Goal: Task Accomplishment & Management: Manage account settings

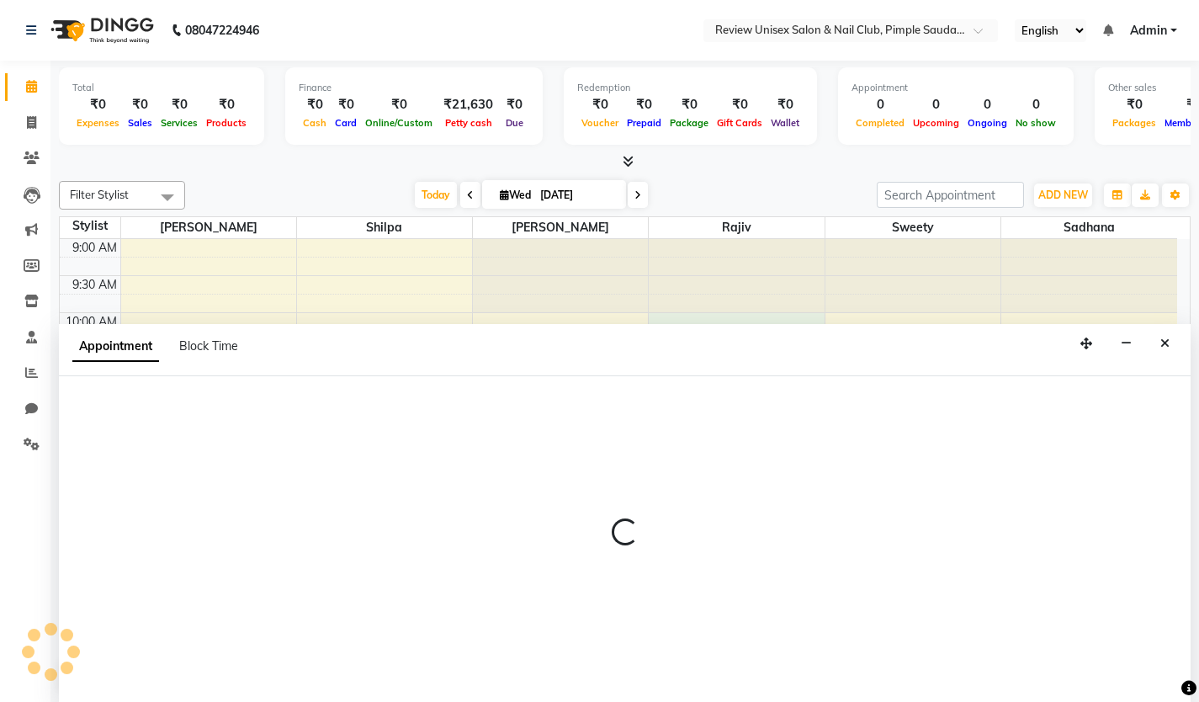
scroll to position [1, 0]
select select "77735"
select select "tentative"
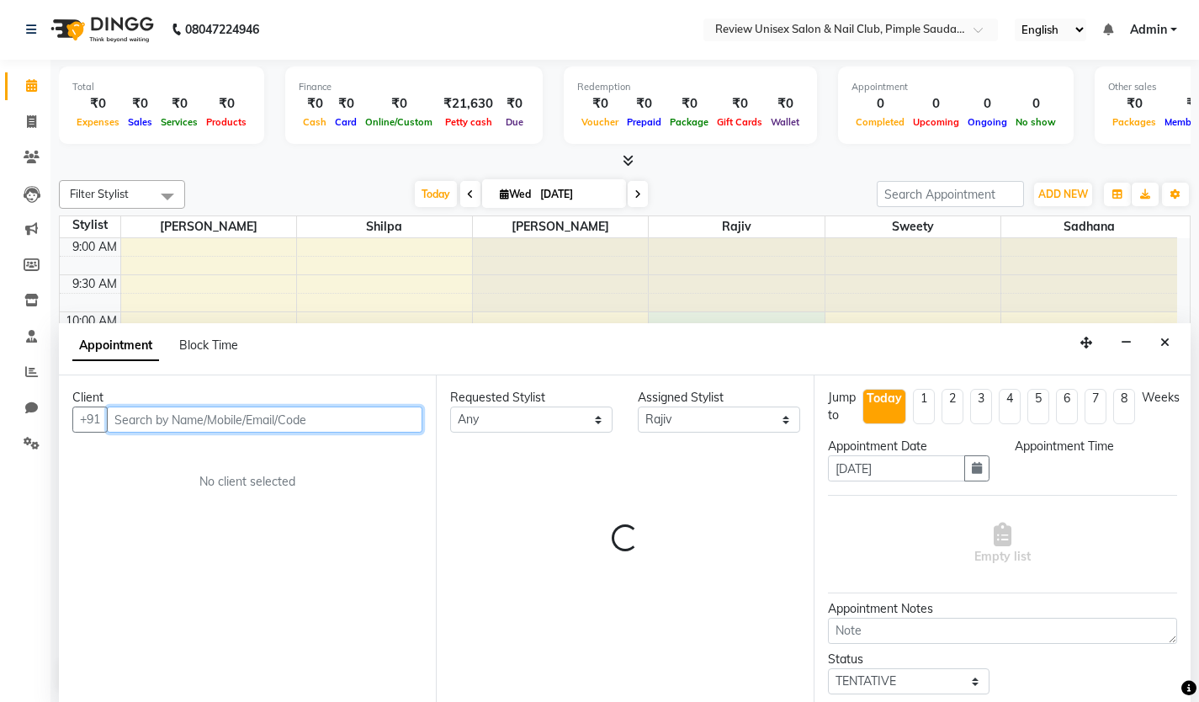
select select "600"
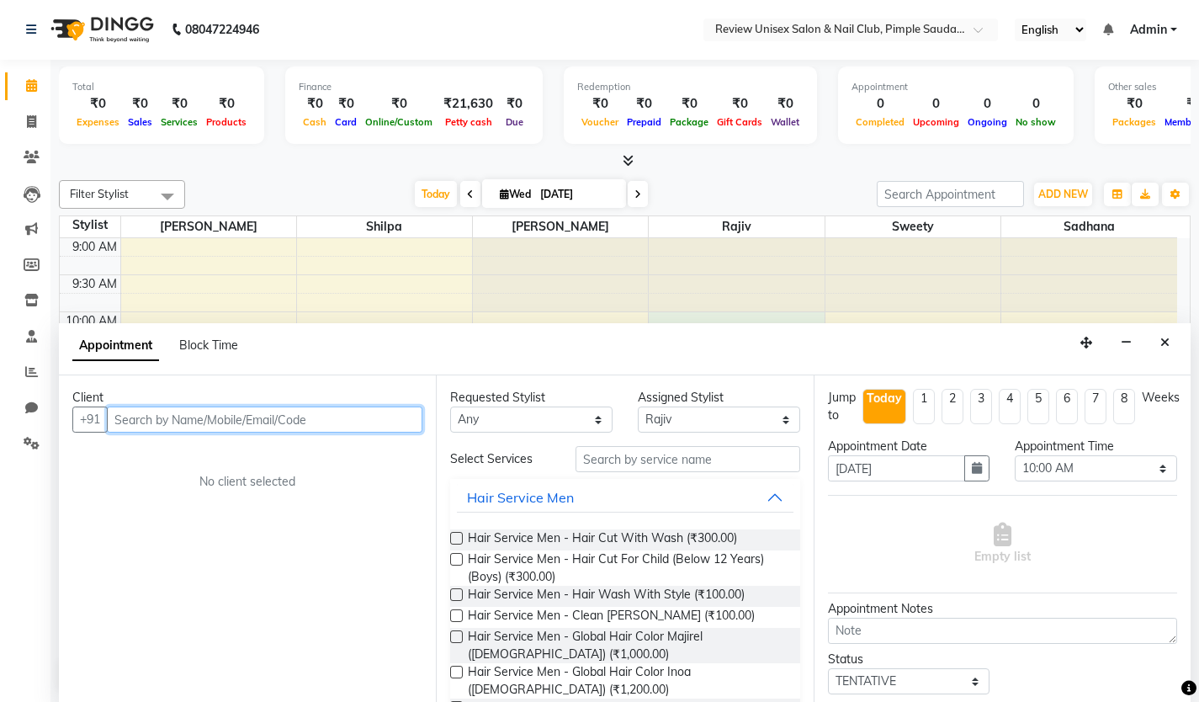
click at [212, 422] on input "text" at bounding box center [265, 419] width 316 height 26
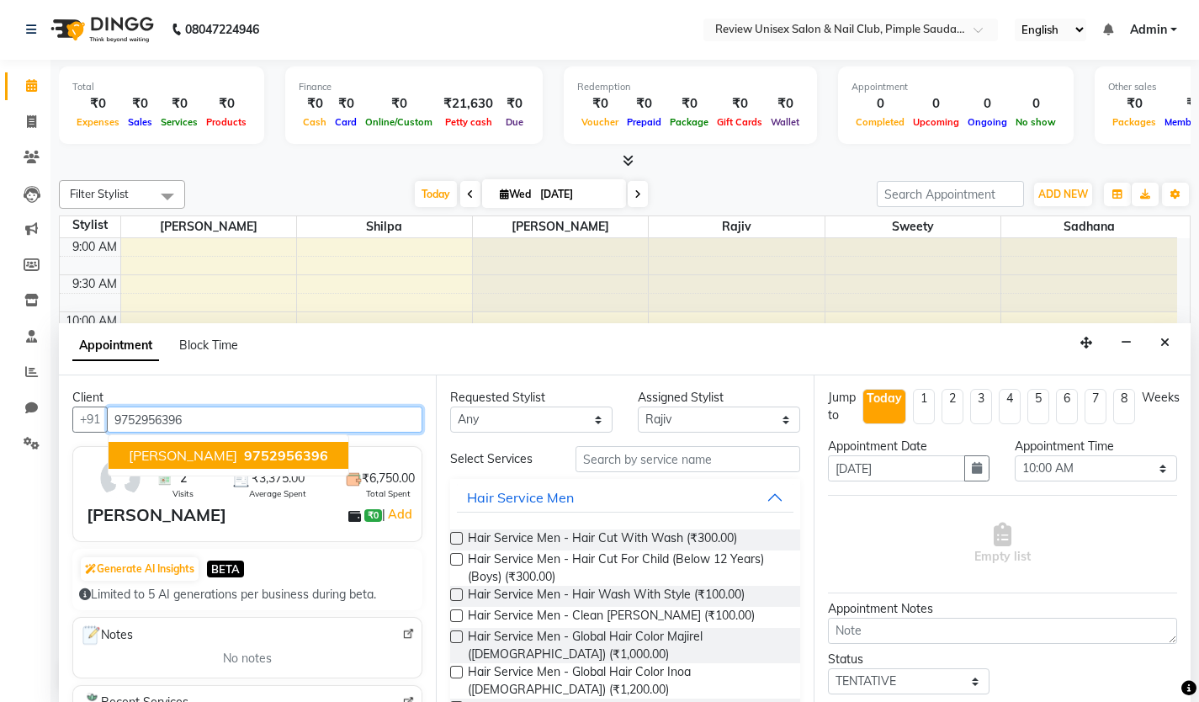
click at [244, 463] on span "9752956396" at bounding box center [286, 455] width 84 height 17
type input "9752956396"
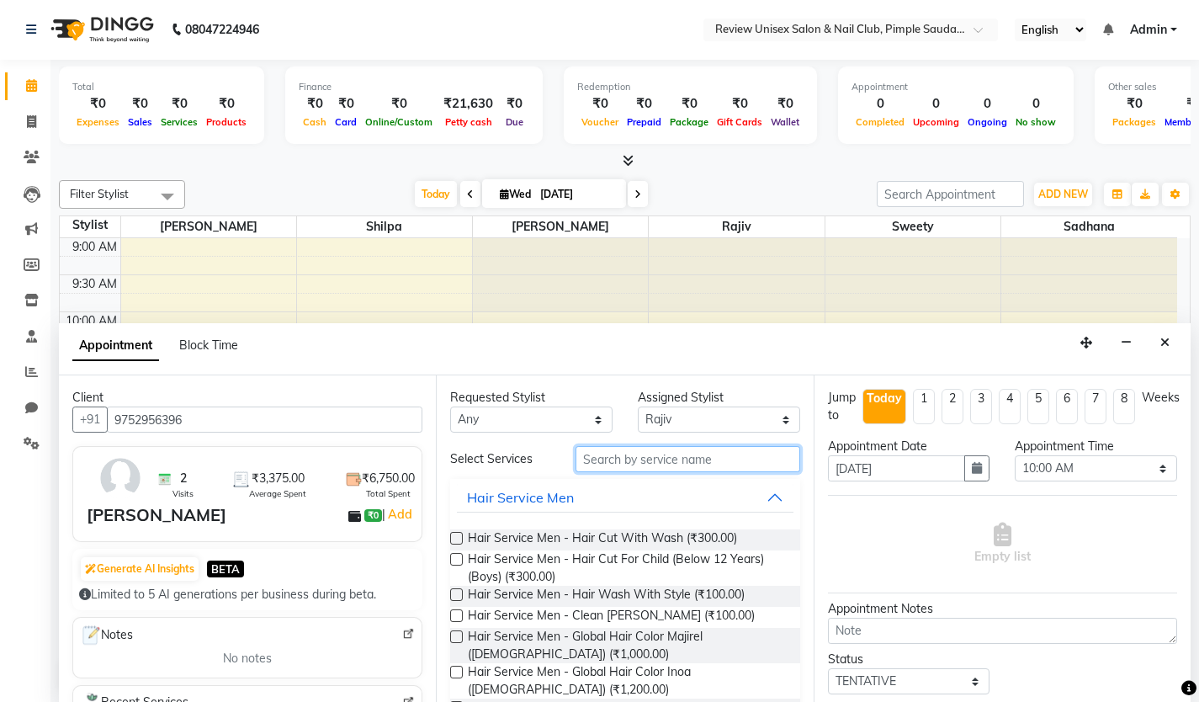
click at [637, 458] on input "text" at bounding box center [688, 459] width 225 height 26
click at [626, 466] on input "text" at bounding box center [688, 459] width 225 height 26
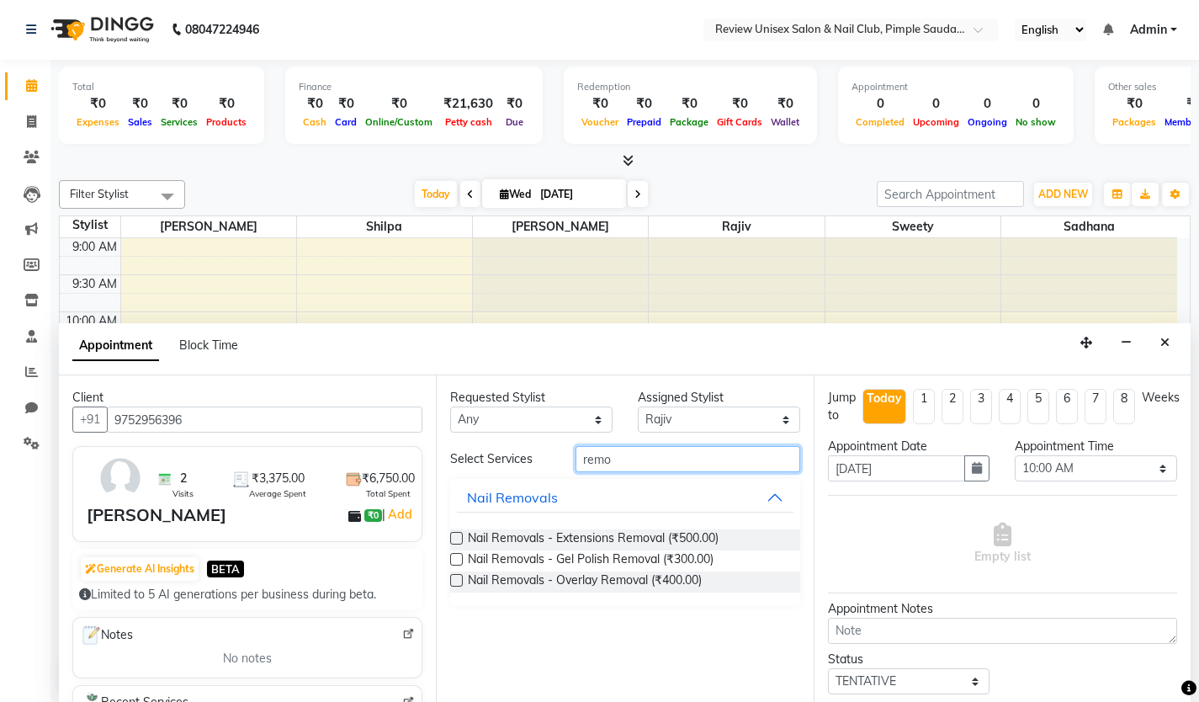
type input "remo"
click at [457, 560] on label at bounding box center [456, 559] width 13 height 13
click at [457, 560] on input "checkbox" at bounding box center [455, 560] width 11 height 11
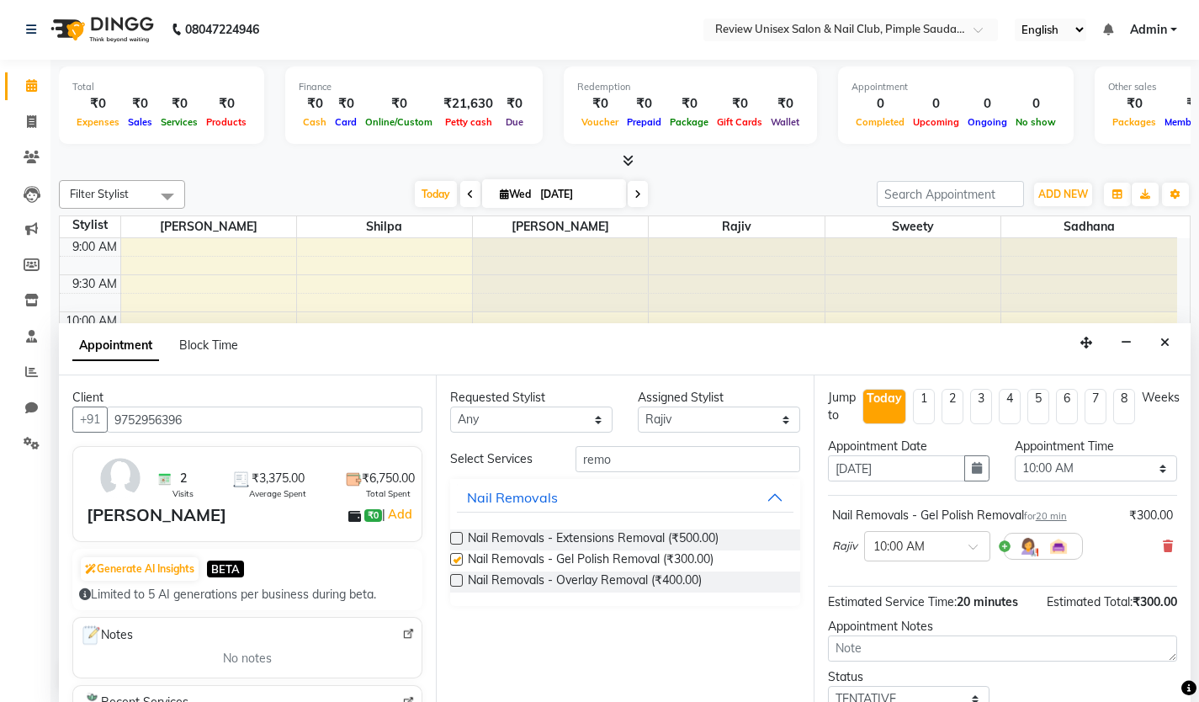
checkbox input "false"
click at [640, 462] on input "remo" at bounding box center [688, 459] width 225 height 26
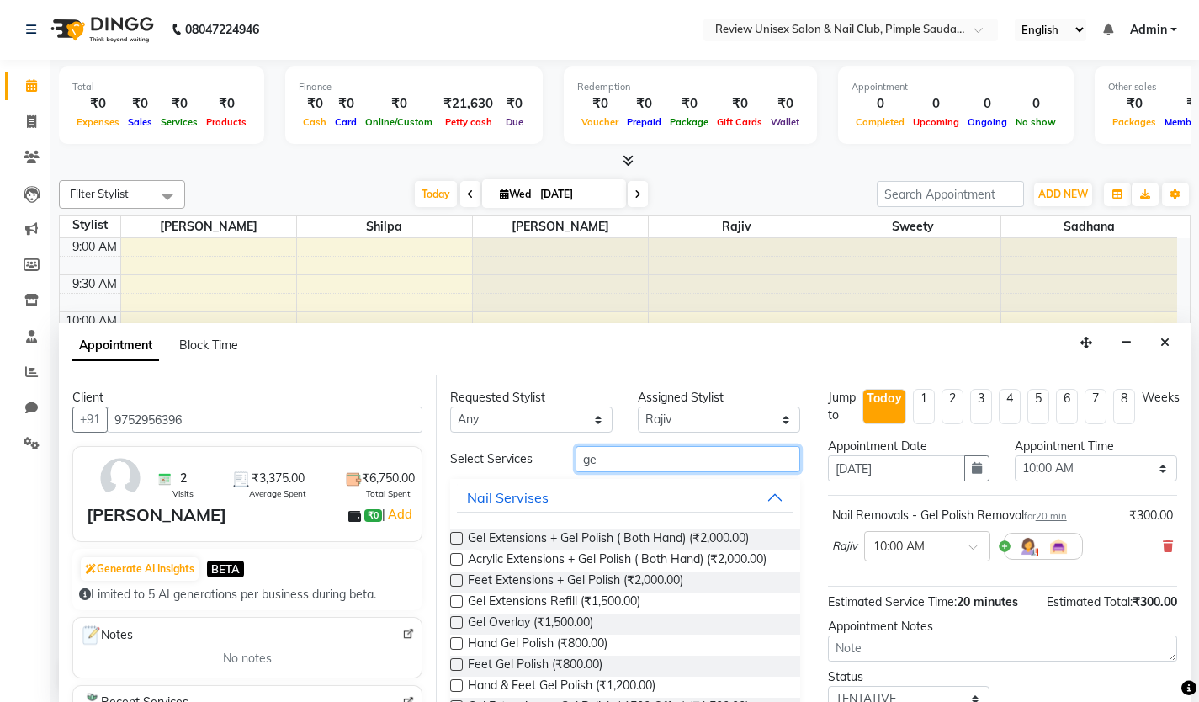
type input "g"
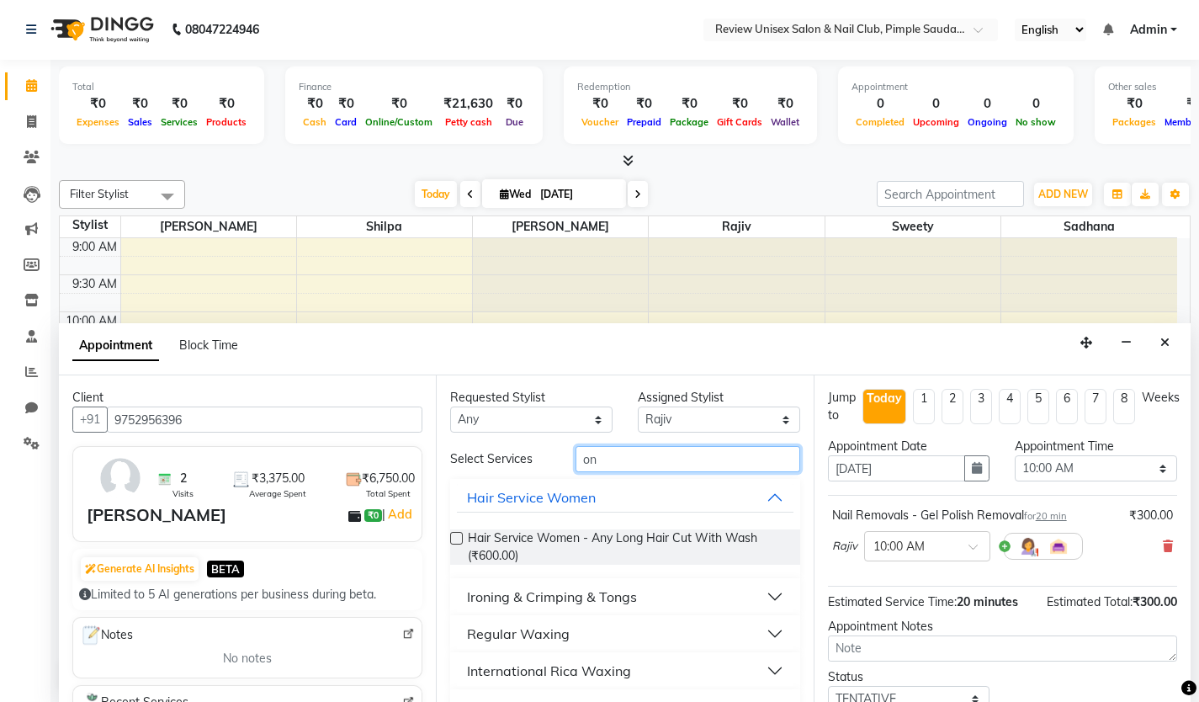
type input "o"
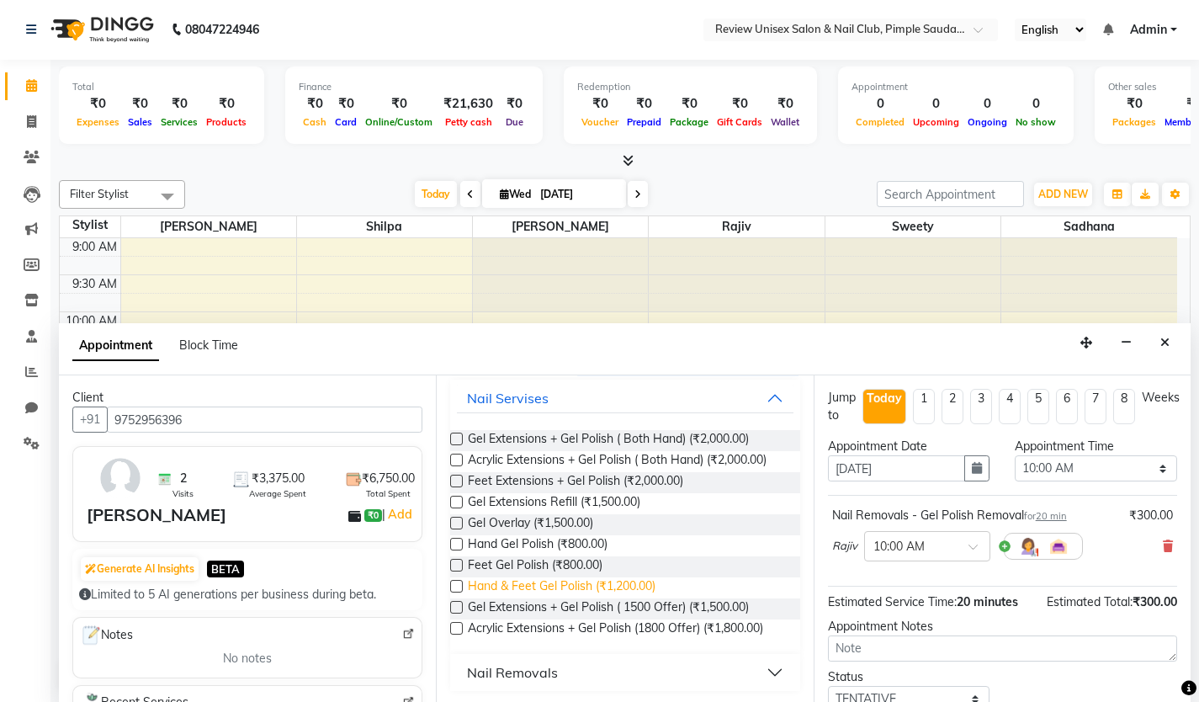
scroll to position [102, 0]
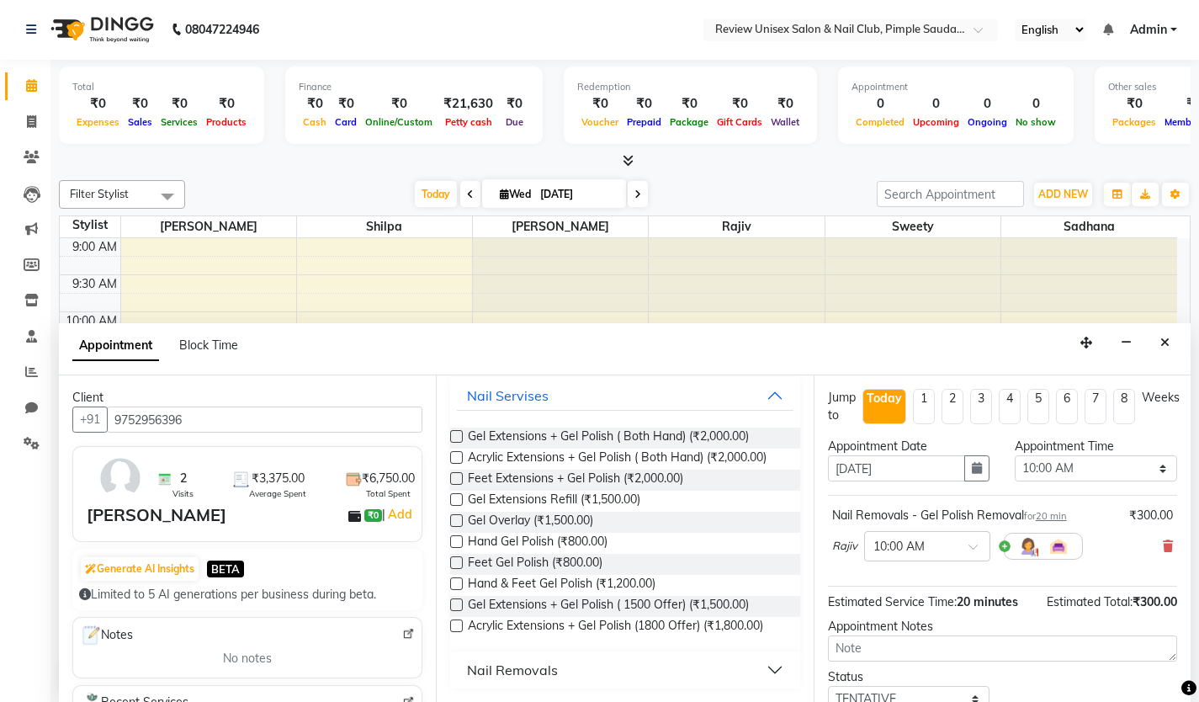
type input "gel"
click at [455, 544] on label at bounding box center [456, 541] width 13 height 13
click at [455, 544] on input "checkbox" at bounding box center [455, 543] width 11 height 11
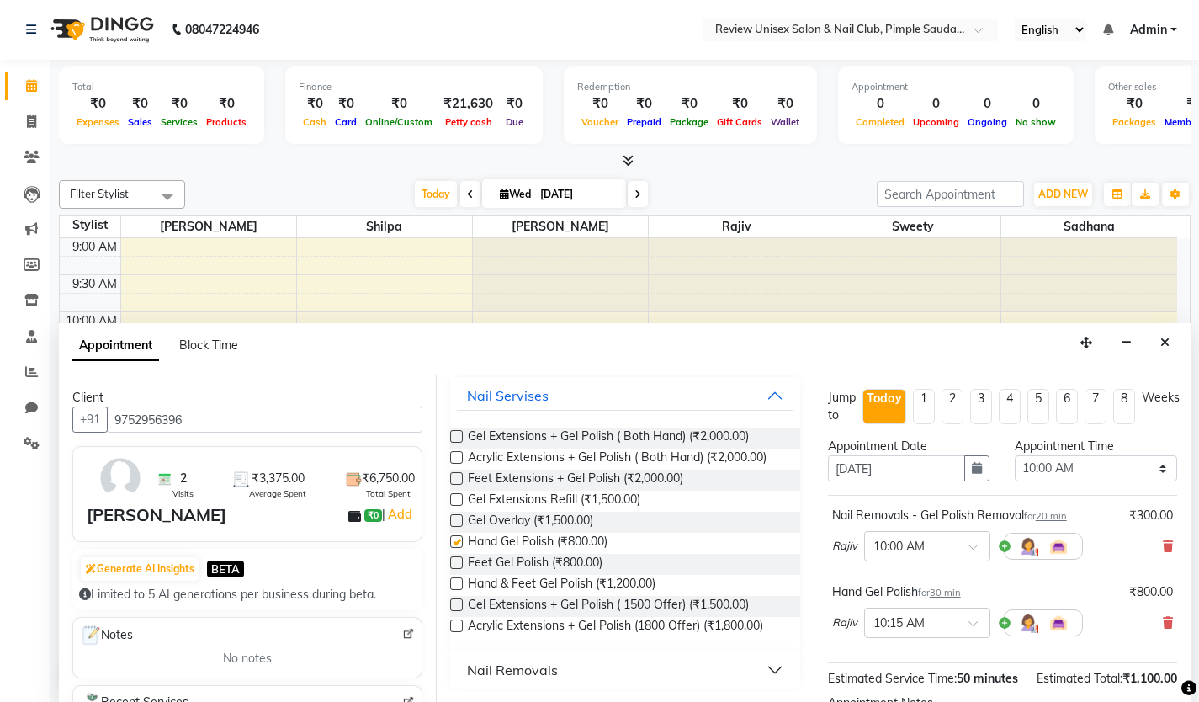
checkbox input "false"
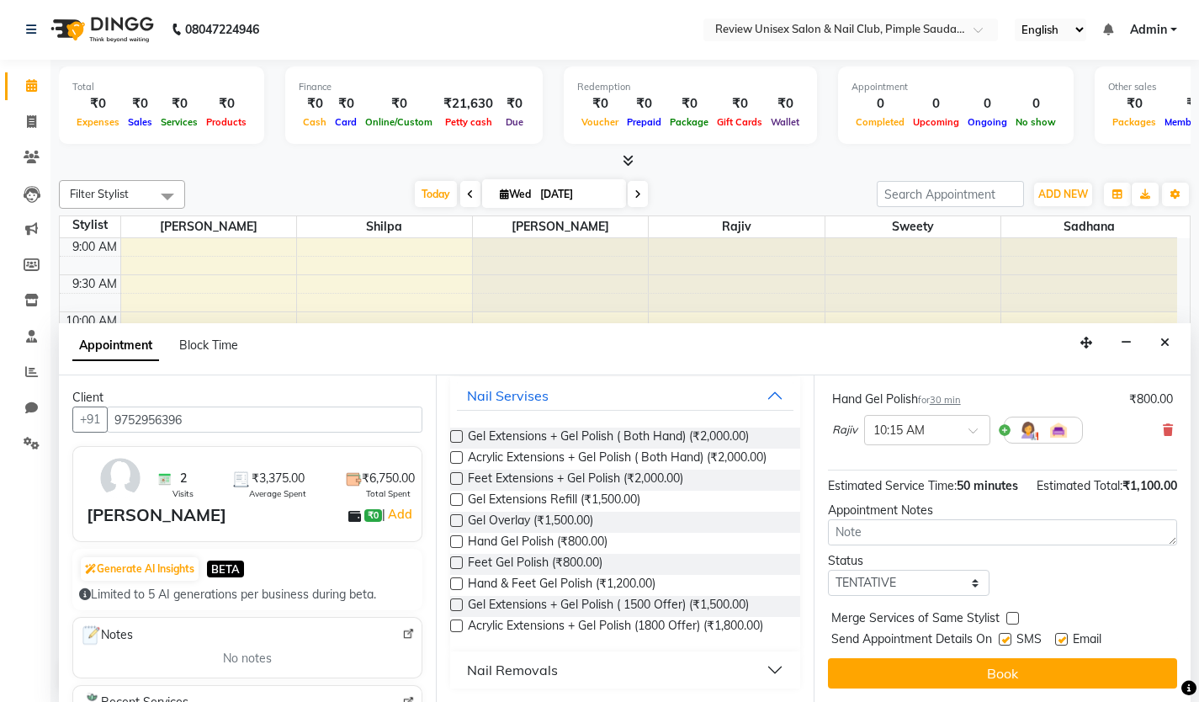
scroll to position [210, 0]
click at [1009, 641] on label at bounding box center [1005, 639] width 13 height 13
click at [1009, 641] on input "checkbox" at bounding box center [1004, 640] width 11 height 11
checkbox input "false"
click at [1058, 641] on label at bounding box center [1061, 639] width 13 height 13
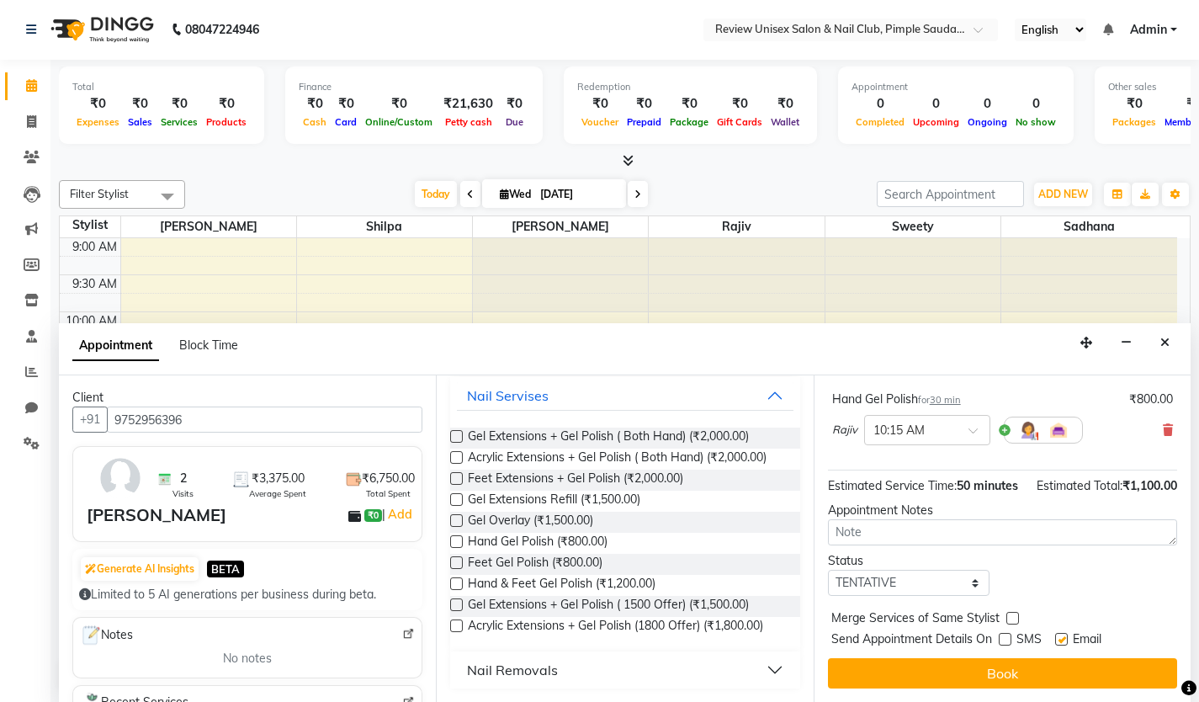
click at [1058, 641] on input "checkbox" at bounding box center [1060, 640] width 11 height 11
checkbox input "false"
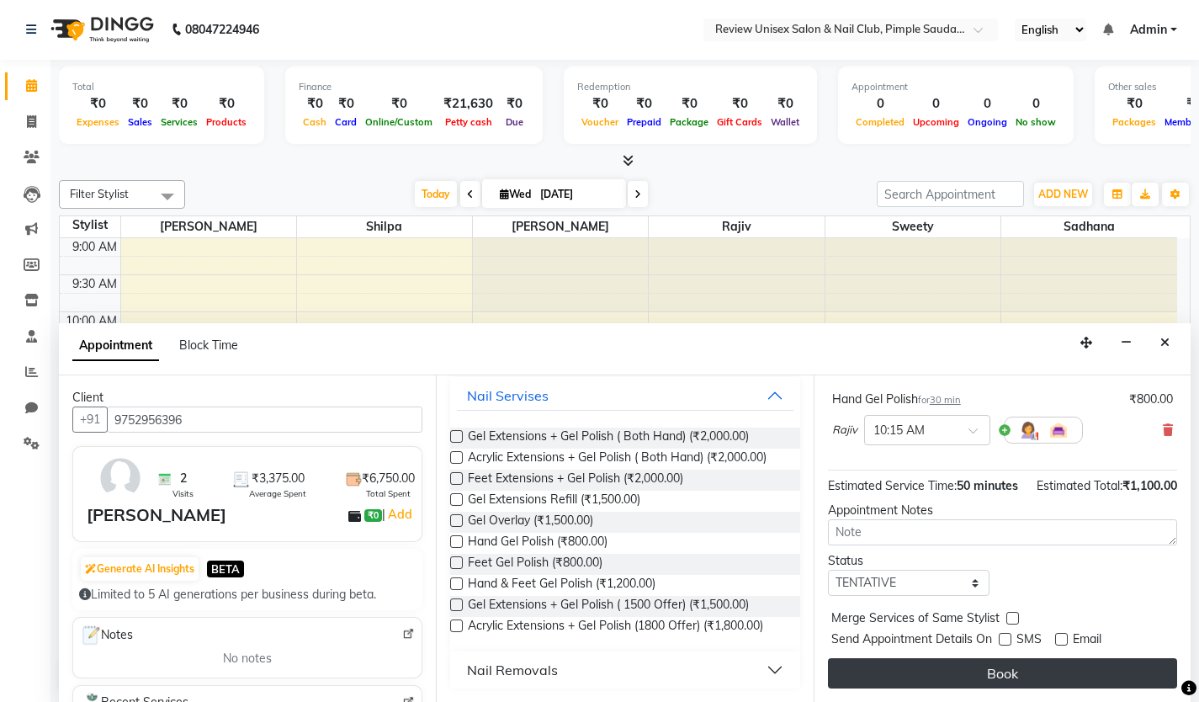
click at [1065, 673] on button "Book" at bounding box center [1002, 673] width 349 height 30
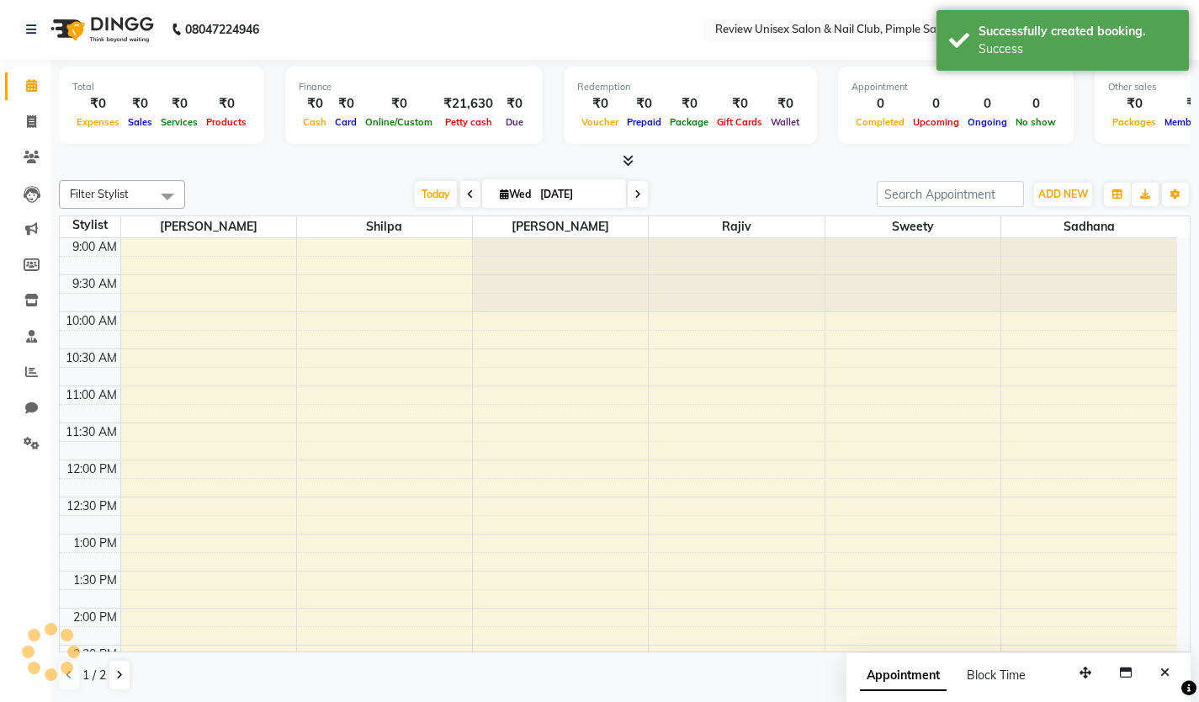
scroll to position [0, 0]
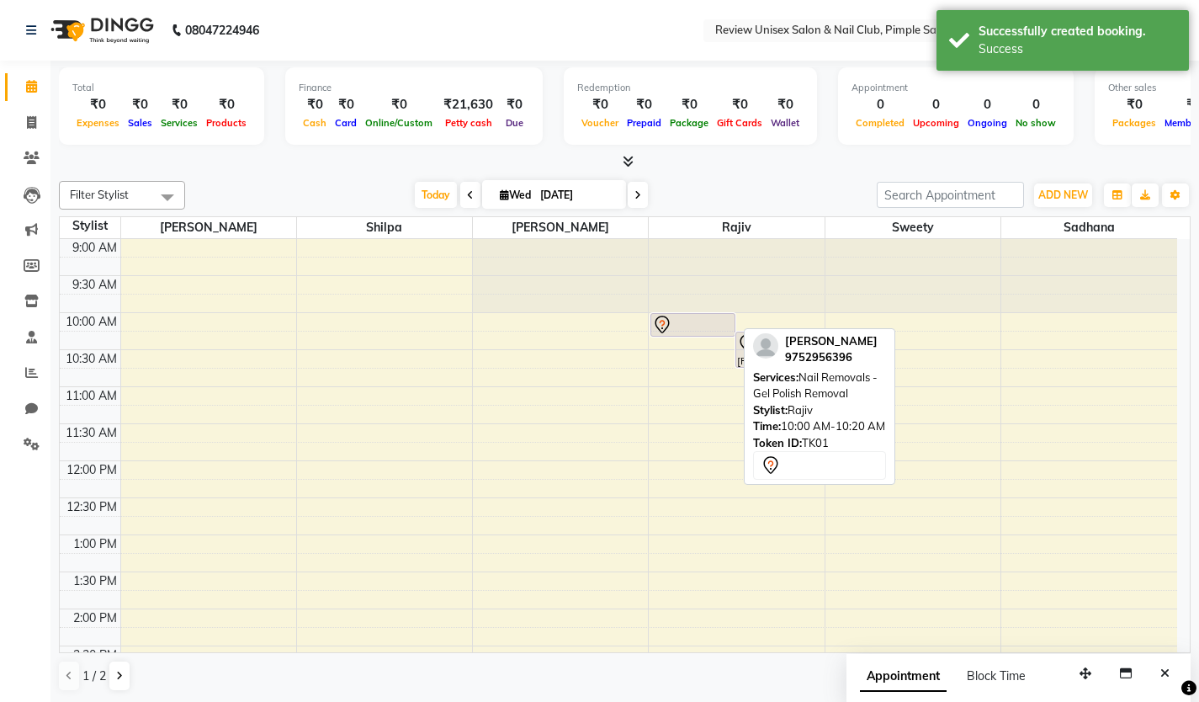
click at [710, 330] on div at bounding box center [693, 325] width 82 height 20
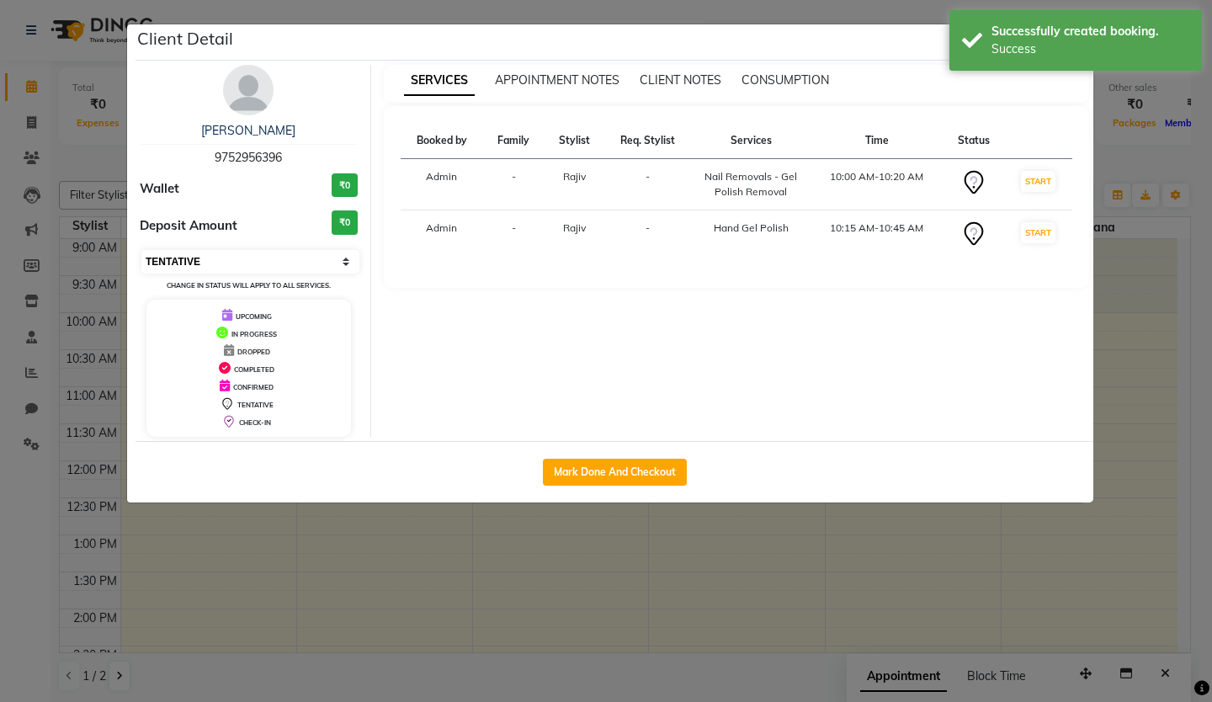
click at [293, 265] on select "Select IN SERVICE CONFIRMED TENTATIVE CHECK IN MARK DONE DROPPED UPCOMING" at bounding box center [250, 262] width 218 height 24
click at [141, 250] on select "Select IN SERVICE CONFIRMED TENTATIVE CHECK IN MARK DONE DROPPED UPCOMING" at bounding box center [250, 262] width 218 height 24
select select "select"
click at [585, 470] on button "Mark Done And Checkout" at bounding box center [615, 472] width 144 height 27
select select "766"
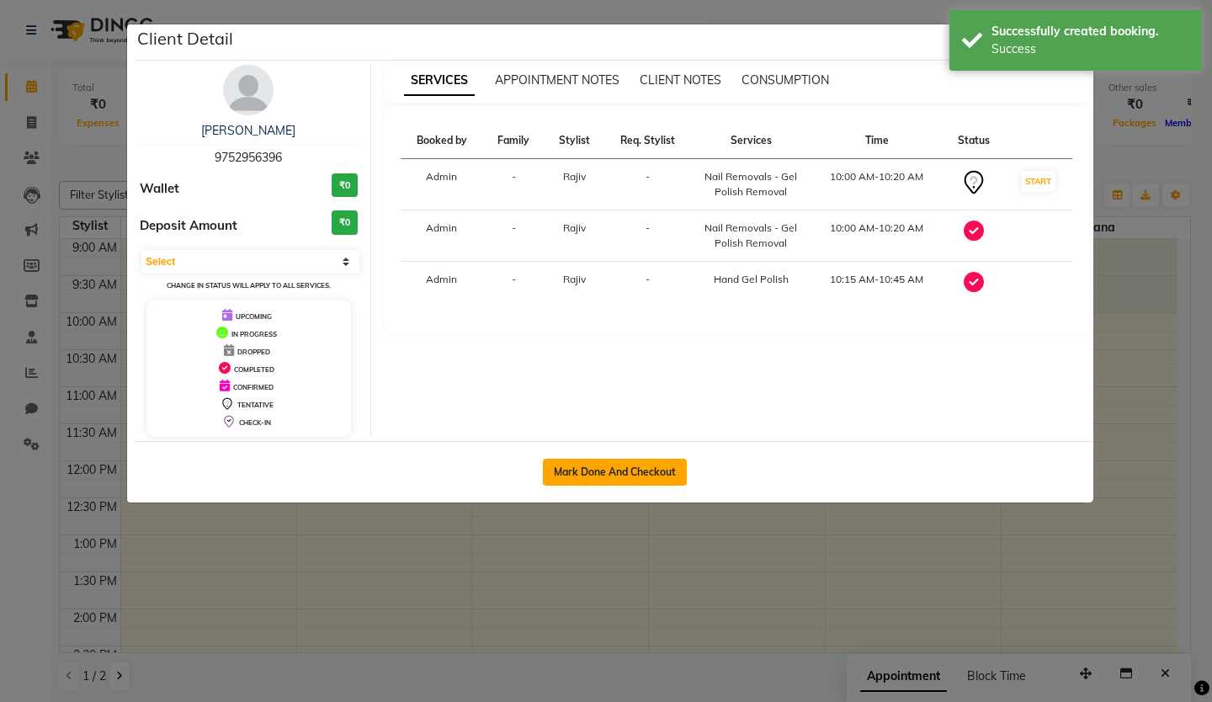
select select "service"
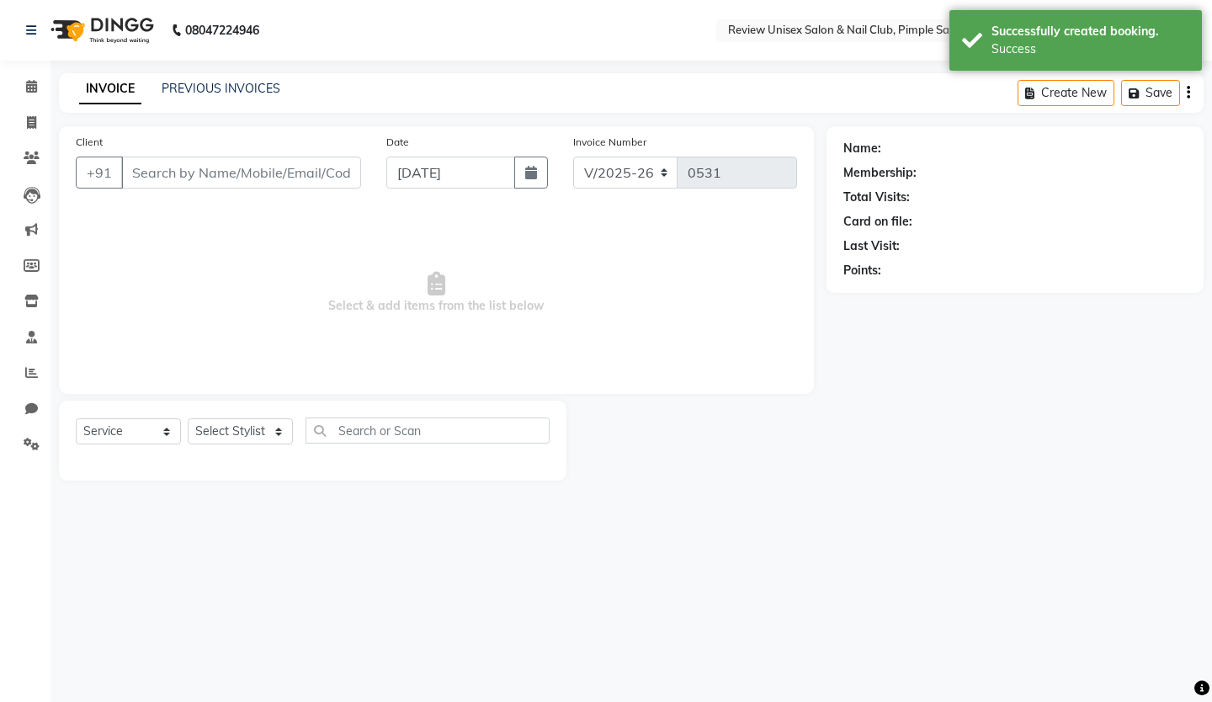
type input "9752956396"
select select "77735"
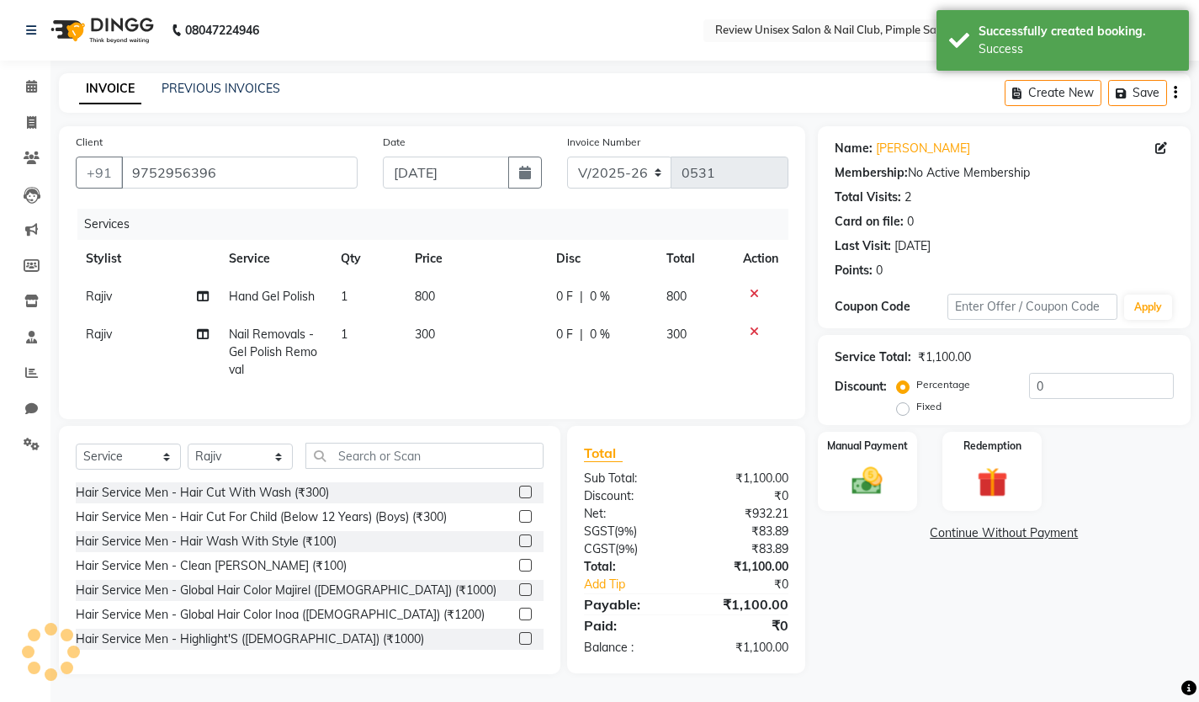
click at [426, 299] on span "800" at bounding box center [425, 296] width 20 height 15
select select "77735"
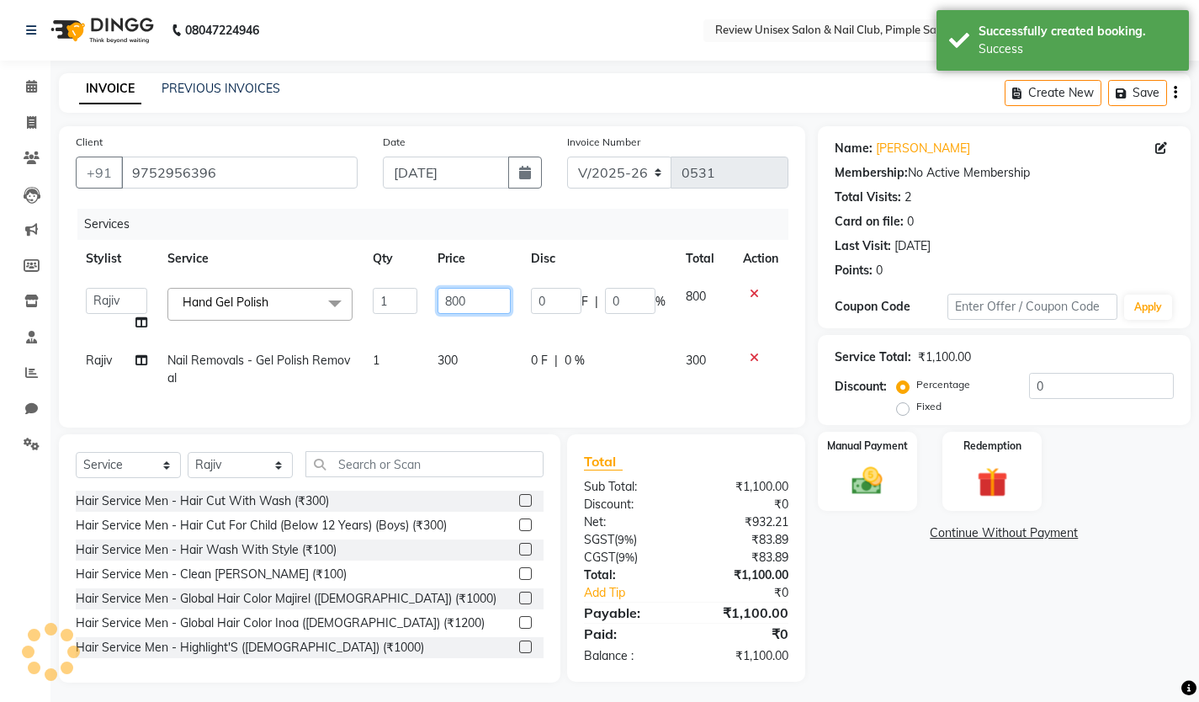
click at [438, 295] on input "800" at bounding box center [474, 301] width 73 height 26
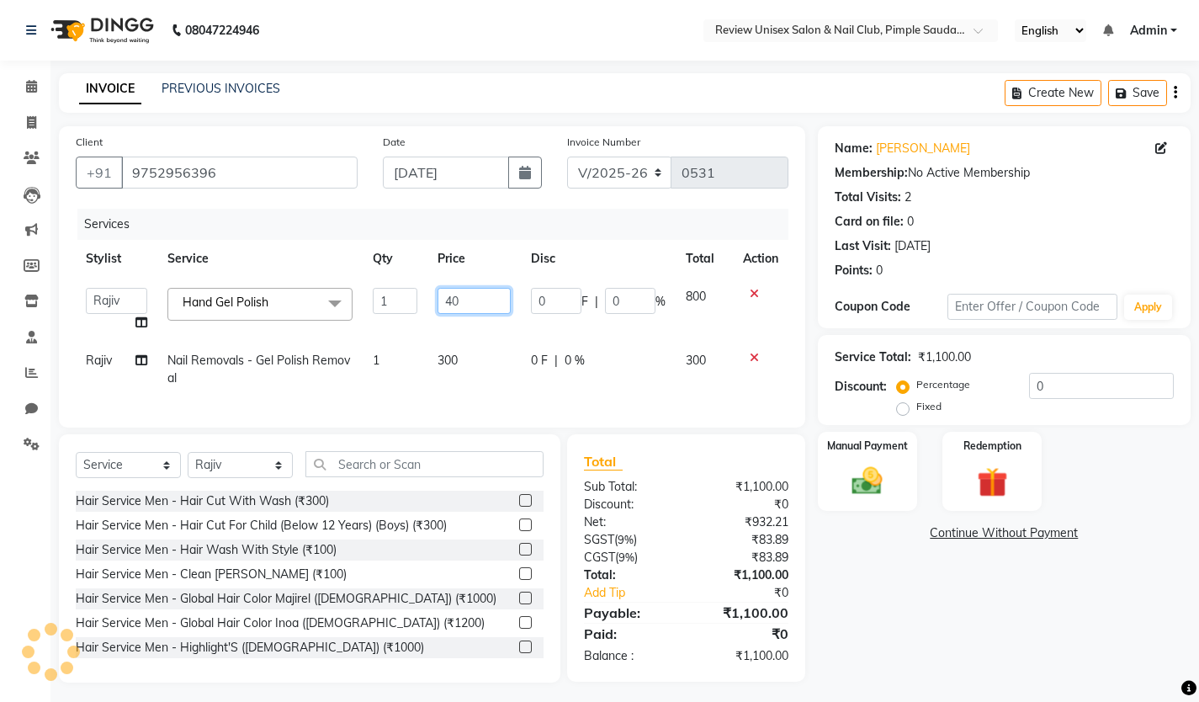
type input "400"
click at [478, 328] on tbody "[PERSON_NAME] [PERSON_NAME] Sadhana Shilpa Sweety [PERSON_NAME] User 1 Hand Gel…" at bounding box center [432, 337] width 713 height 119
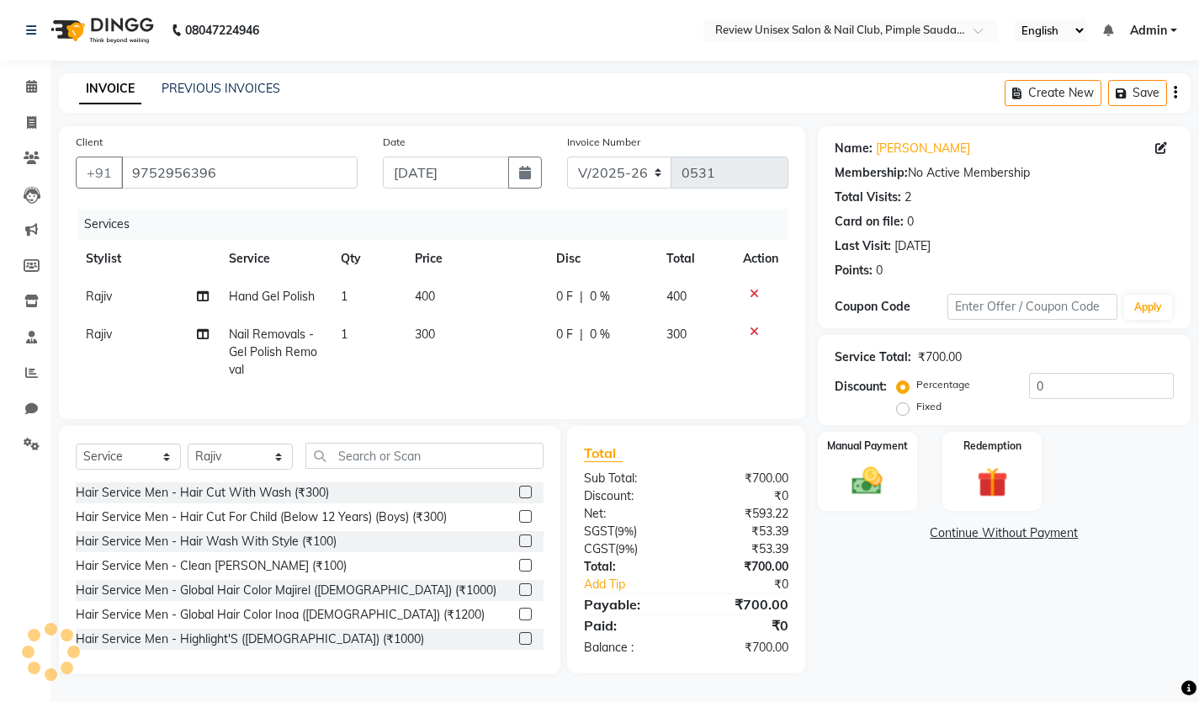
click at [425, 337] on span "300" at bounding box center [425, 334] width 20 height 15
select select "77735"
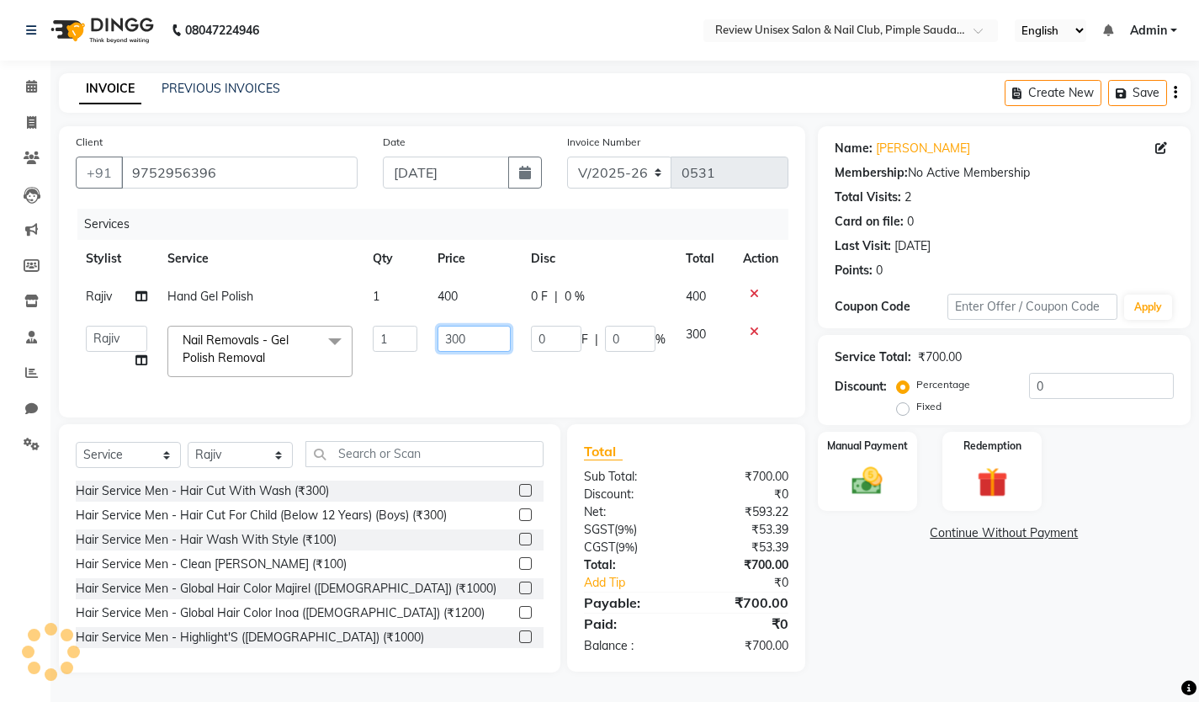
click at [462, 342] on input "300" at bounding box center [474, 339] width 73 height 26
type input "150"
click at [494, 383] on td "150" at bounding box center [473, 352] width 93 height 72
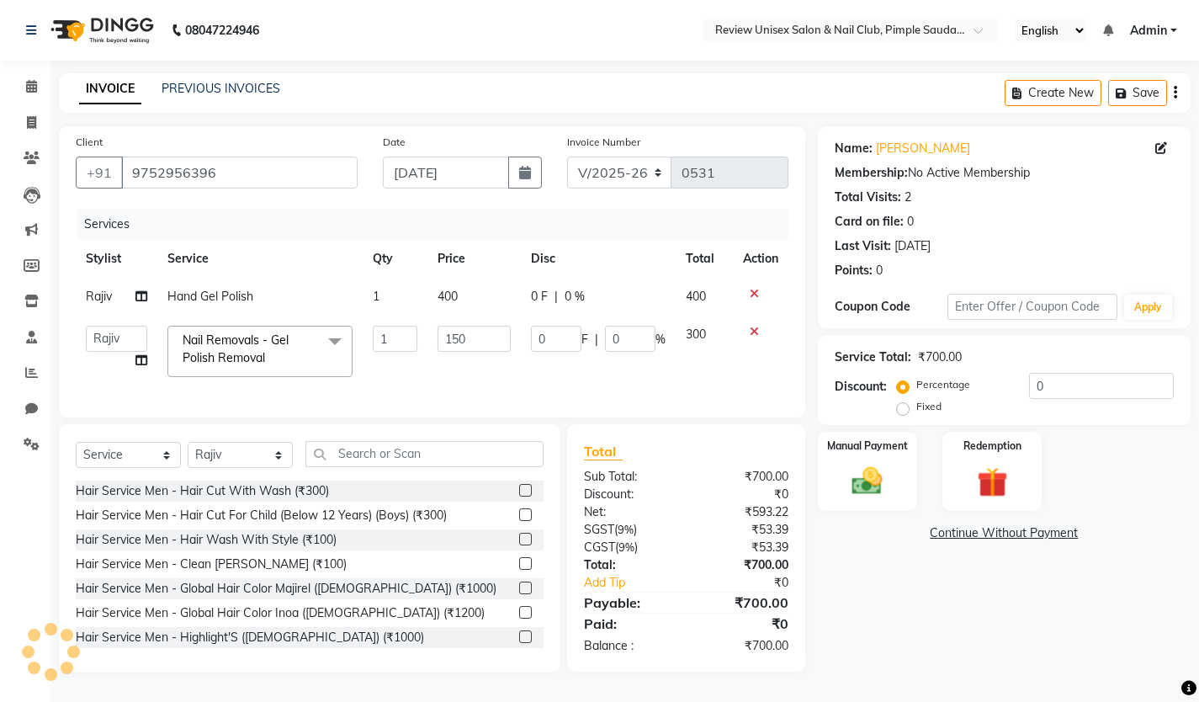
select select "77735"
click at [877, 470] on img at bounding box center [867, 481] width 51 height 36
click at [1000, 537] on span "ONLINE" at bounding box center [1004, 533] width 44 height 19
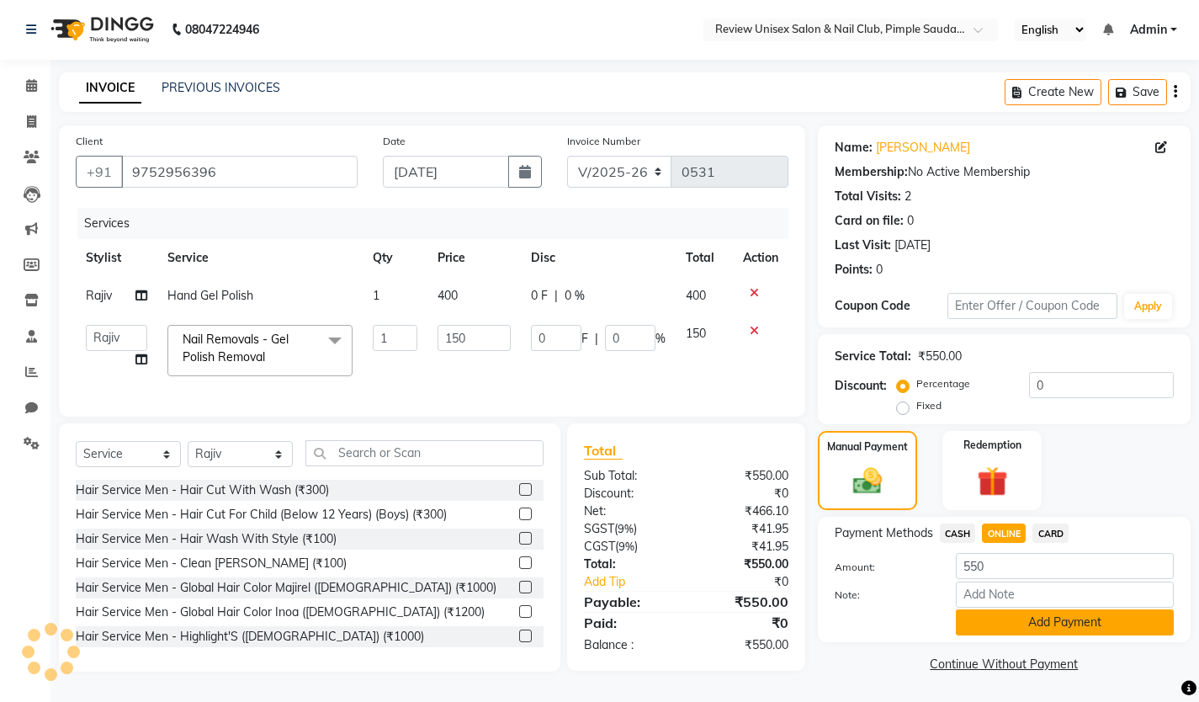
click at [1017, 609] on button "Add Payment" at bounding box center [1065, 622] width 218 height 26
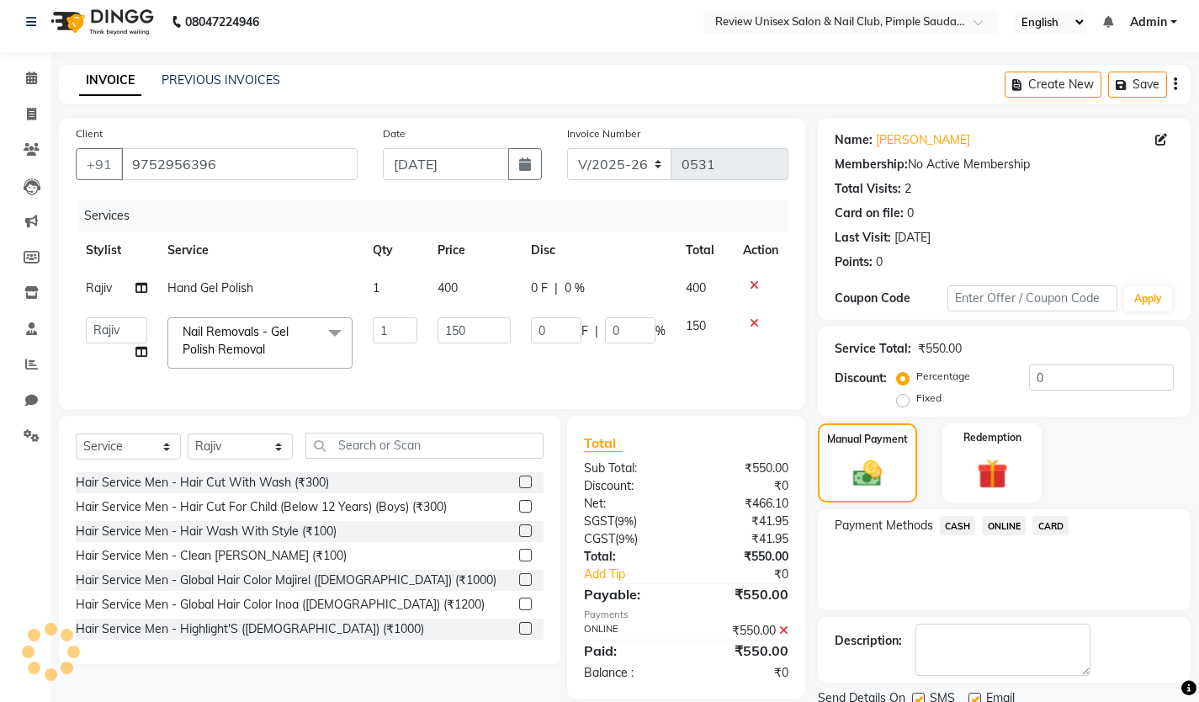
scroll to position [72, 0]
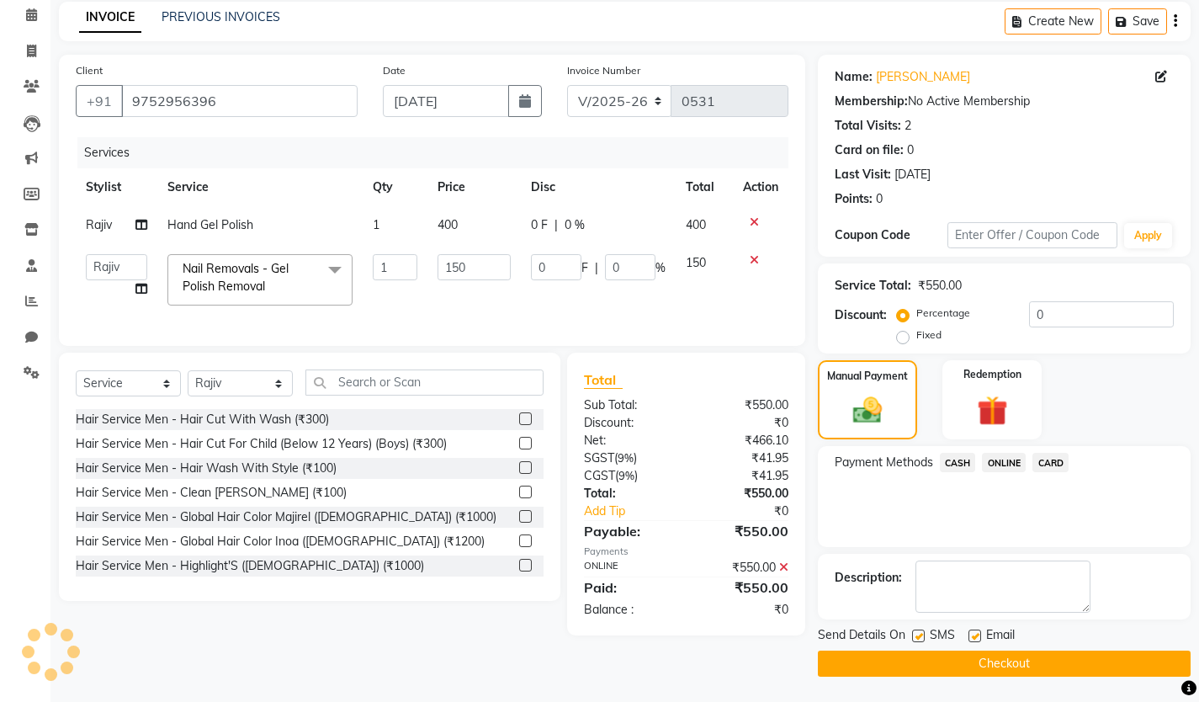
click at [920, 635] on label at bounding box center [918, 635] width 13 height 13
click at [920, 635] on input "checkbox" at bounding box center [917, 636] width 11 height 11
checkbox input "false"
click at [974, 636] on label at bounding box center [975, 635] width 13 height 13
click at [974, 636] on input "checkbox" at bounding box center [974, 636] width 11 height 11
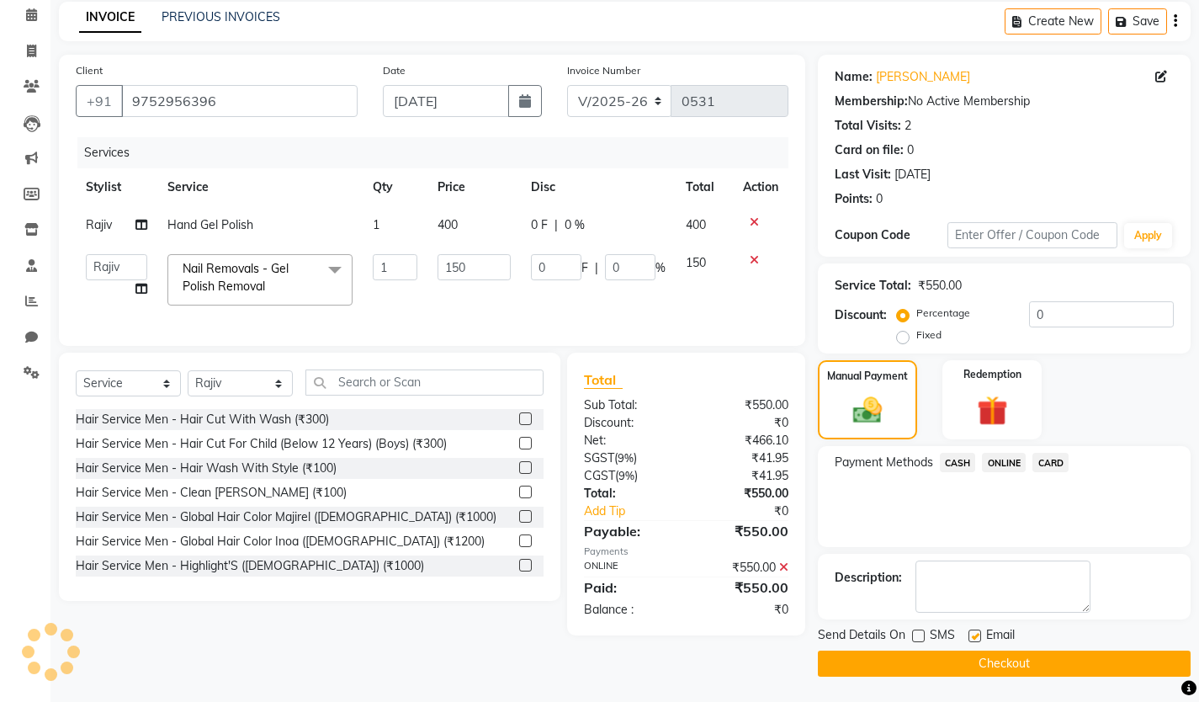
checkbox input "false"
click at [996, 661] on button "Checkout" at bounding box center [1004, 663] width 373 height 26
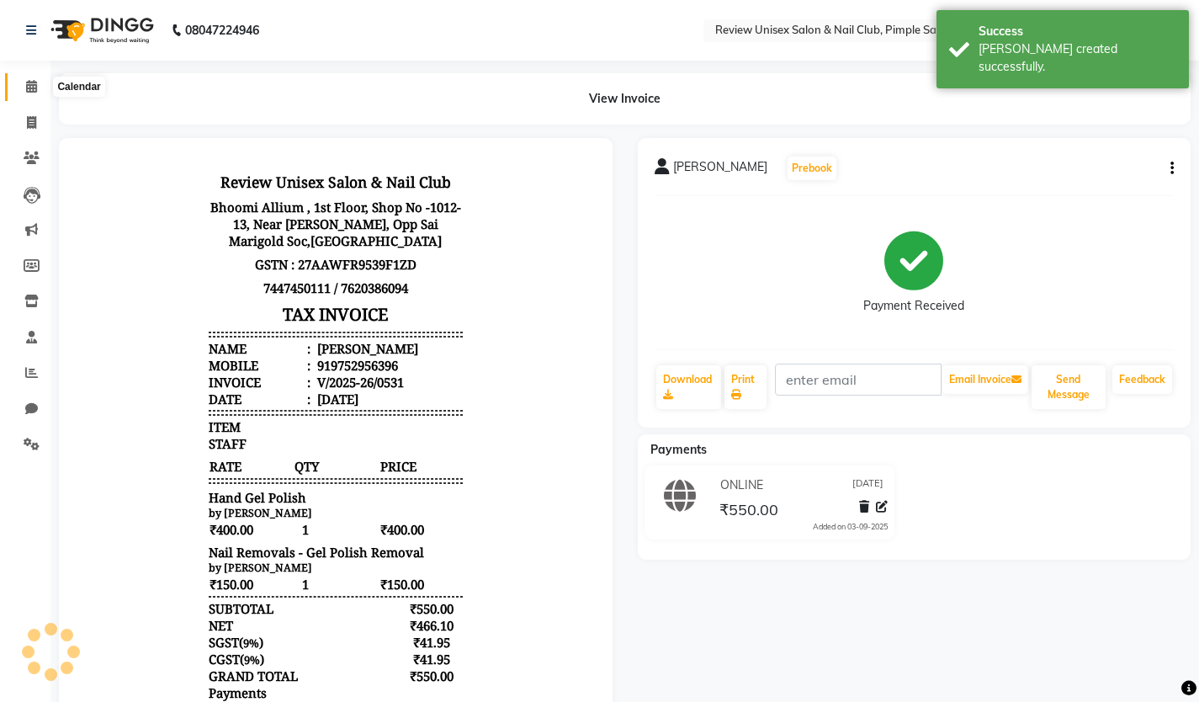
click at [26, 89] on icon at bounding box center [31, 86] width 11 height 13
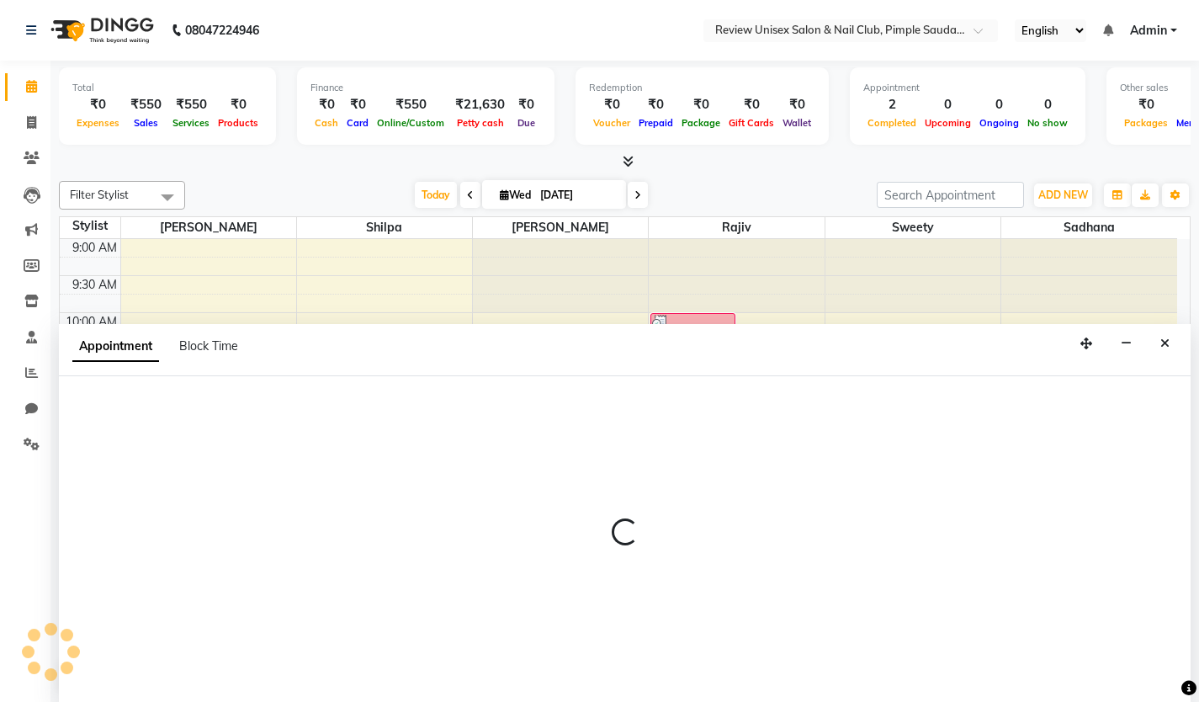
select select "77735"
select select "660"
select select "tentative"
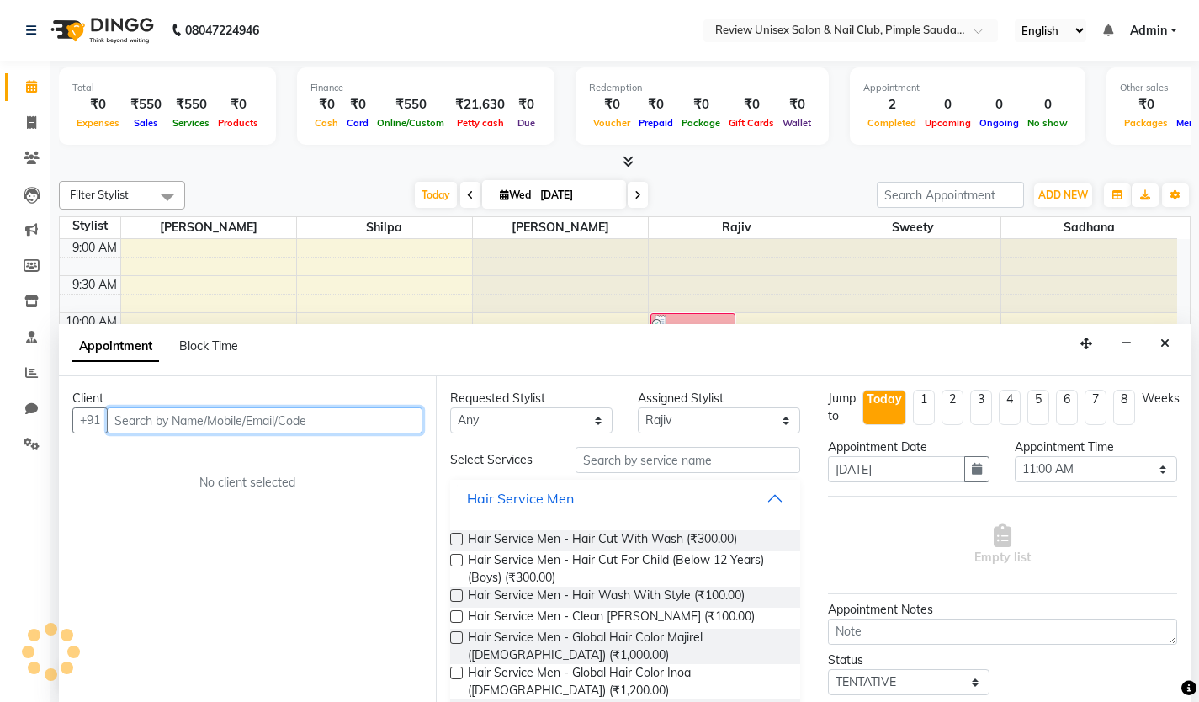
click at [268, 423] on input "text" at bounding box center [265, 420] width 316 height 26
type input "9311099207"
click at [383, 422] on span "Add Client" at bounding box center [387, 419] width 56 height 15
select select "22"
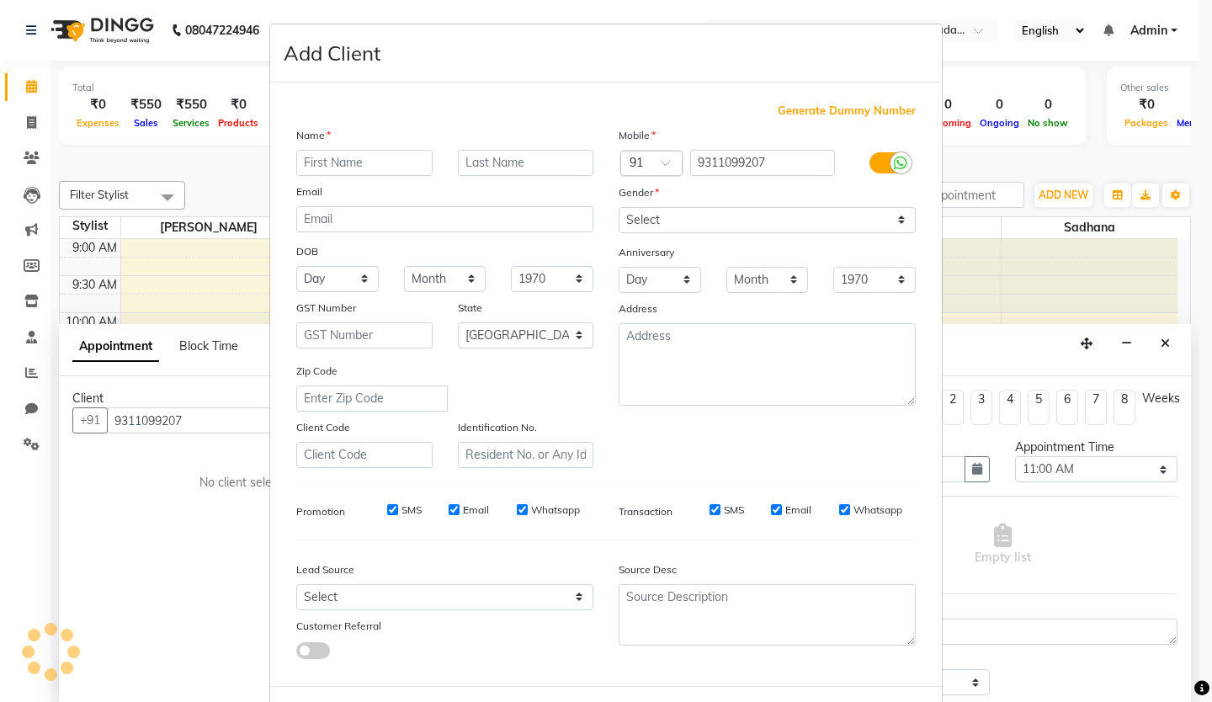
click at [328, 171] on input "text" at bounding box center [364, 163] width 136 height 26
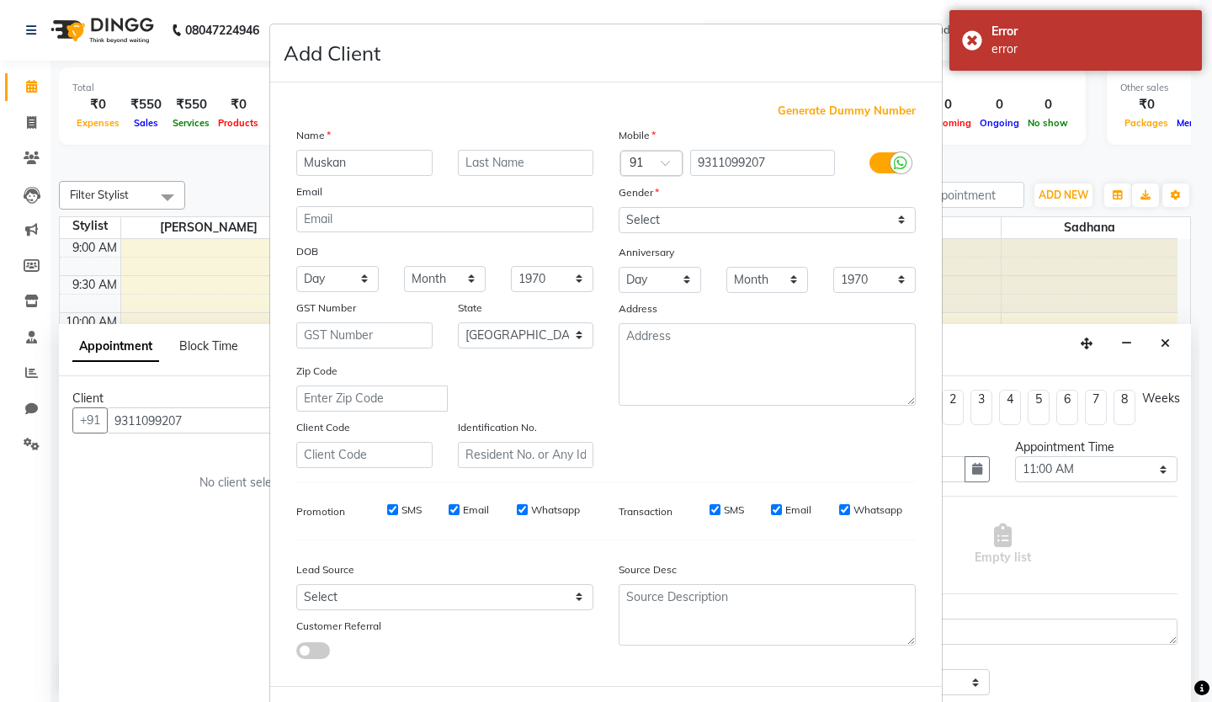
type input "Muskan"
click at [647, 220] on select "Select [DEMOGRAPHIC_DATA] [DEMOGRAPHIC_DATA] Other Prefer Not To Say" at bounding box center [767, 220] width 297 height 26
select select "[DEMOGRAPHIC_DATA]"
click at [619, 207] on select "Select [DEMOGRAPHIC_DATA] [DEMOGRAPHIC_DATA] Other Prefer Not To Say" at bounding box center [767, 220] width 297 height 26
click at [370, 588] on select "Select Walk-in Referral Internet Friend Word of Mouth Advertisement Facebook Ju…" at bounding box center [444, 597] width 297 height 26
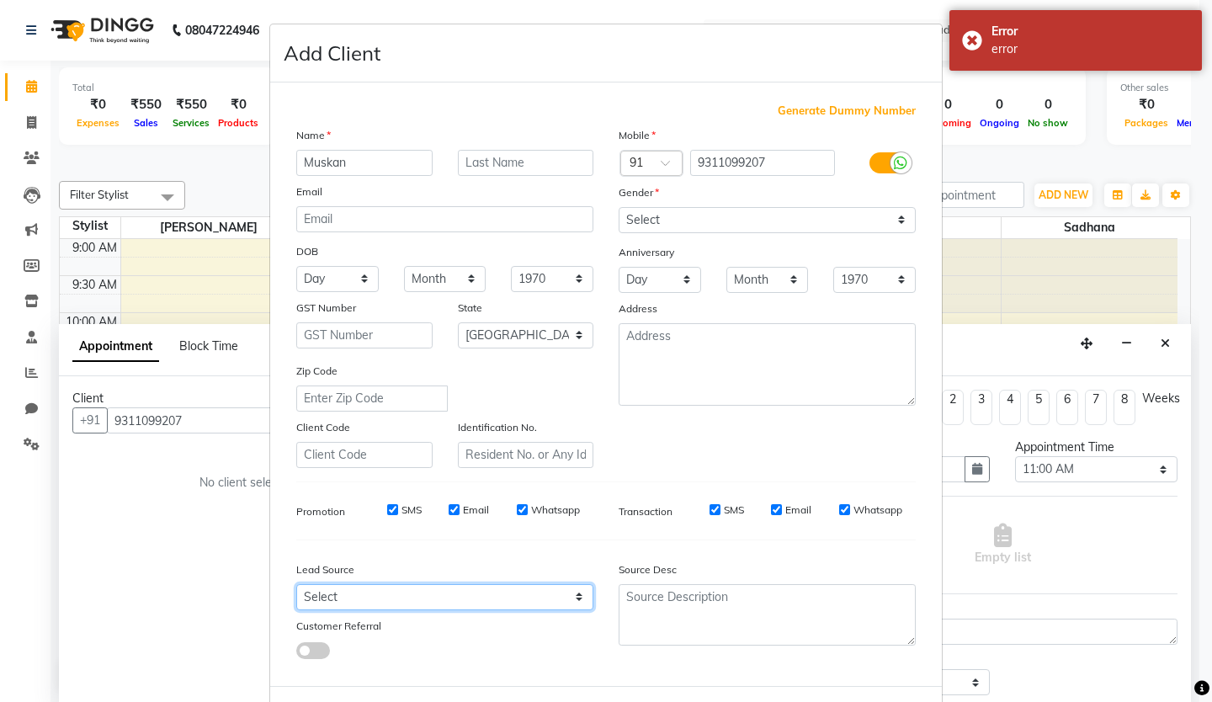
select select "24004"
click at [296, 584] on select "Select Walk-in Referral Internet Friend Word of Mouth Advertisement Facebook Ju…" at bounding box center [444, 597] width 297 height 26
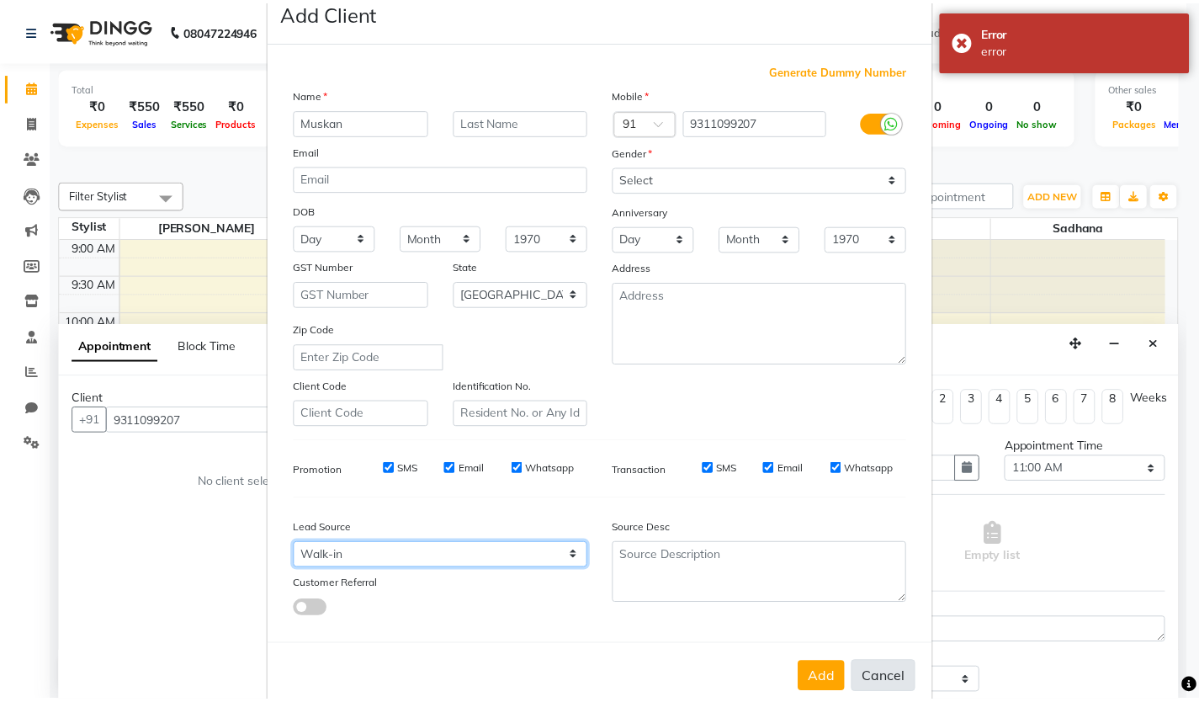
scroll to position [75, 0]
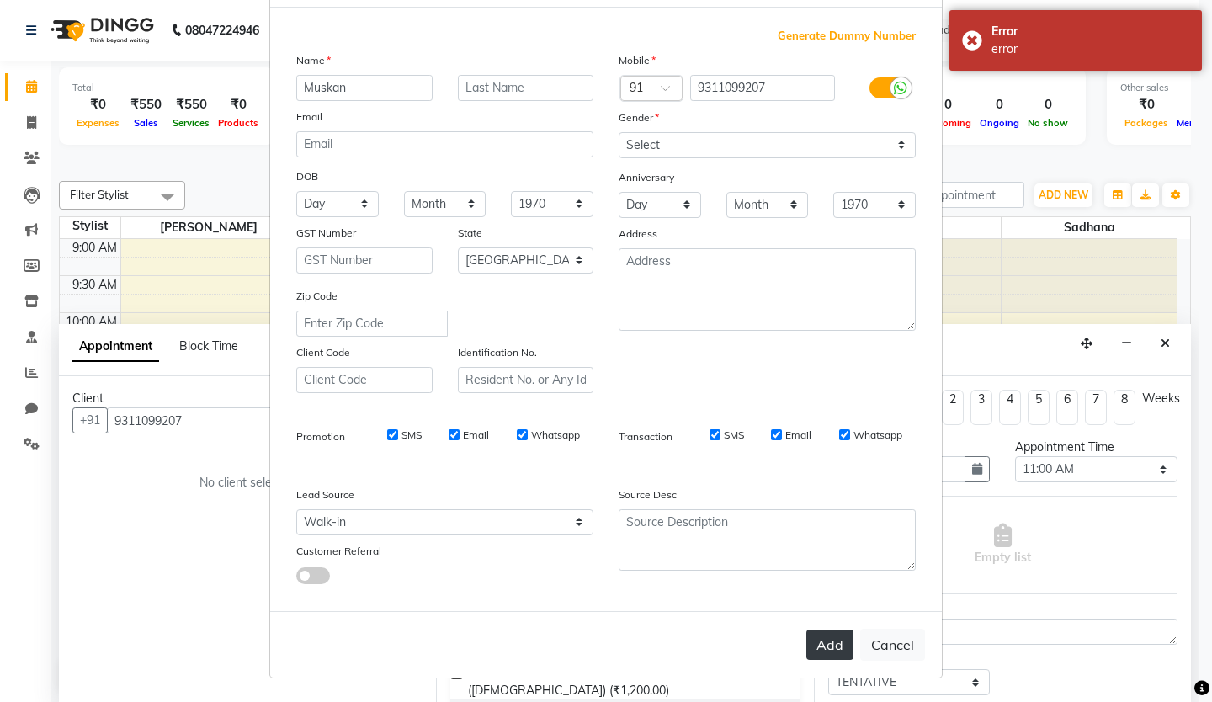
click at [835, 649] on button "Add" at bounding box center [829, 644] width 47 height 30
select select
select select "null"
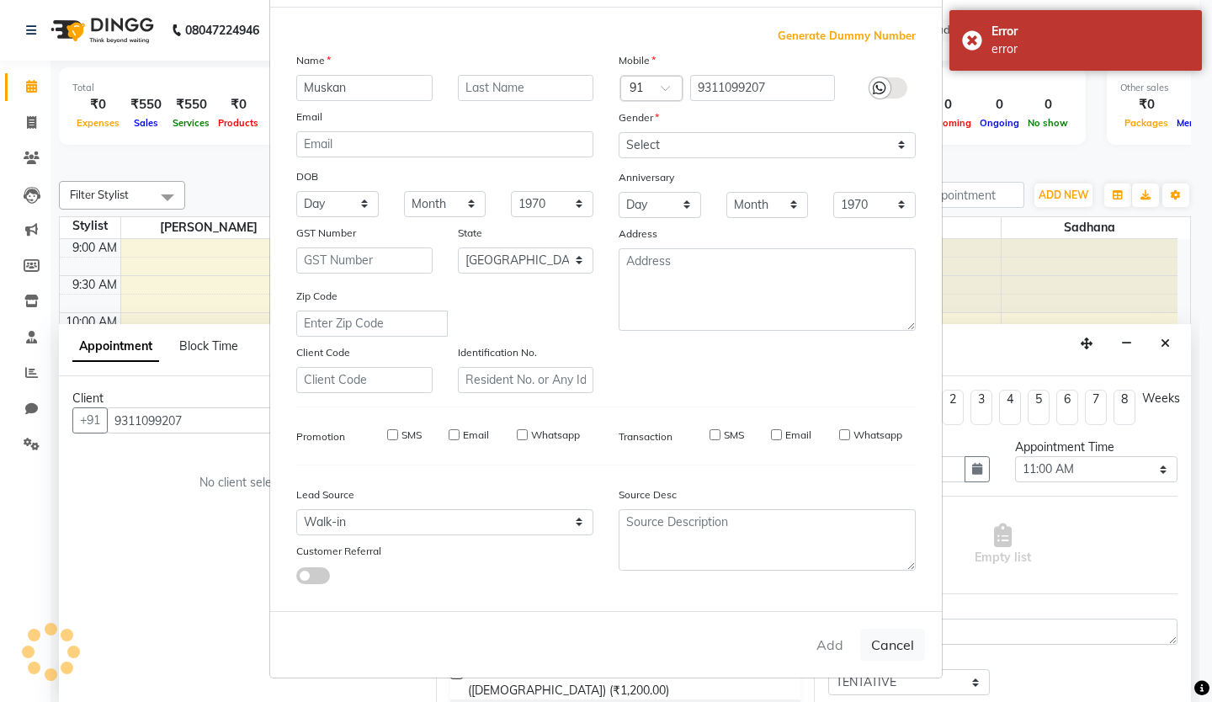
select select
checkbox input "false"
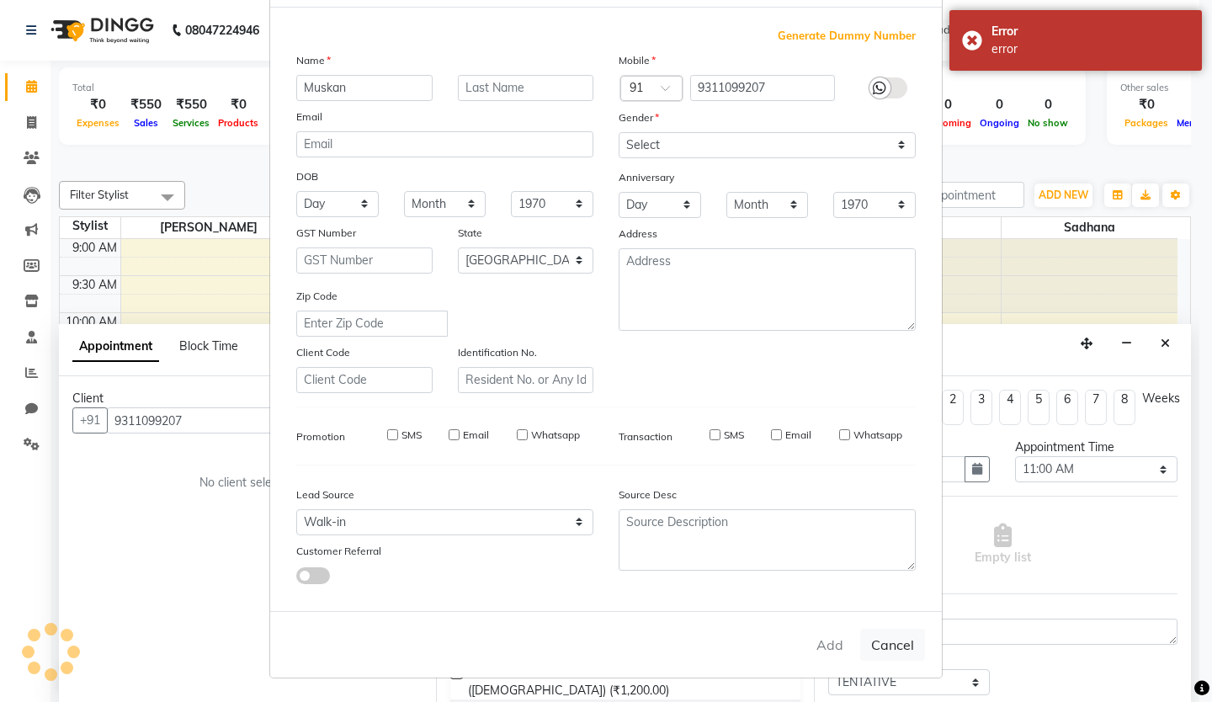
checkbox input "false"
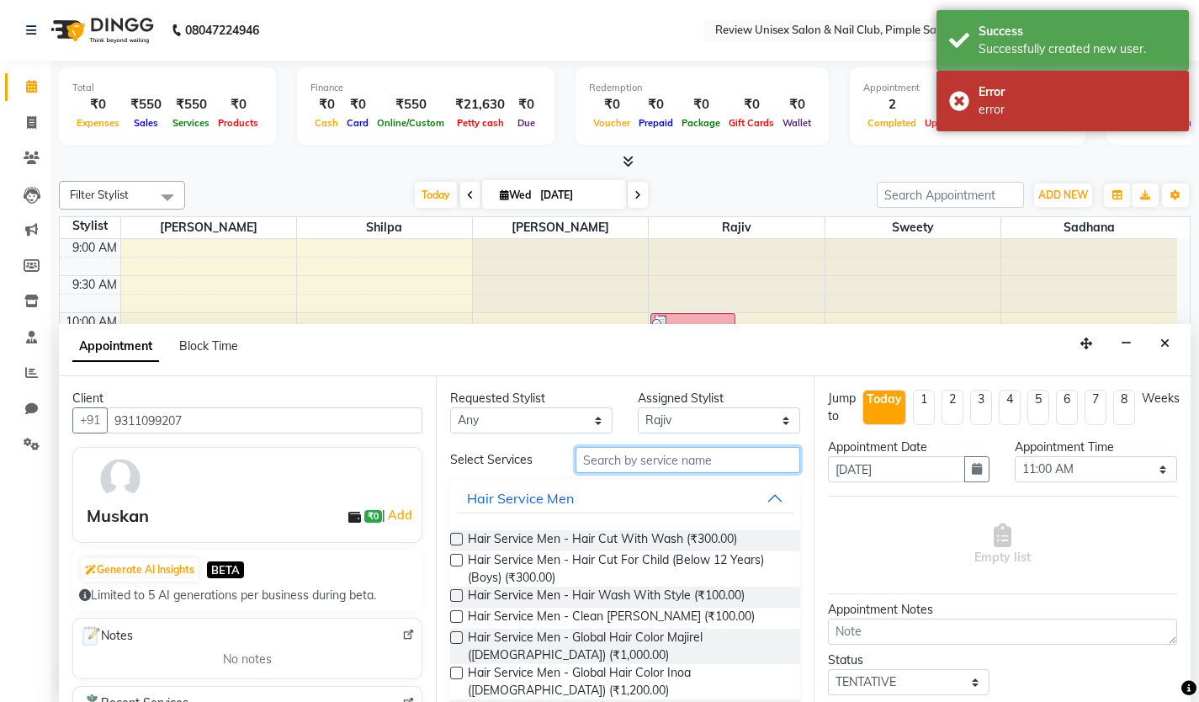
click at [627, 459] on input "text" at bounding box center [688, 460] width 225 height 26
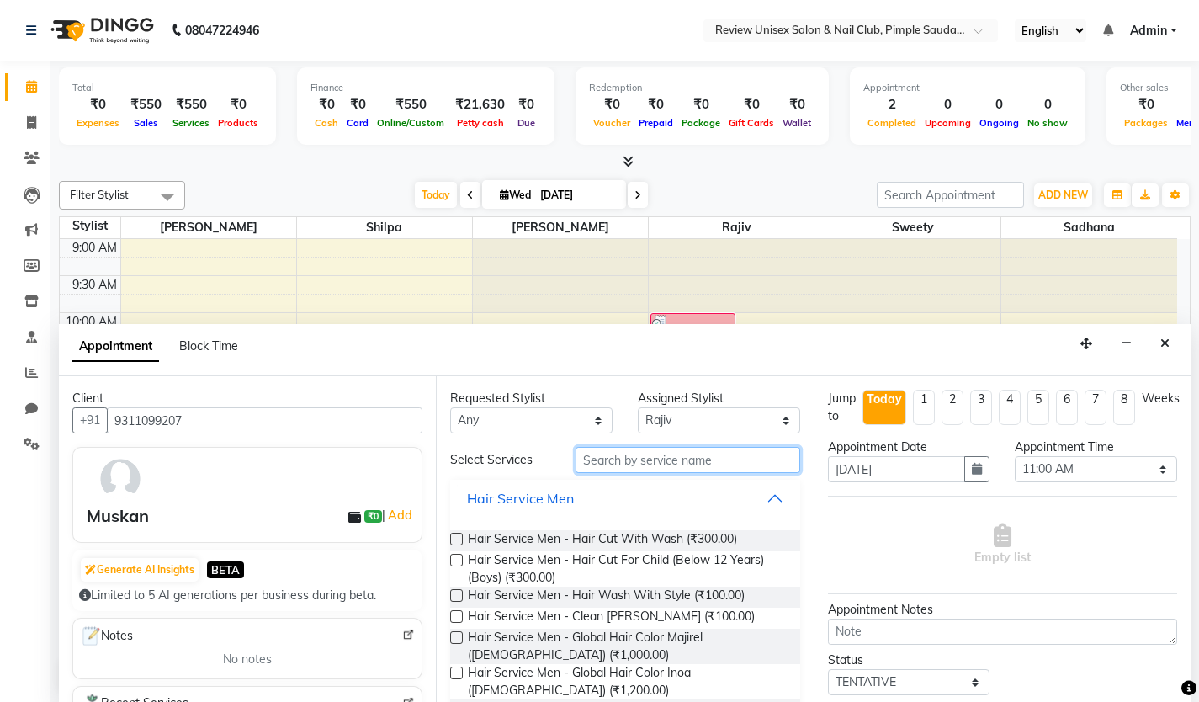
click at [619, 464] on input "text" at bounding box center [688, 460] width 225 height 26
click at [602, 462] on input "text" at bounding box center [688, 460] width 225 height 26
click at [606, 463] on input "text" at bounding box center [688, 460] width 225 height 26
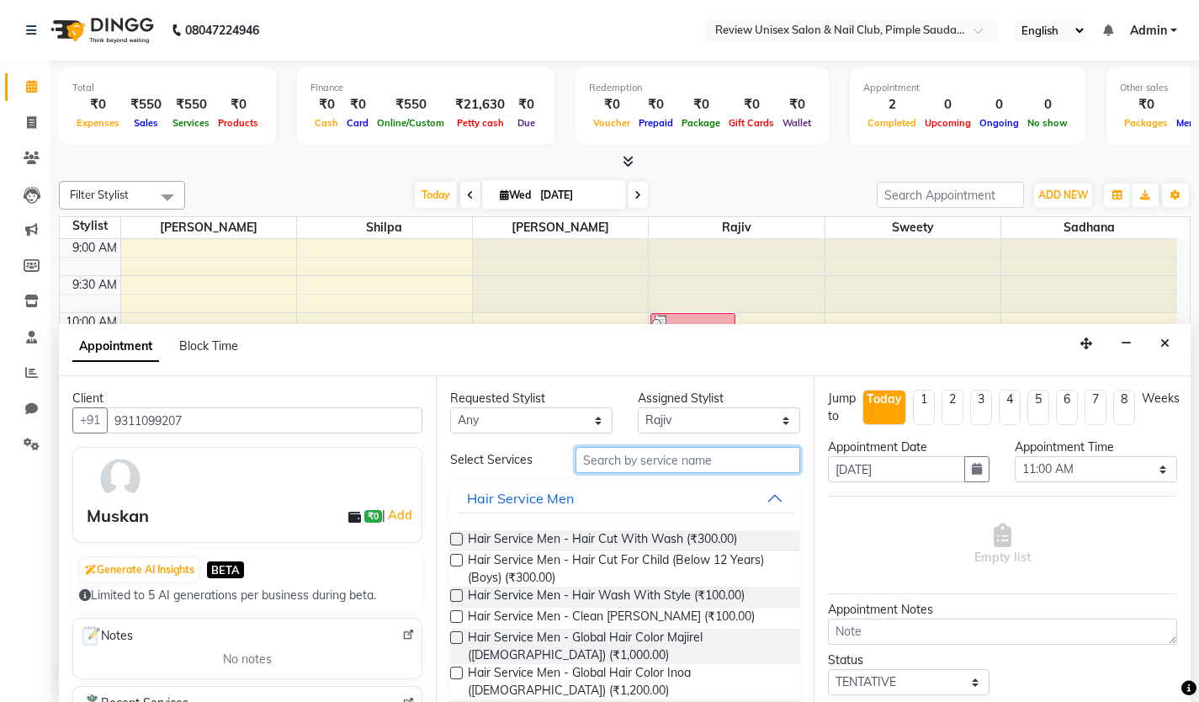
click at [607, 459] on input "text" at bounding box center [688, 460] width 225 height 26
click at [656, 469] on input "text" at bounding box center [688, 460] width 225 height 26
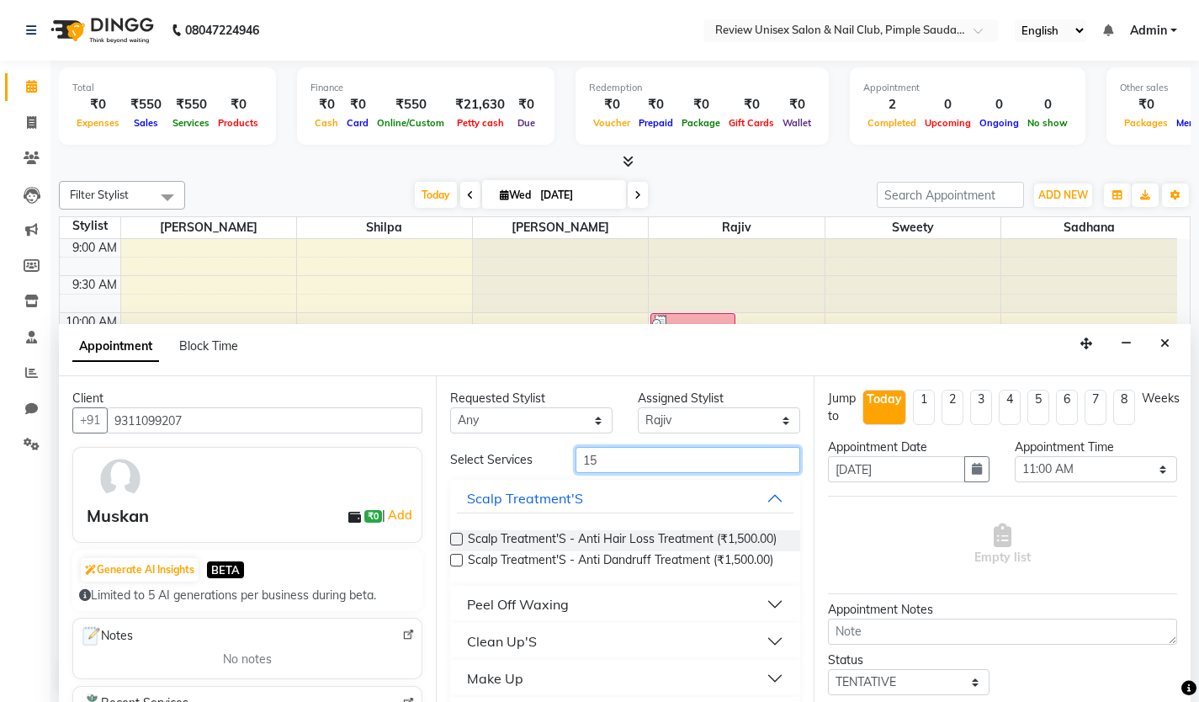
type input "1"
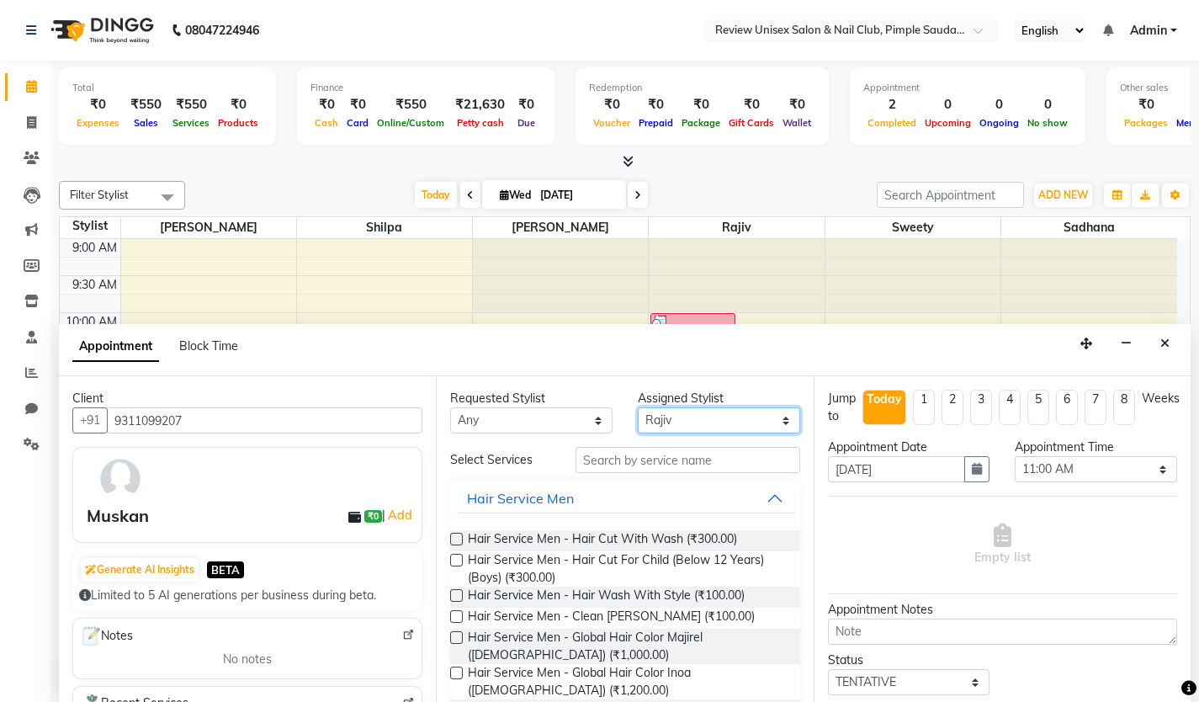
click at [698, 415] on select "Select [PERSON_NAME] [PERSON_NAME] Sadhana Shilpa Sweety [PERSON_NAME] User 1" at bounding box center [719, 420] width 162 height 26
click at [638, 407] on select "Select [PERSON_NAME] [PERSON_NAME] Sadhana Shilpa Sweety [PERSON_NAME] User 1" at bounding box center [719, 420] width 162 height 26
click at [666, 453] on input "text" at bounding box center [688, 460] width 225 height 26
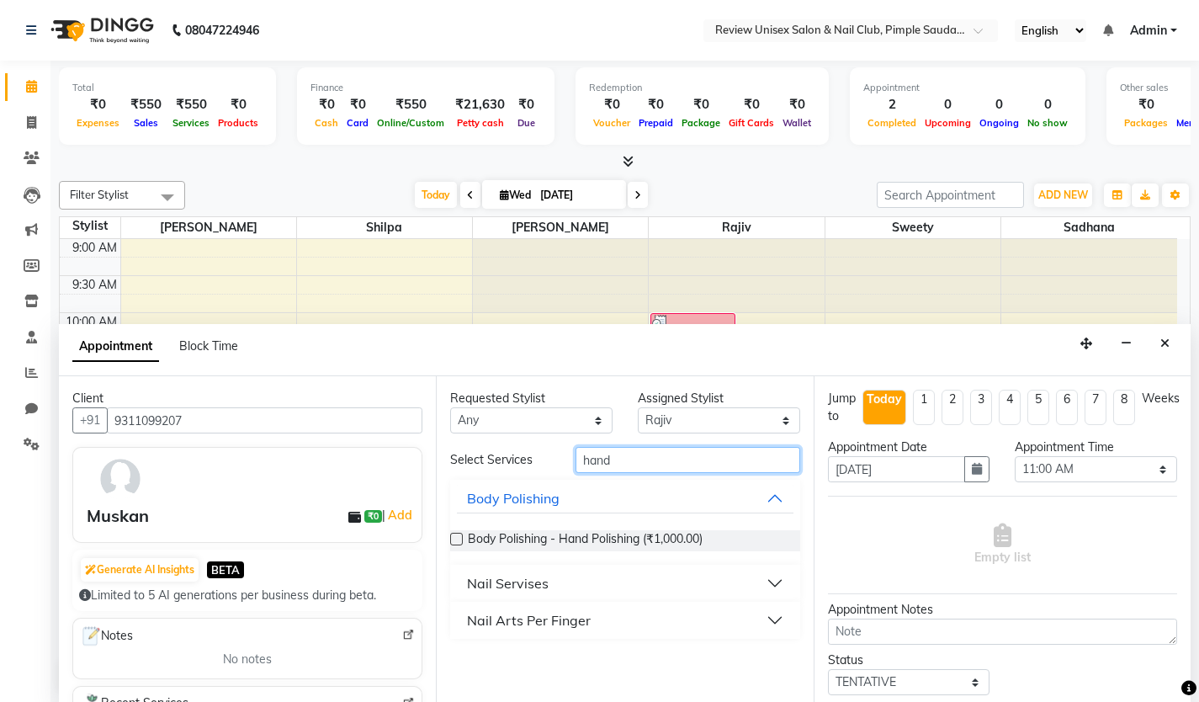
type input "hand"
click at [580, 574] on button "Nail Servises" at bounding box center [625, 583] width 336 height 30
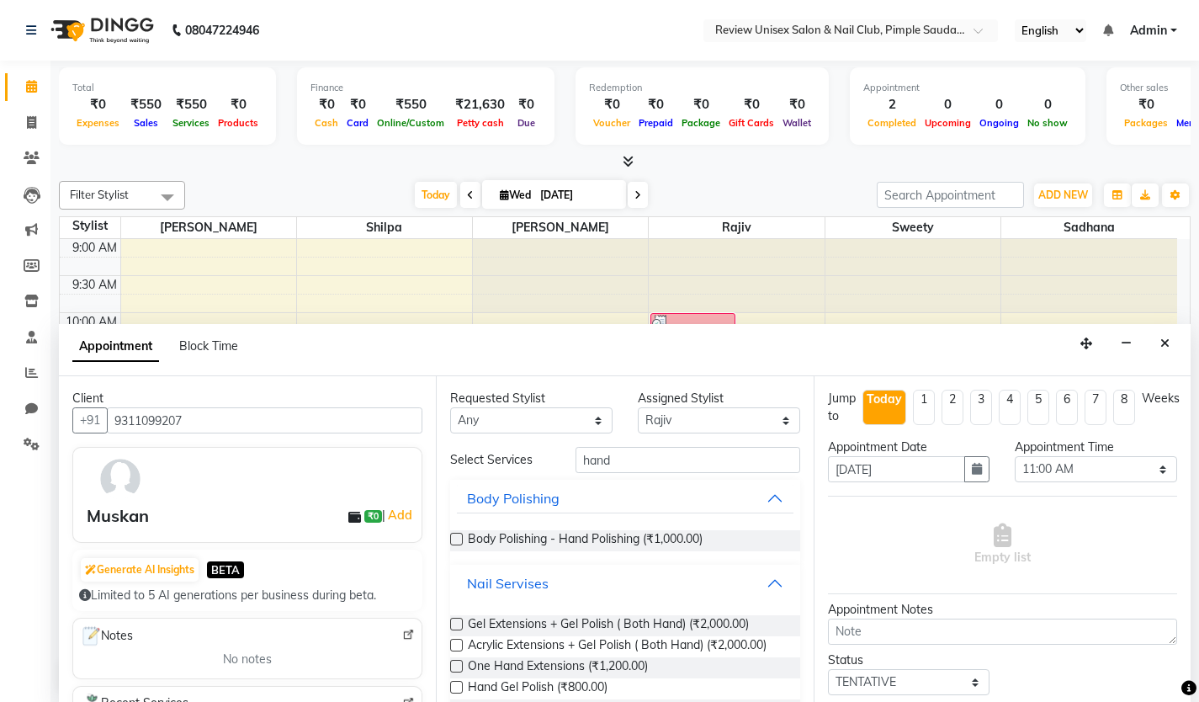
scroll to position [82, 0]
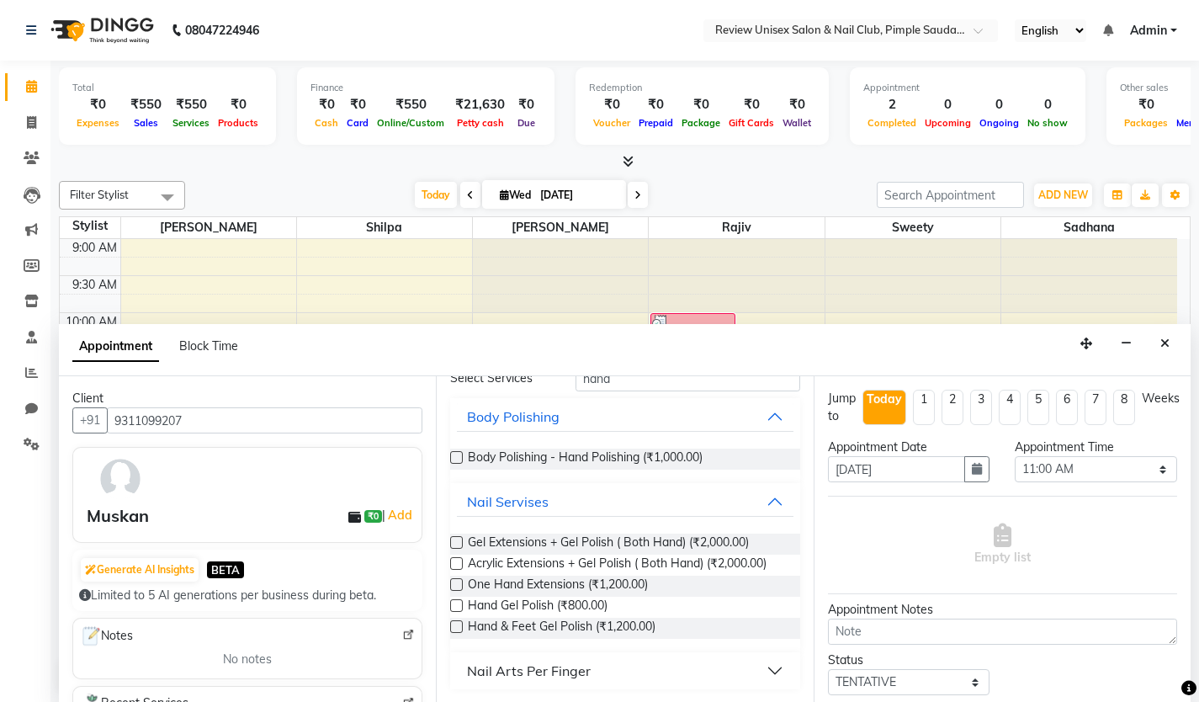
click at [457, 608] on label at bounding box center [456, 605] width 13 height 13
click at [457, 608] on input "checkbox" at bounding box center [455, 607] width 11 height 11
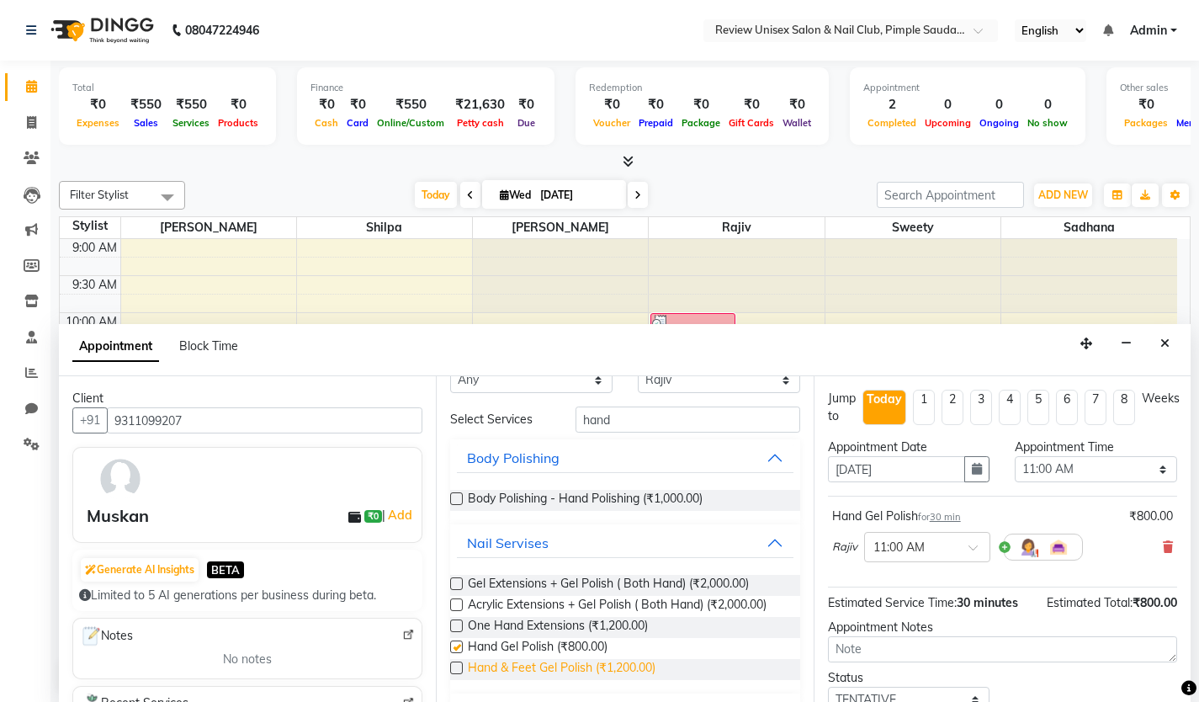
scroll to position [0, 0]
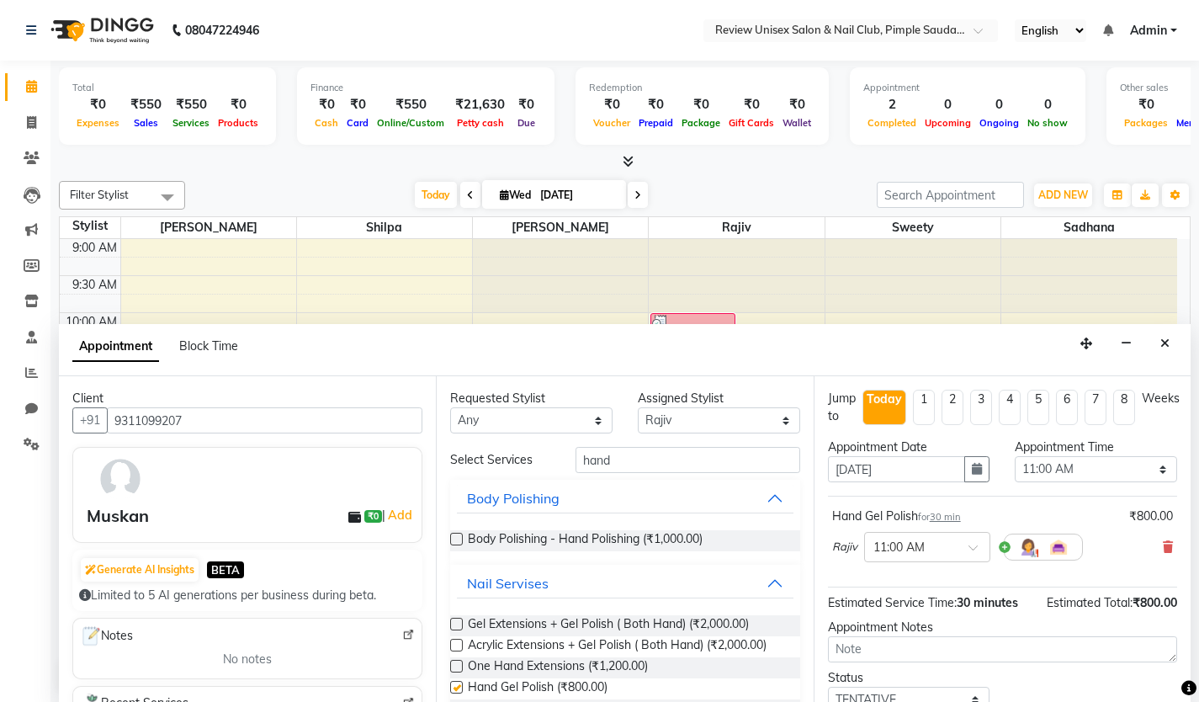
checkbox input "false"
click at [678, 423] on select "Select [PERSON_NAME] [PERSON_NAME] Sadhana Shilpa Sweety [PERSON_NAME] User 1" at bounding box center [719, 420] width 162 height 26
select select "76872"
click at [638, 407] on select "Select [PERSON_NAME] [PERSON_NAME] Sadhana Shilpa Sweety [PERSON_NAME] User 1" at bounding box center [719, 420] width 162 height 26
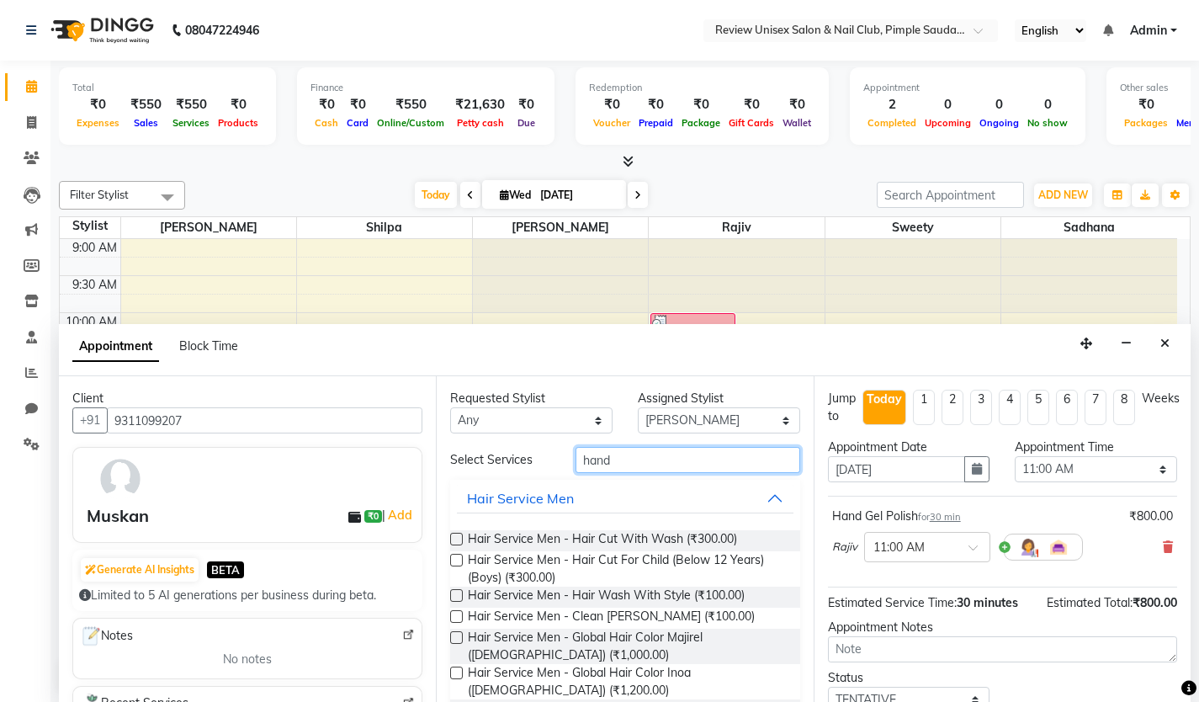
click at [633, 471] on input "hand" at bounding box center [688, 460] width 225 height 26
click at [631, 466] on input "hand" at bounding box center [688, 460] width 225 height 26
click at [619, 469] on input "hand" at bounding box center [688, 460] width 225 height 26
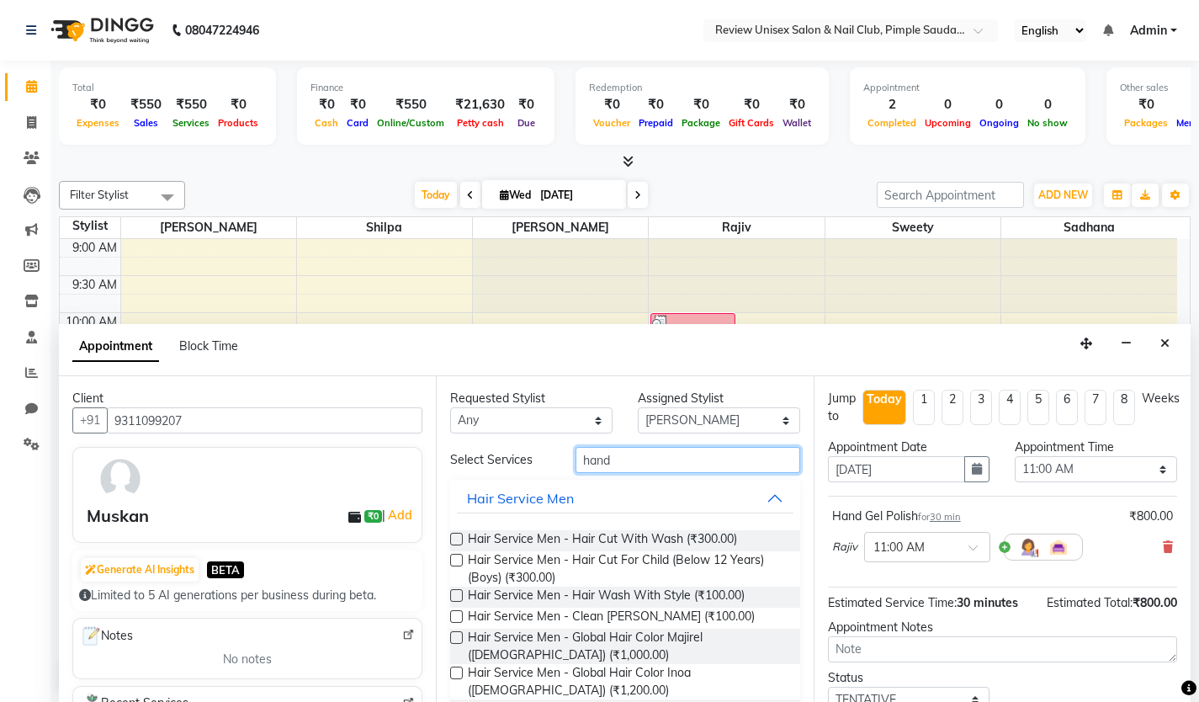
click at [619, 469] on input "hand" at bounding box center [688, 460] width 225 height 26
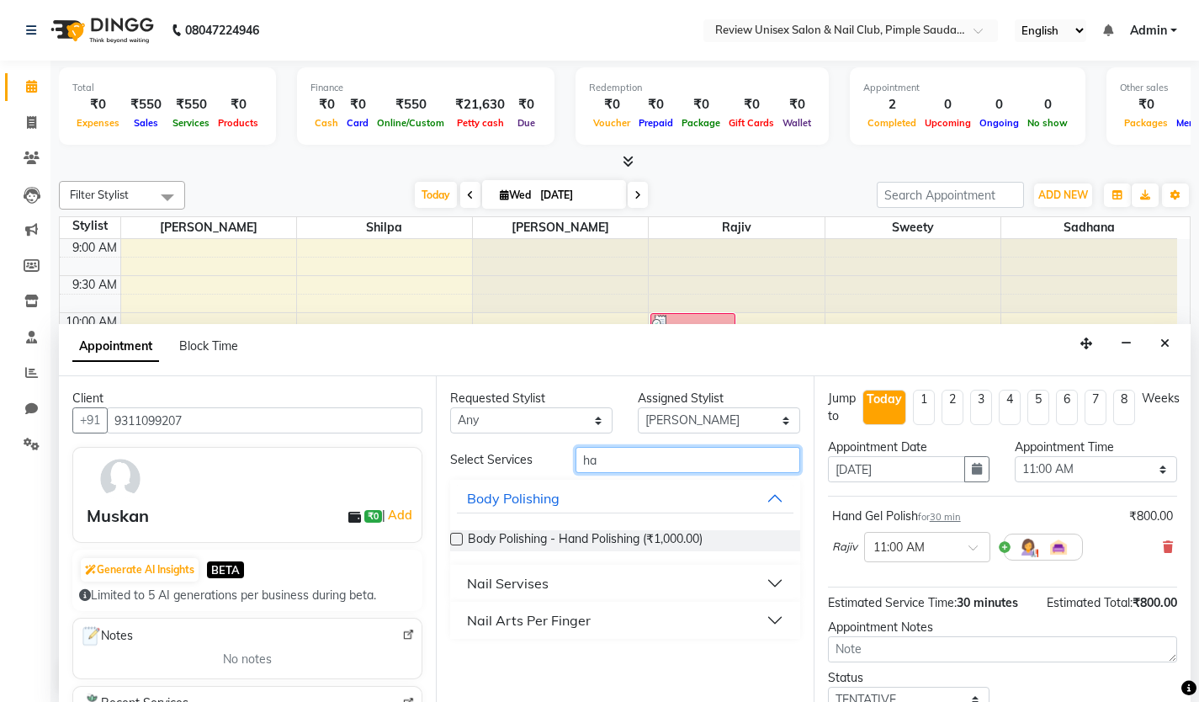
type input "h"
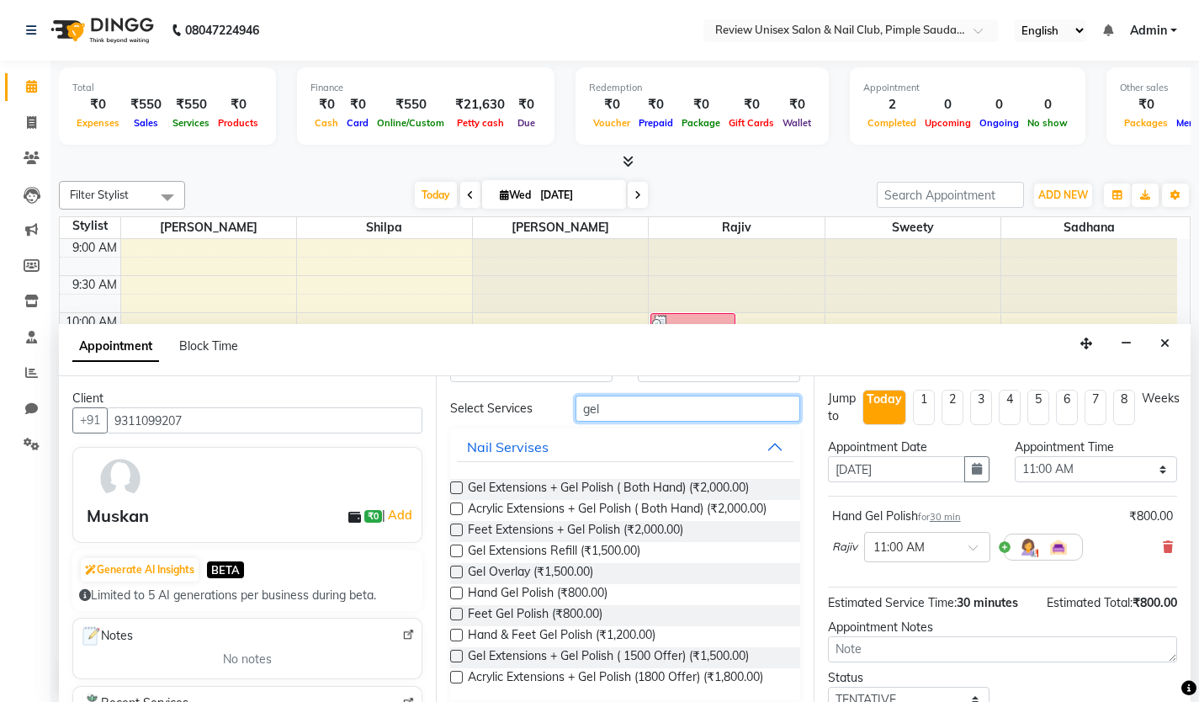
scroll to position [102, 0]
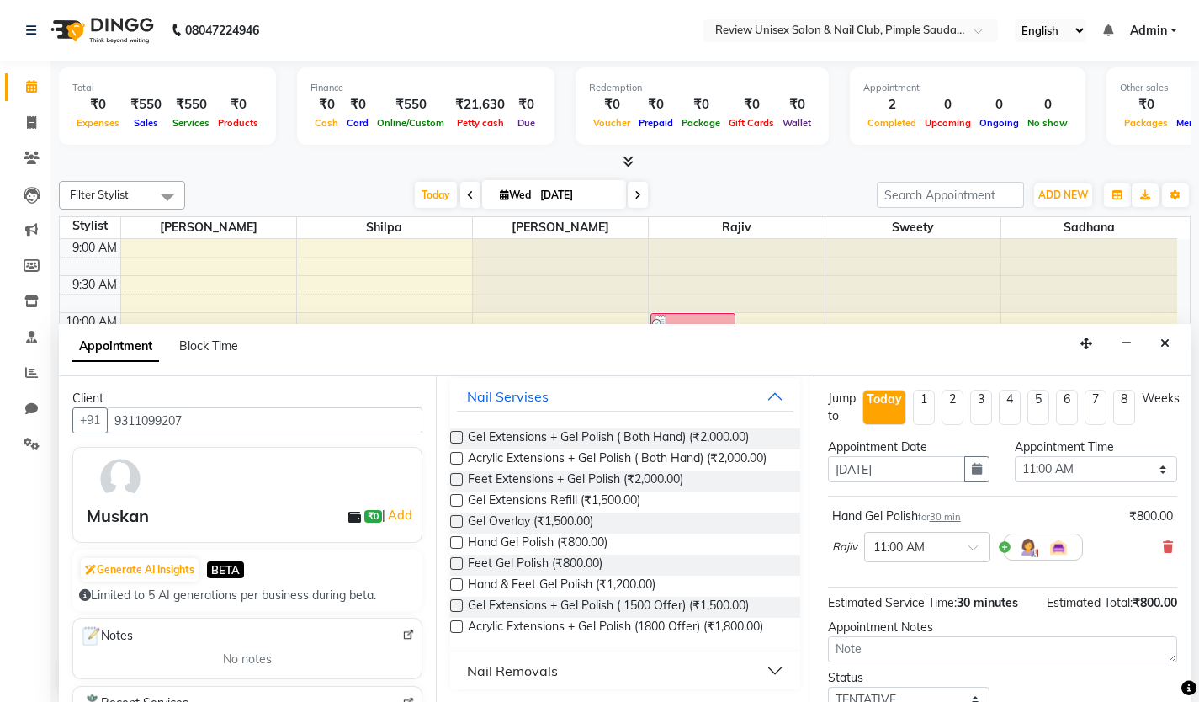
type input "gel"
click at [455, 584] on label at bounding box center [456, 584] width 13 height 13
click at [455, 584] on input "checkbox" at bounding box center [455, 586] width 11 height 11
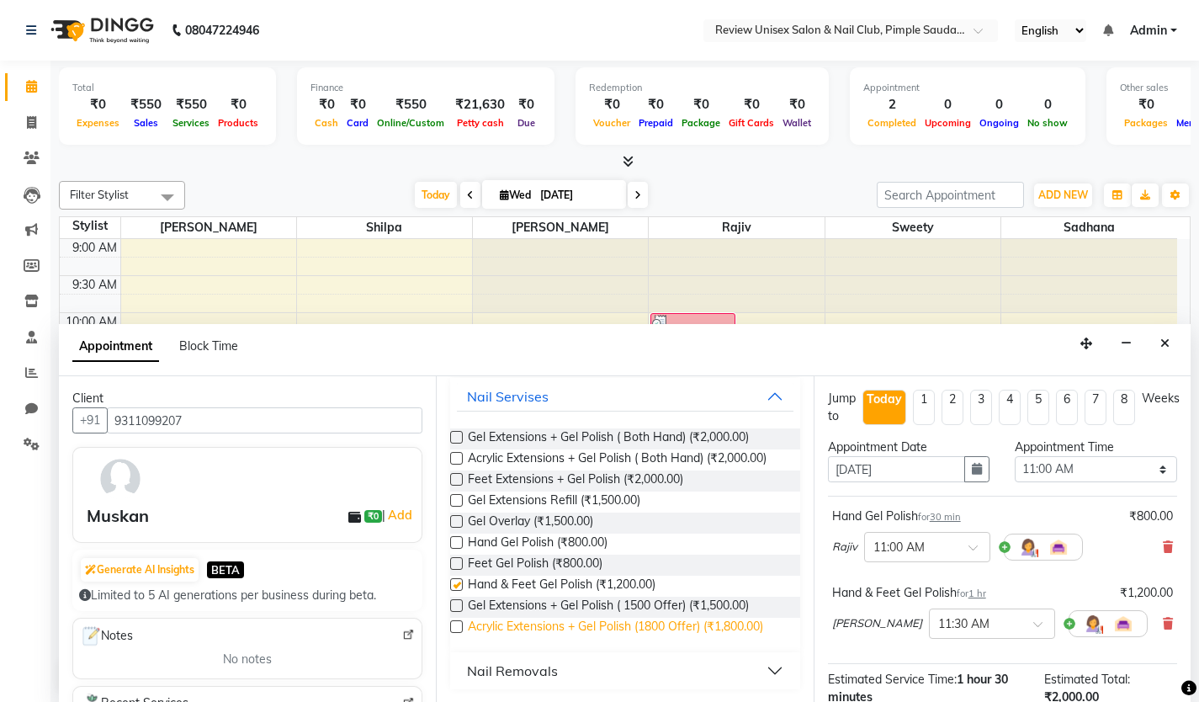
checkbox input "false"
click at [1163, 546] on icon at bounding box center [1168, 547] width 10 height 12
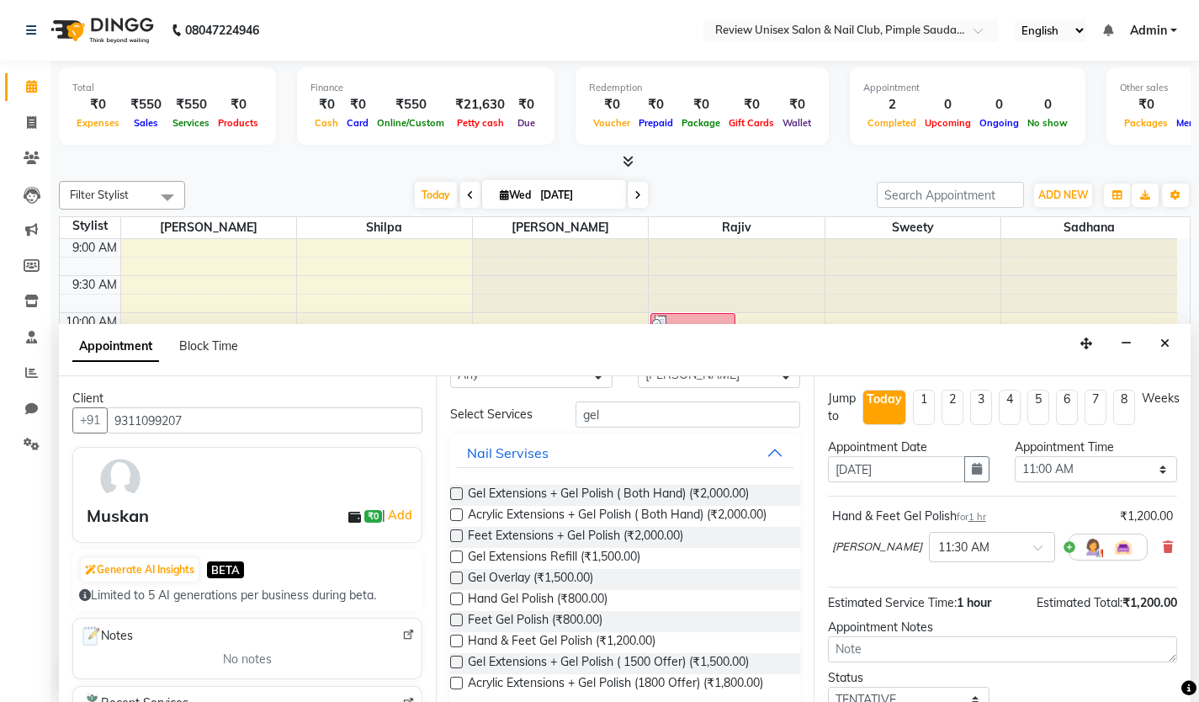
scroll to position [0, 0]
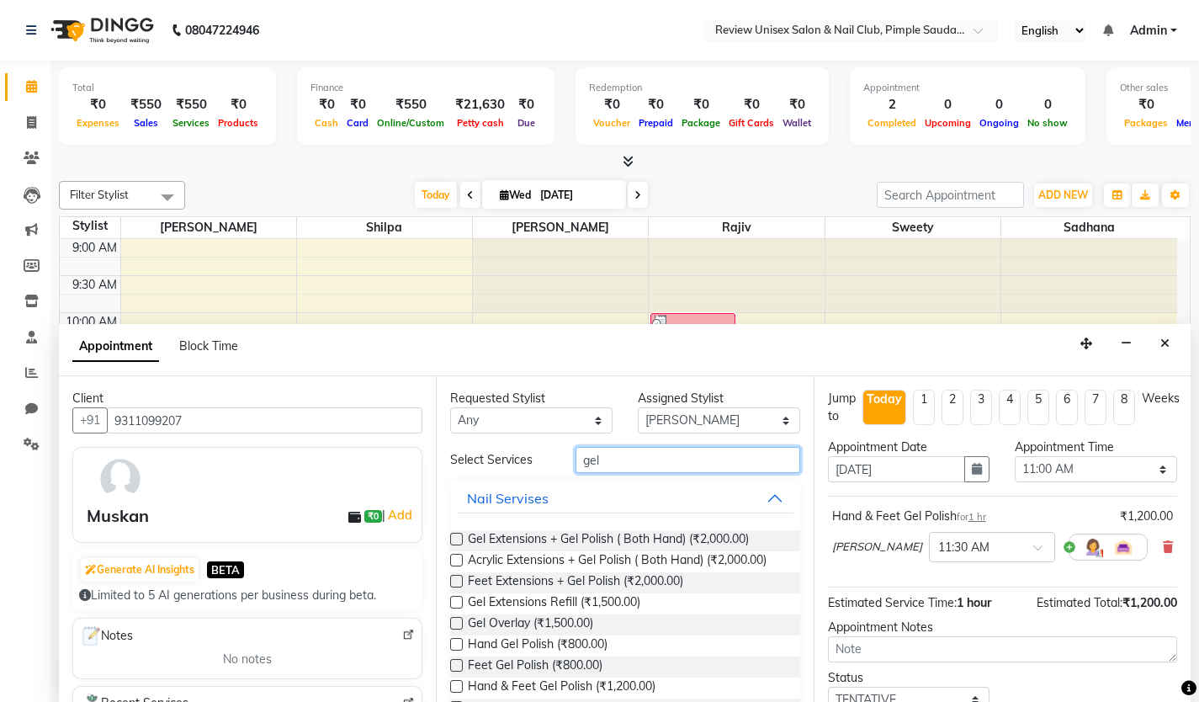
click at [631, 453] on input "gel" at bounding box center [688, 460] width 225 height 26
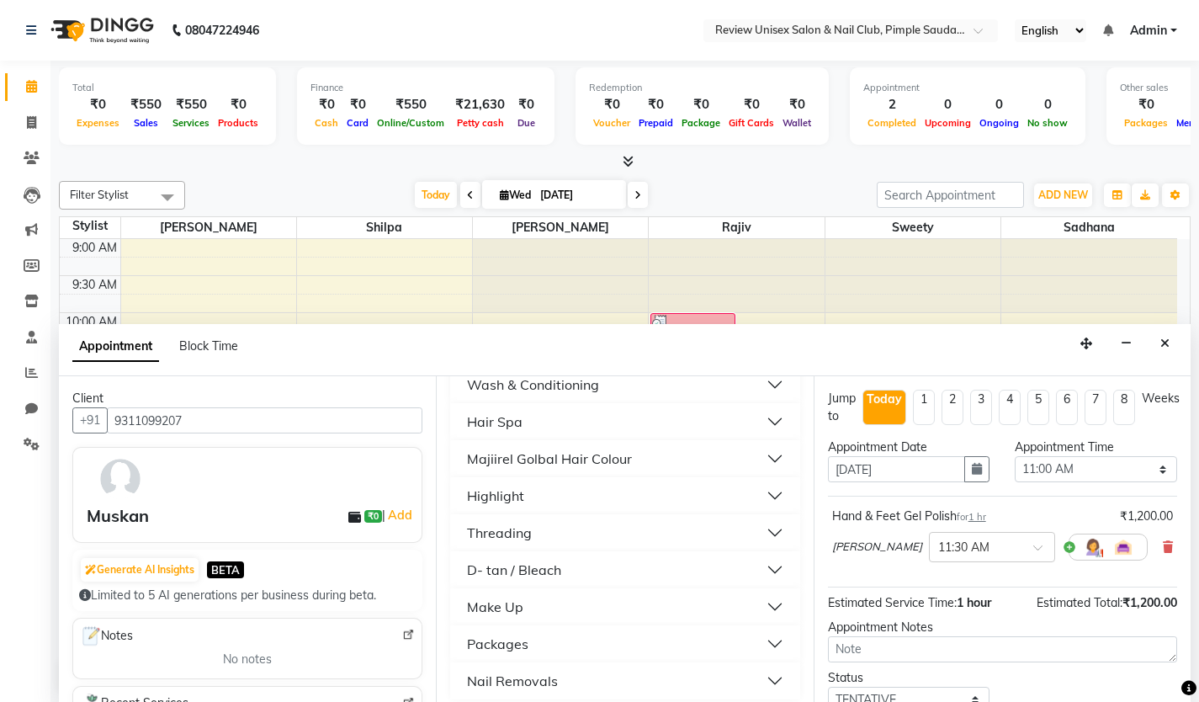
scroll to position [244, 0]
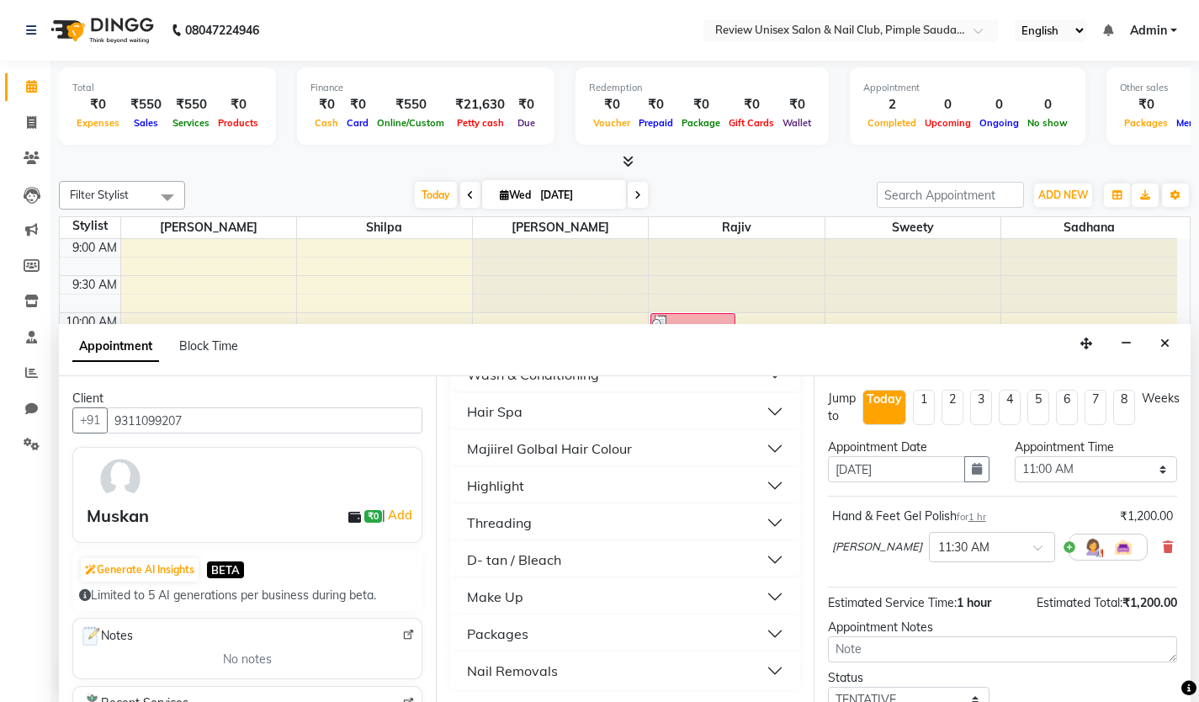
type input "300"
click at [523, 666] on div "Nail Removals" at bounding box center [512, 671] width 91 height 20
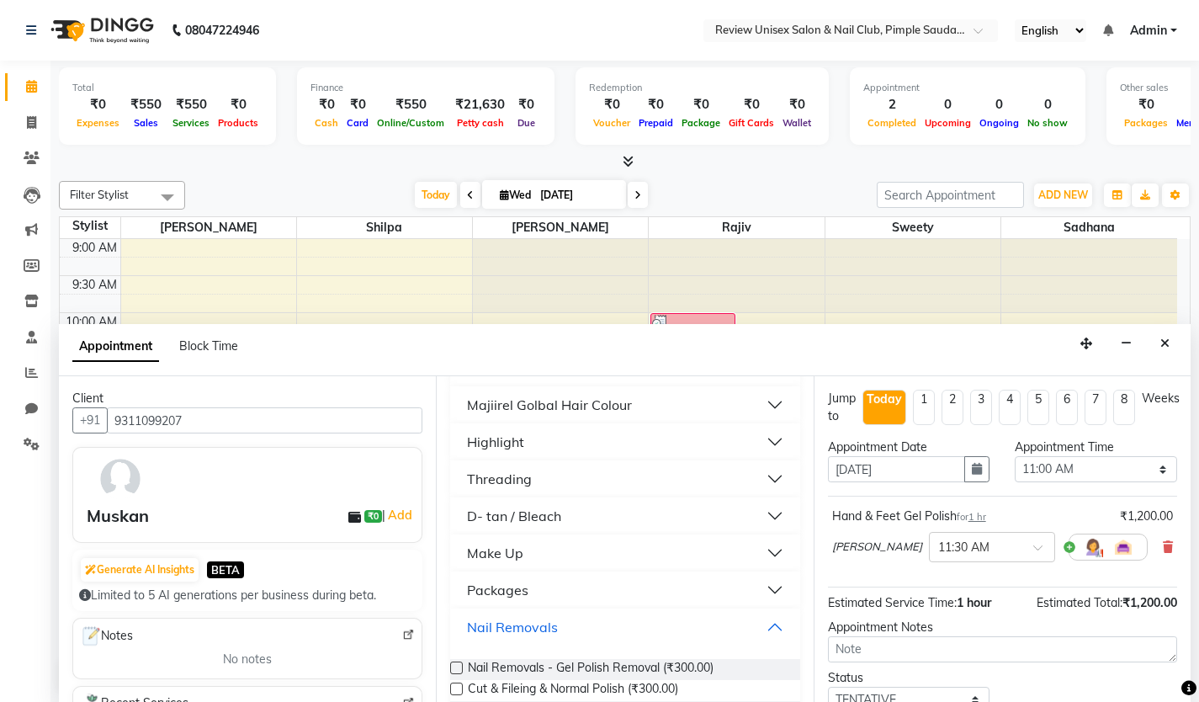
scroll to position [329, 0]
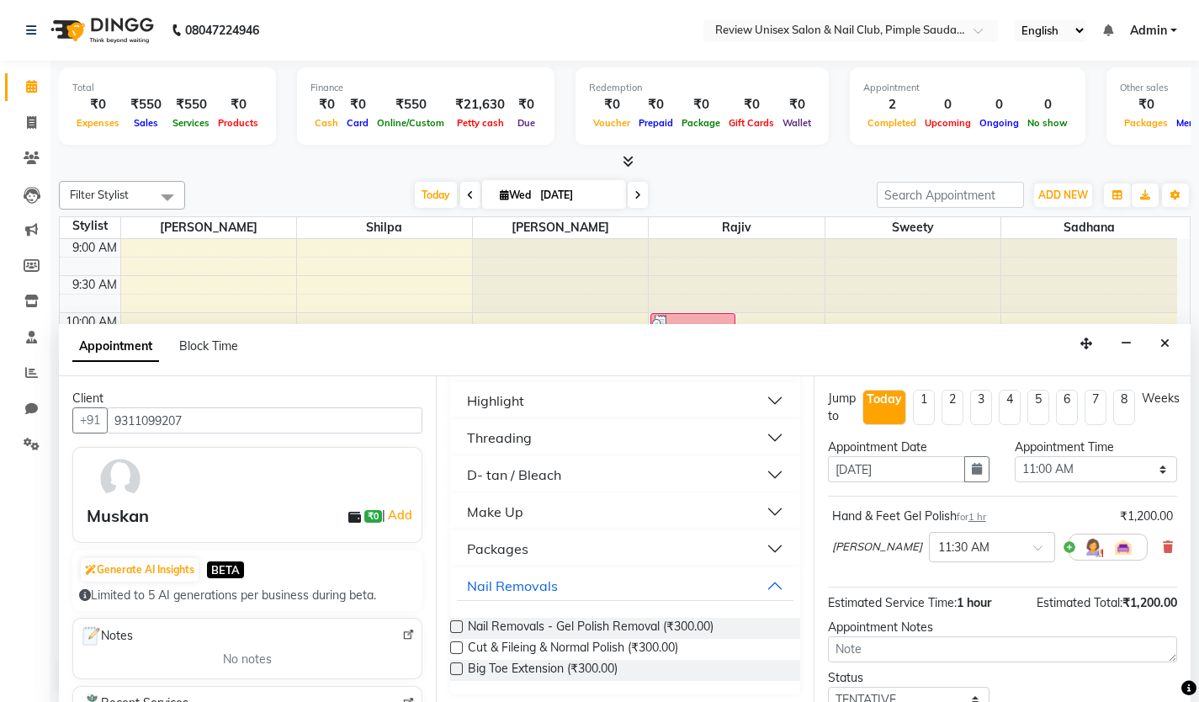
click at [456, 624] on label at bounding box center [456, 626] width 13 height 13
click at [456, 624] on input "checkbox" at bounding box center [455, 628] width 11 height 11
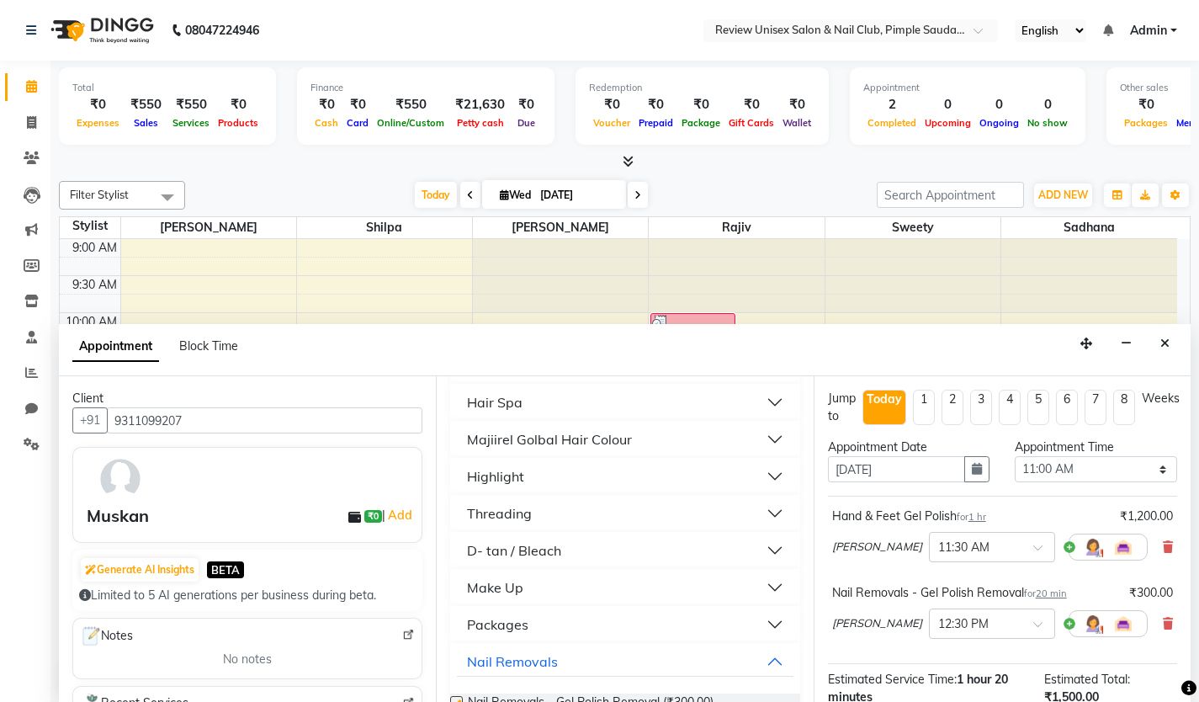
checkbox input "false"
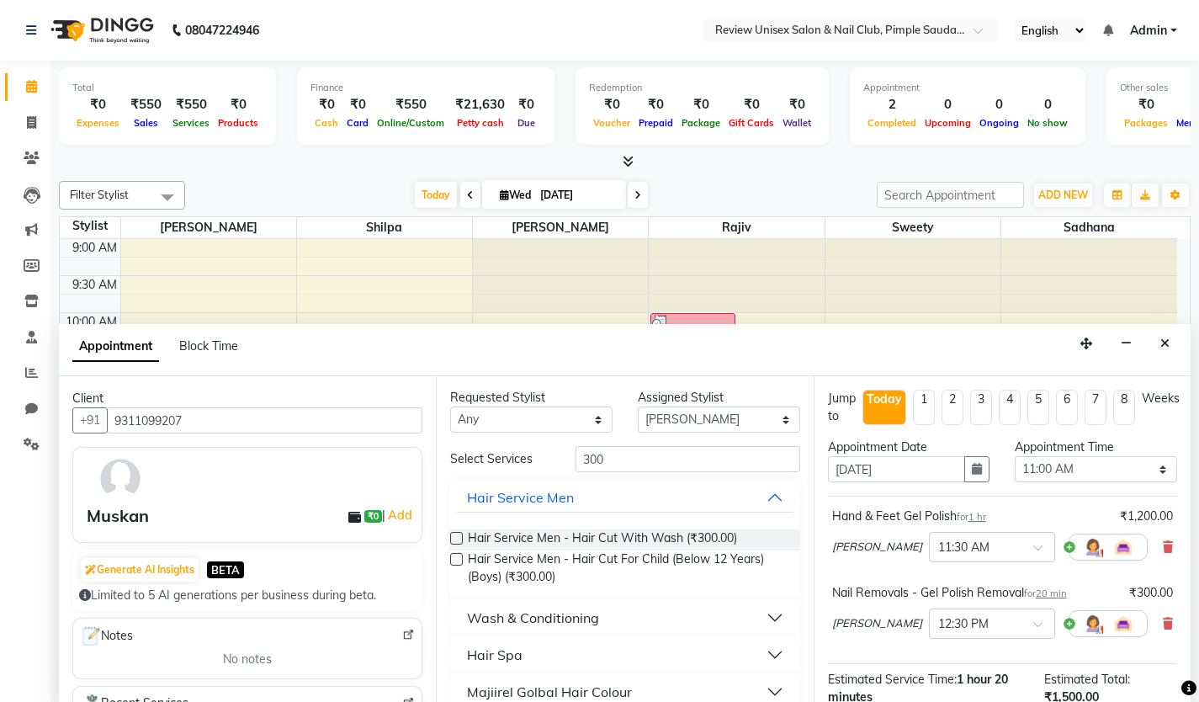
scroll to position [0, 0]
click at [641, 458] on input "300" at bounding box center [688, 460] width 225 height 26
click at [640, 457] on input "300" at bounding box center [688, 460] width 225 height 26
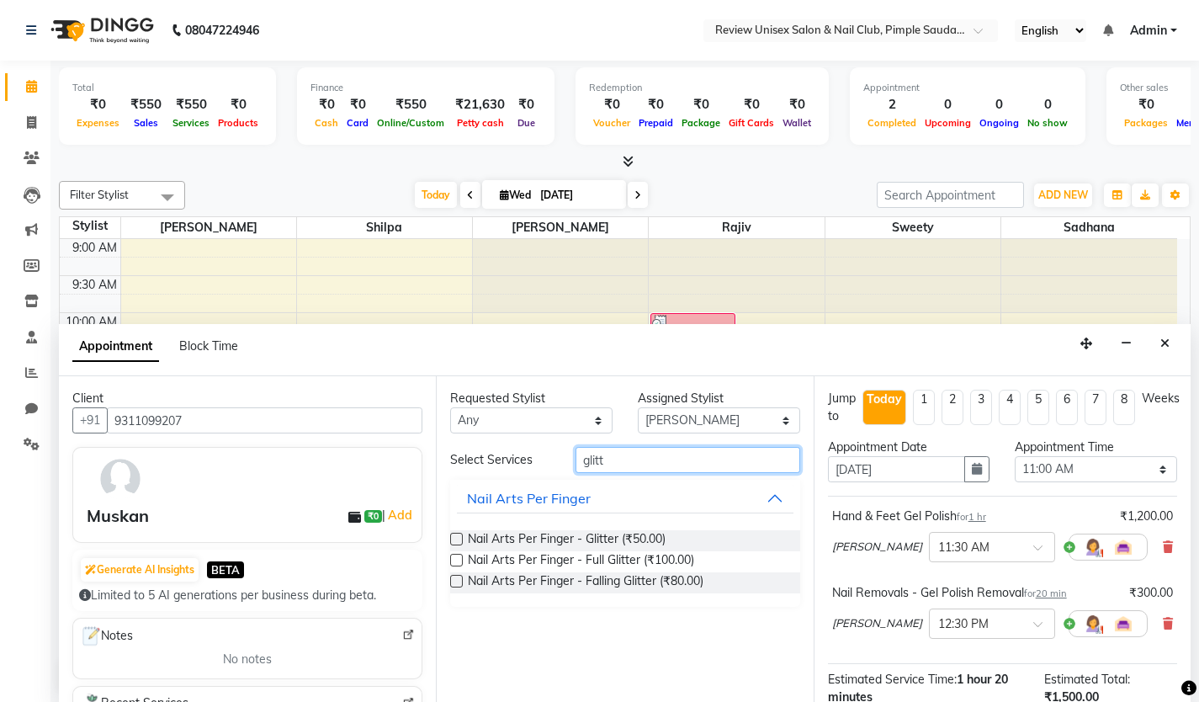
type input "glitt"
click at [455, 536] on label at bounding box center [456, 539] width 13 height 13
click at [455, 536] on input "checkbox" at bounding box center [455, 540] width 11 height 11
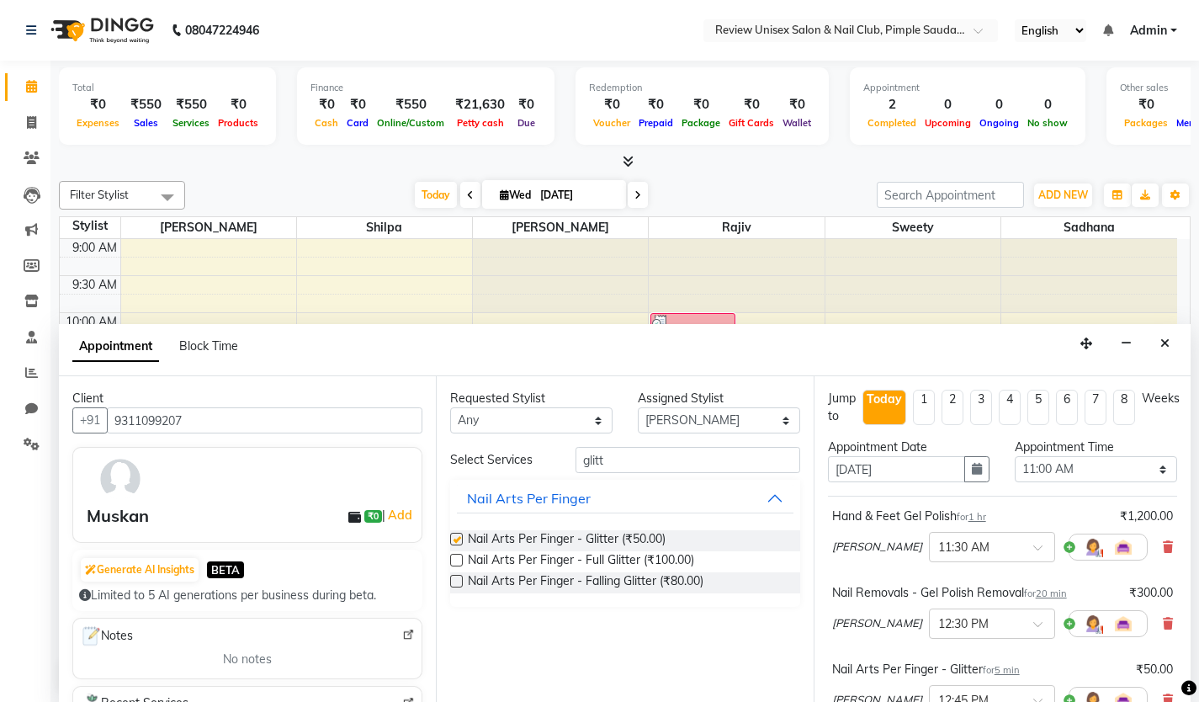
checkbox input "false"
click at [635, 459] on input "glitt" at bounding box center [688, 460] width 225 height 26
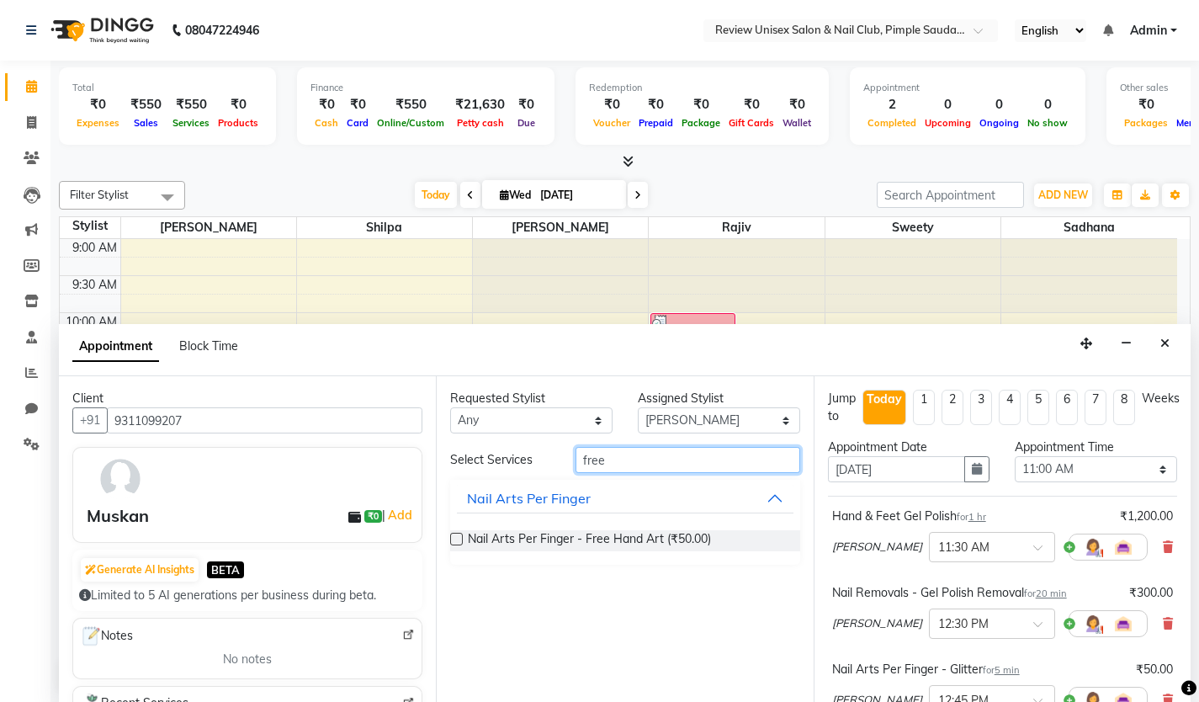
type input "free"
click at [460, 542] on label at bounding box center [456, 539] width 13 height 13
click at [460, 542] on input "checkbox" at bounding box center [455, 540] width 11 height 11
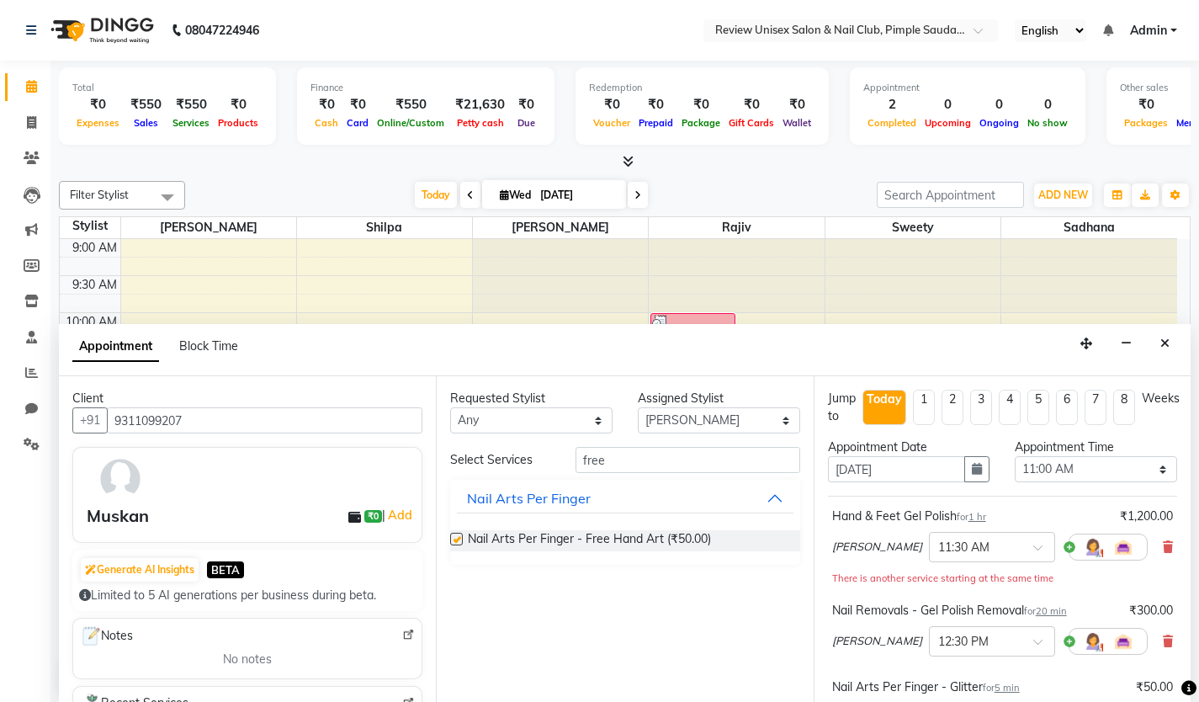
checkbox input "false"
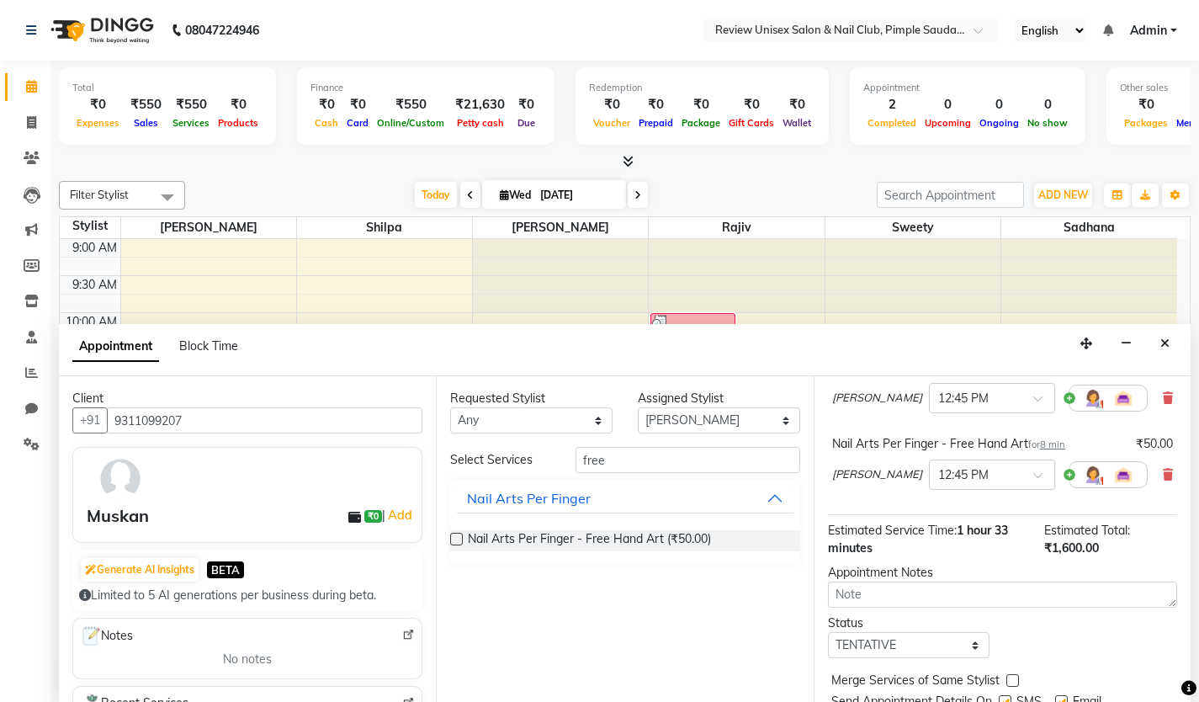
scroll to position [381, 0]
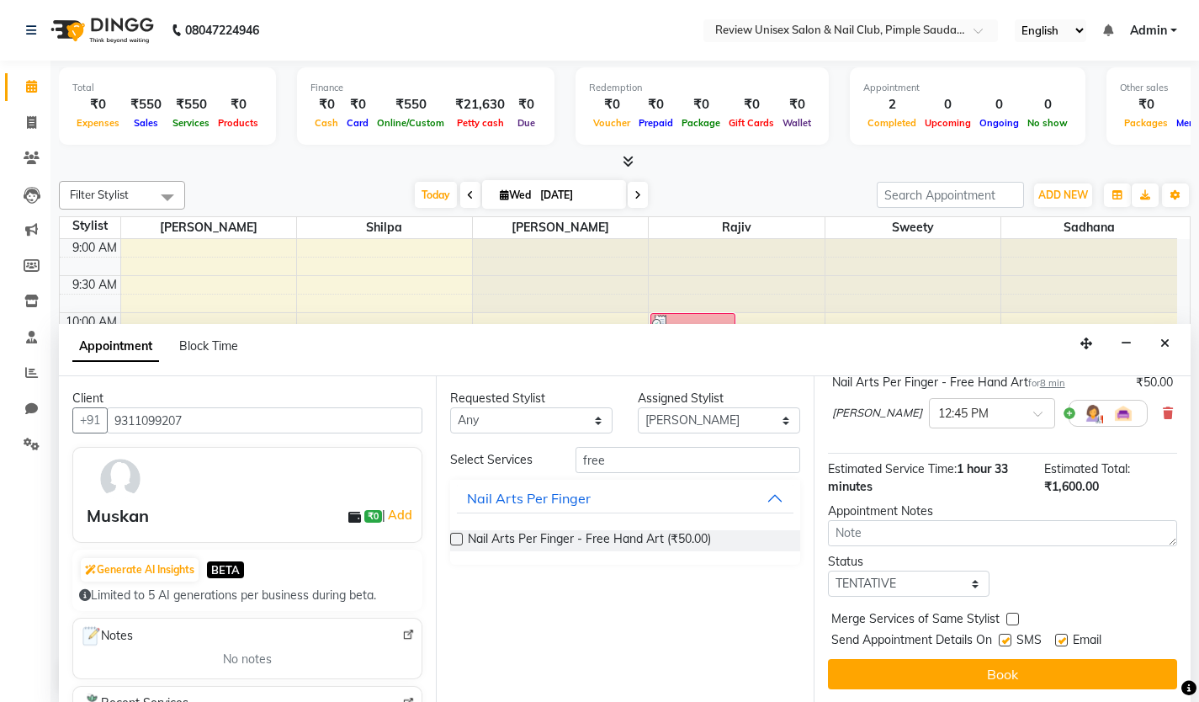
click at [1007, 640] on label at bounding box center [1005, 640] width 13 height 13
click at [1007, 640] on input "checkbox" at bounding box center [1004, 641] width 11 height 11
checkbox input "false"
click at [1064, 640] on label at bounding box center [1061, 640] width 13 height 13
click at [1064, 640] on input "checkbox" at bounding box center [1060, 641] width 11 height 11
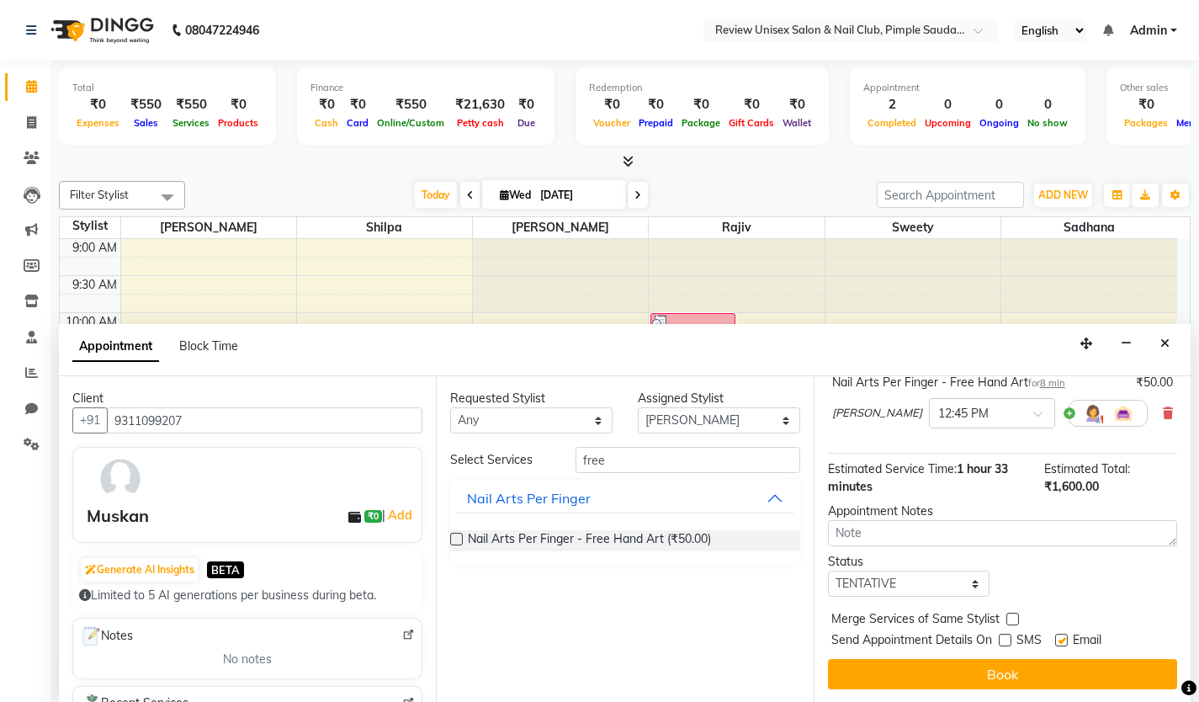
checkbox input "false"
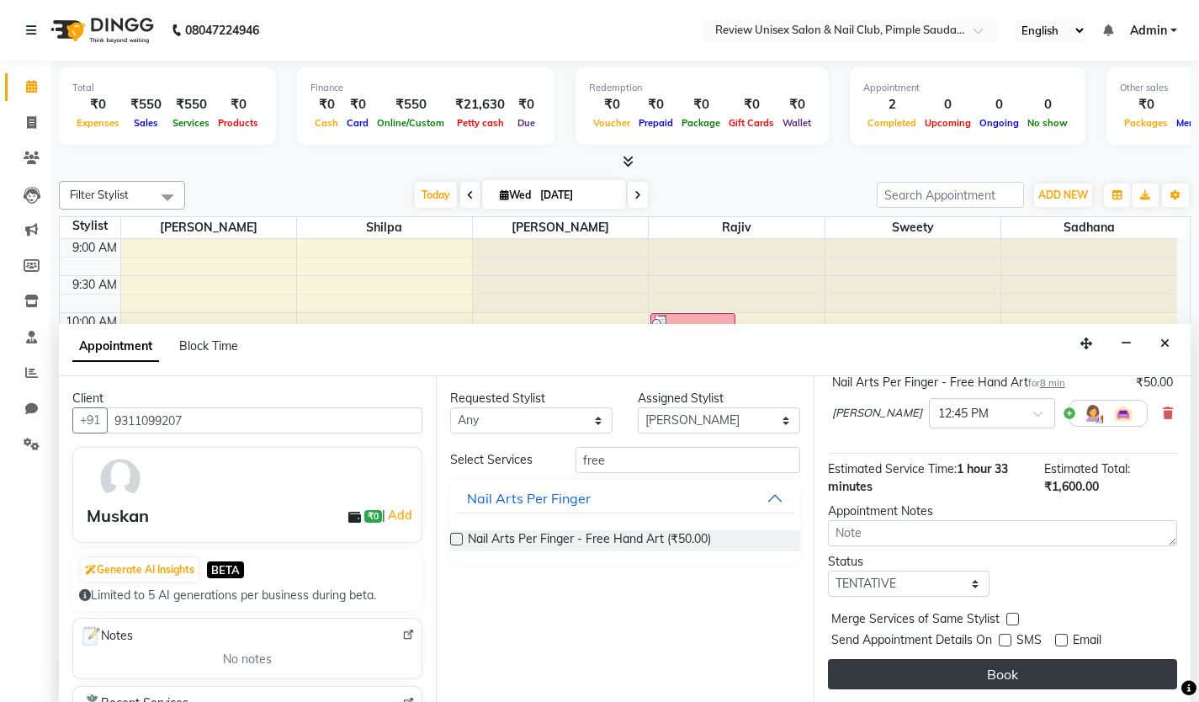
click at [1060, 666] on button "Book" at bounding box center [1002, 674] width 349 height 30
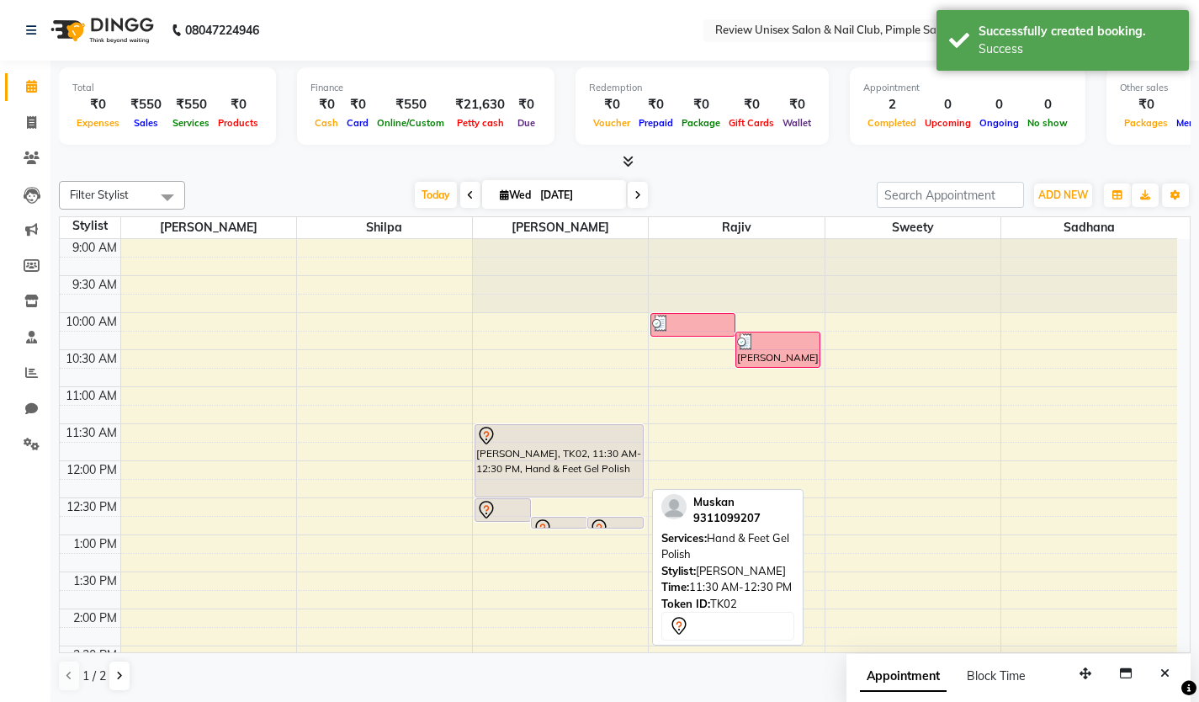
click at [550, 468] on div "[PERSON_NAME], TK02, 11:30 AM-12:30 PM, Hand & Feet Gel Polish" at bounding box center [558, 461] width 167 height 72
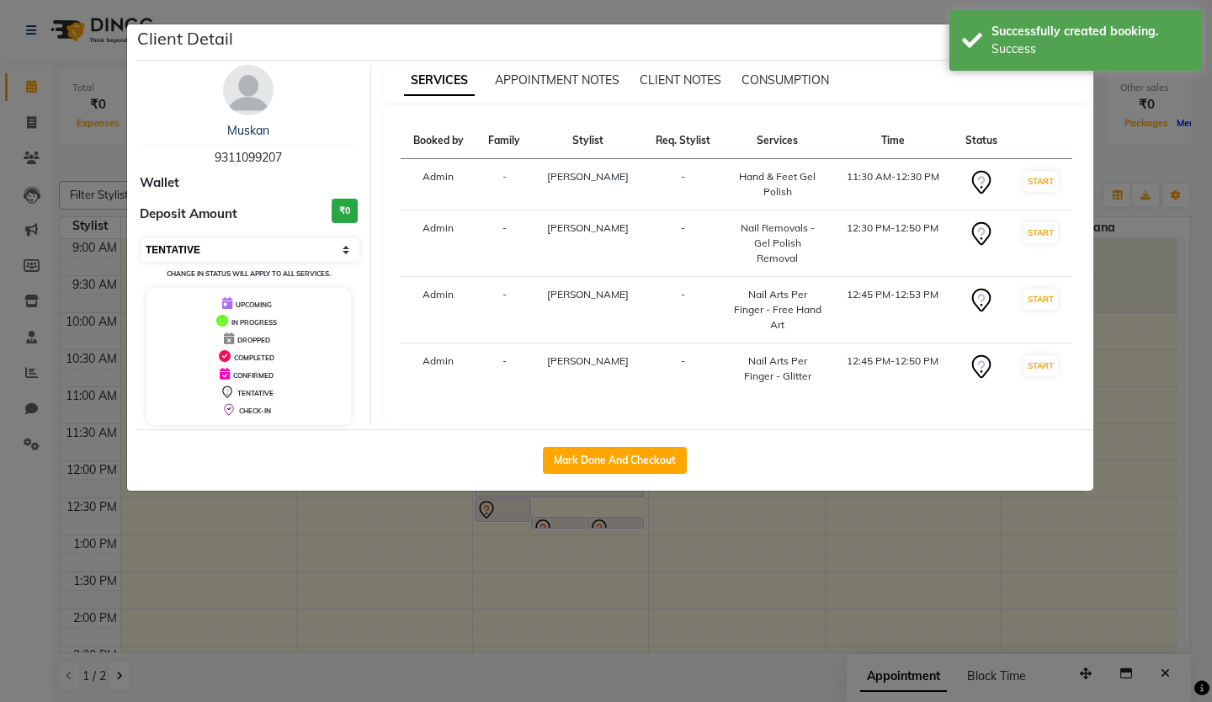
click at [230, 257] on select "Select IN SERVICE CONFIRMED TENTATIVE CHECK IN MARK DONE DROPPED UPCOMING" at bounding box center [250, 250] width 218 height 24
click at [141, 238] on select "Select IN SERVICE CONFIRMED TENTATIVE CHECK IN MARK DONE DROPPED UPCOMING" at bounding box center [250, 250] width 218 height 24
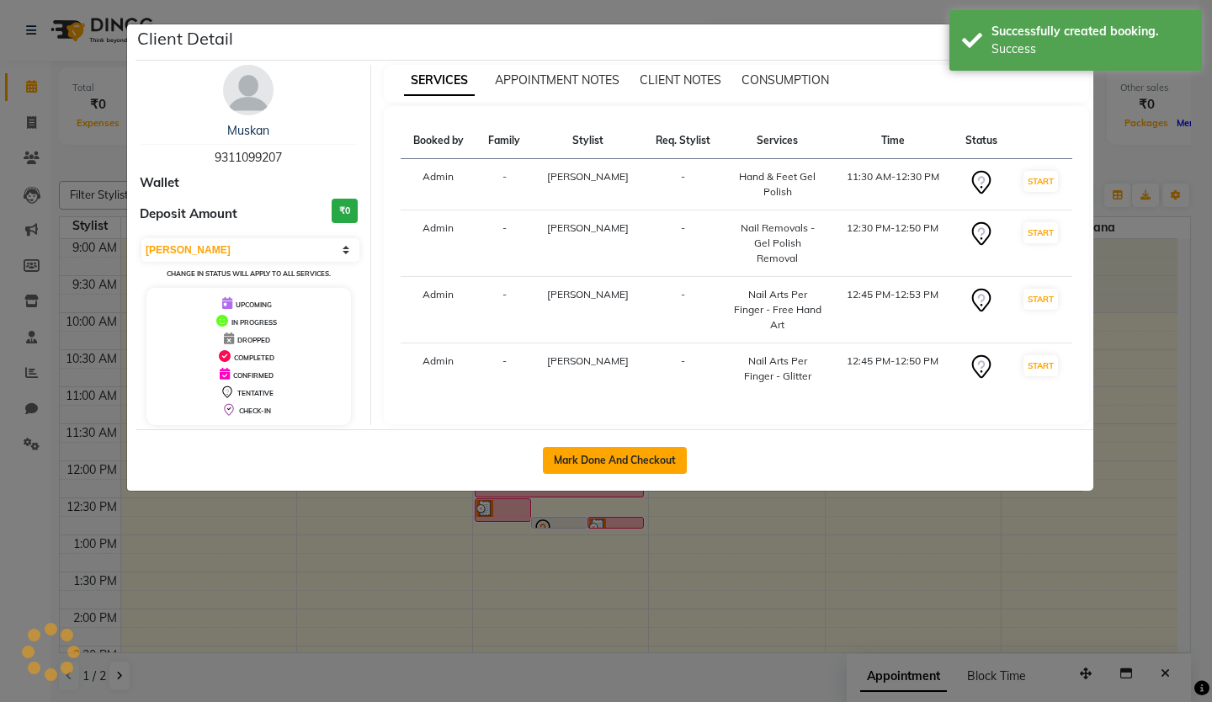
select select "select"
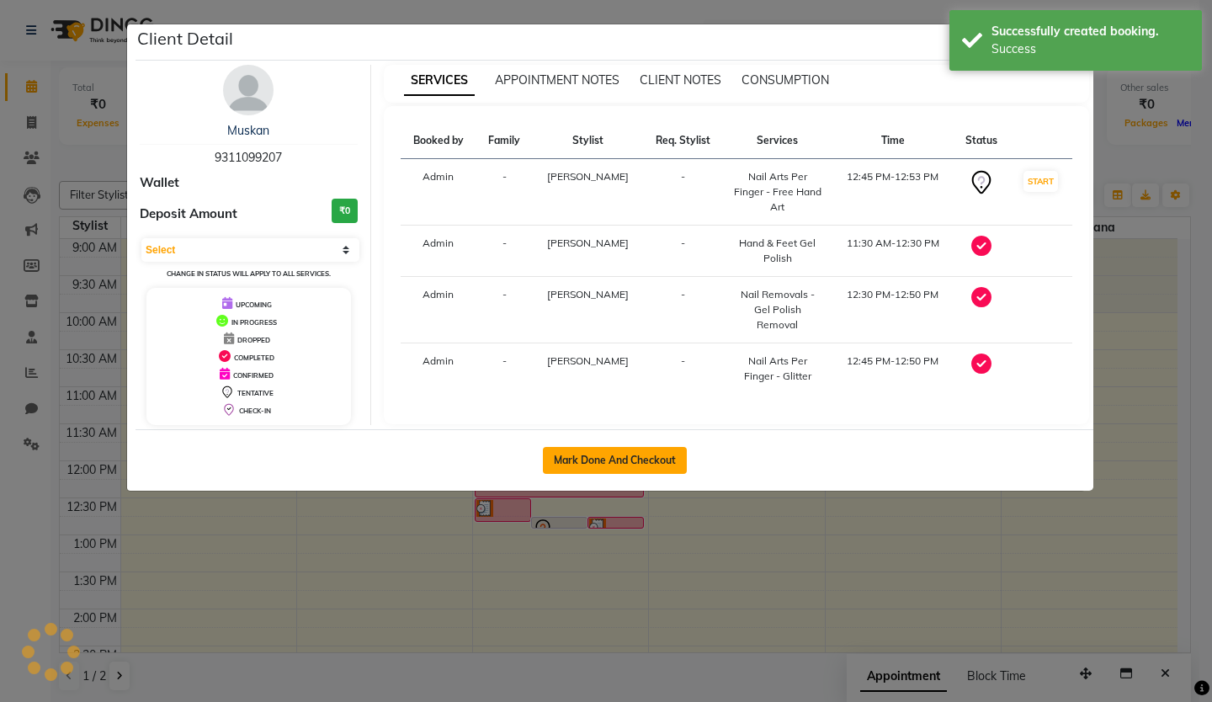
click at [557, 460] on button "Mark Done And Checkout" at bounding box center [615, 460] width 144 height 27
select select "service"
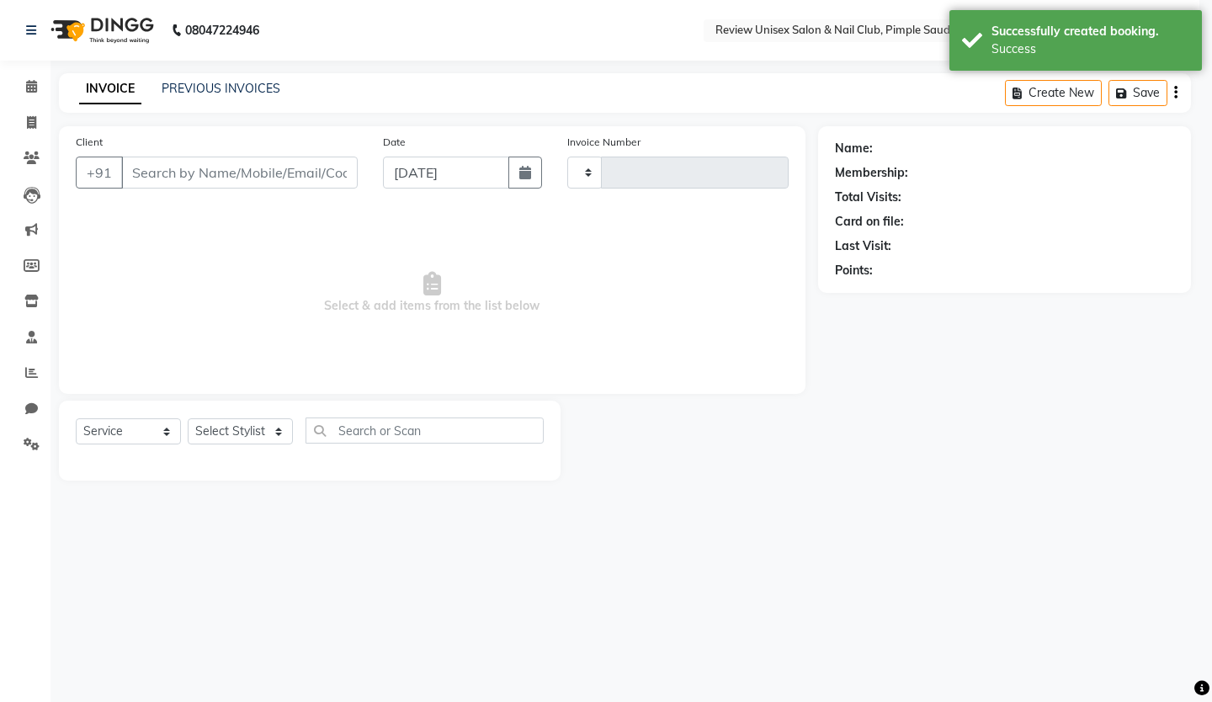
type input "0532"
select select "766"
type input "9311099207"
select select "76872"
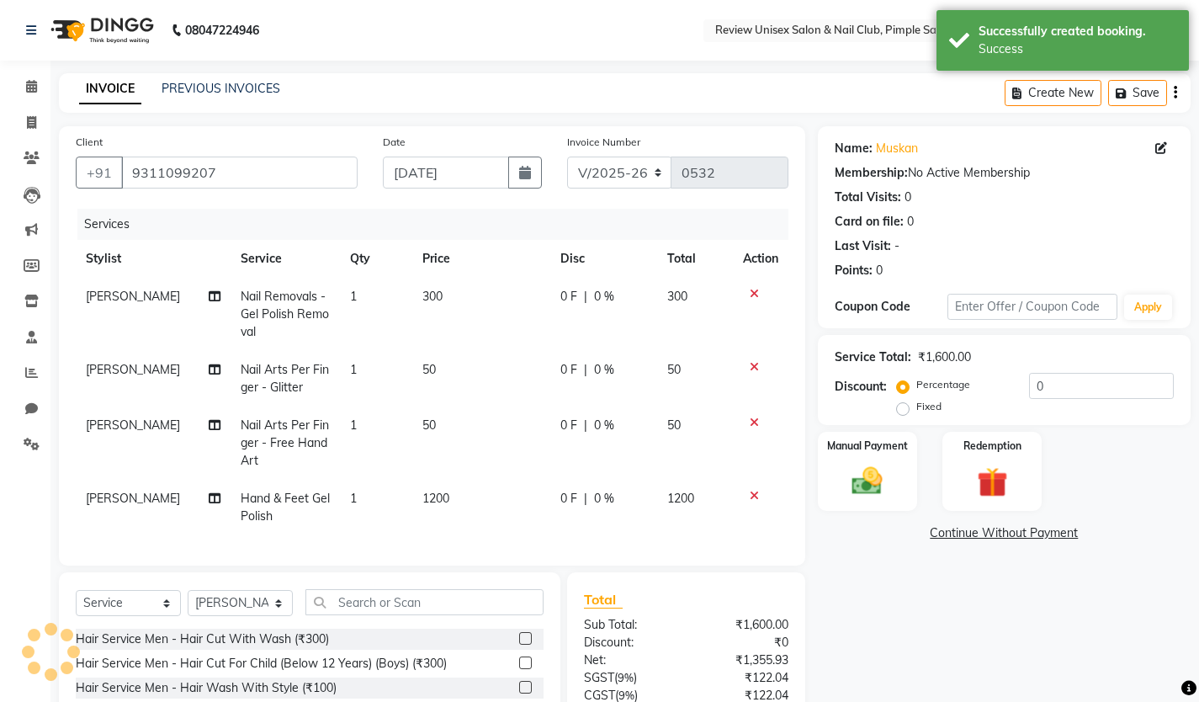
click at [350, 373] on span "1" at bounding box center [353, 369] width 7 height 15
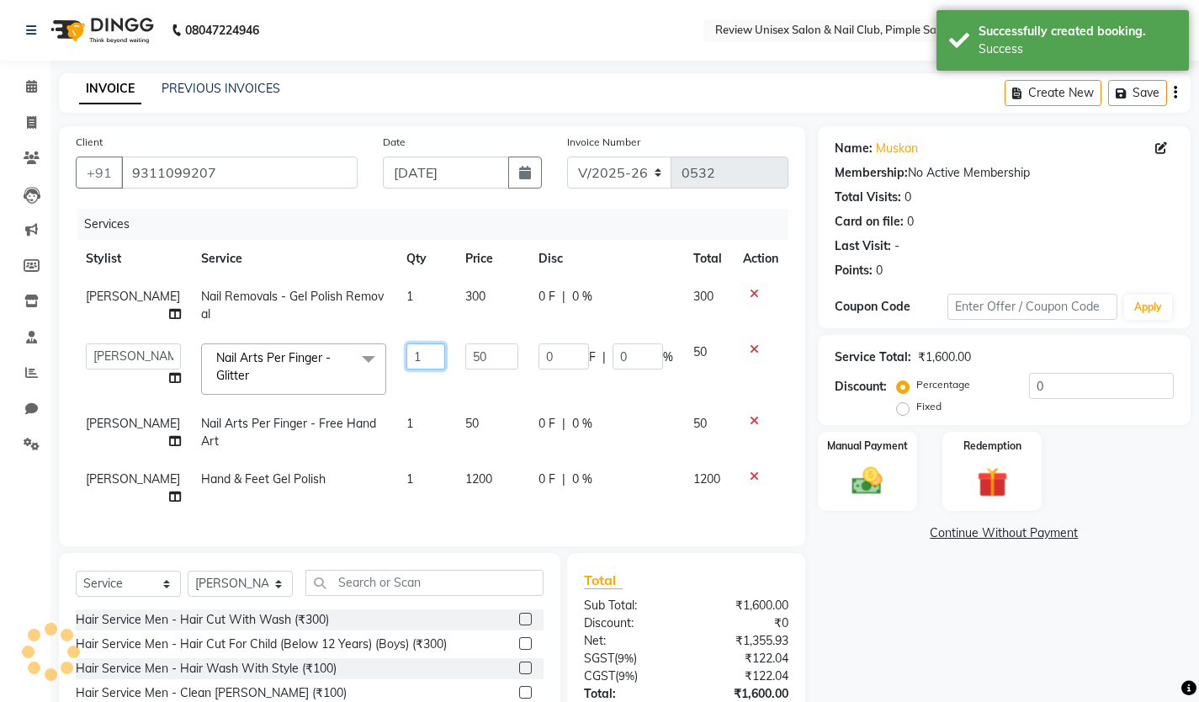
click at [406, 358] on input "1" at bounding box center [425, 356] width 39 height 26
type input "10"
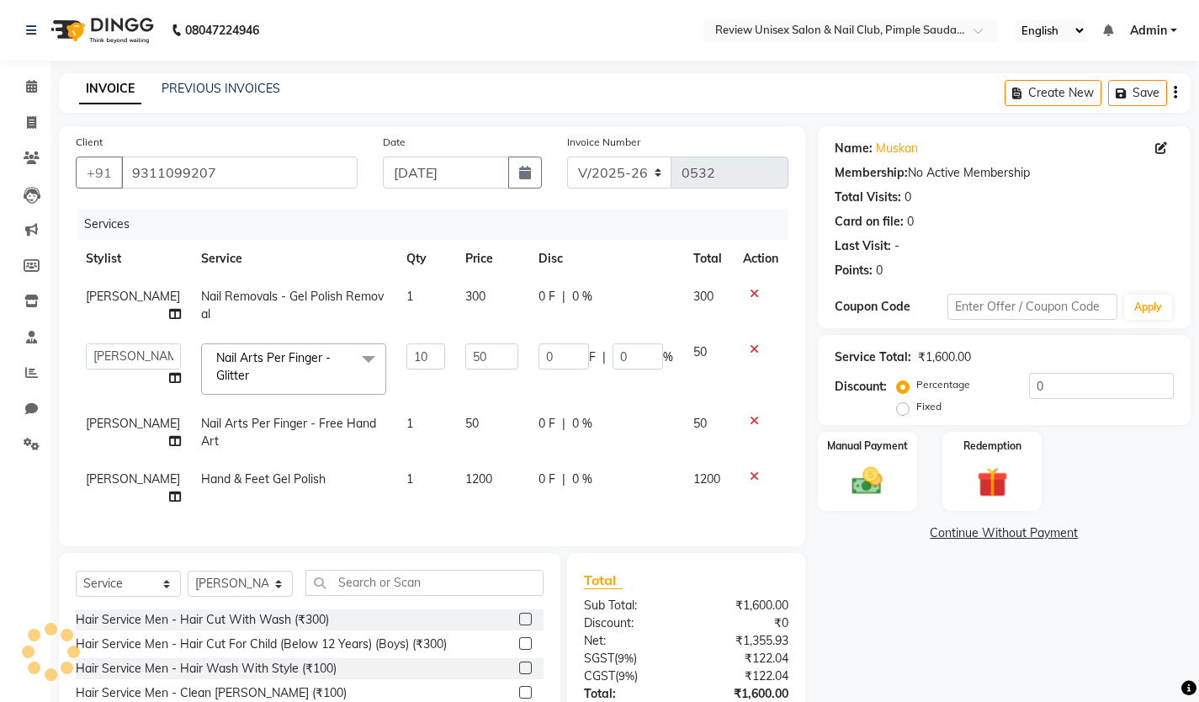
click at [468, 401] on td "50" at bounding box center [491, 369] width 73 height 72
click at [406, 425] on span "1" at bounding box center [409, 423] width 7 height 15
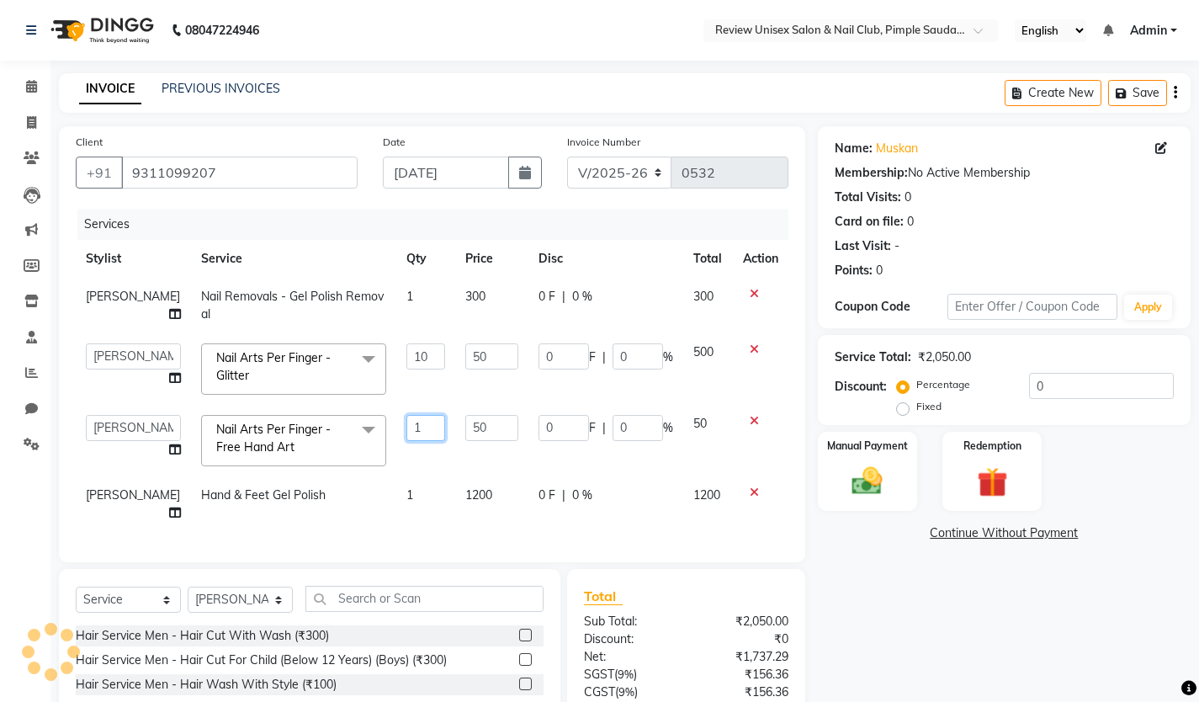
click at [406, 425] on input "1" at bounding box center [425, 428] width 39 height 26
type input "2"
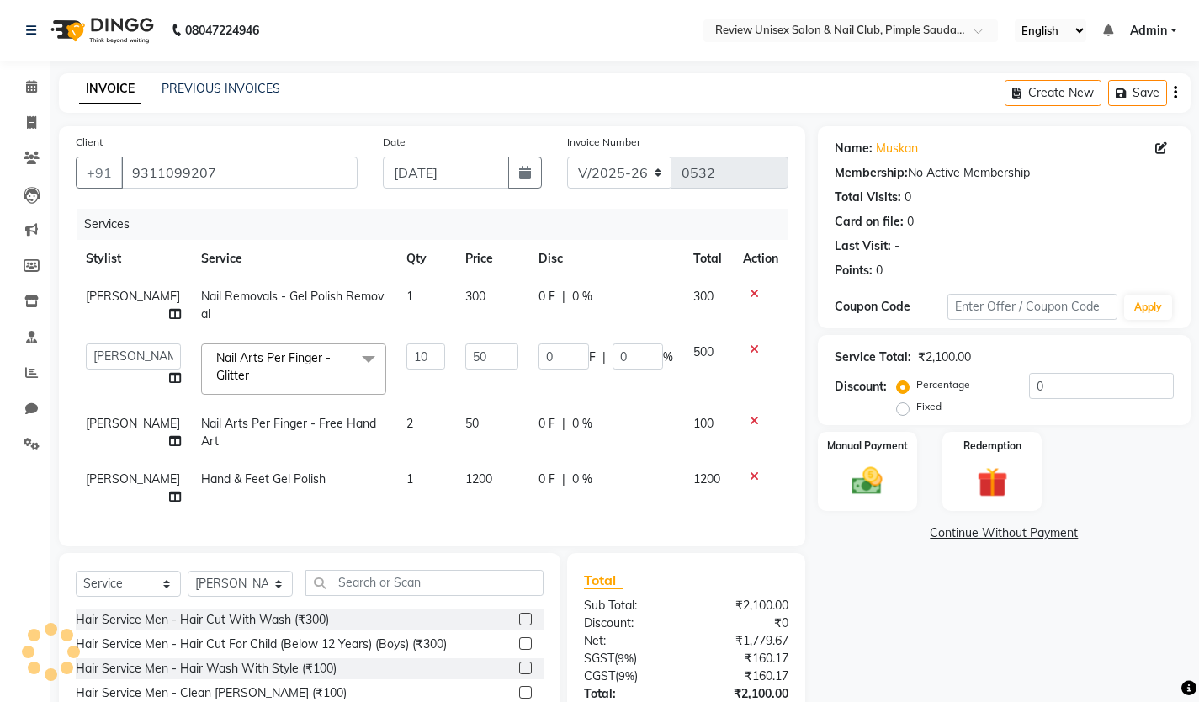
click at [473, 427] on td "50" at bounding box center [491, 433] width 73 height 56
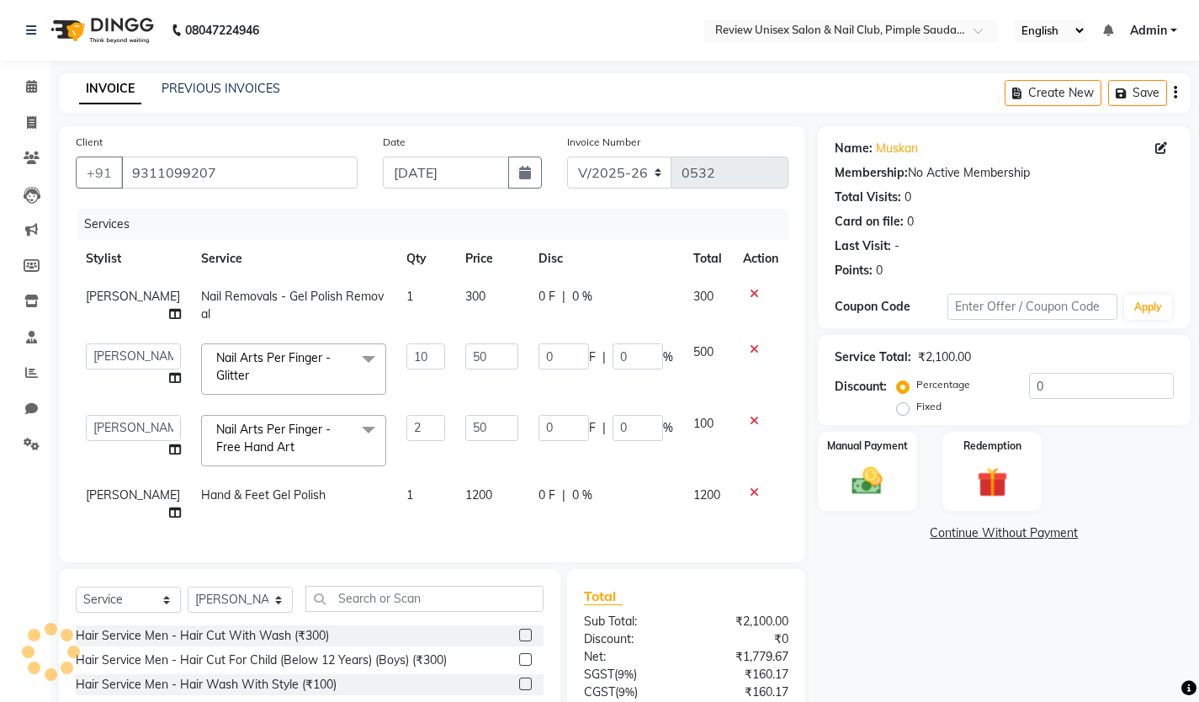
click at [473, 427] on input "50" at bounding box center [491, 428] width 53 height 26
type input "5"
type input "100"
click at [494, 477] on td "1200" at bounding box center [491, 504] width 73 height 56
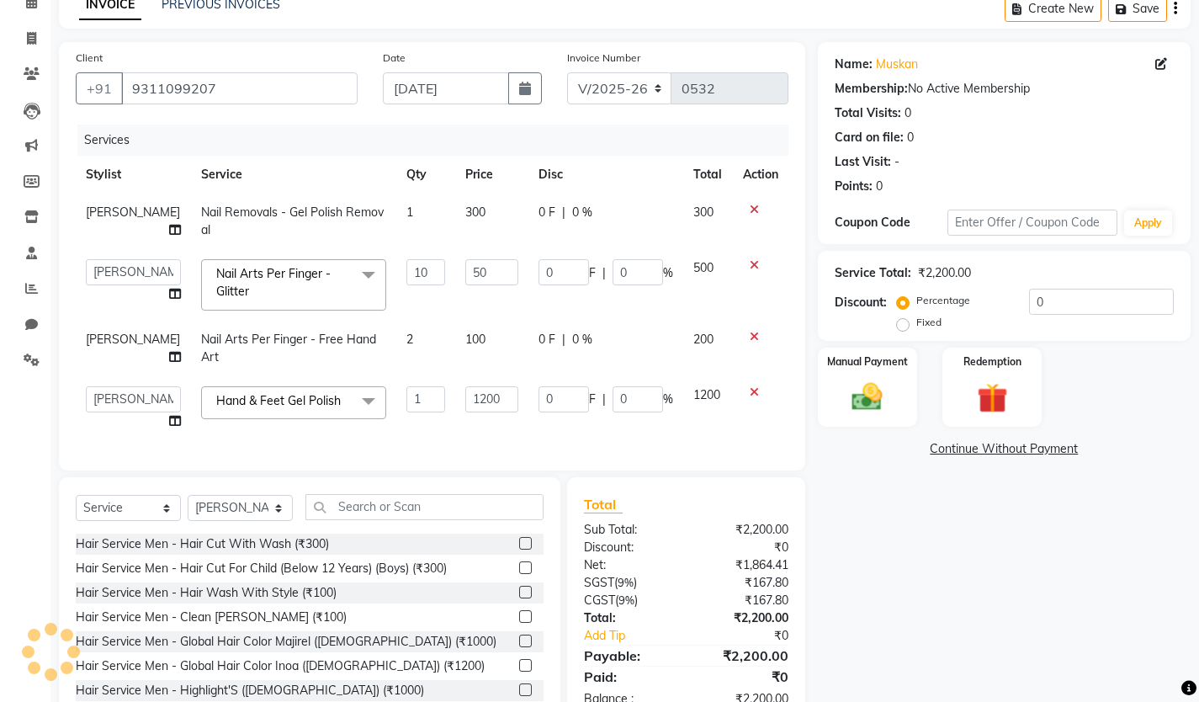
scroll to position [146, 0]
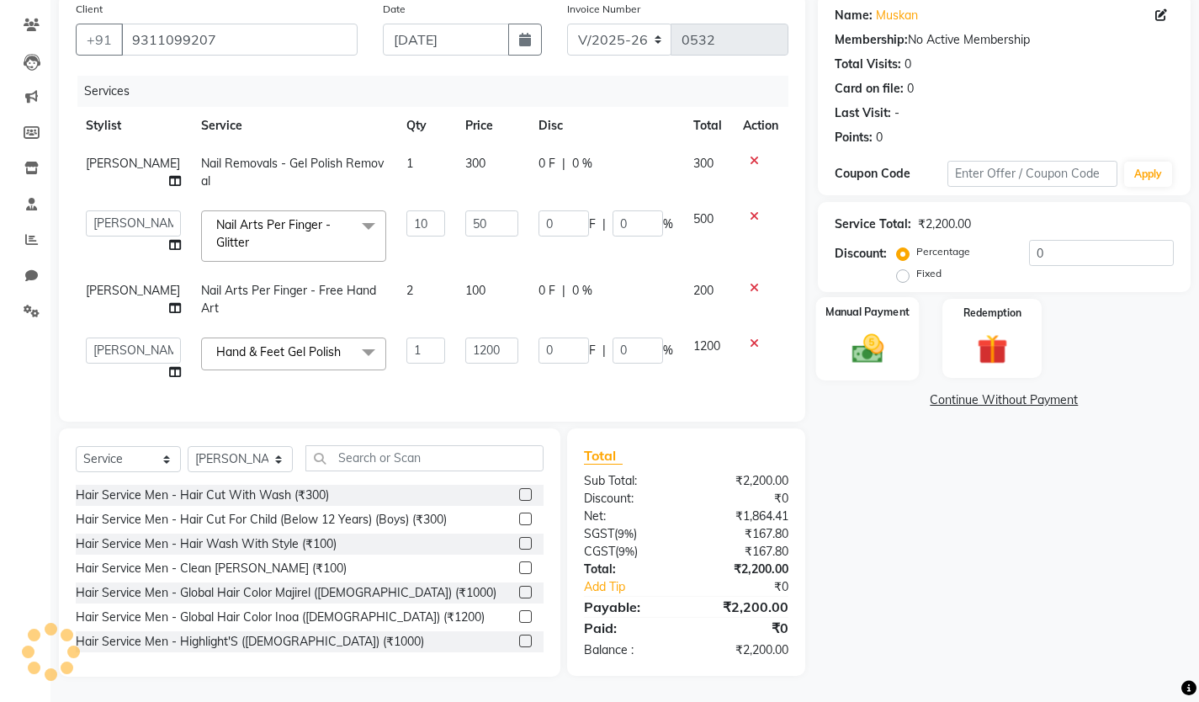
click at [886, 335] on img at bounding box center [867, 348] width 51 height 36
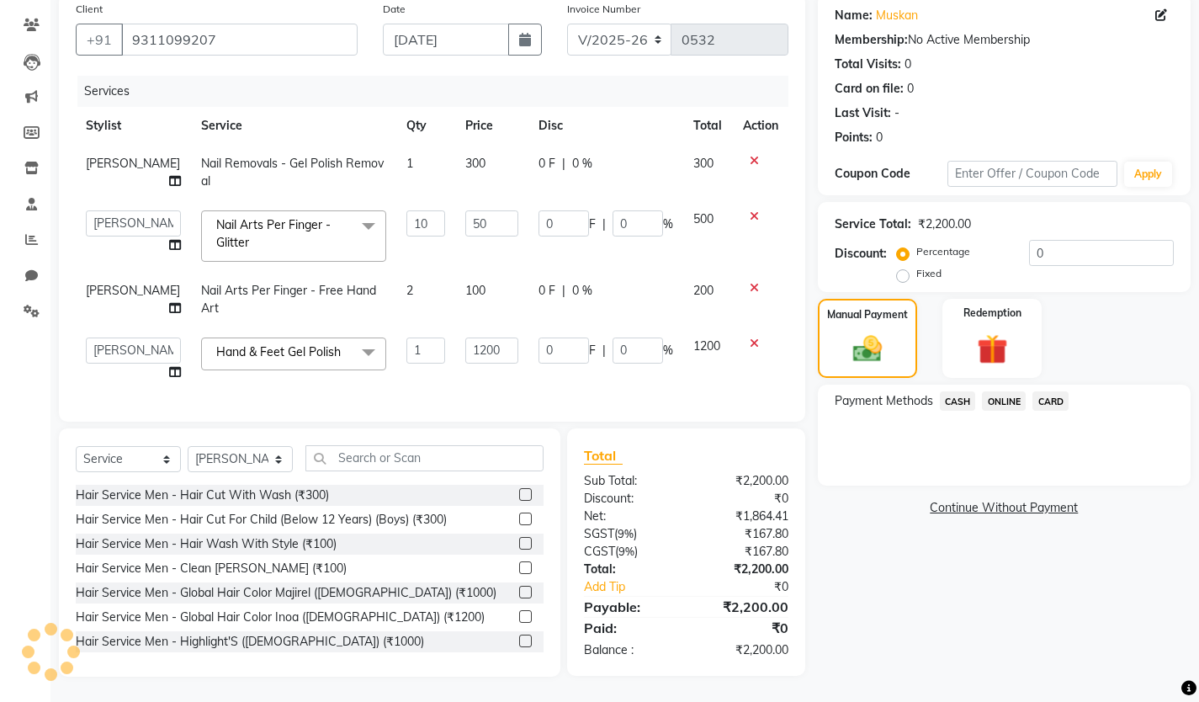
click at [1012, 391] on span "ONLINE" at bounding box center [1004, 400] width 44 height 19
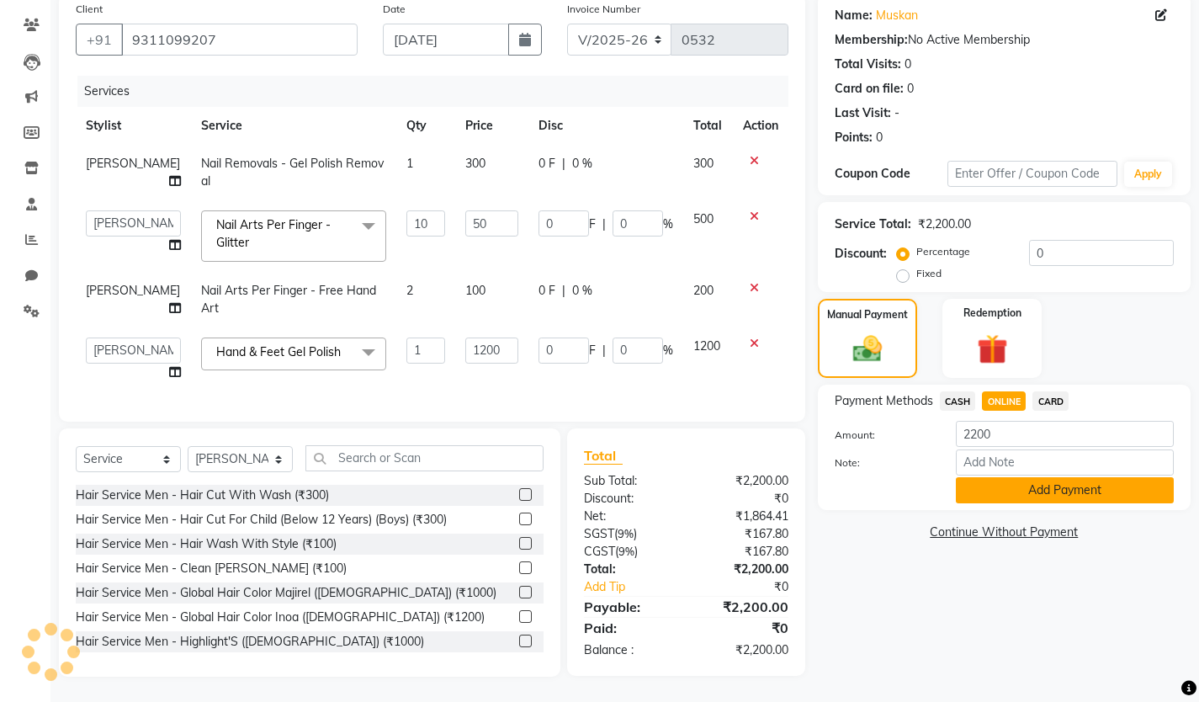
click at [1025, 477] on button "Add Payment" at bounding box center [1065, 490] width 218 height 26
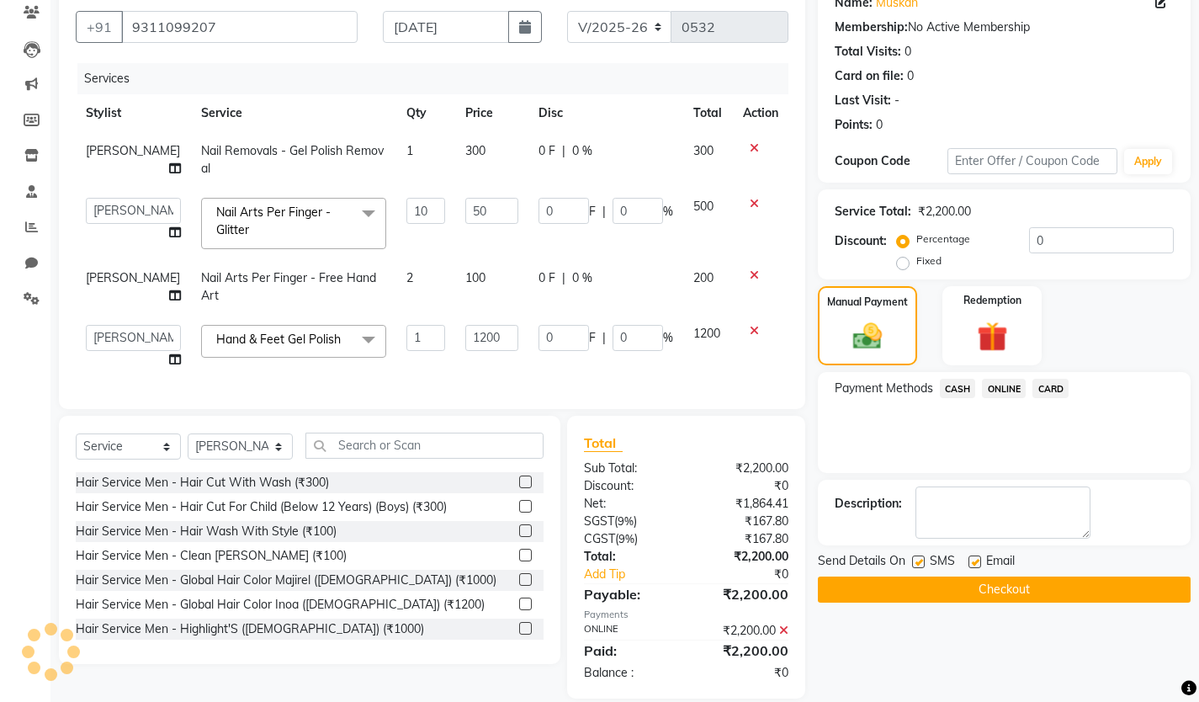
scroll to position [180, 0]
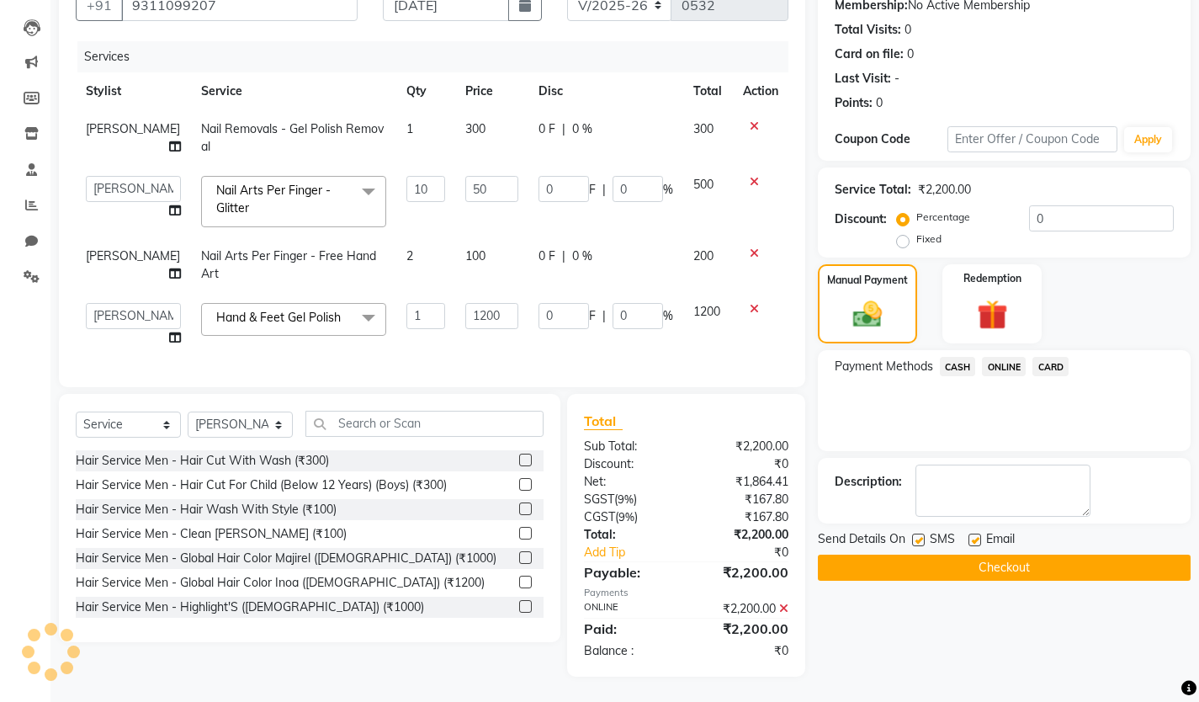
click at [912, 534] on label at bounding box center [918, 540] width 13 height 13
click at [912, 535] on input "checkbox" at bounding box center [917, 540] width 11 height 11
checkbox input "false"
click at [971, 534] on label at bounding box center [975, 540] width 13 height 13
click at [971, 535] on input "checkbox" at bounding box center [974, 540] width 11 height 11
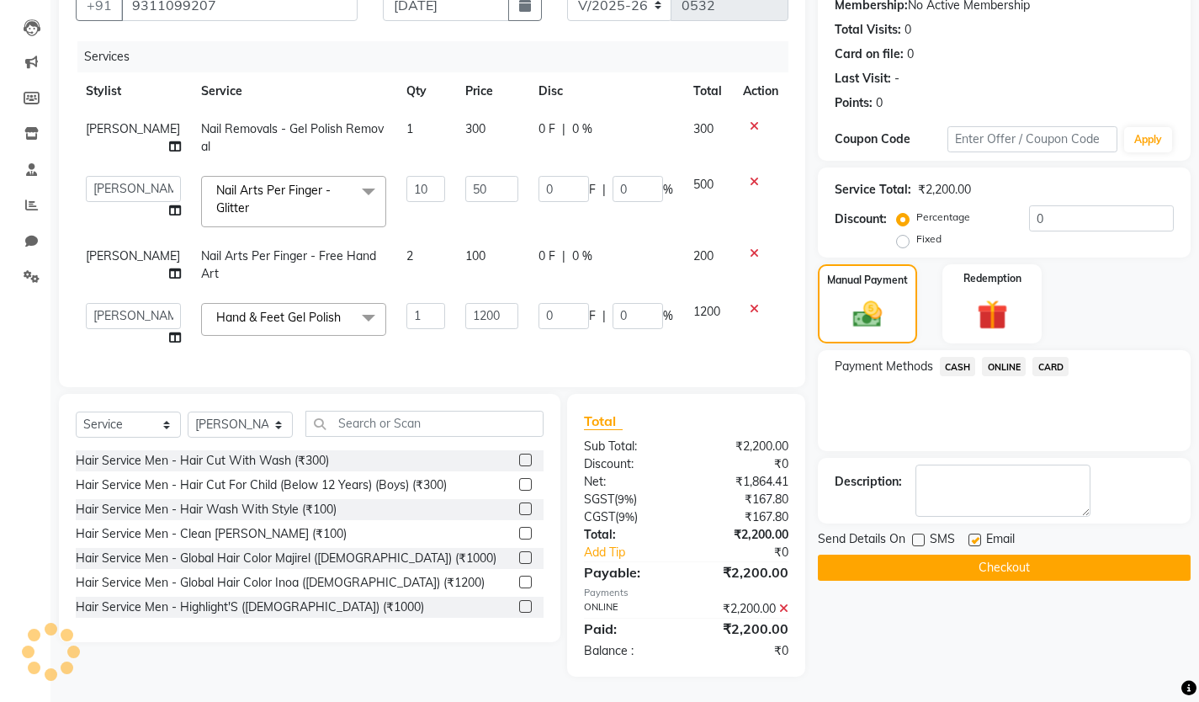
checkbox input "false"
click at [1001, 555] on button "Checkout" at bounding box center [1004, 568] width 373 height 26
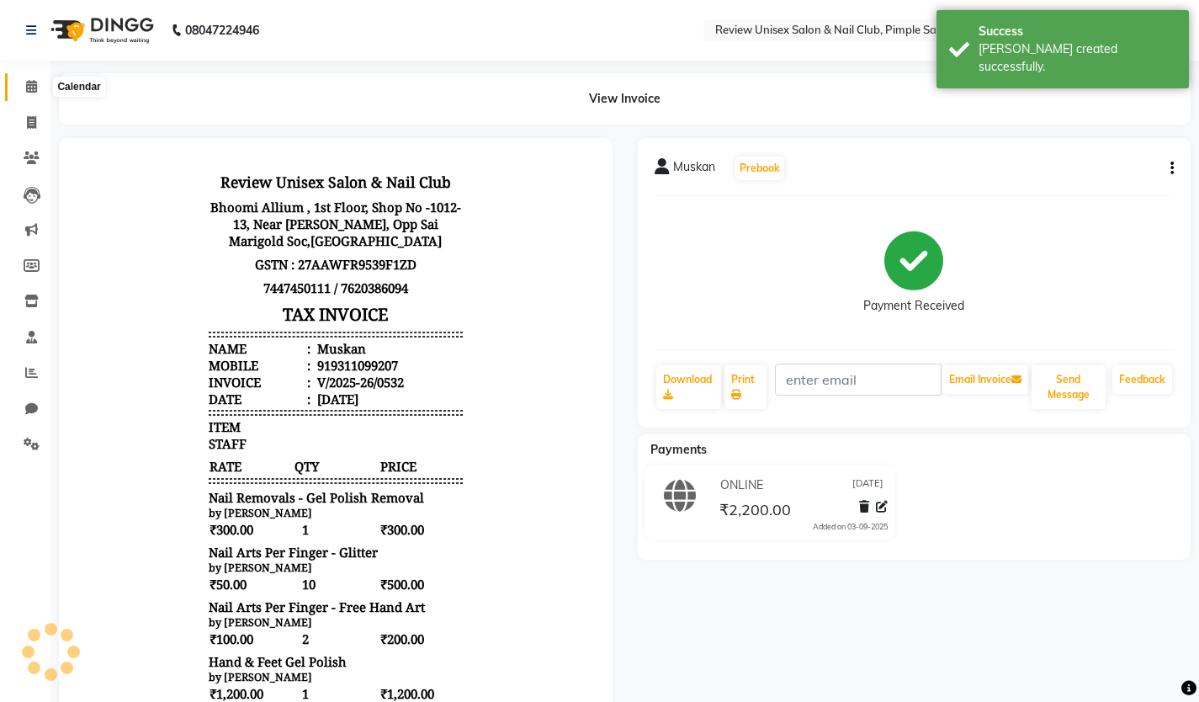
drag, startPoint x: 27, startPoint y: 88, endPoint x: 44, endPoint y: 113, distance: 29.6
click at [28, 88] on icon at bounding box center [31, 86] width 11 height 13
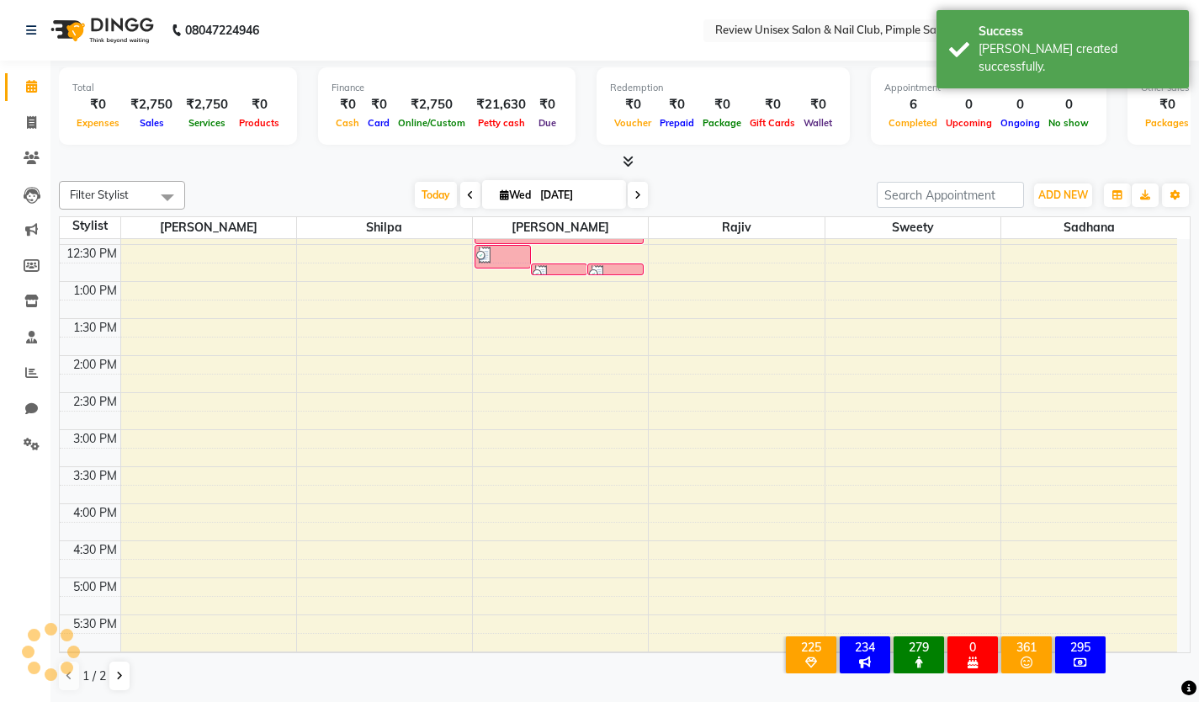
scroll to position [252, 0]
click at [496, 363] on div "9:00 AM 9:30 AM 10:00 AM 10:30 AM 11:00 AM 11:30 AM 12:00 PM 12:30 PM 1:00 PM 1…" at bounding box center [619, 468] width 1118 height 962
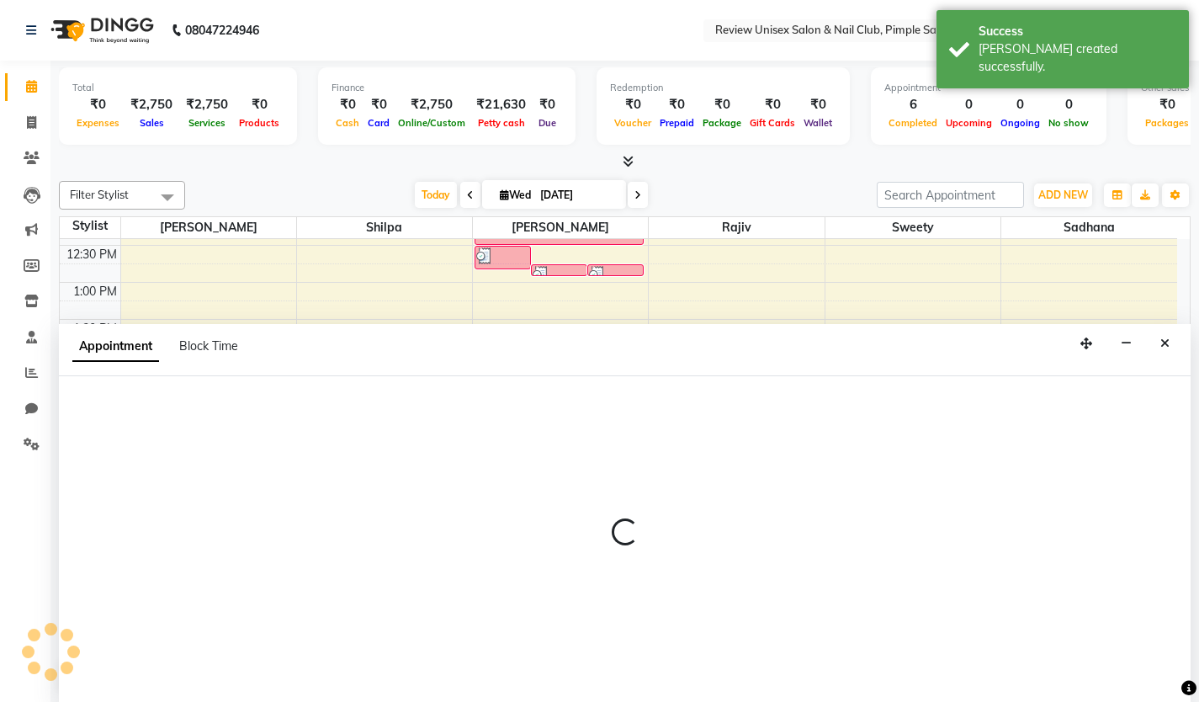
scroll to position [1, 0]
select select "76872"
select select "tentative"
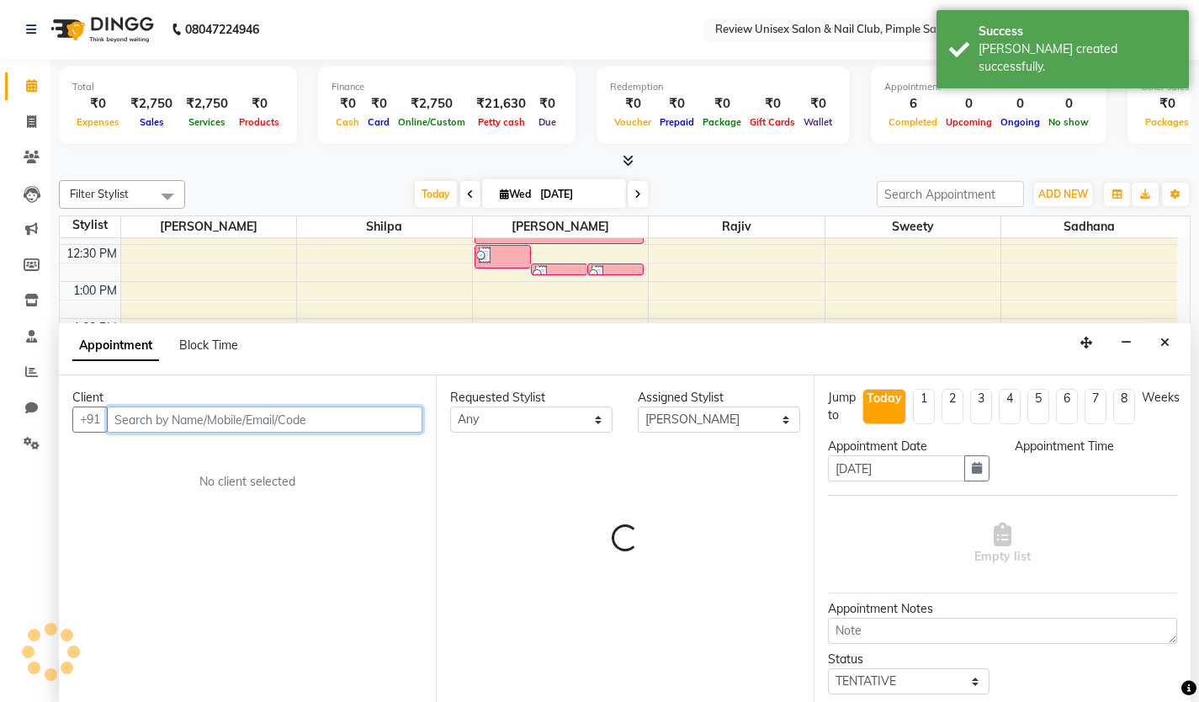
select select "840"
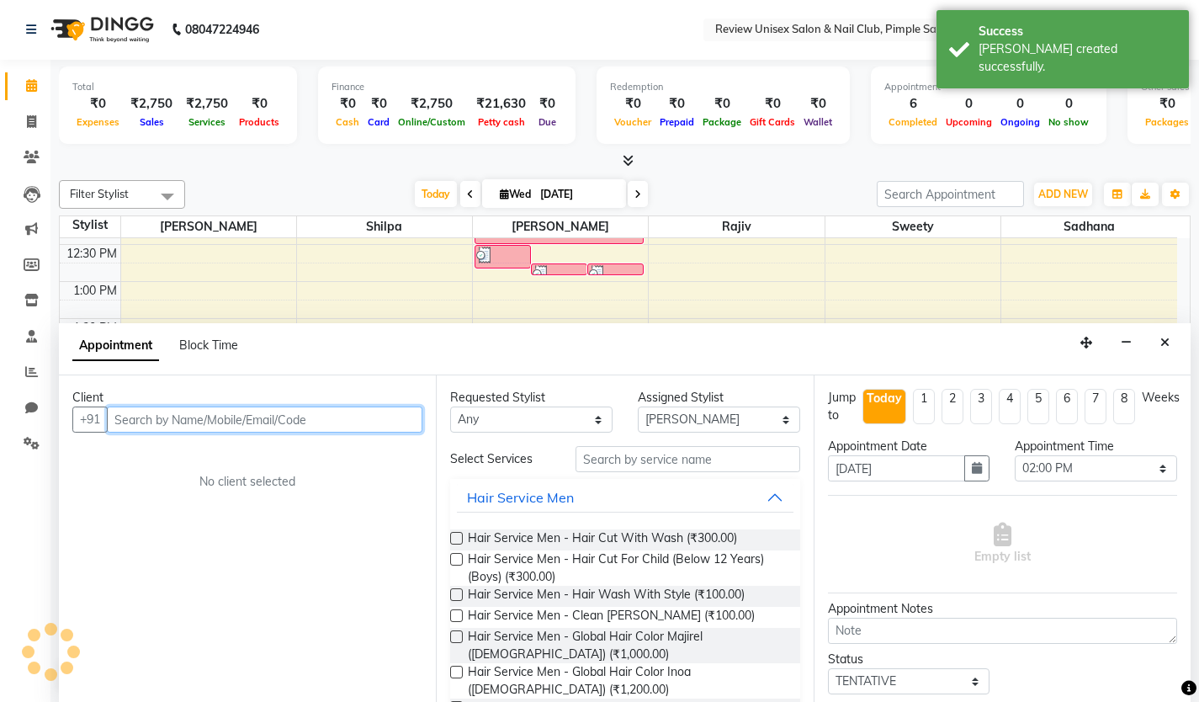
click at [217, 426] on input "text" at bounding box center [265, 419] width 316 height 26
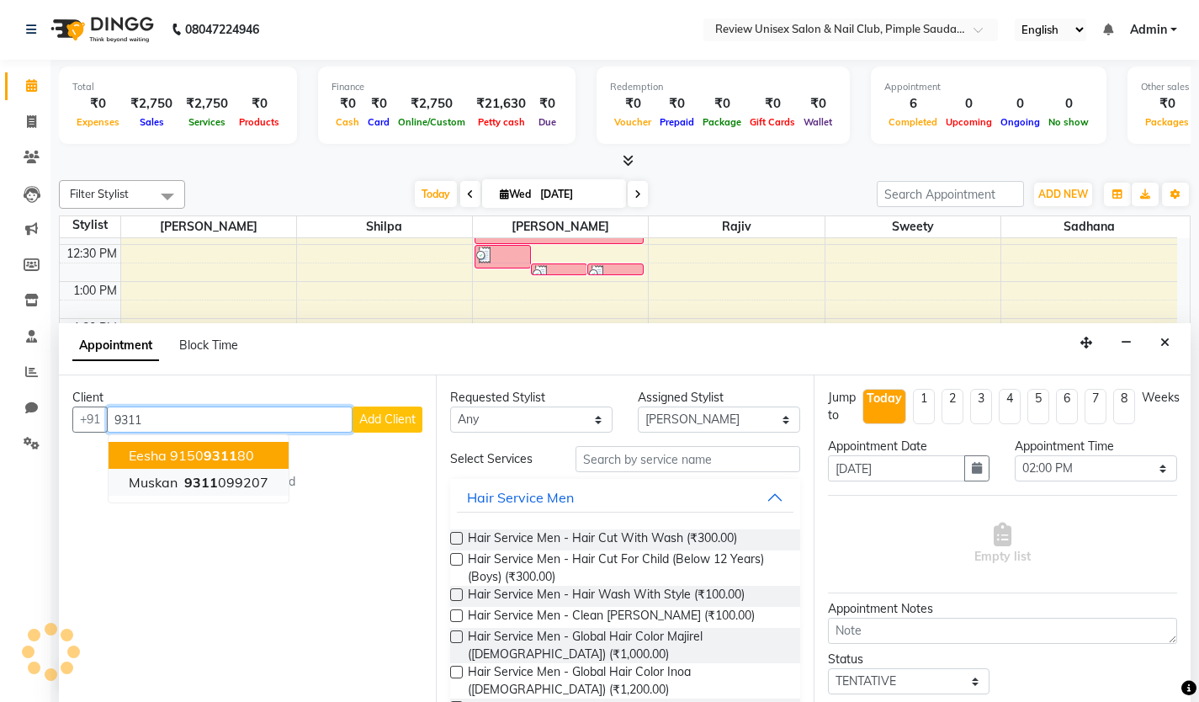
click at [225, 485] on ngb-highlight "9311 099207" at bounding box center [225, 482] width 88 height 17
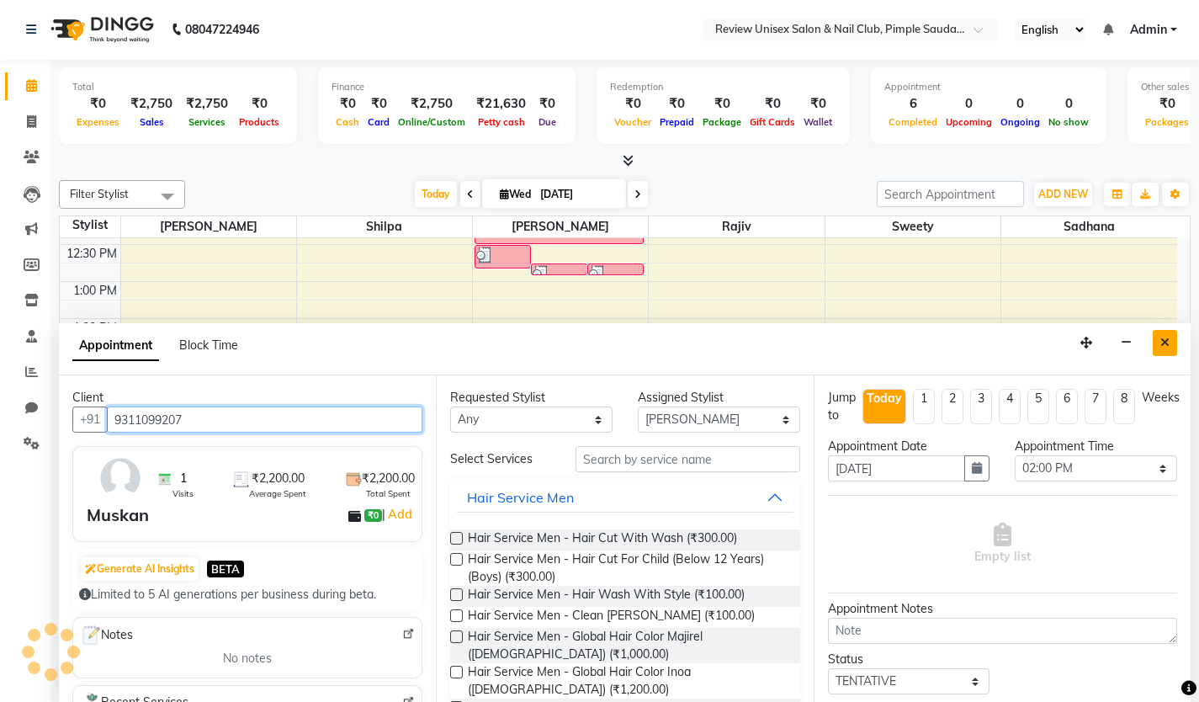
type input "9311099207"
click at [1165, 342] on icon "Close" at bounding box center [1164, 343] width 9 height 12
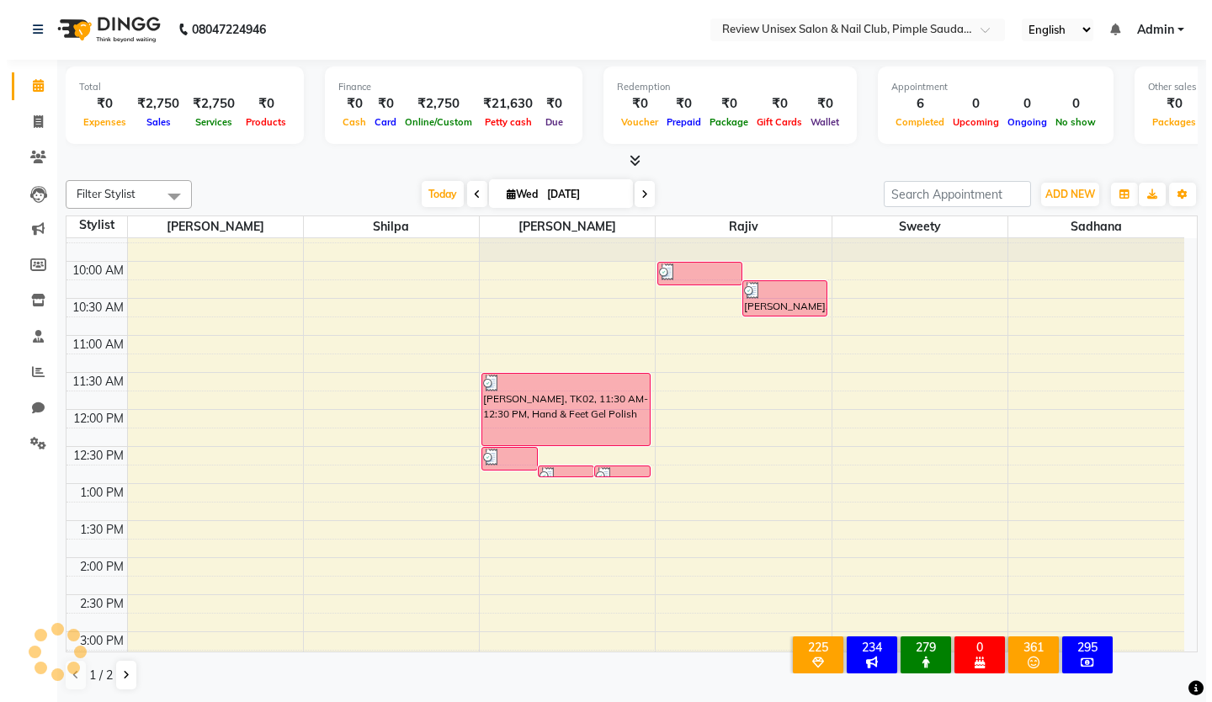
scroll to position [0, 0]
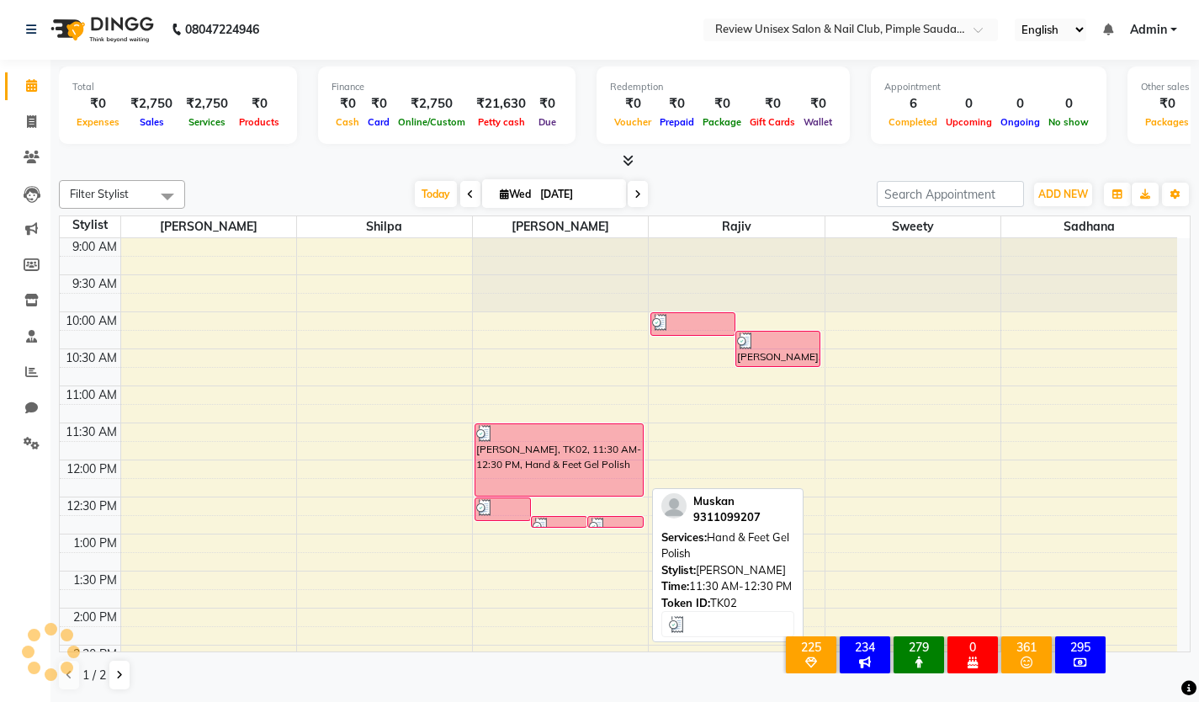
click at [522, 448] on div "[PERSON_NAME], TK02, 11:30 AM-12:30 PM, Hand & Feet Gel Polish" at bounding box center [558, 460] width 167 height 72
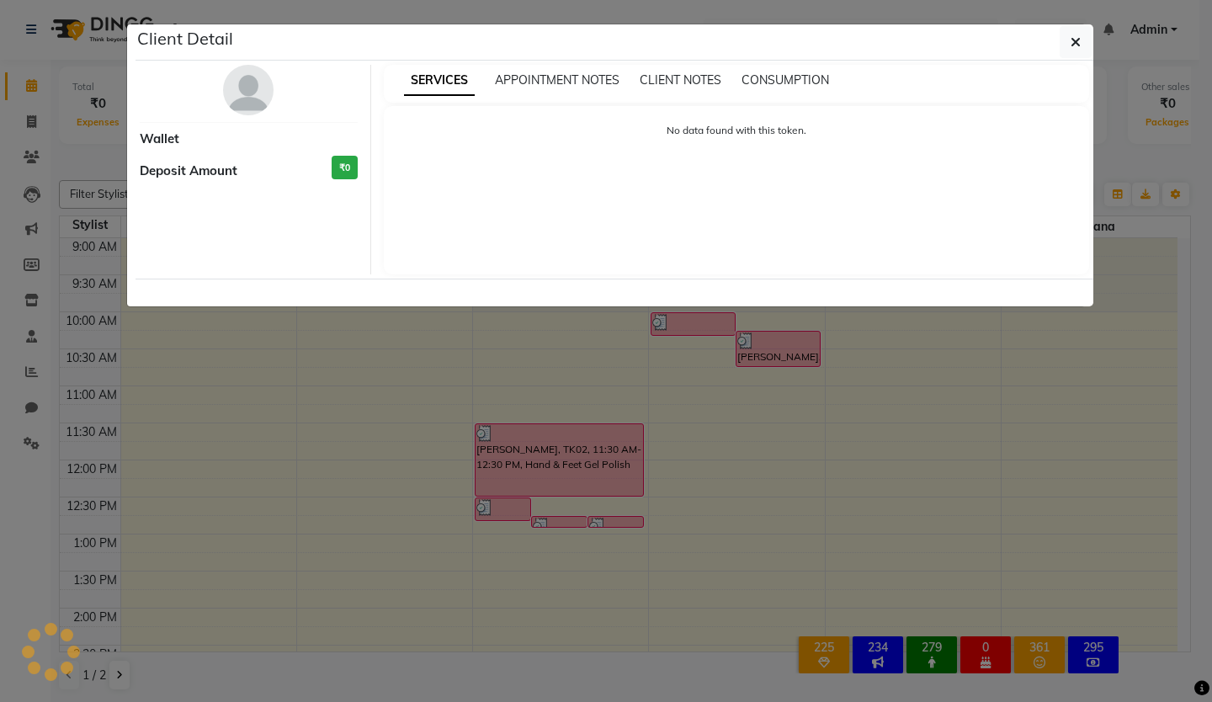
select select "3"
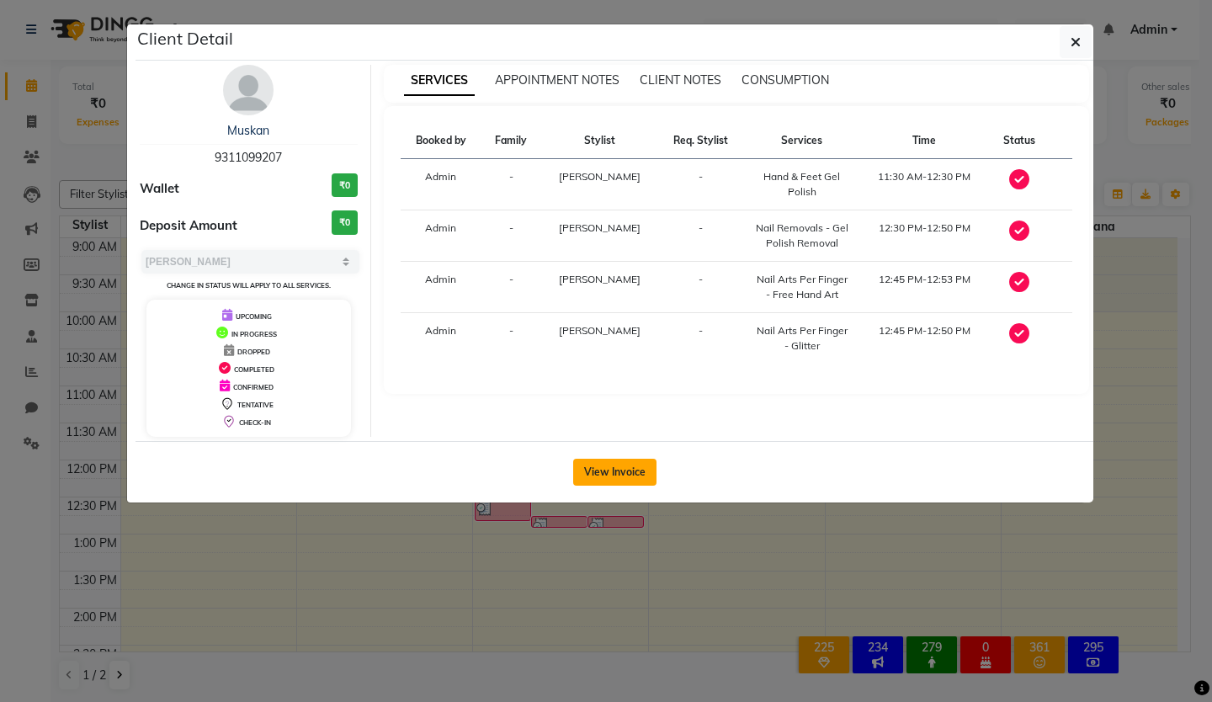
click at [624, 477] on button "View Invoice" at bounding box center [614, 472] width 83 height 27
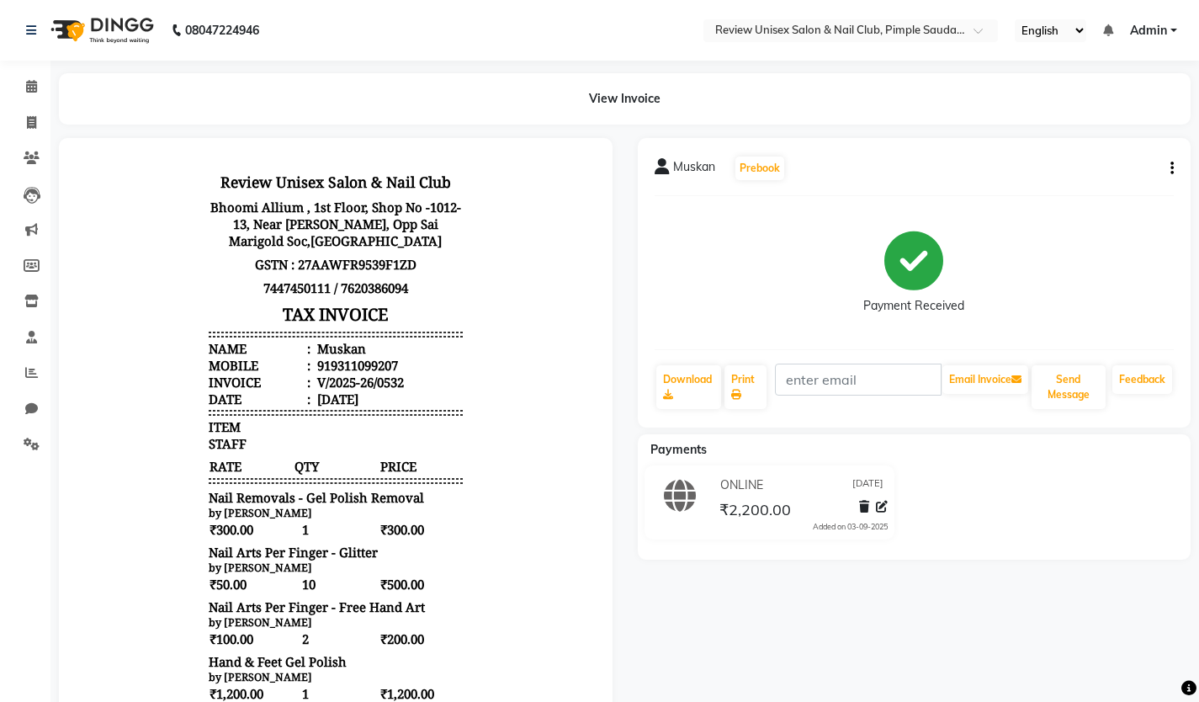
click at [1170, 165] on button "button" at bounding box center [1169, 169] width 10 height 18
click at [1067, 188] on div "Edit Invoice" at bounding box center [1088, 189] width 115 height 21
select select "service"
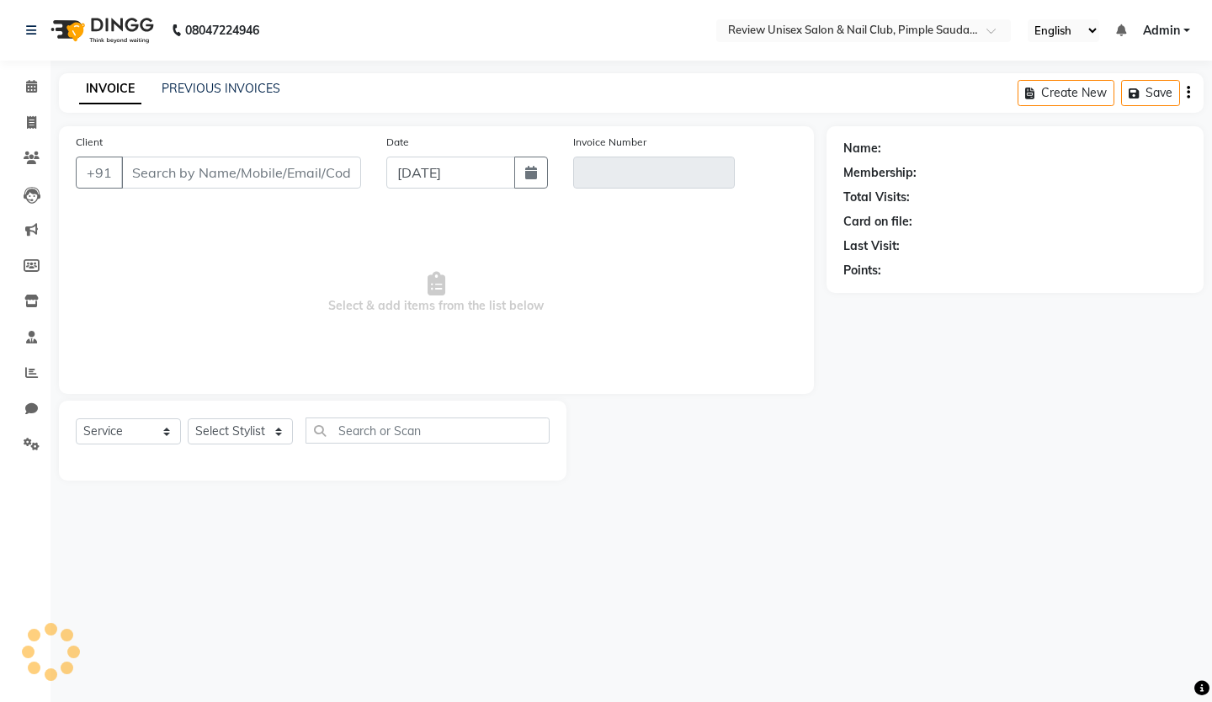
type input "9311099207"
type input "V/2025-26/0532"
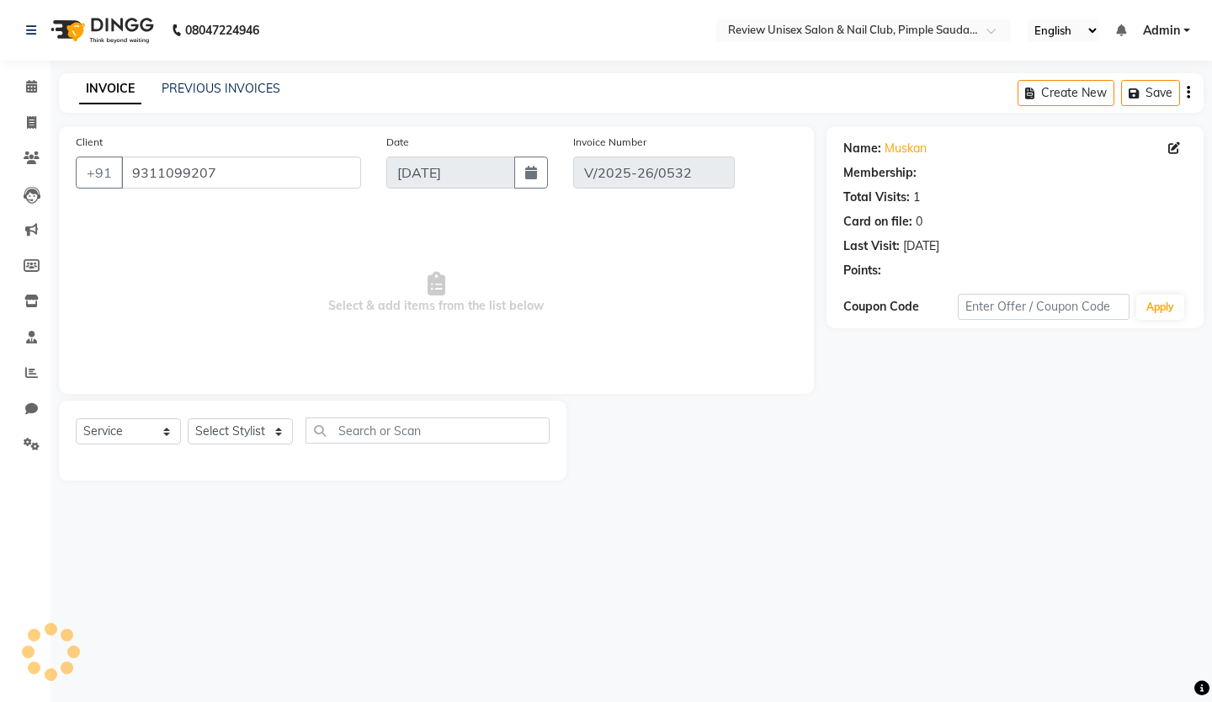
select select "select"
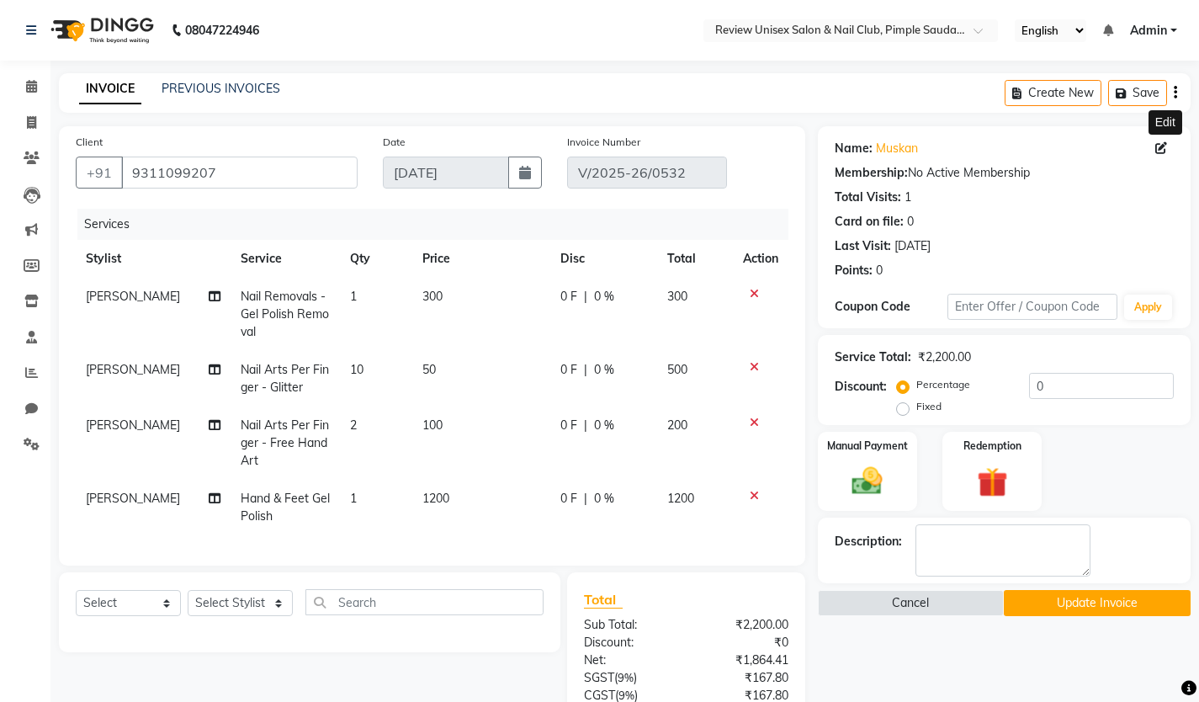
click at [1164, 143] on icon at bounding box center [1161, 148] width 12 height 12
select select "22"
select select "[DEMOGRAPHIC_DATA]"
select select "24004"
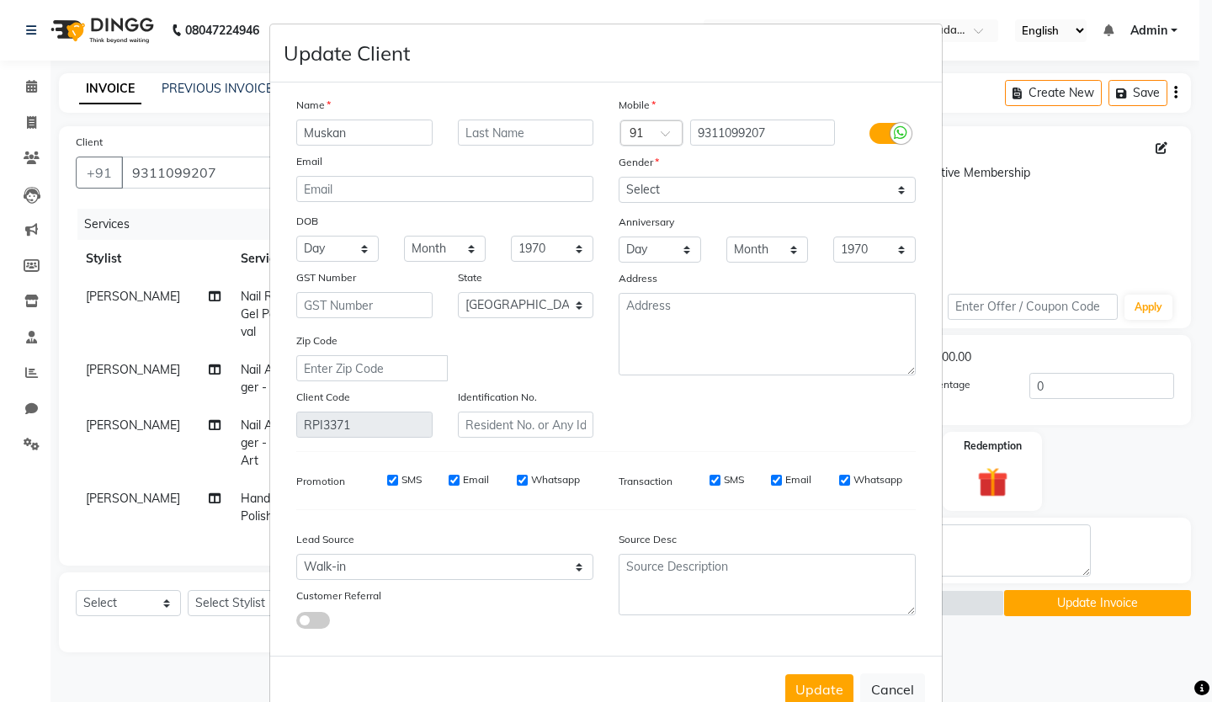
click at [332, 141] on input "Muskan" at bounding box center [364, 132] width 136 height 26
click at [761, 135] on input "9311099207" at bounding box center [763, 132] width 146 height 26
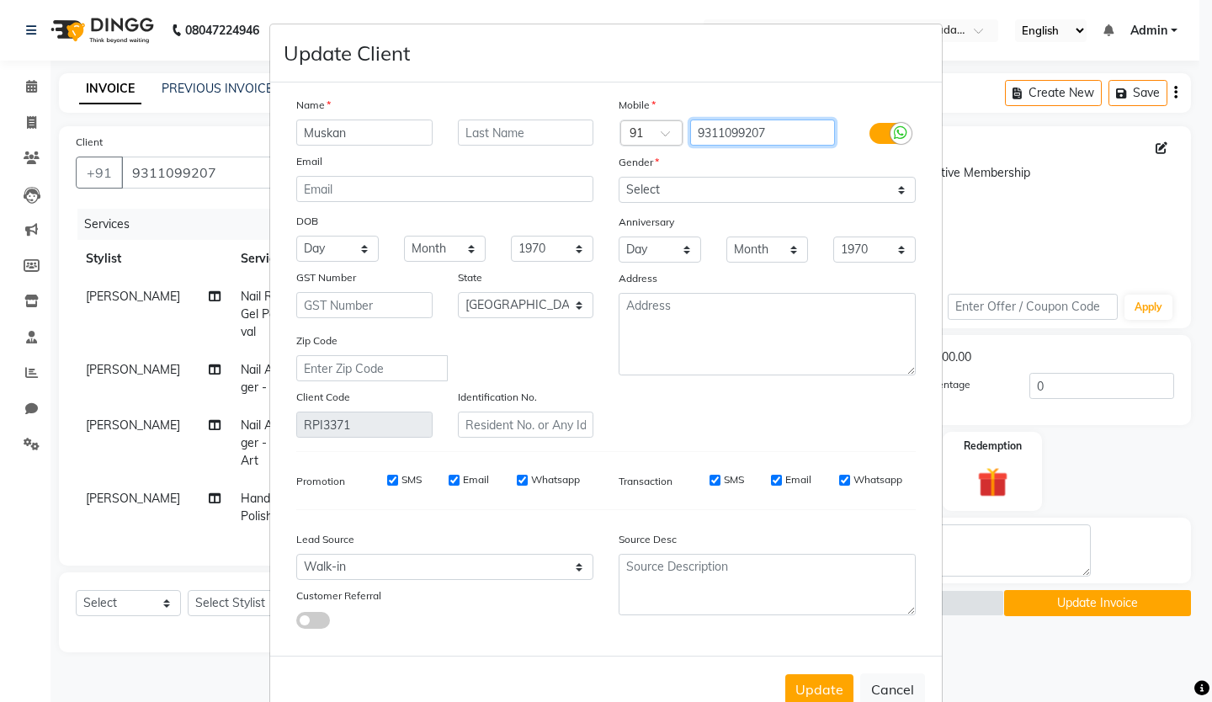
click at [761, 135] on input "9311099207" at bounding box center [763, 132] width 146 height 26
type input "95039075"
click at [889, 695] on button "Cancel" at bounding box center [892, 689] width 65 height 32
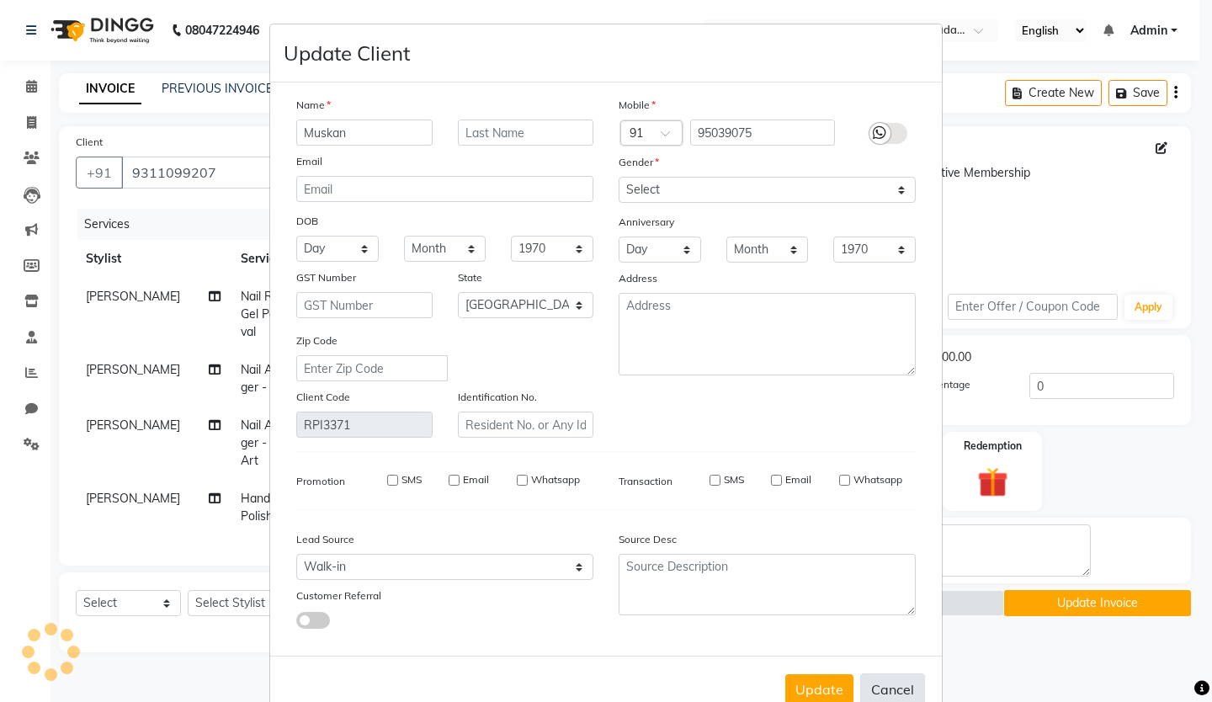
select select
select select "null"
select select
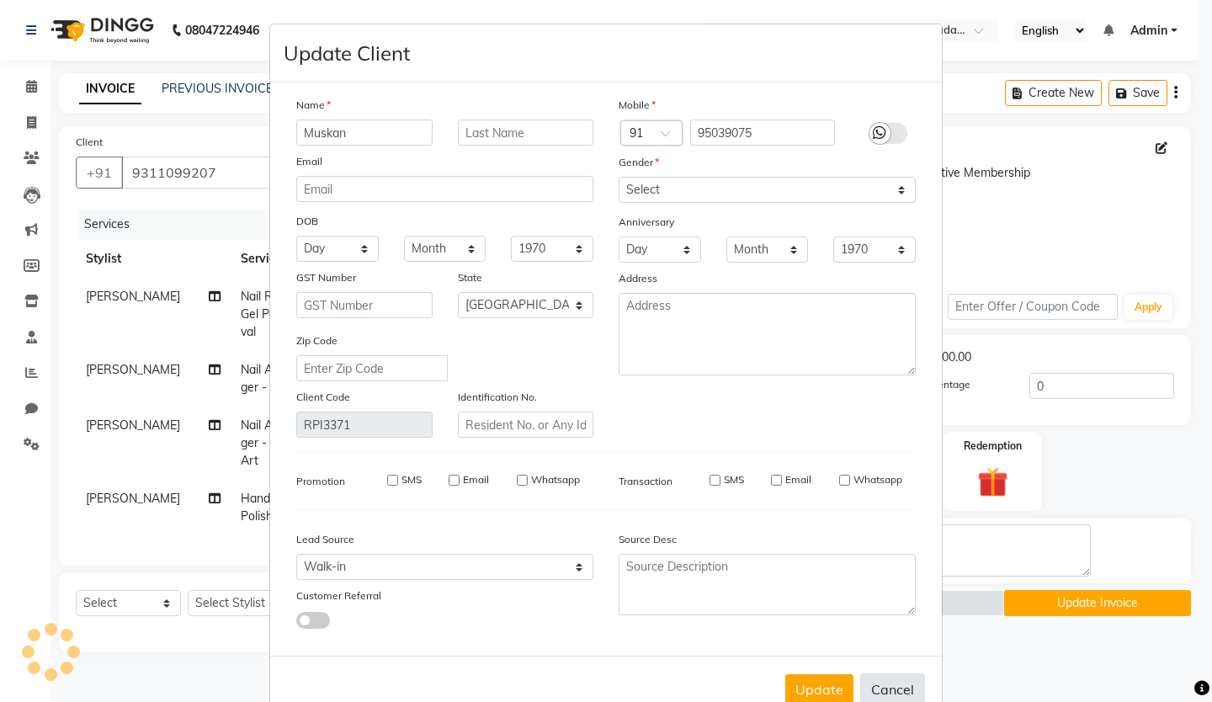
select select
checkbox input "false"
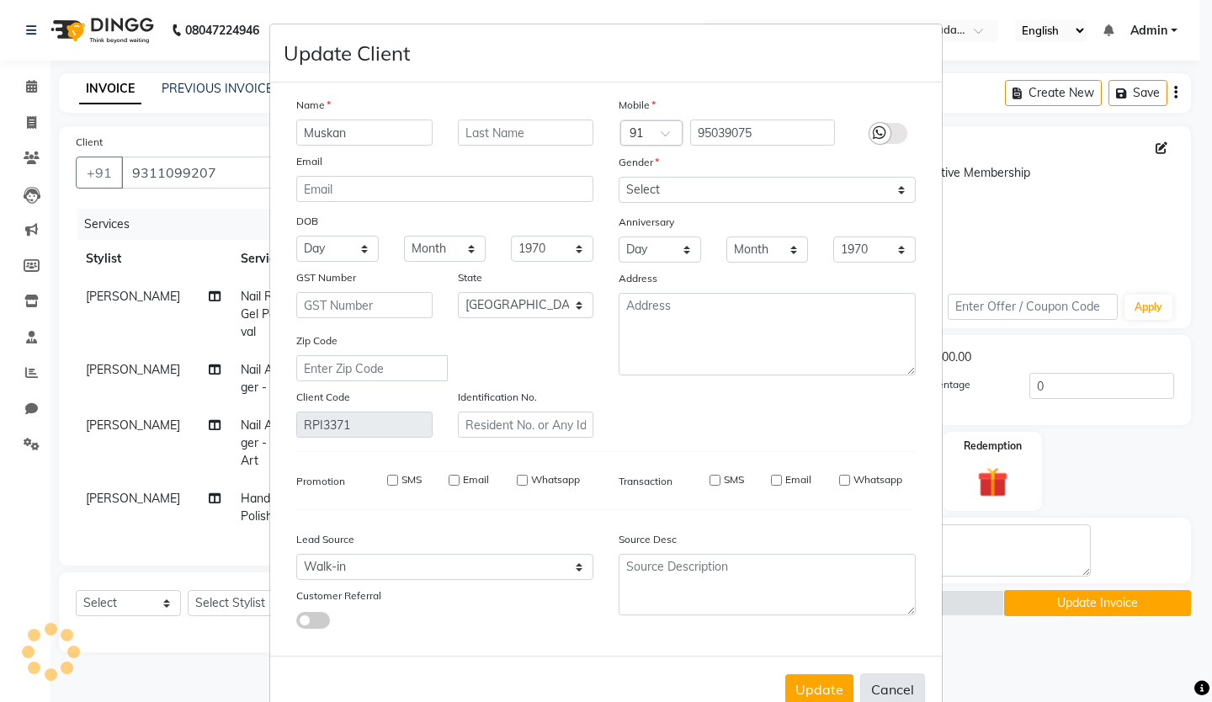
checkbox input "false"
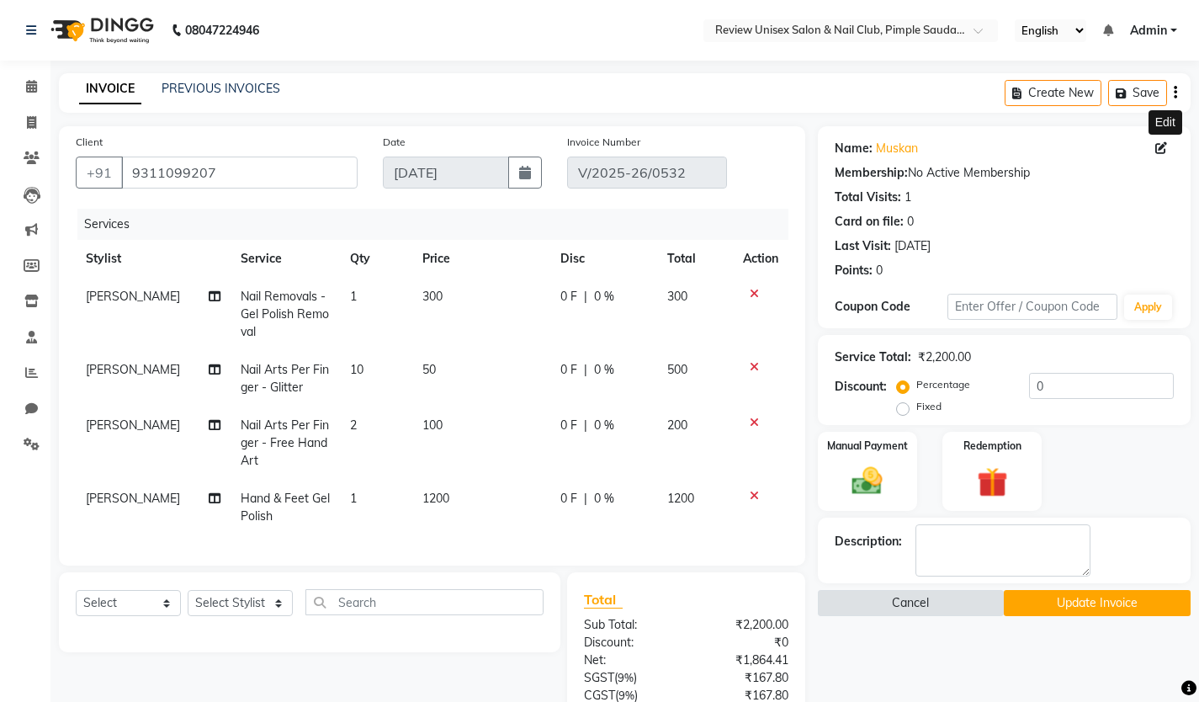
click at [929, 607] on button "Cancel" at bounding box center [911, 603] width 187 height 26
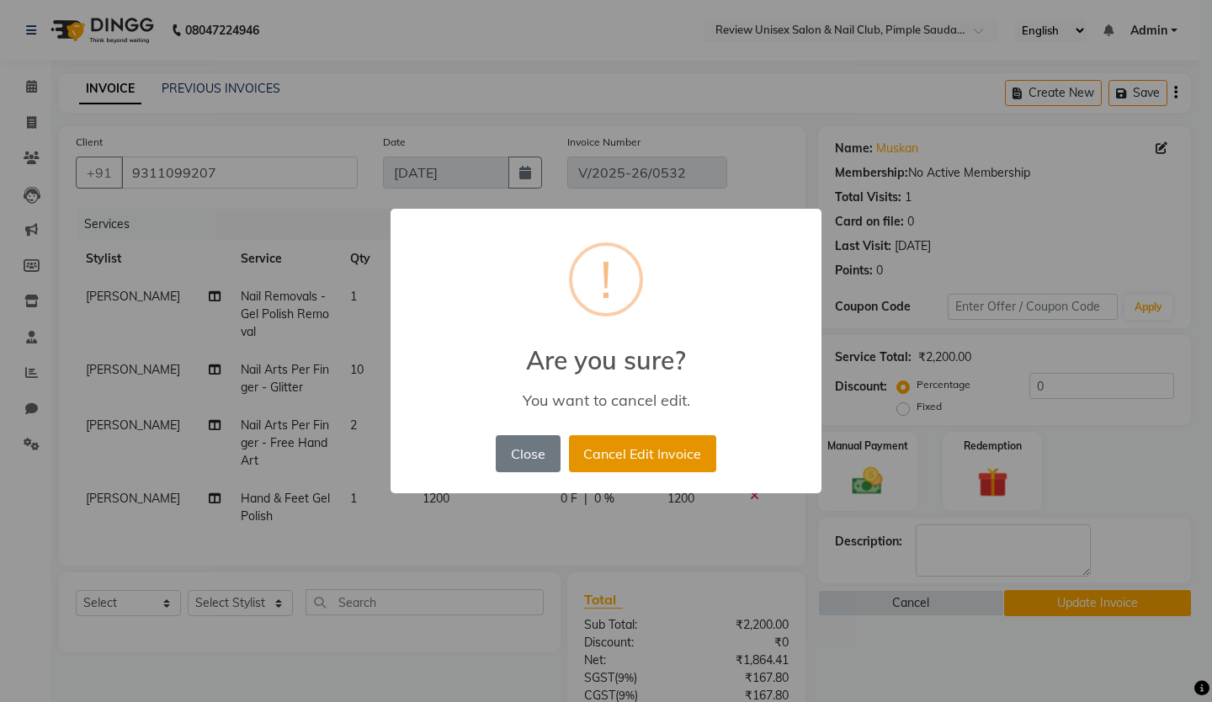
click at [629, 465] on button "Cancel Edit Invoice" at bounding box center [642, 453] width 147 height 37
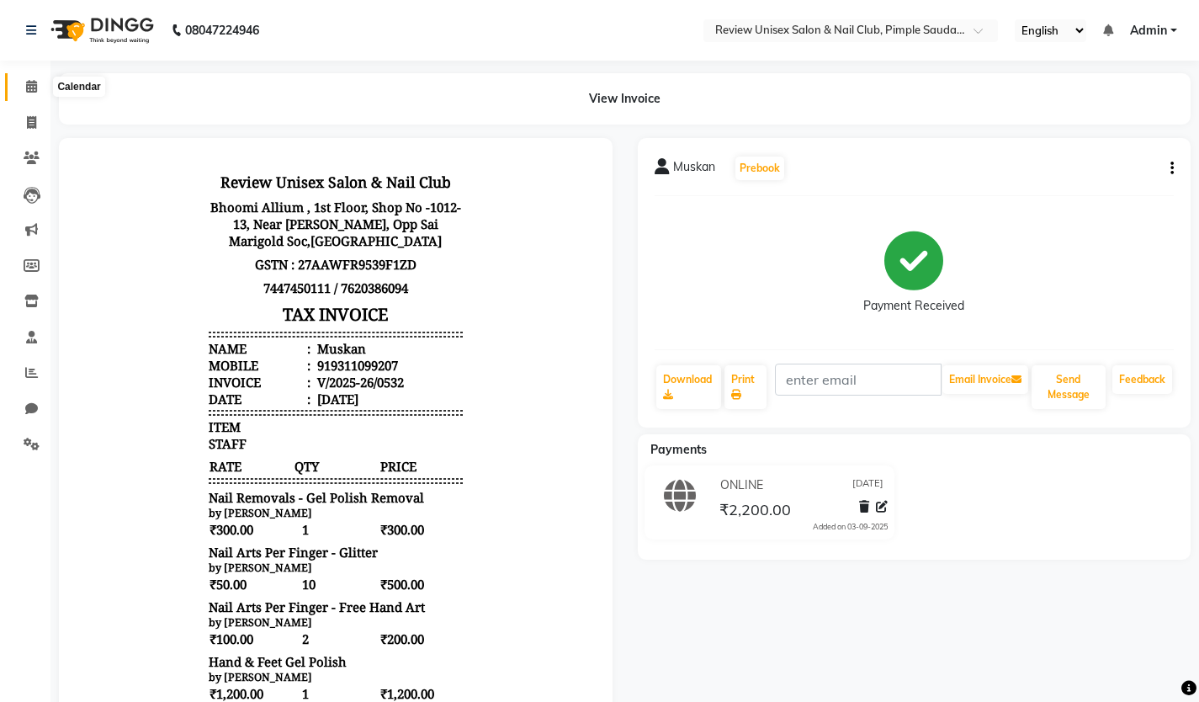
click at [32, 88] on icon at bounding box center [31, 86] width 11 height 13
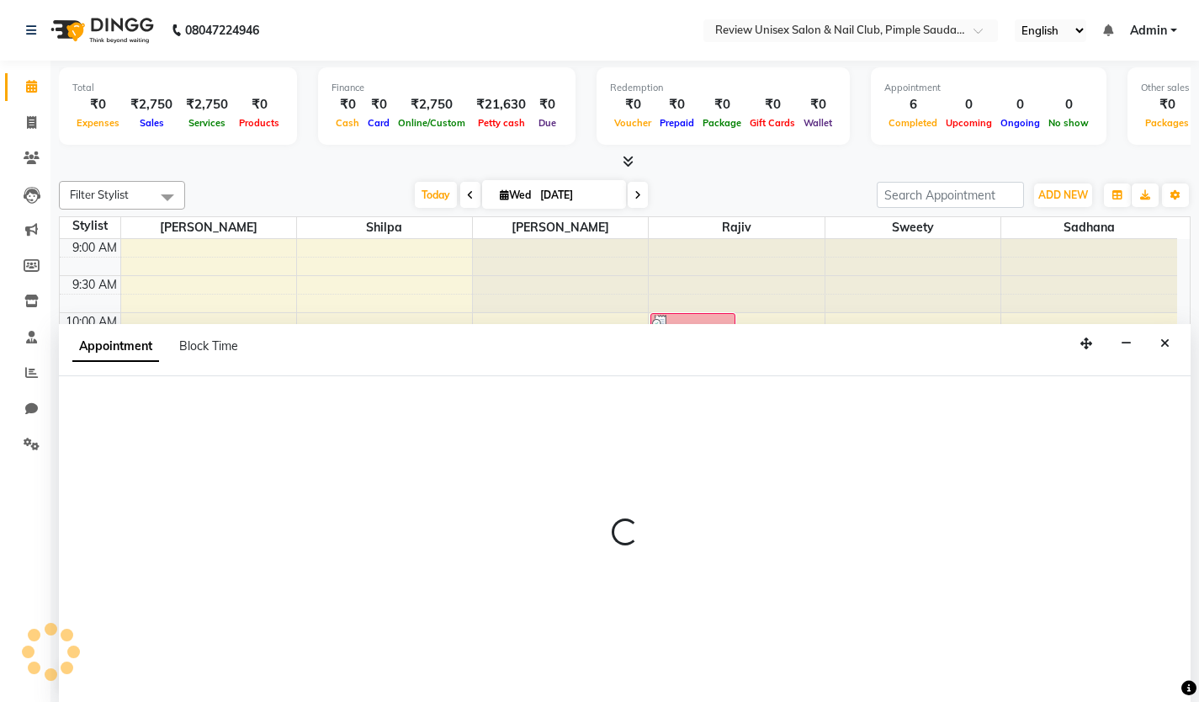
scroll to position [1, 0]
select select "77735"
select select "735"
select select "tentative"
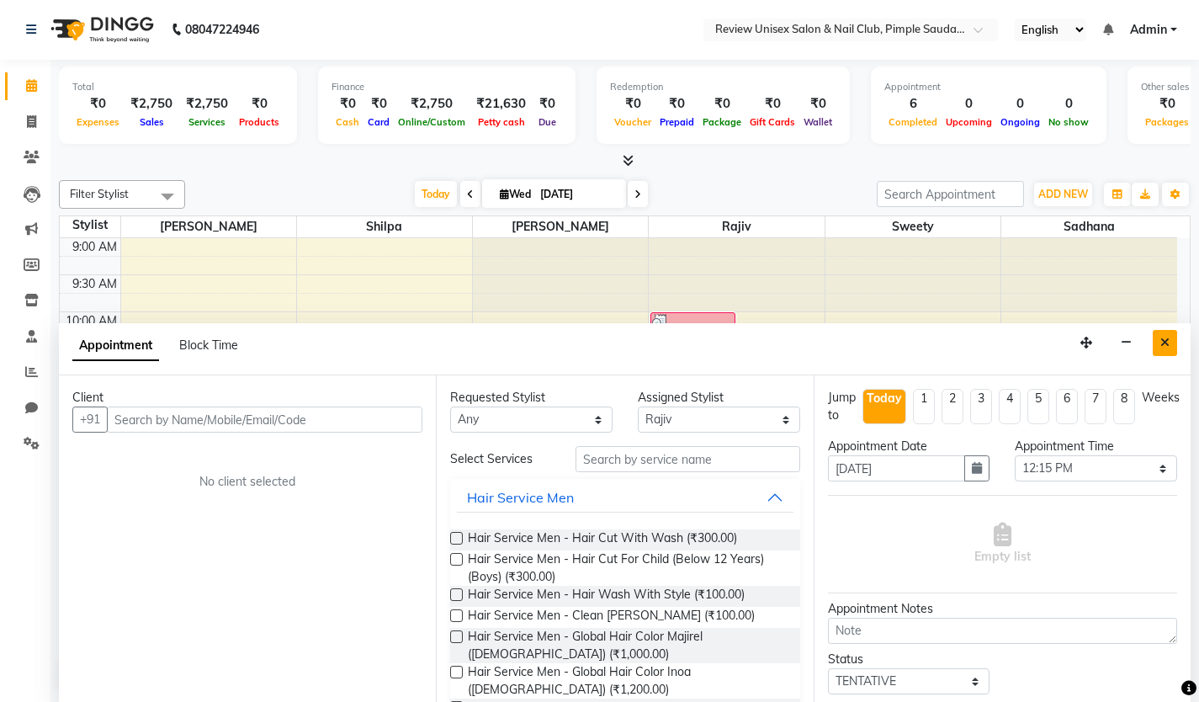
click at [1165, 337] on icon "Close" at bounding box center [1164, 343] width 9 height 12
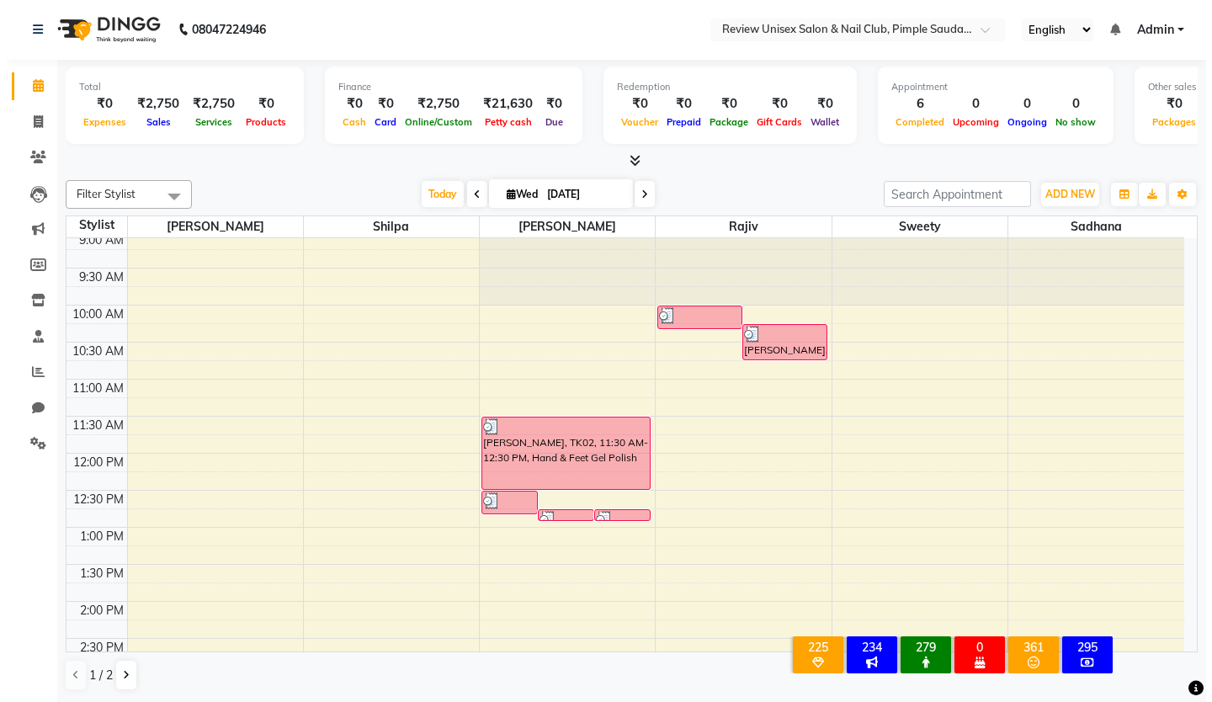
scroll to position [0, 0]
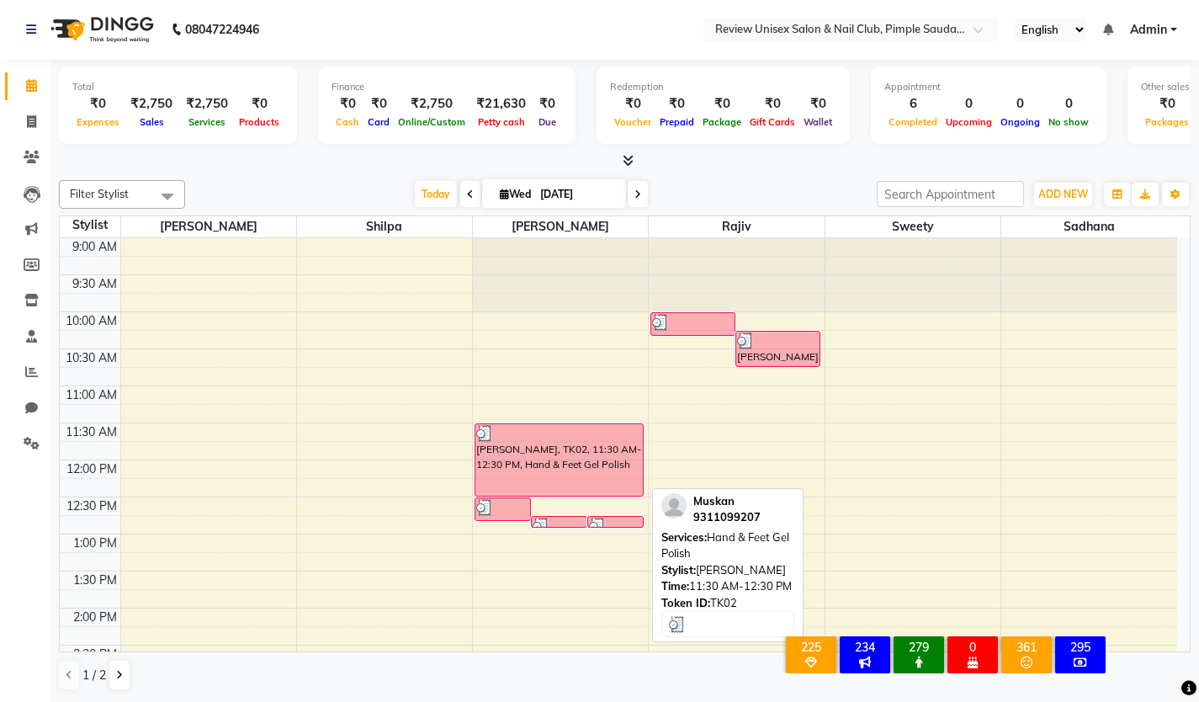
click at [535, 454] on div "[PERSON_NAME], TK02, 11:30 AM-12:30 PM, Hand & Feet Gel Polish" at bounding box center [558, 460] width 167 height 72
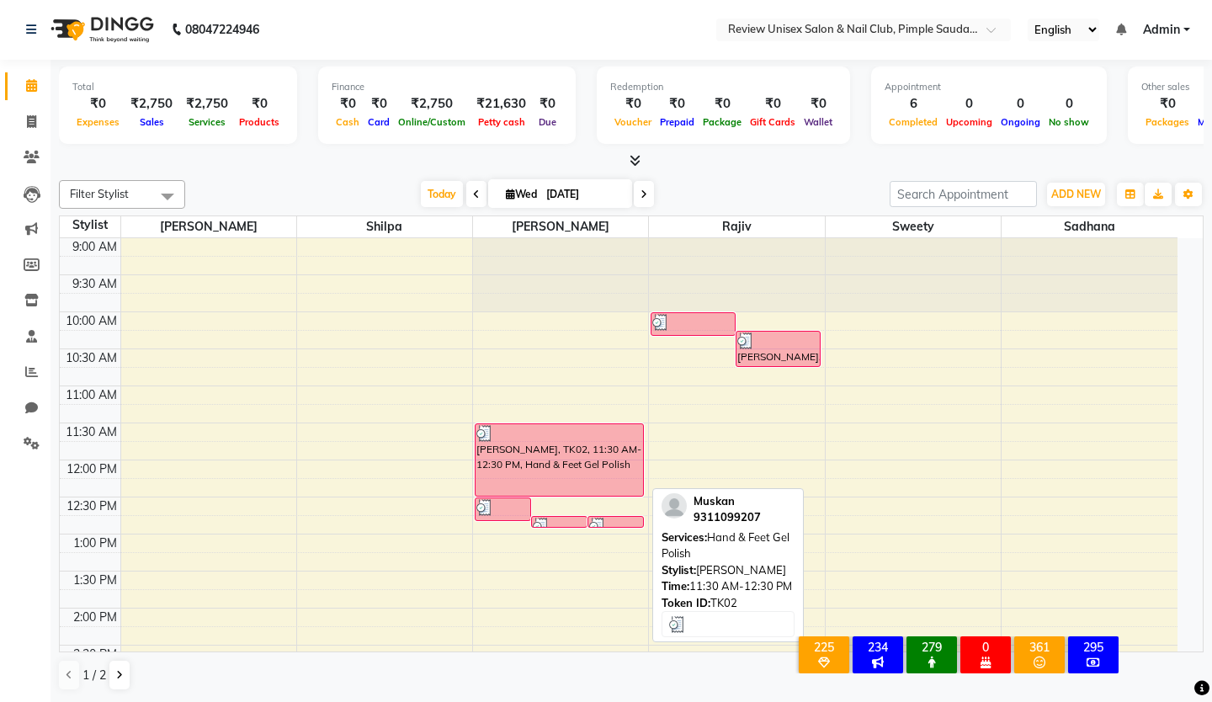
select select "3"
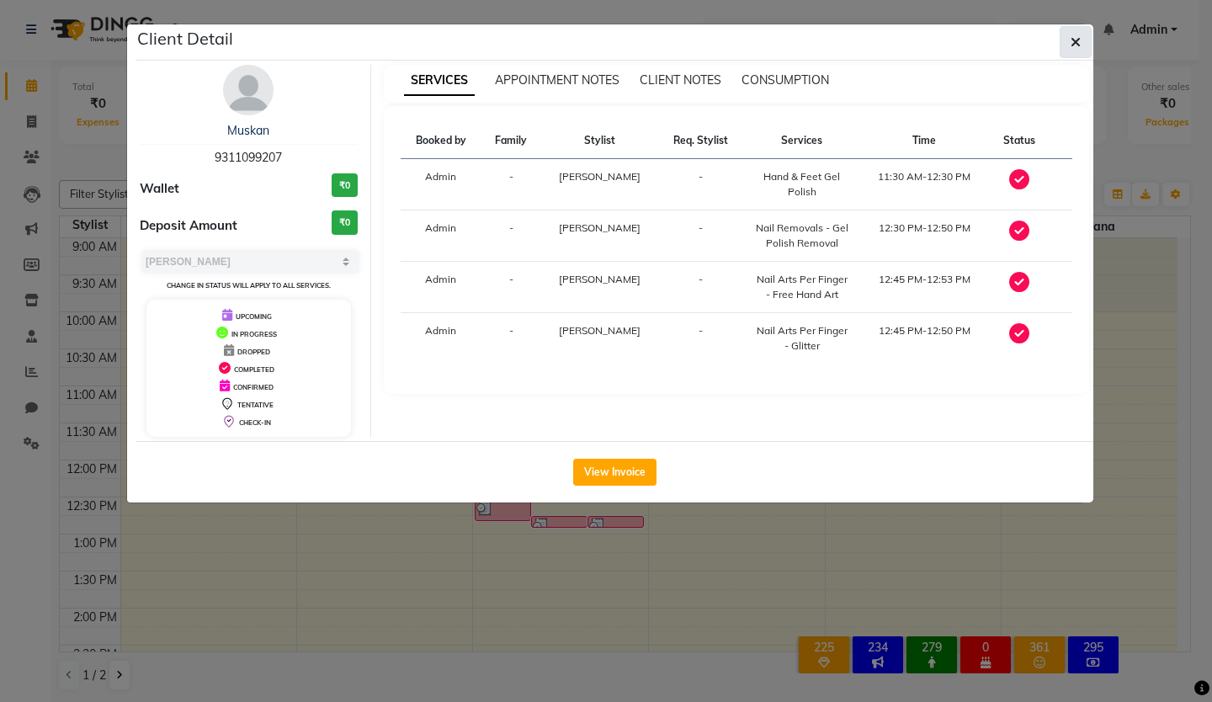
click at [1074, 42] on icon "button" at bounding box center [1075, 41] width 10 height 13
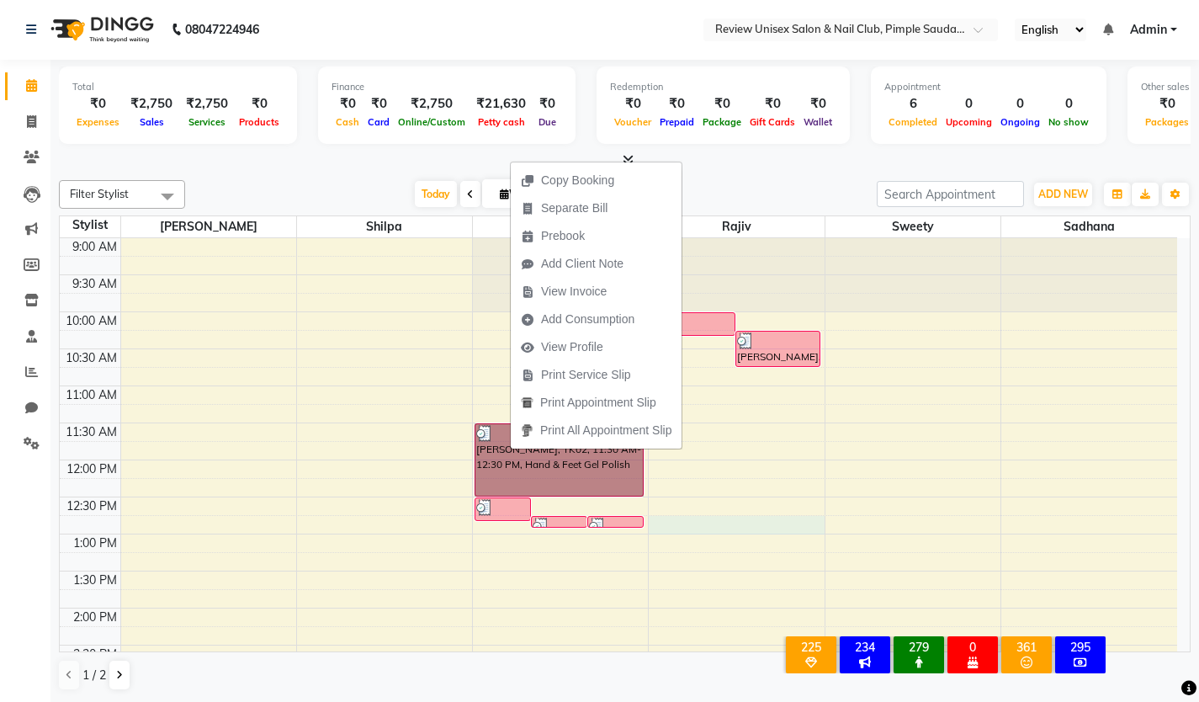
select select "77735"
select select "765"
select select "tentative"
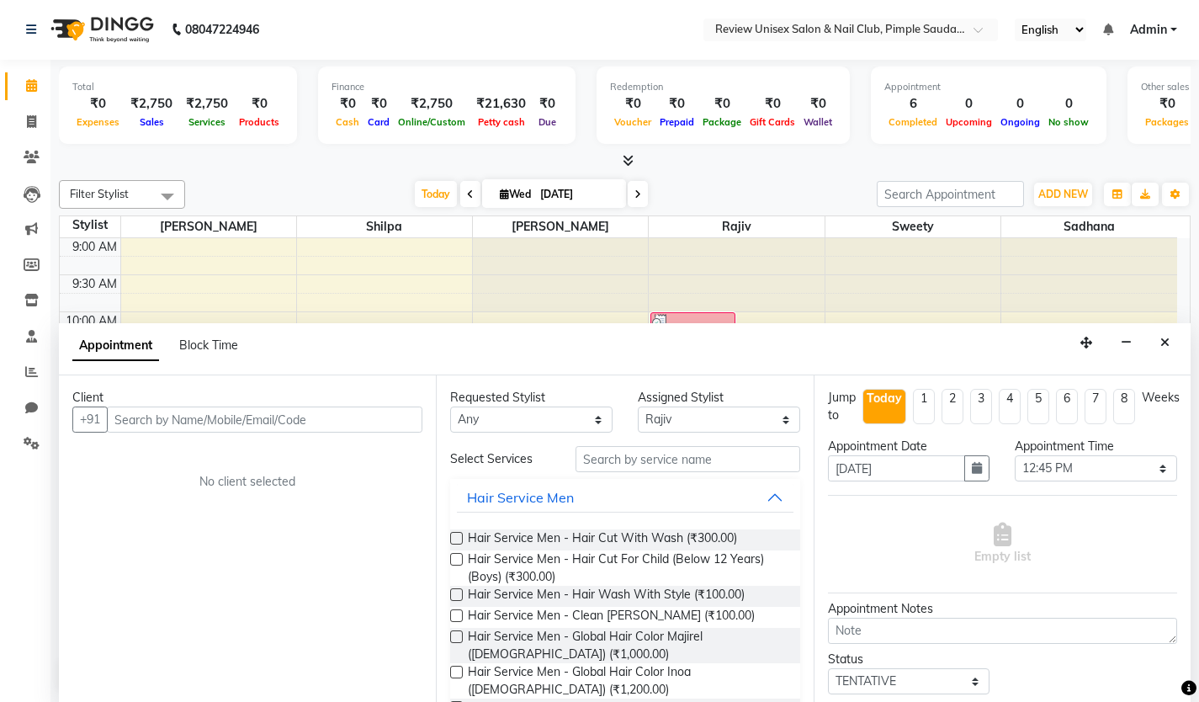
click at [1158, 342] on button "Close" at bounding box center [1165, 343] width 24 height 26
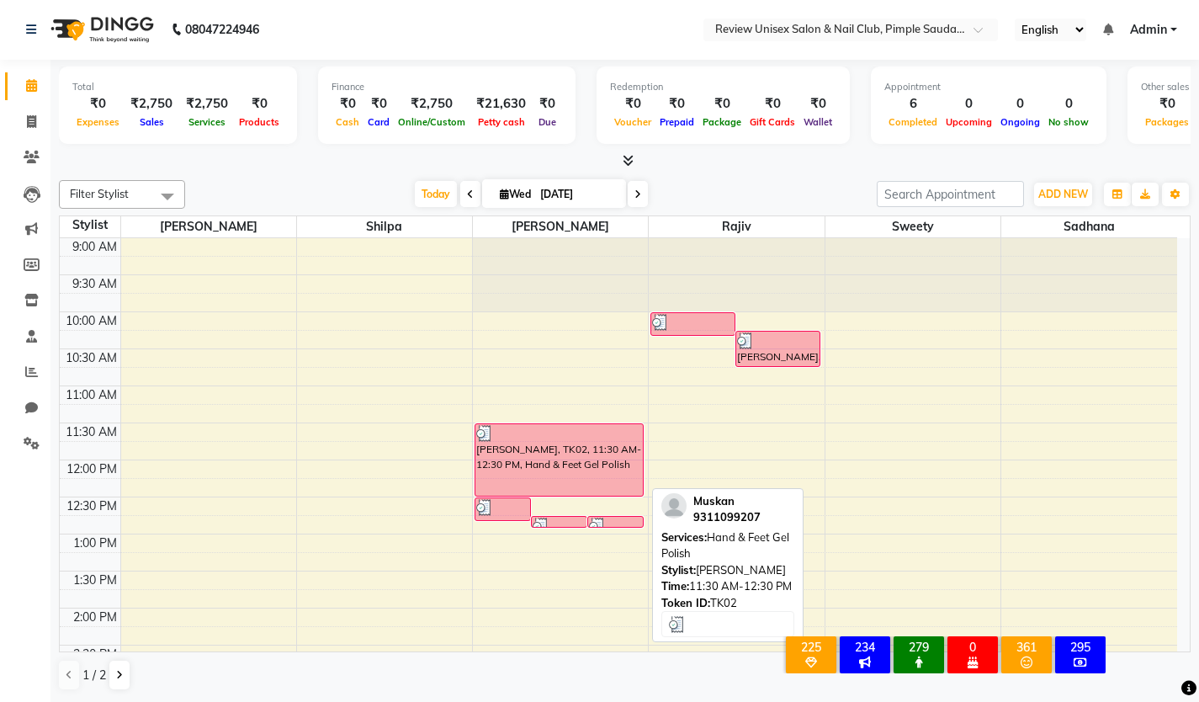
click at [583, 461] on div "[PERSON_NAME], TK02, 11:30 AM-12:30 PM, Hand & Feet Gel Polish" at bounding box center [558, 460] width 167 height 72
select select "3"
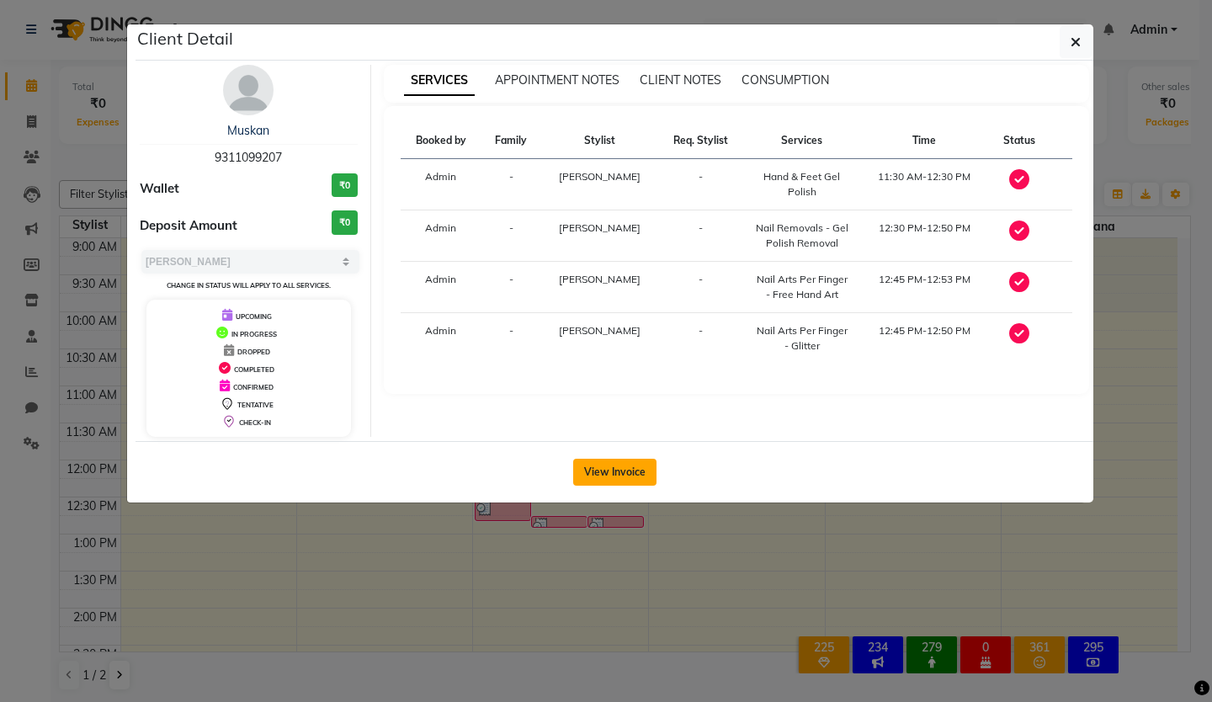
click at [611, 477] on button "View Invoice" at bounding box center [614, 472] width 83 height 27
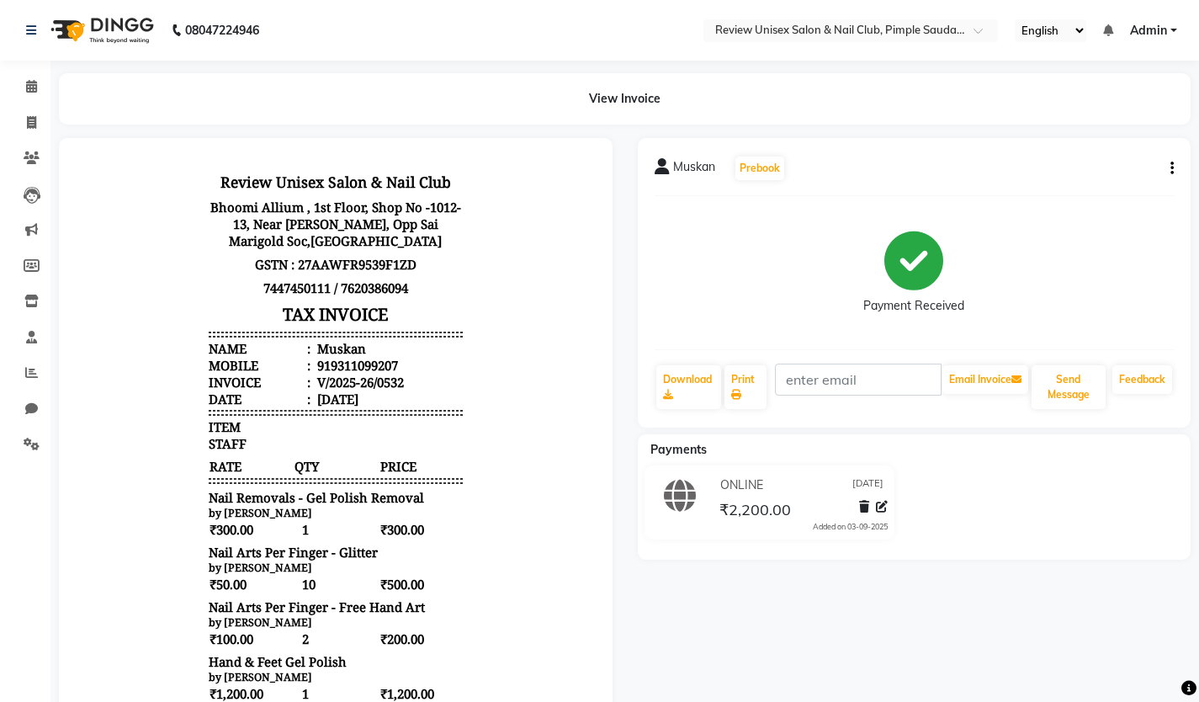
click at [1165, 177] on button "button" at bounding box center [1169, 169] width 10 height 18
click at [1080, 129] on div "Cancel Invoice" at bounding box center [1088, 126] width 115 height 21
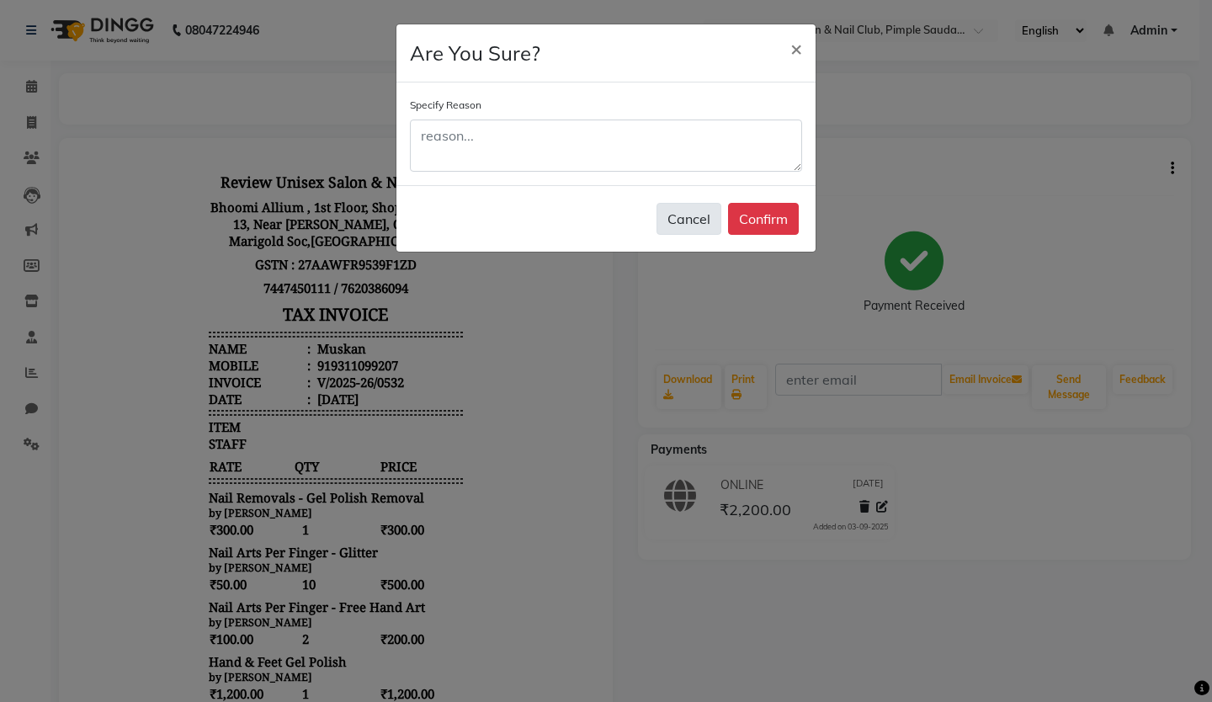
click at [708, 226] on button "Cancel" at bounding box center [688, 219] width 65 height 32
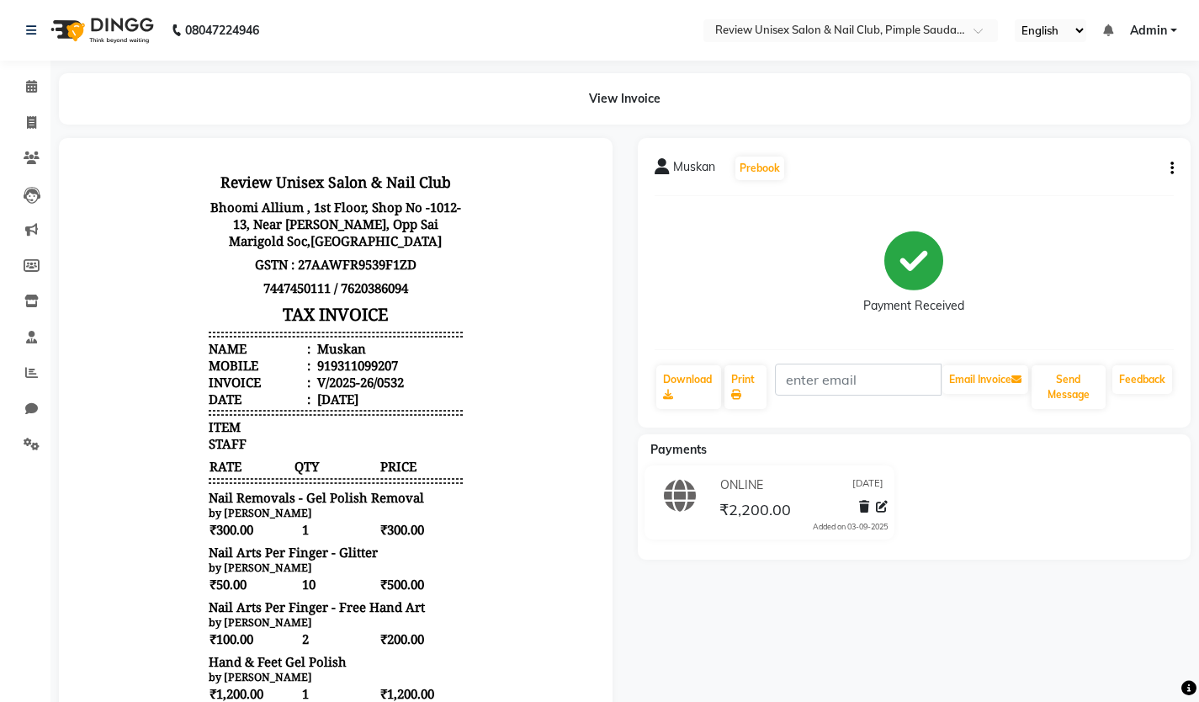
click at [1168, 167] on button "button" at bounding box center [1169, 169] width 10 height 18
click at [1068, 191] on div "Edit Invoice" at bounding box center [1088, 189] width 115 height 21
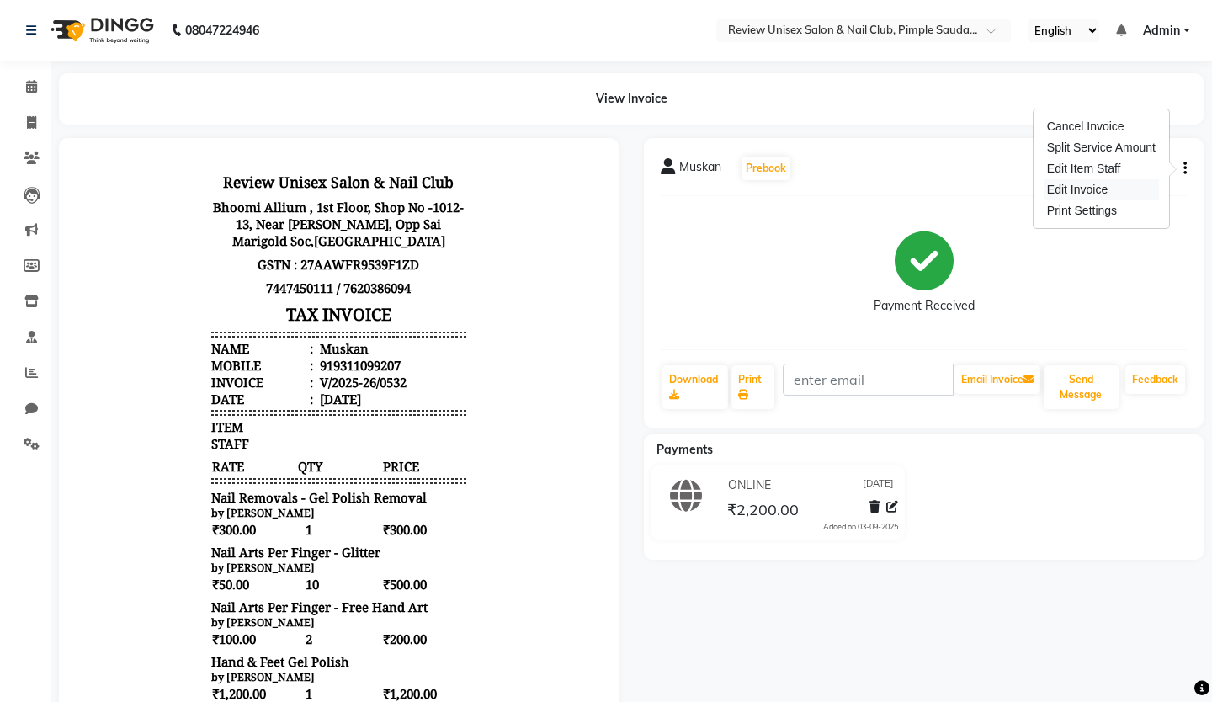
select select "service"
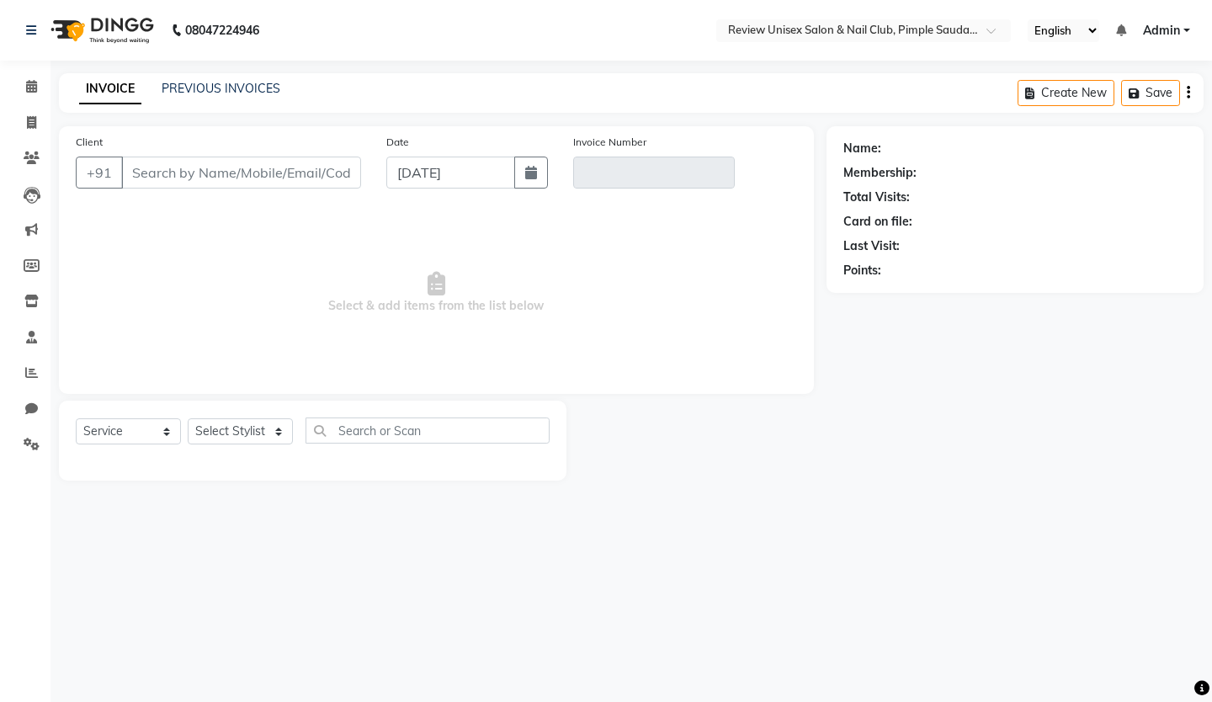
type input "9311099207"
type input "V/2025-26/0532"
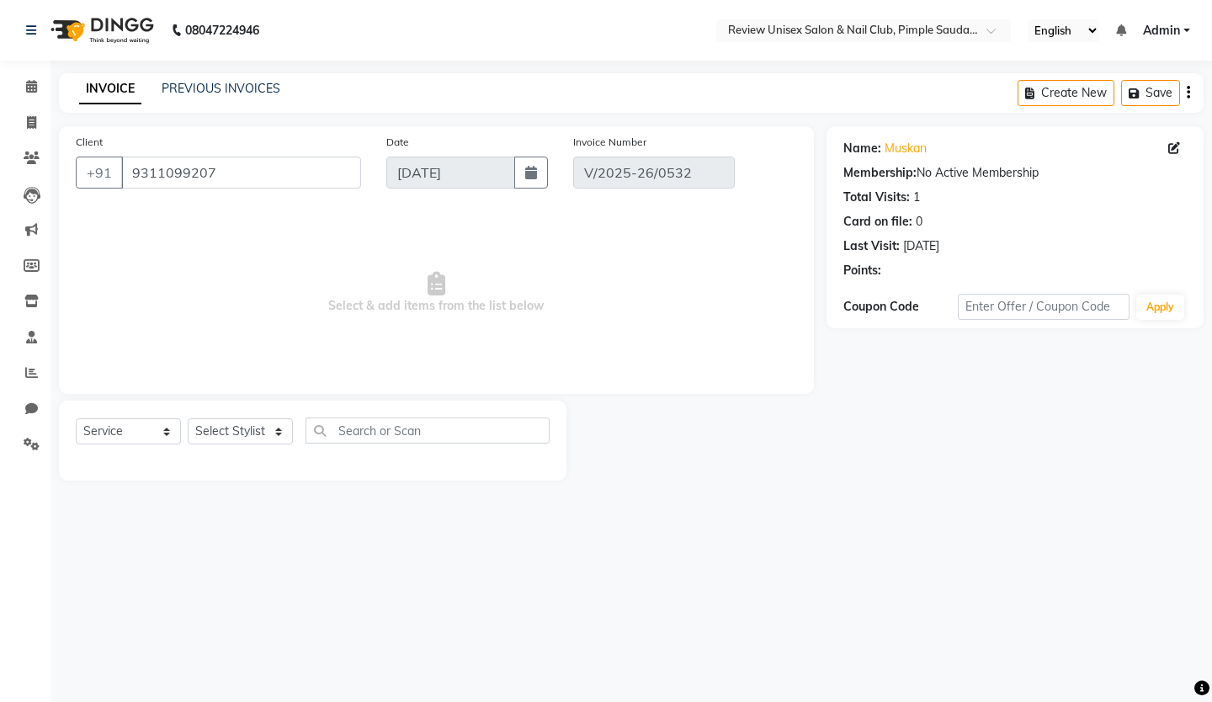
select select "select"
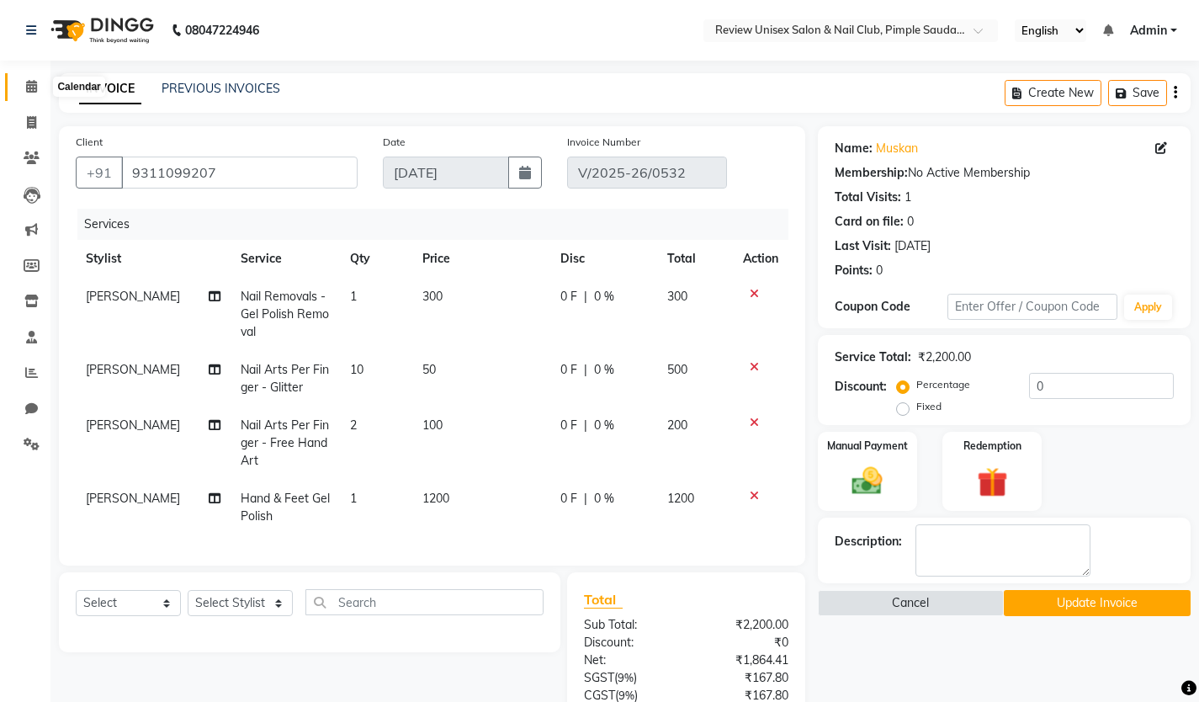
click at [21, 83] on span at bounding box center [31, 86] width 29 height 19
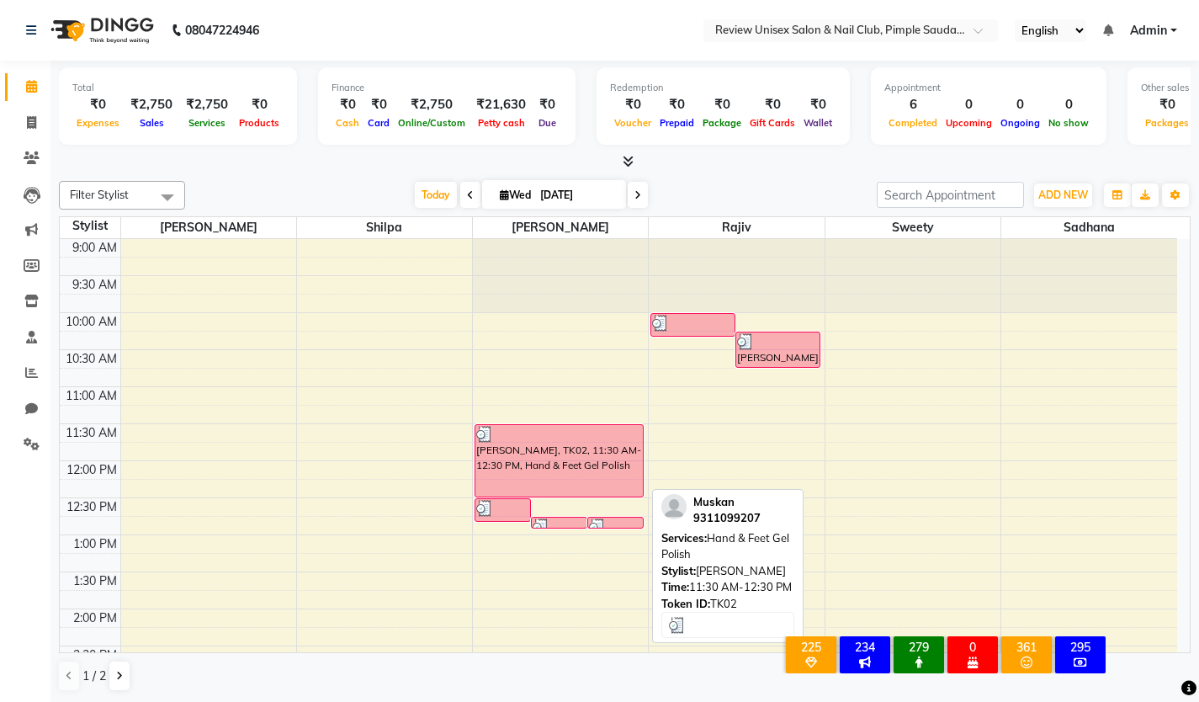
click at [539, 438] on div at bounding box center [559, 434] width 166 height 17
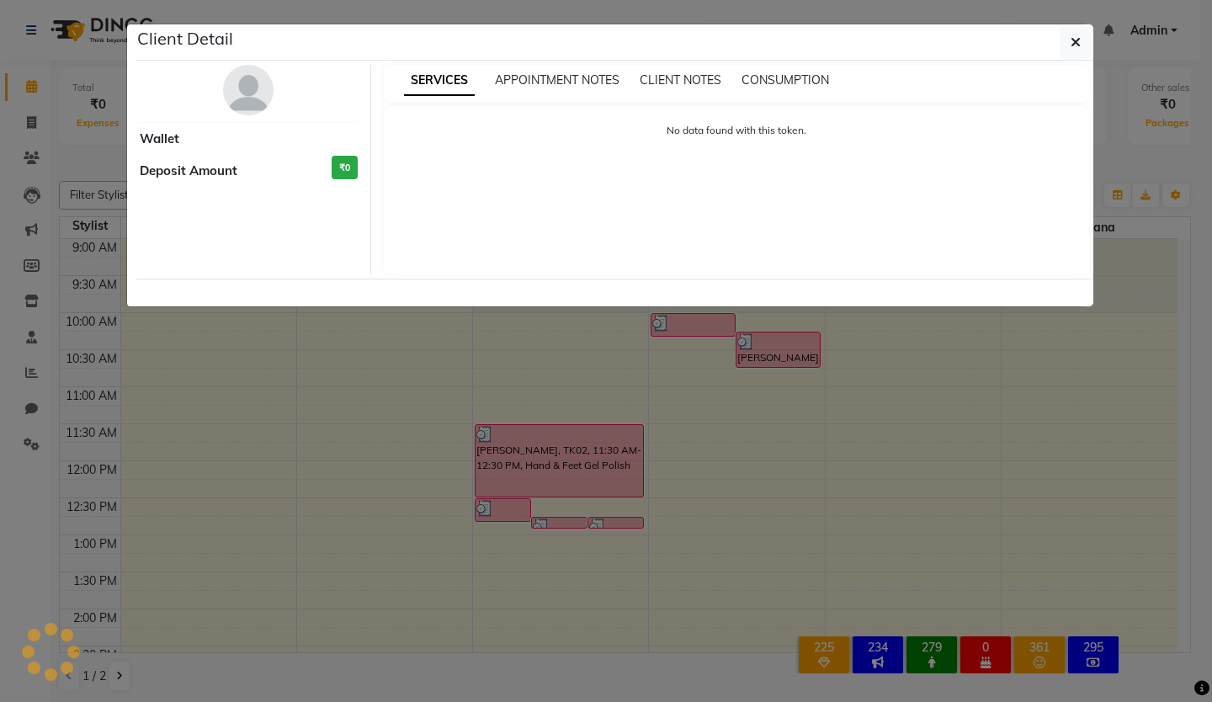
select select "3"
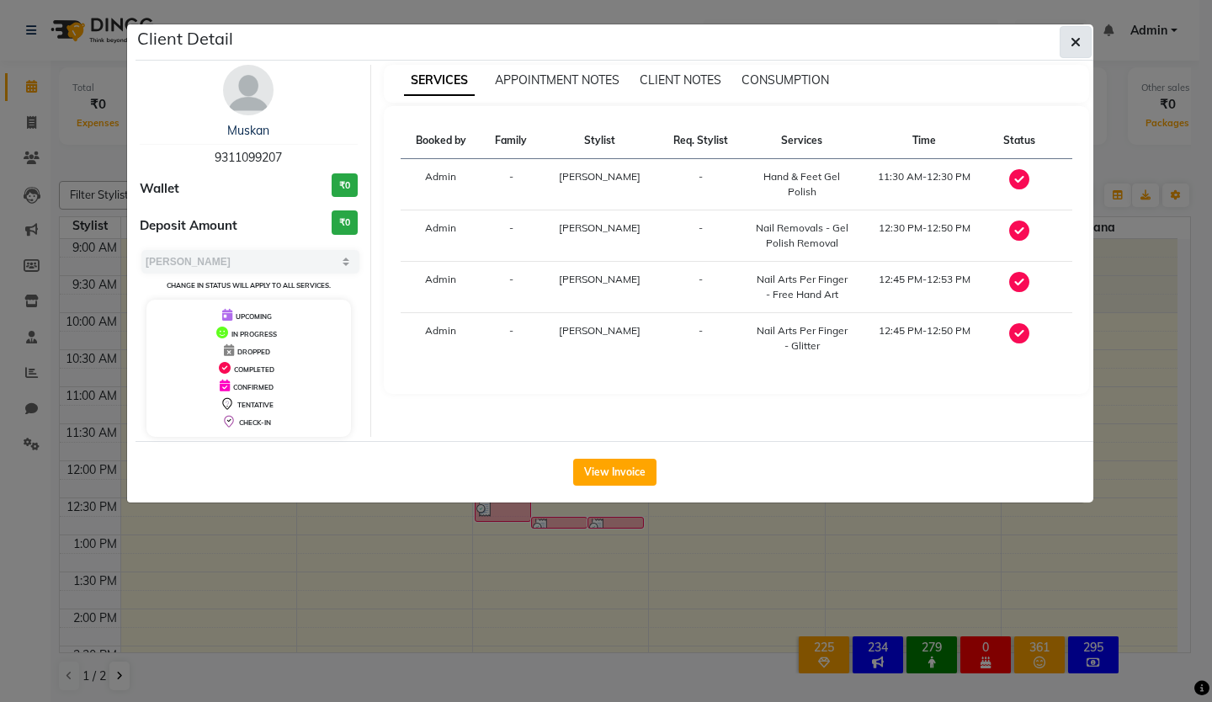
click at [1074, 43] on icon "button" at bounding box center [1075, 41] width 10 height 13
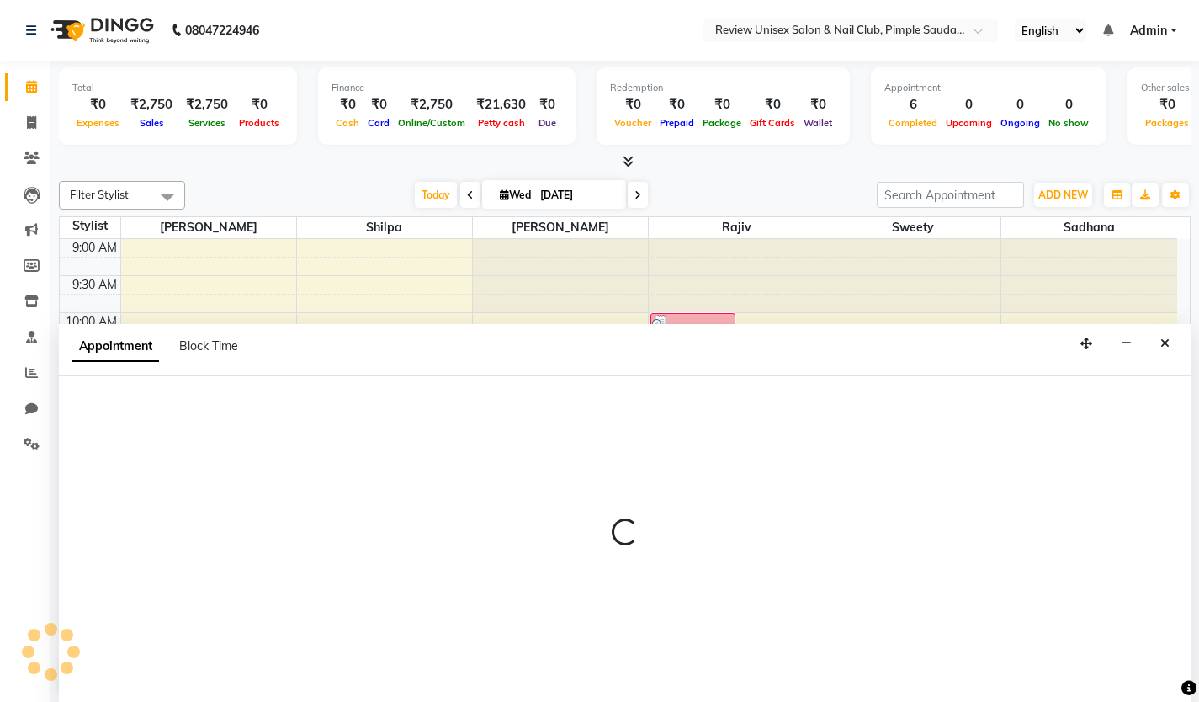
select select "77735"
select select "705"
select select "tentative"
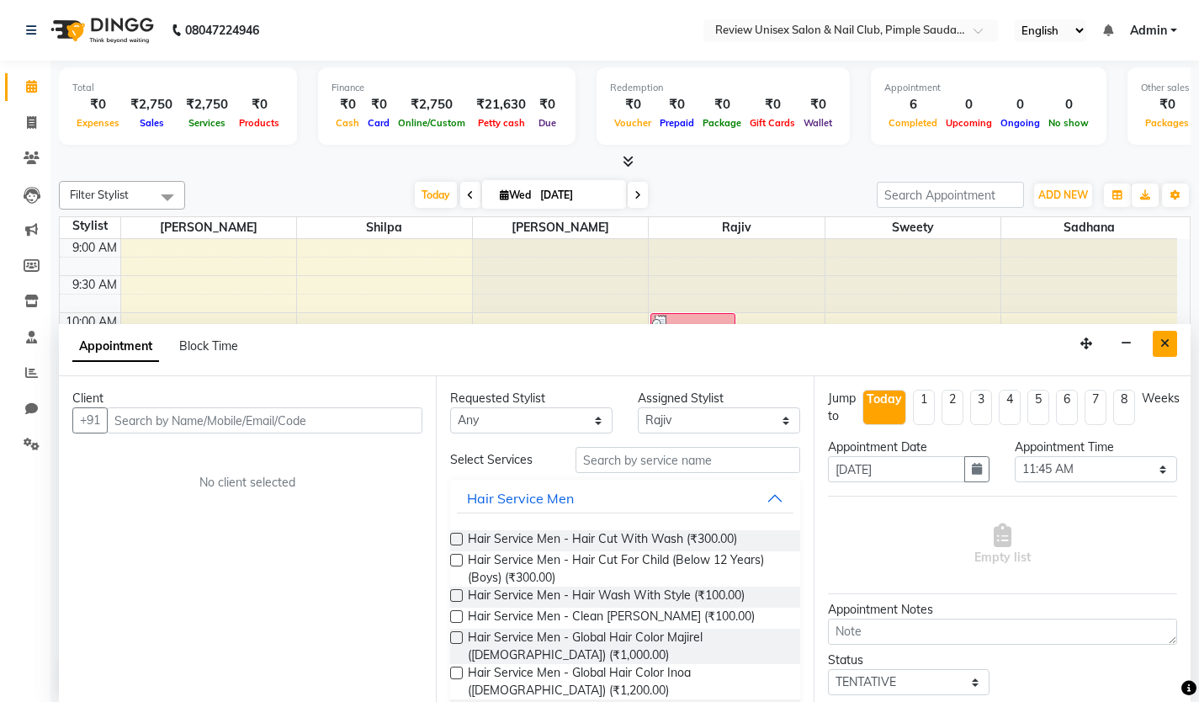
click at [1162, 340] on icon "Close" at bounding box center [1164, 343] width 9 height 12
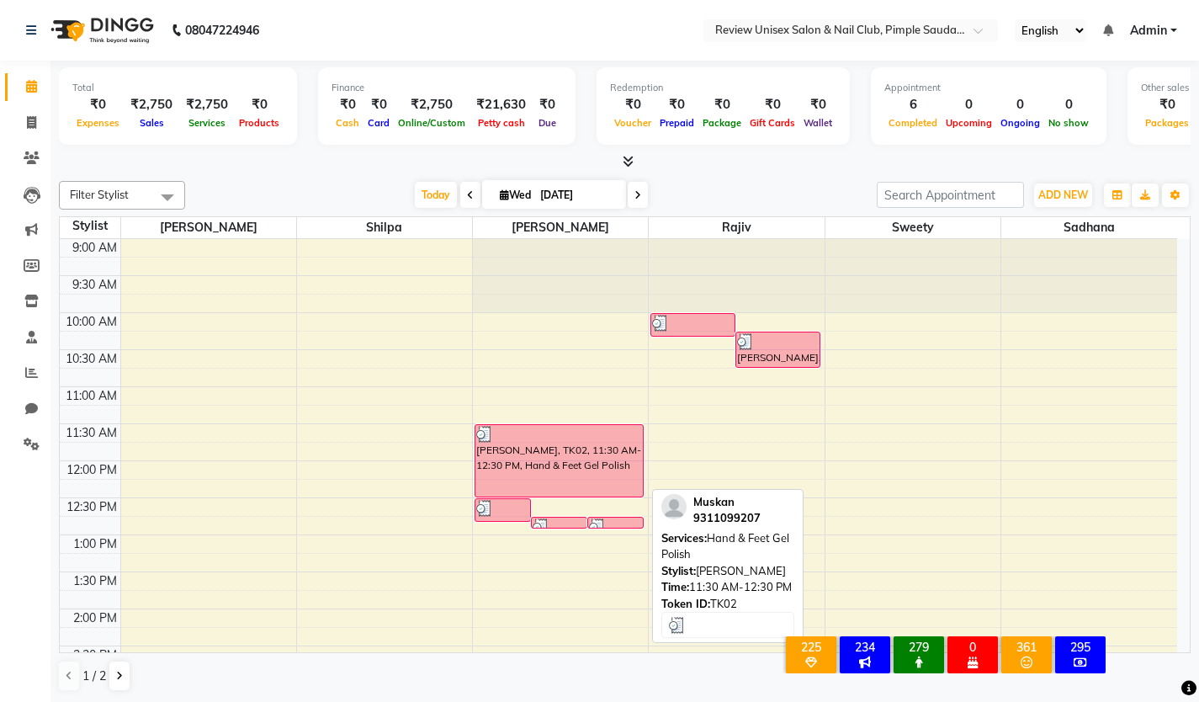
click at [534, 444] on div "[PERSON_NAME], TK02, 11:30 AM-12:30 PM, Hand & Feet Gel Polish" at bounding box center [558, 461] width 167 height 72
select select "3"
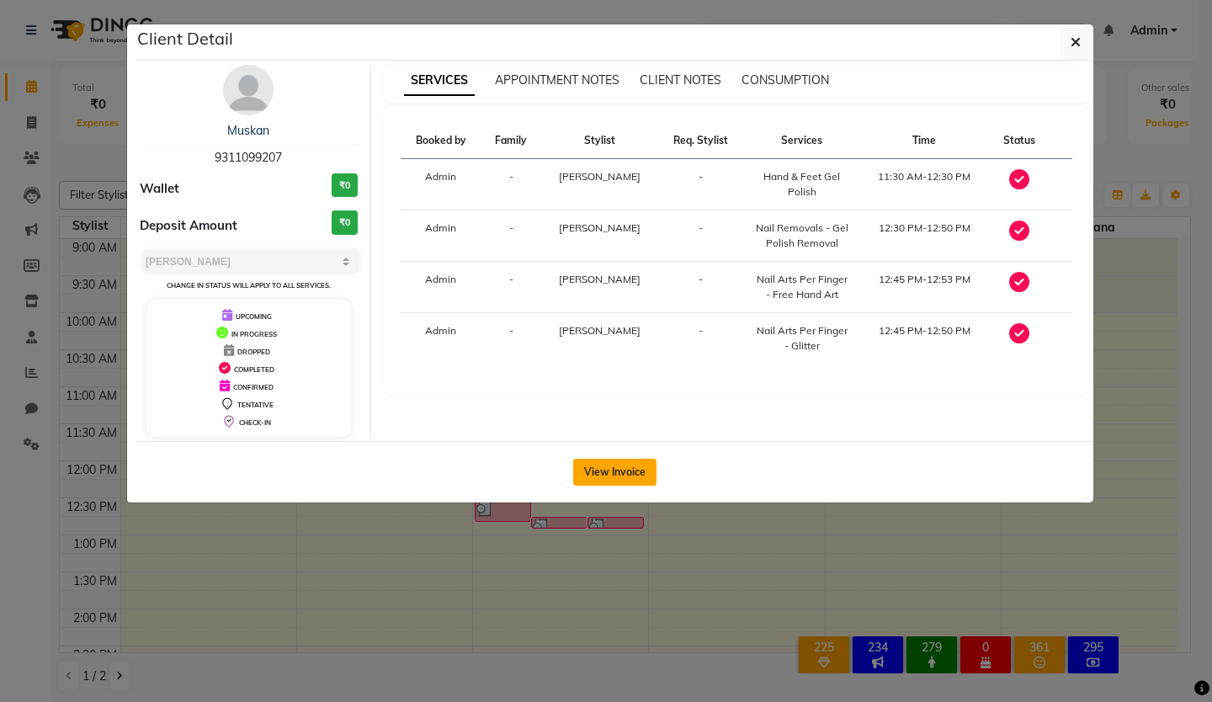
click at [623, 479] on button "View Invoice" at bounding box center [614, 472] width 83 height 27
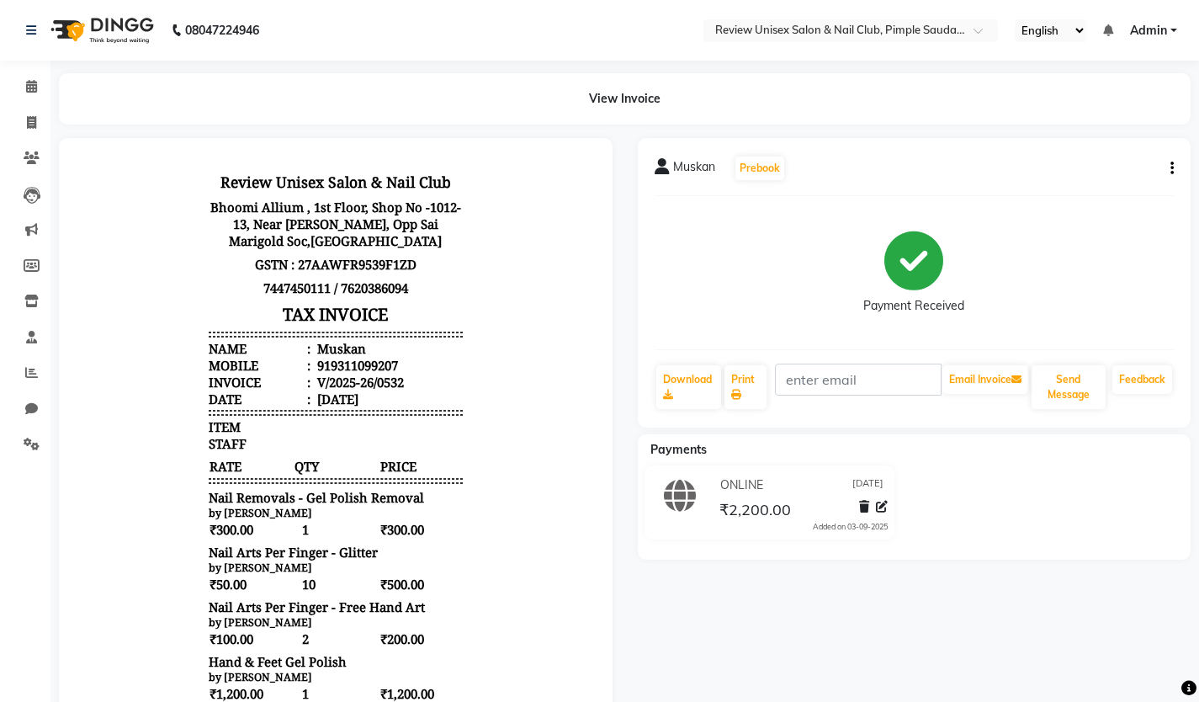
click at [1169, 170] on button "button" at bounding box center [1169, 169] width 10 height 18
click at [1097, 187] on div "Edit Invoice" at bounding box center [1088, 189] width 115 height 21
select select "service"
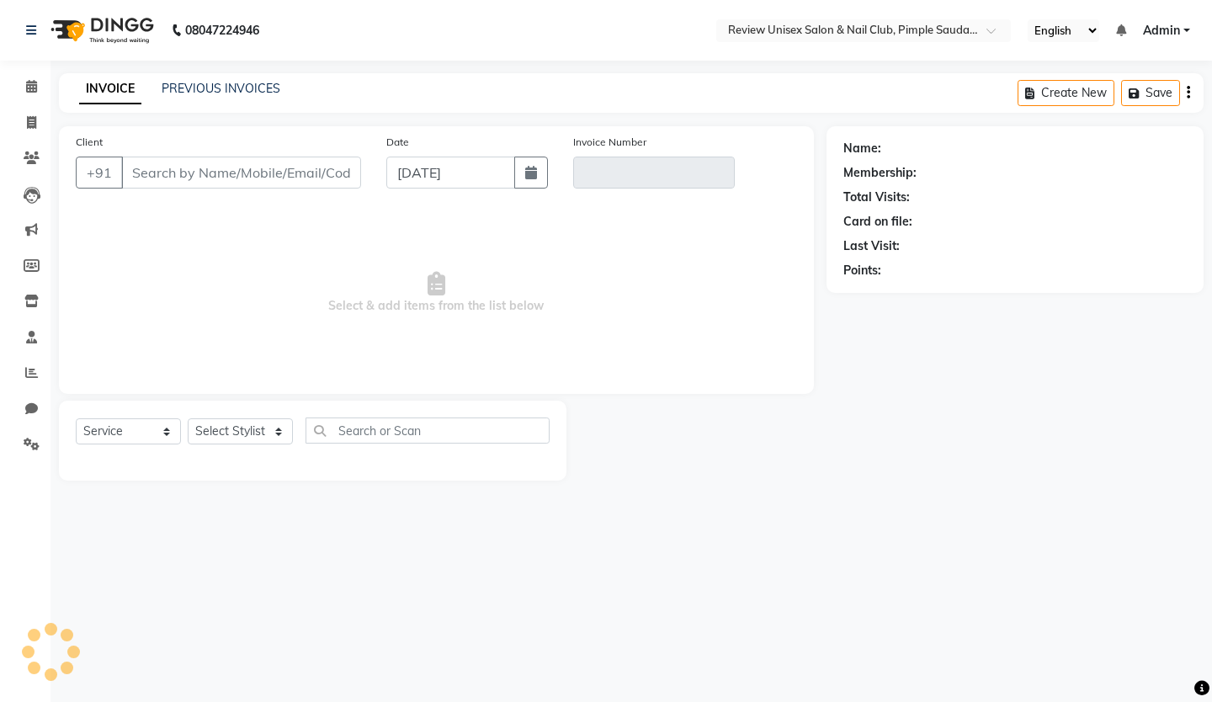
type input "9311099207"
type input "V/2025-26/0532"
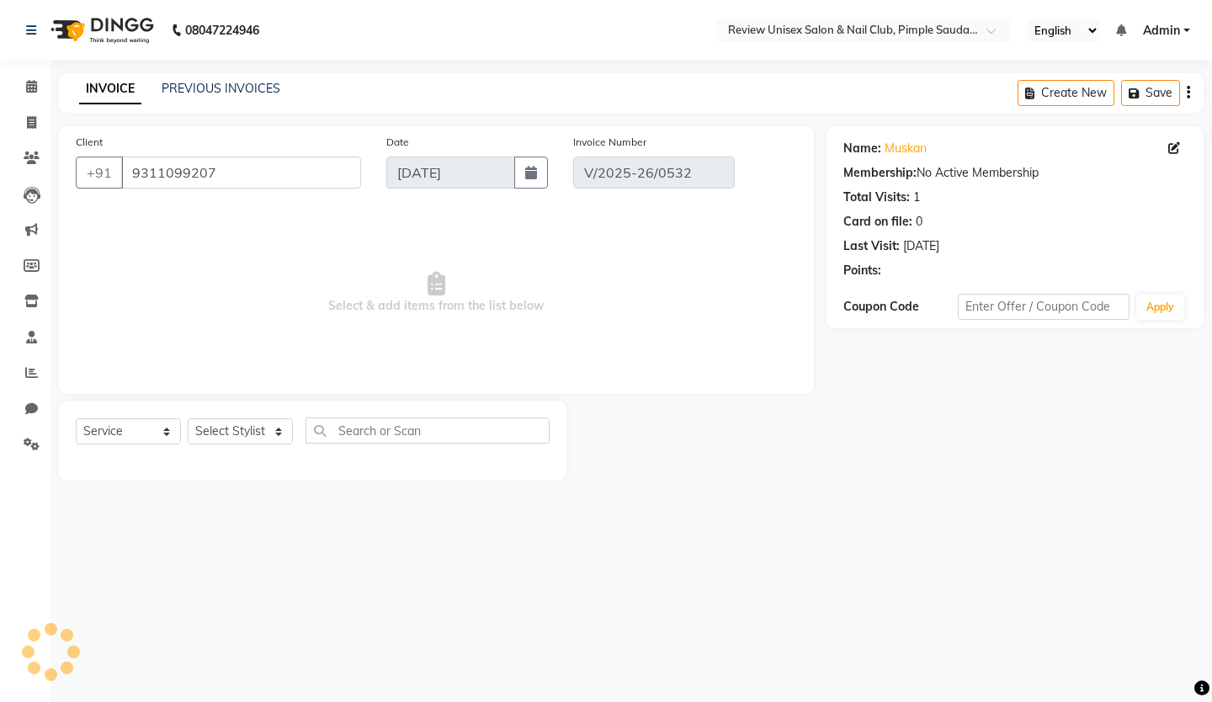
select select "select"
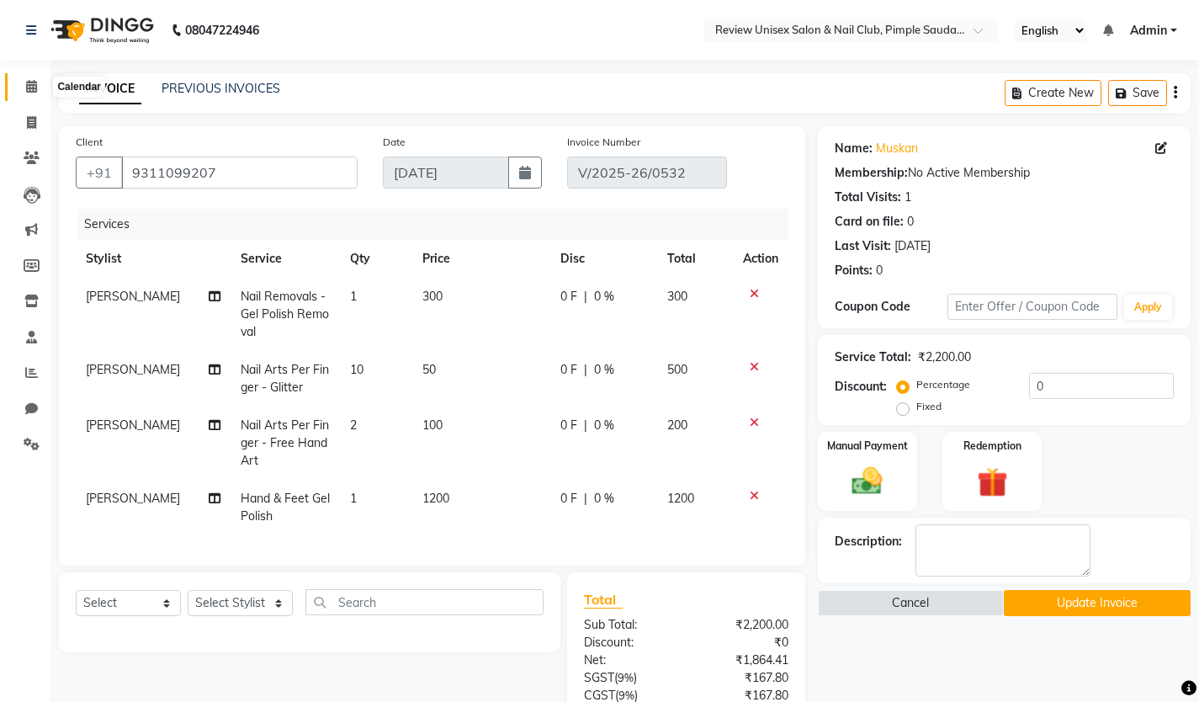
click at [19, 80] on span at bounding box center [31, 86] width 29 height 19
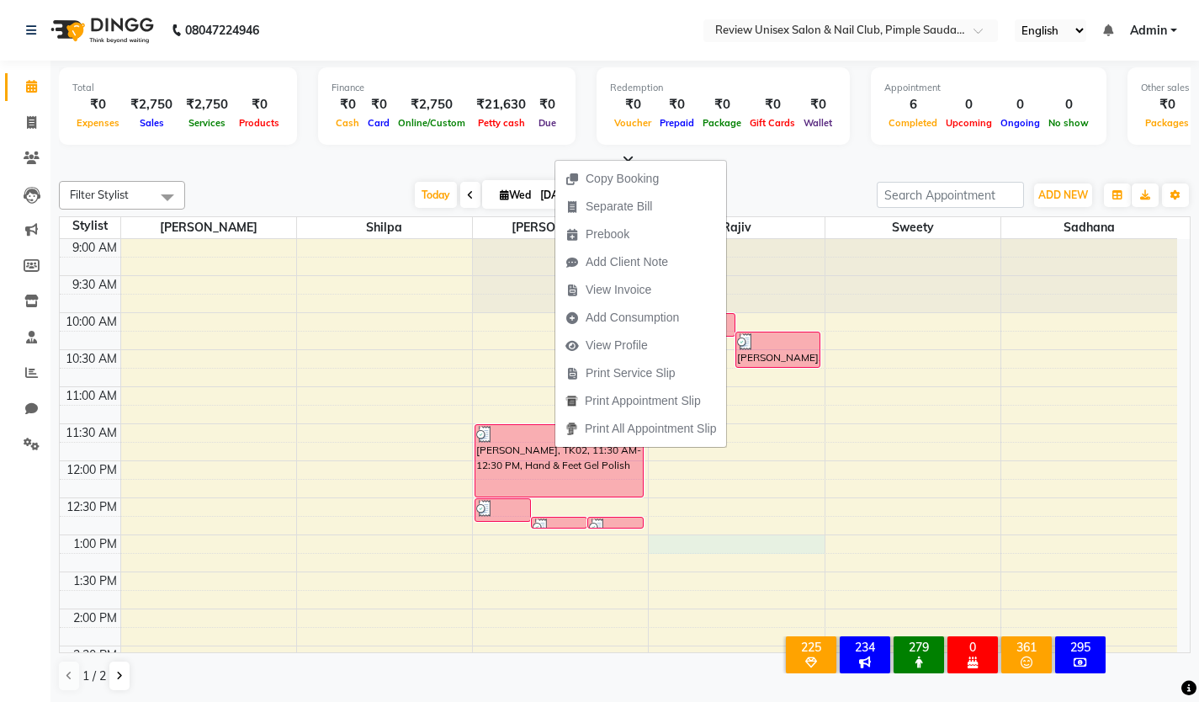
select select "77735"
select select "780"
select select "tentative"
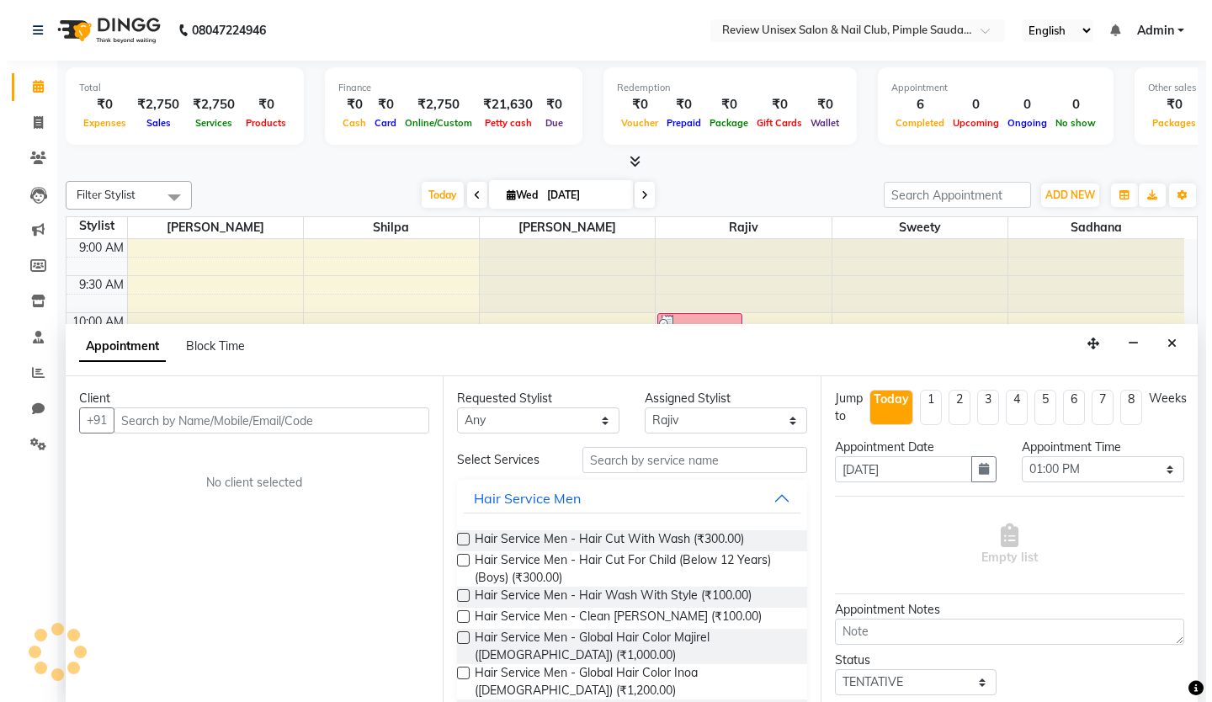
scroll to position [1, 0]
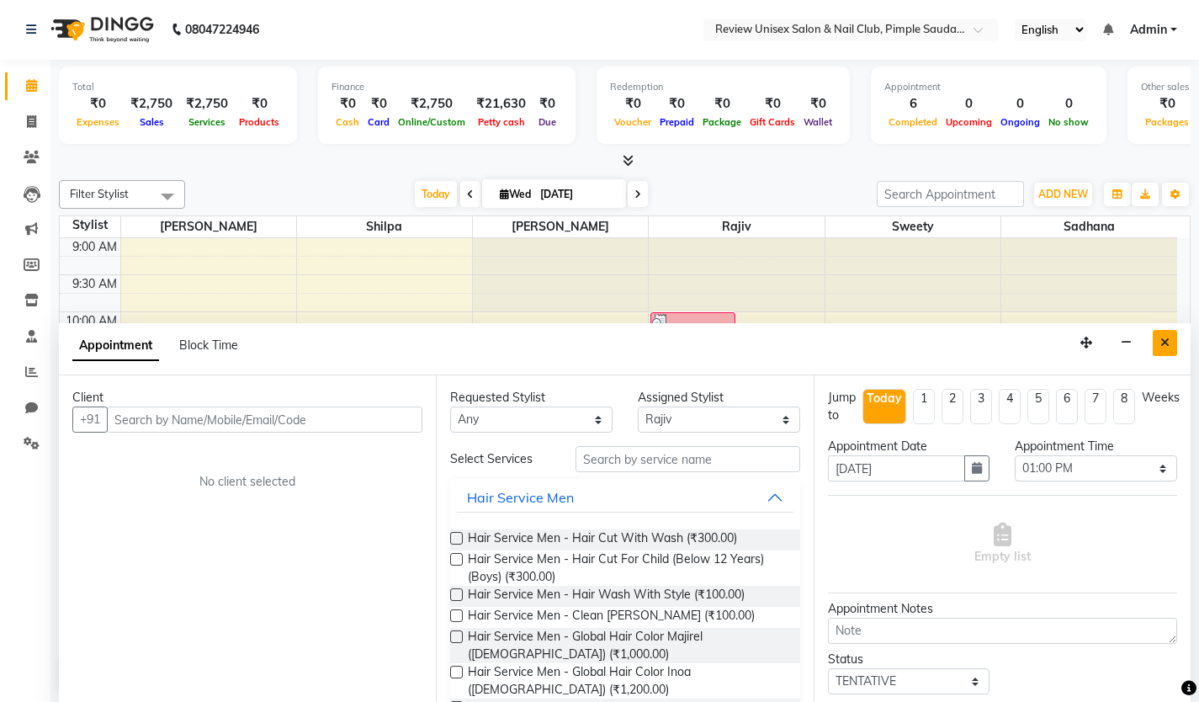
click at [1165, 347] on icon "Close" at bounding box center [1164, 343] width 9 height 12
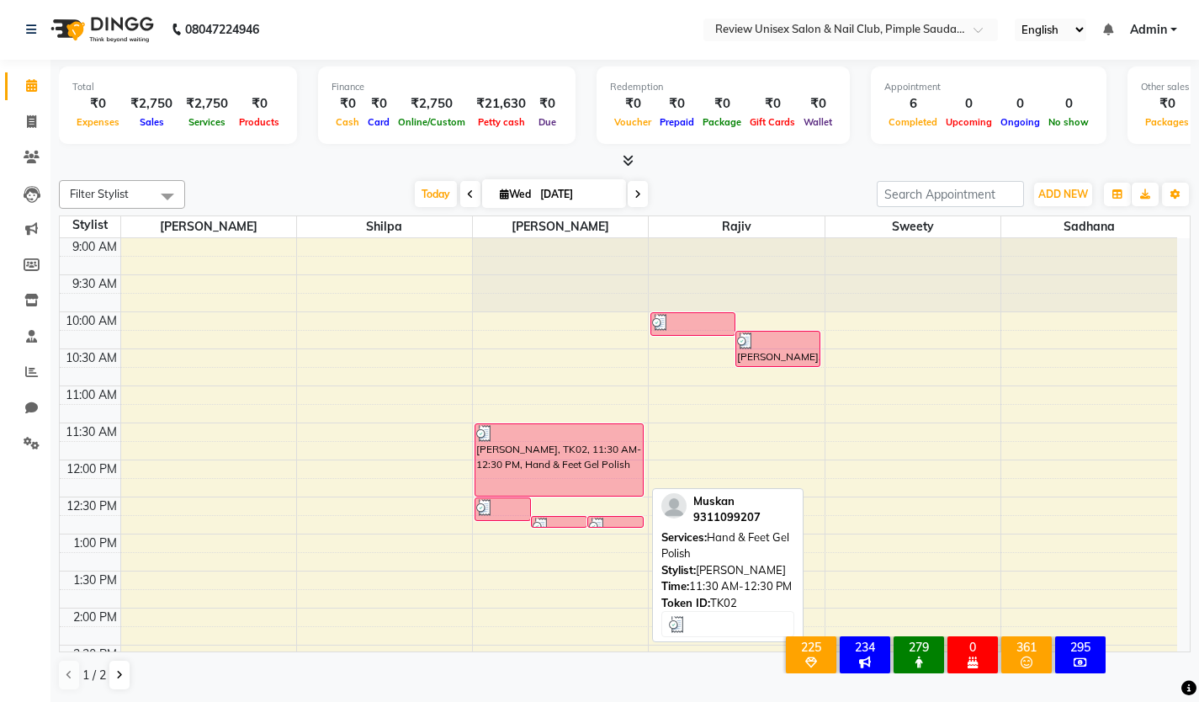
click at [617, 460] on div "[PERSON_NAME], TK02, 11:30 AM-12:30 PM, Hand & Feet Gel Polish" at bounding box center [558, 460] width 167 height 72
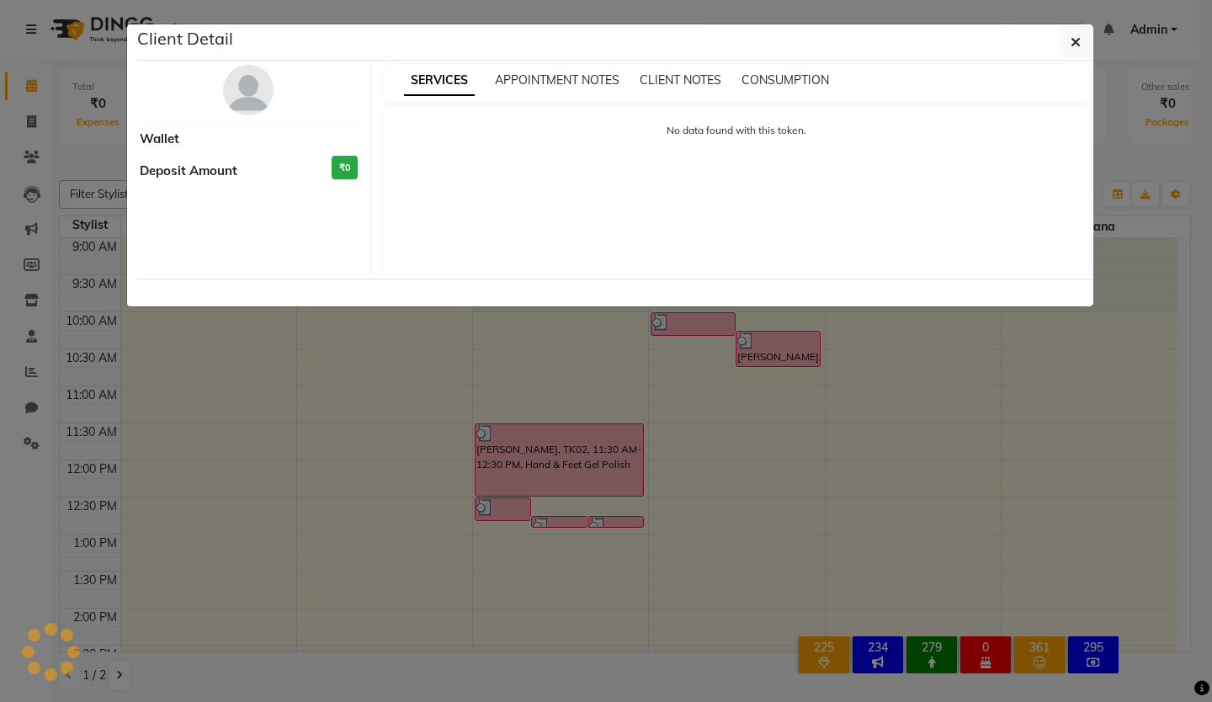
select select "3"
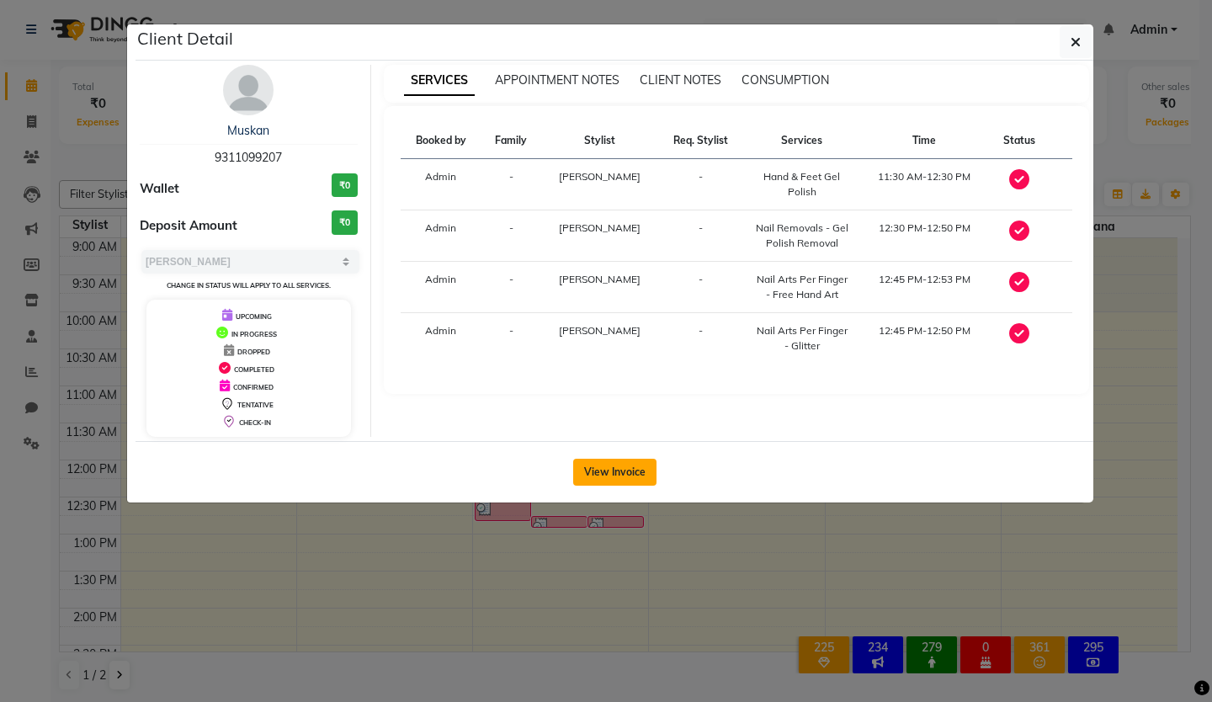
click at [622, 477] on button "View Invoice" at bounding box center [614, 472] width 83 height 27
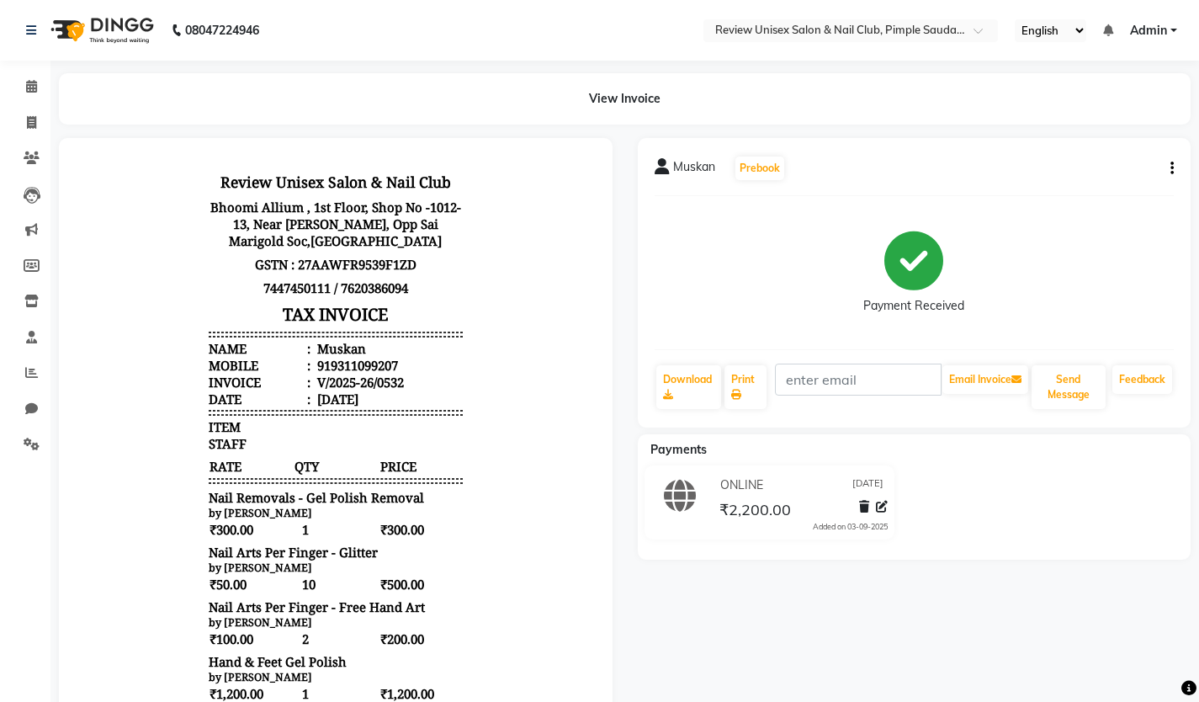
click at [1170, 167] on button "button" at bounding box center [1169, 169] width 10 height 18
click at [1068, 188] on div "Edit Invoice" at bounding box center [1088, 189] width 115 height 21
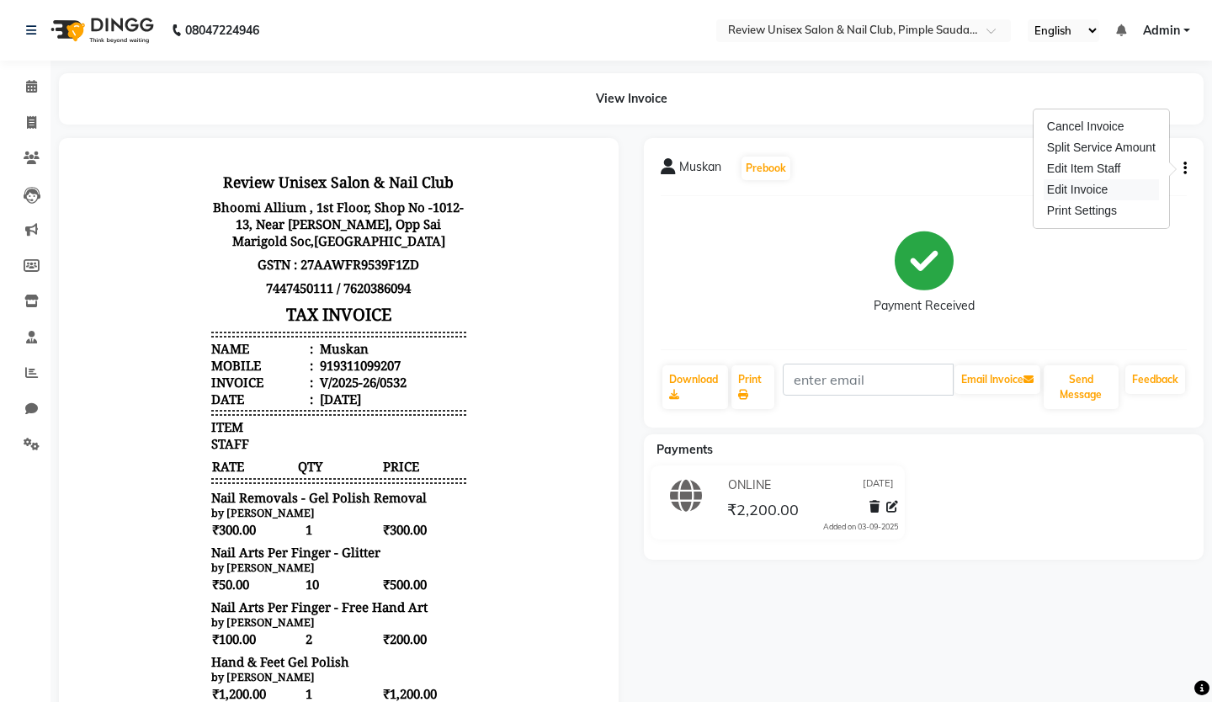
select select "service"
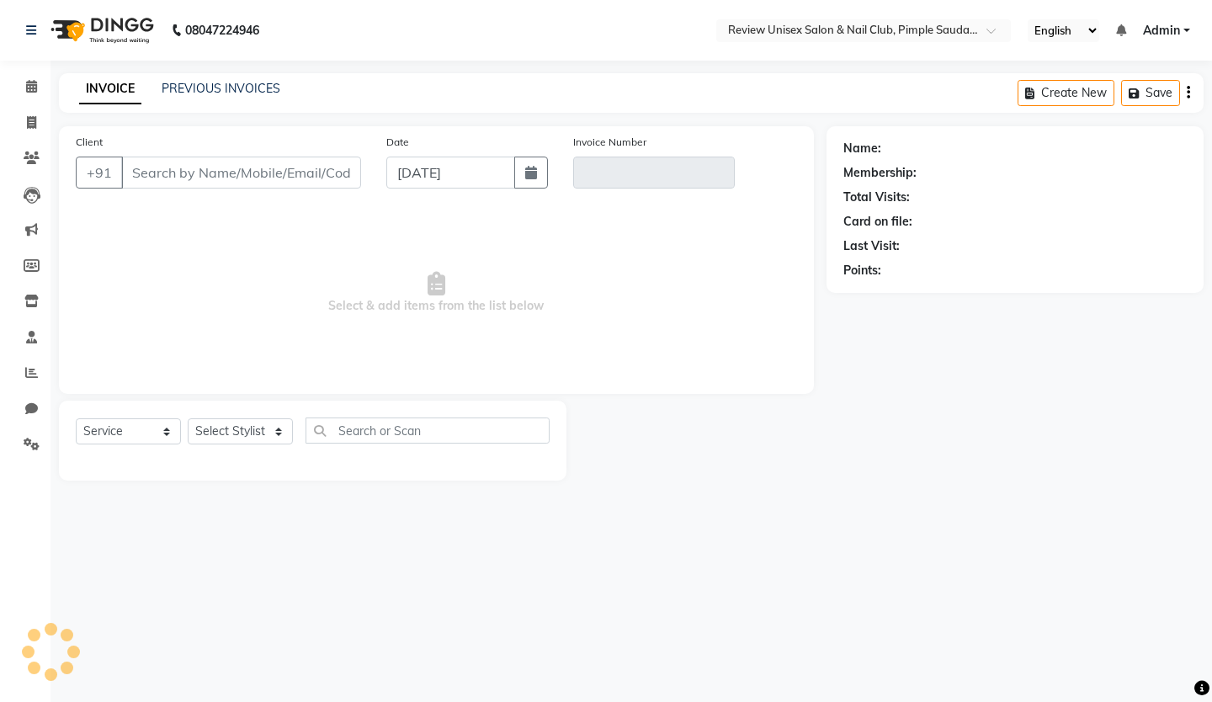
type input "9311099207"
type input "V/2025-26/0532"
select select "select"
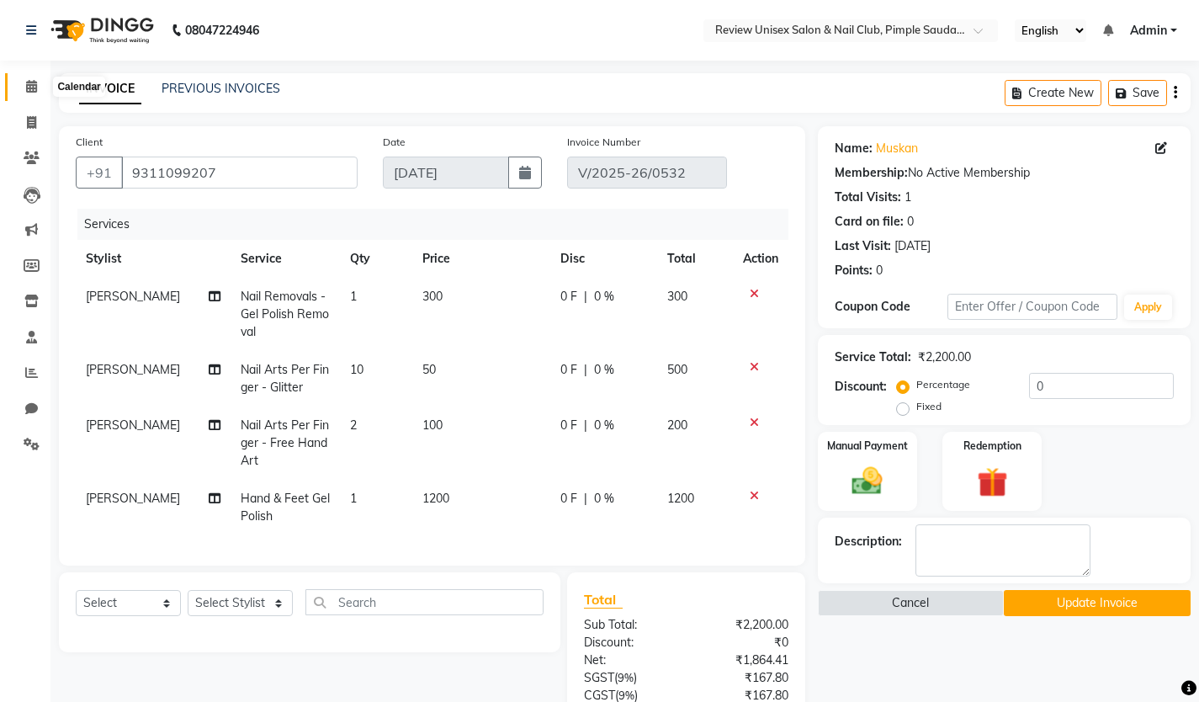
click at [24, 86] on span at bounding box center [31, 86] width 29 height 19
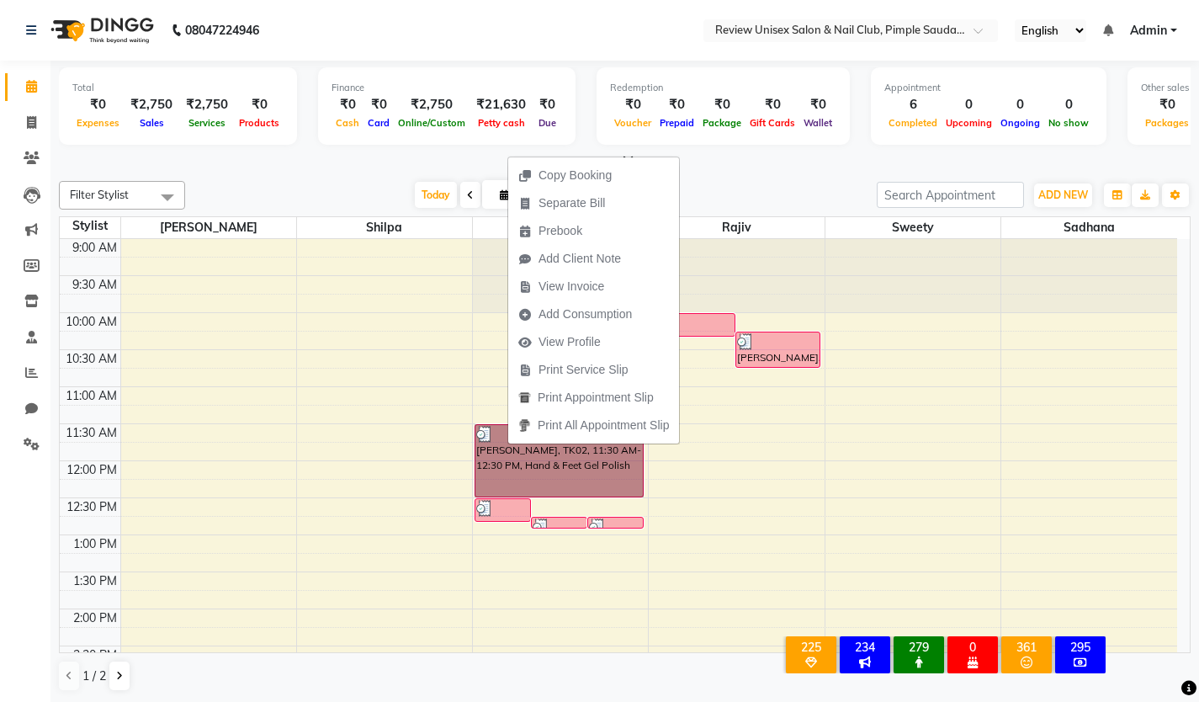
select select "77735"
select select "tentative"
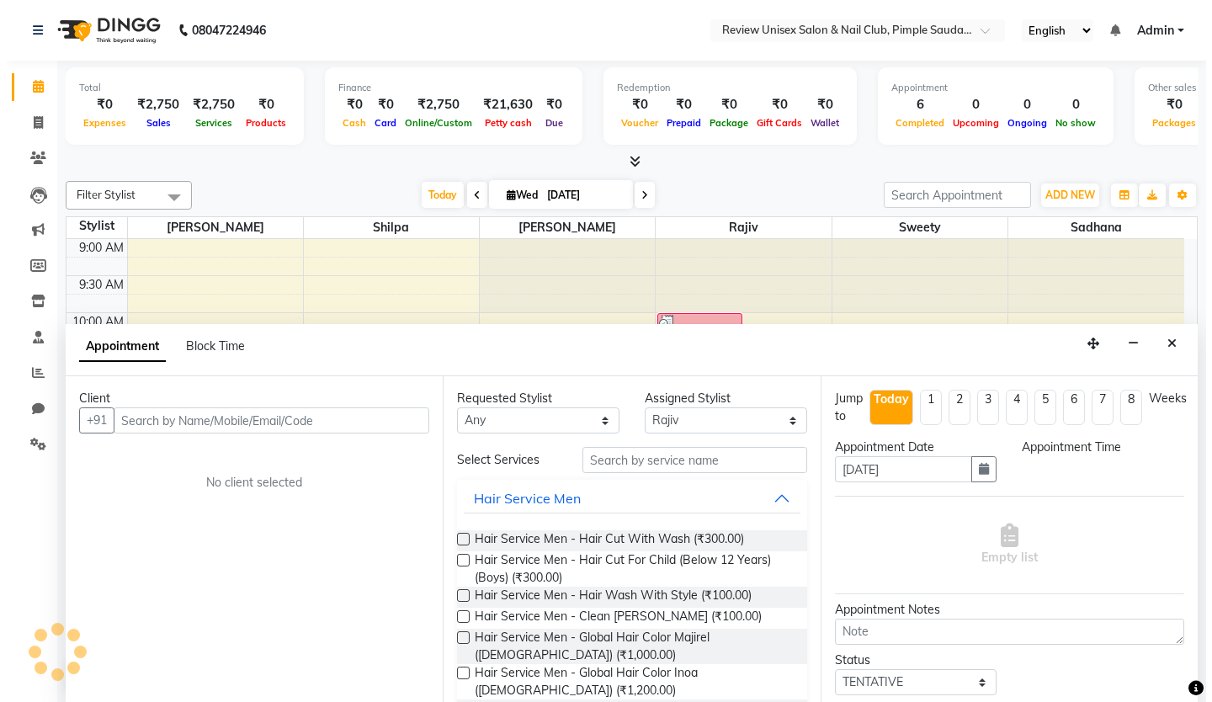
scroll to position [1, 0]
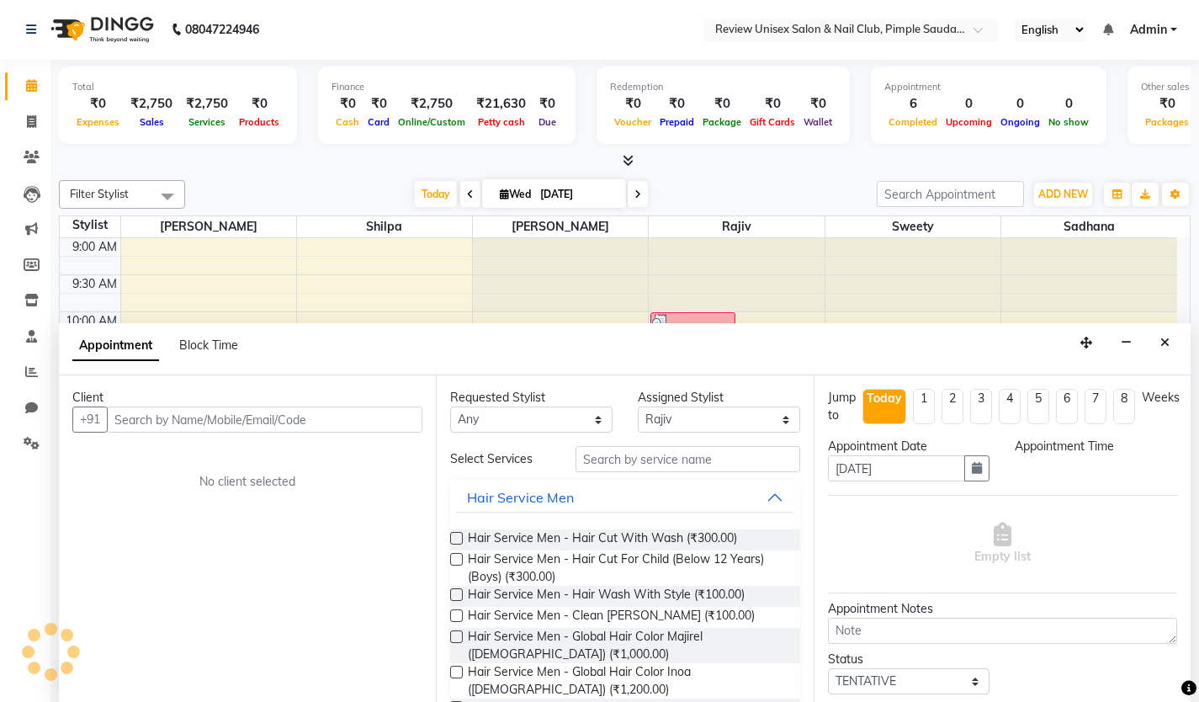
select select "735"
click at [1164, 338] on icon "Close" at bounding box center [1164, 343] width 9 height 12
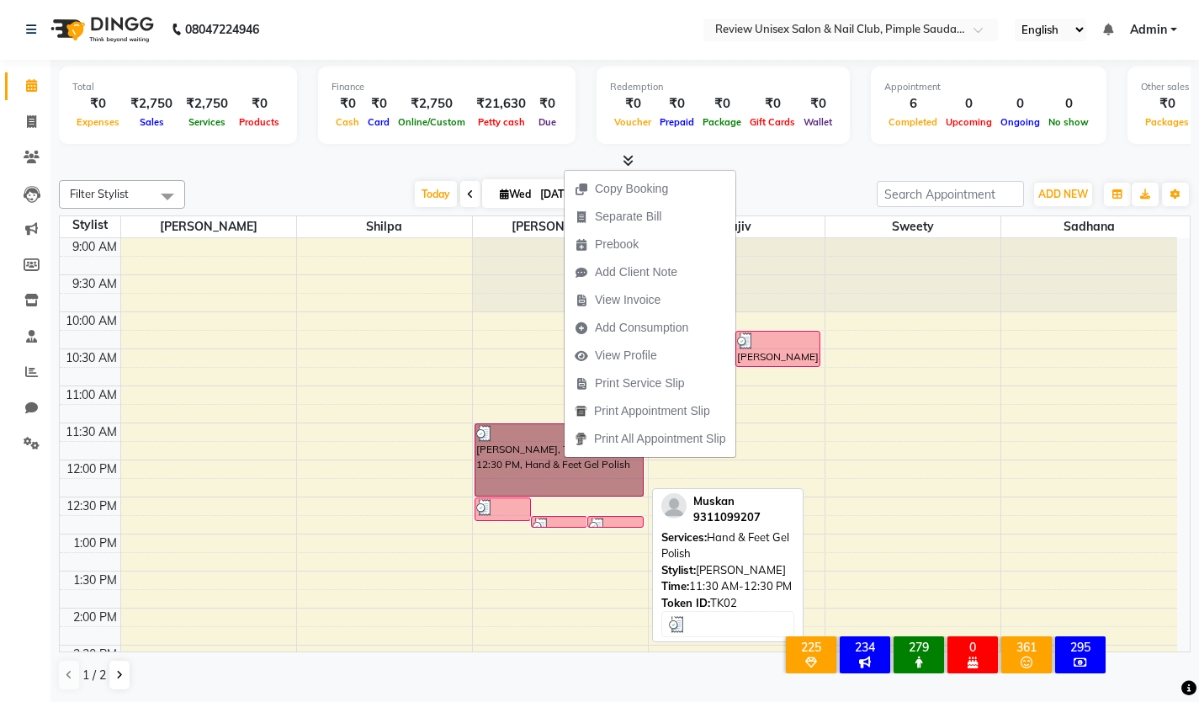
click at [513, 468] on link "[PERSON_NAME], TK02, 11:30 AM-12:30 PM, Hand & Feet Gel Polish" at bounding box center [559, 459] width 169 height 73
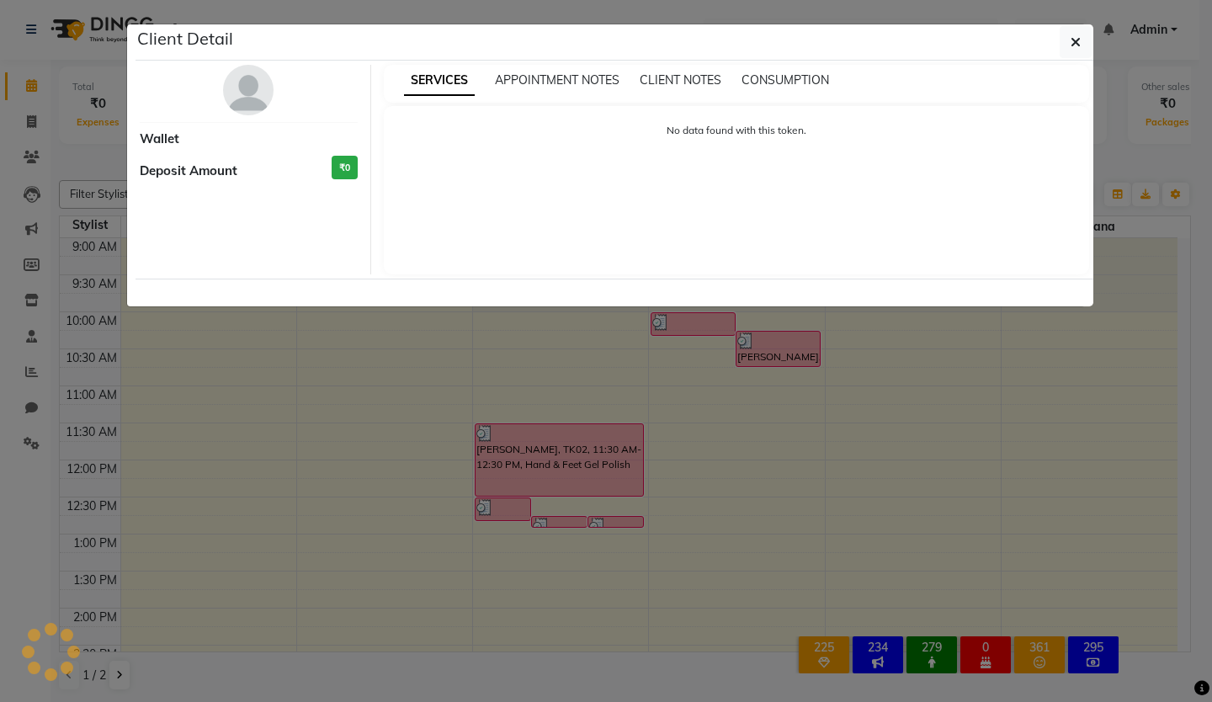
select select "3"
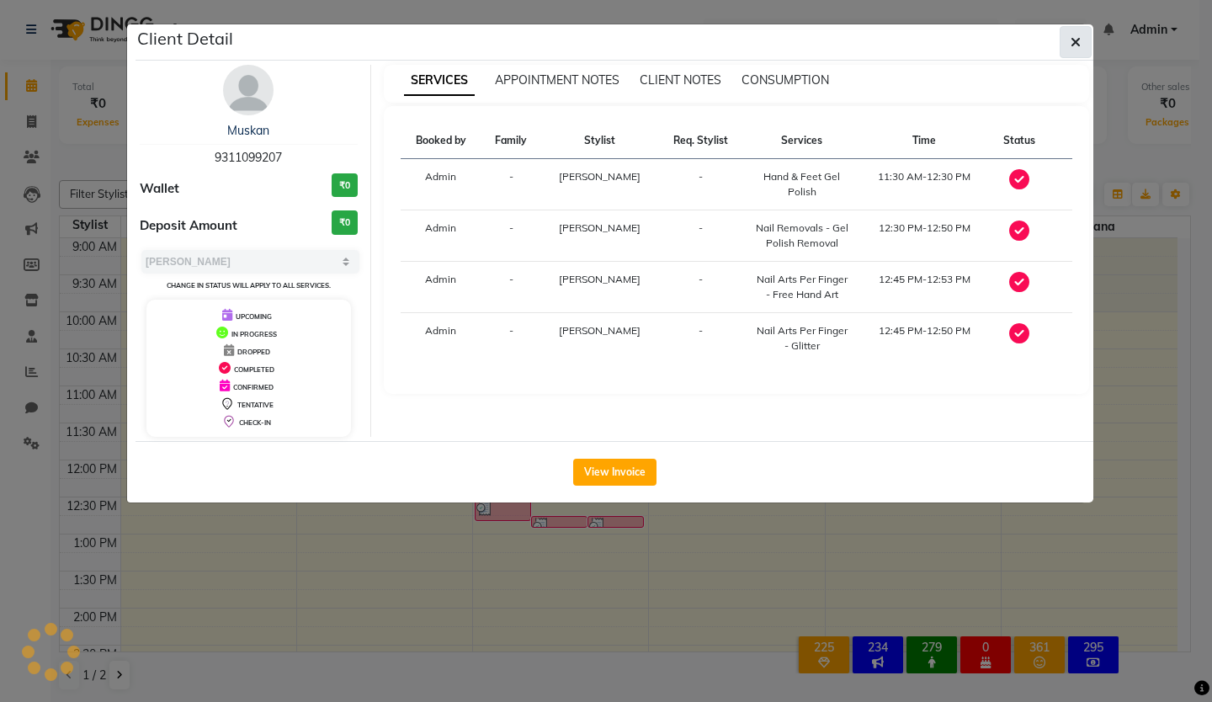
click at [1080, 45] on icon "button" at bounding box center [1075, 41] width 10 height 13
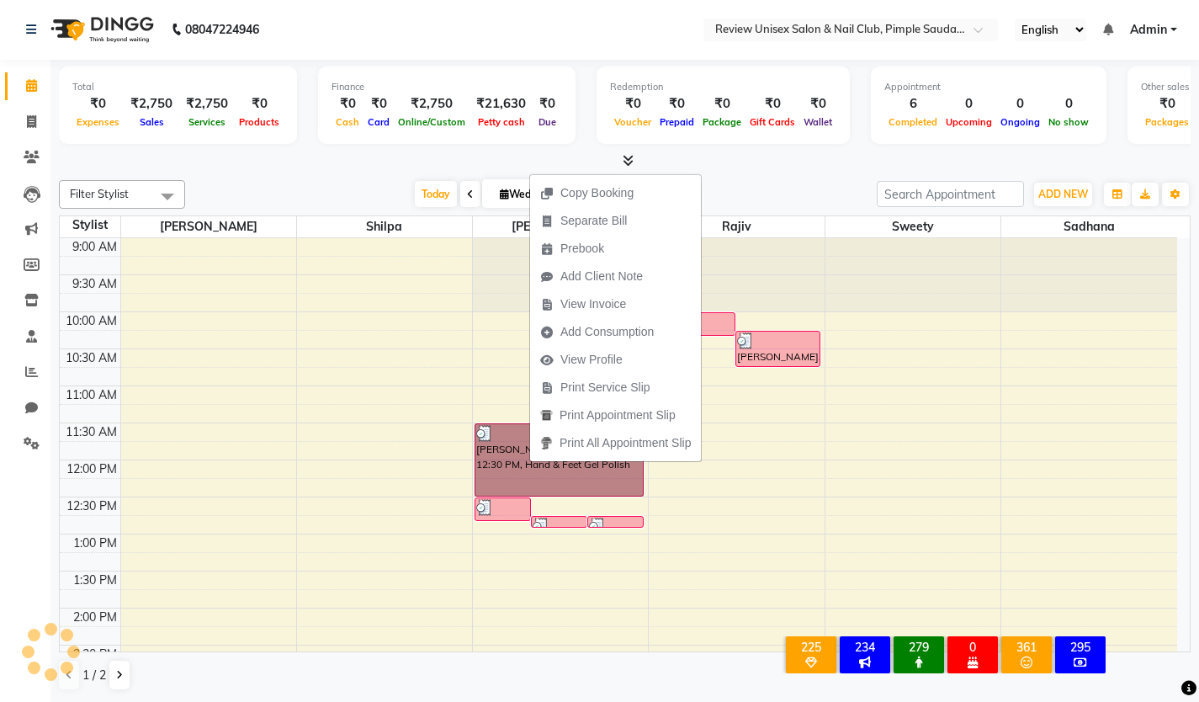
select select "77735"
select select "tentative"
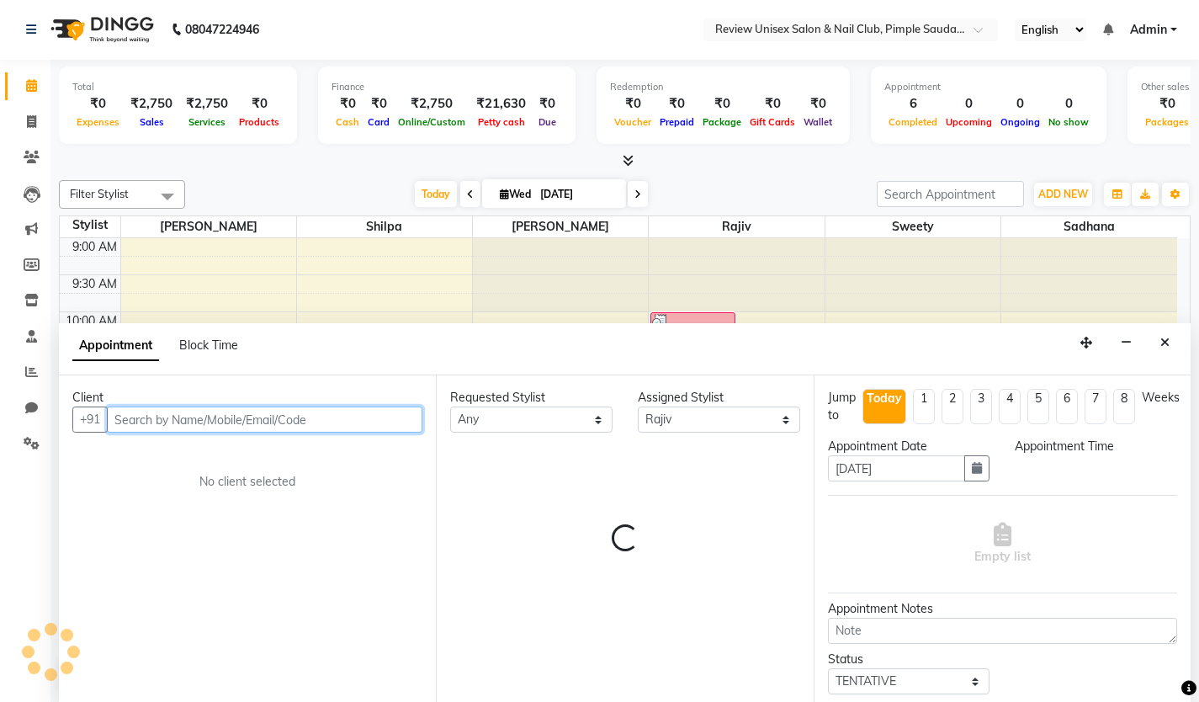
select select "690"
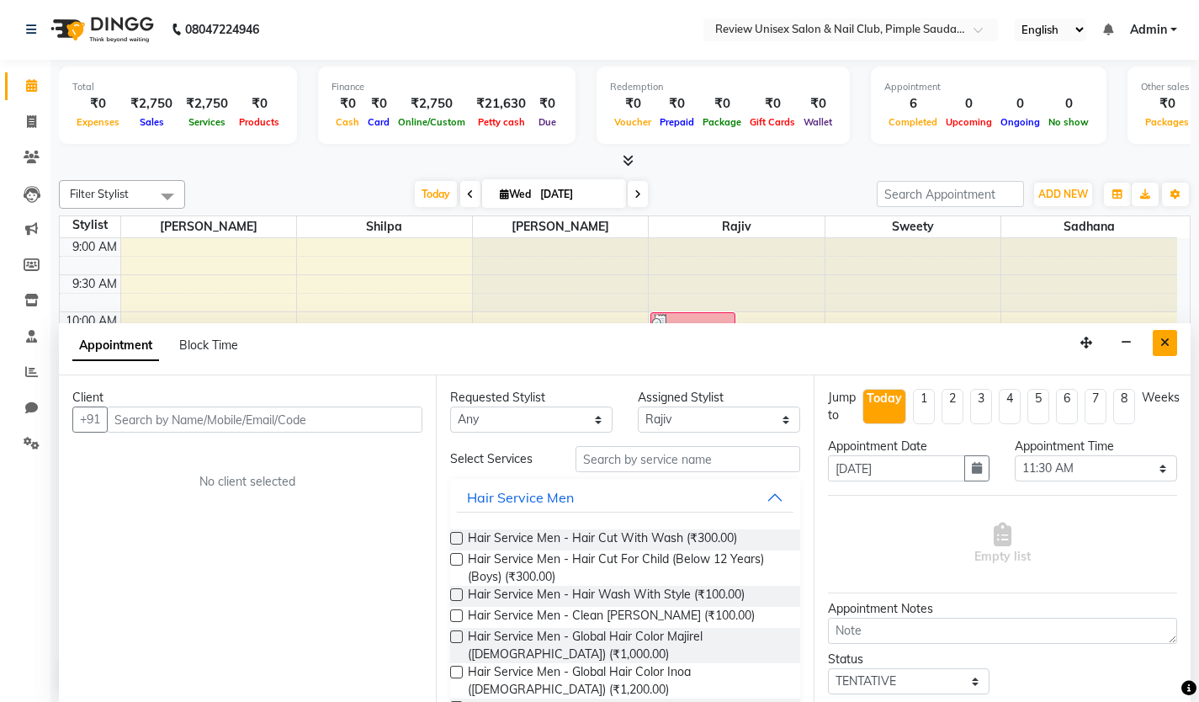
click at [1160, 342] on button "Close" at bounding box center [1165, 343] width 24 height 26
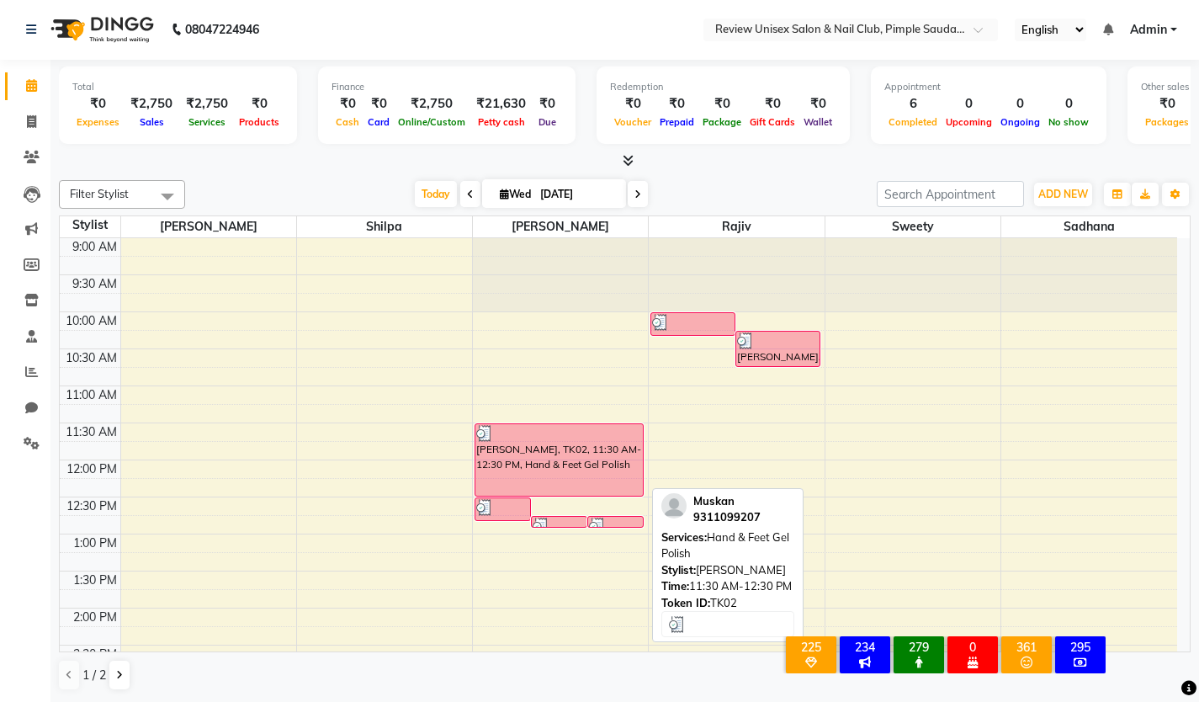
click at [591, 484] on div "[PERSON_NAME], TK02, 11:30 AM-12:30 PM, Hand & Feet Gel Polish" at bounding box center [558, 460] width 167 height 72
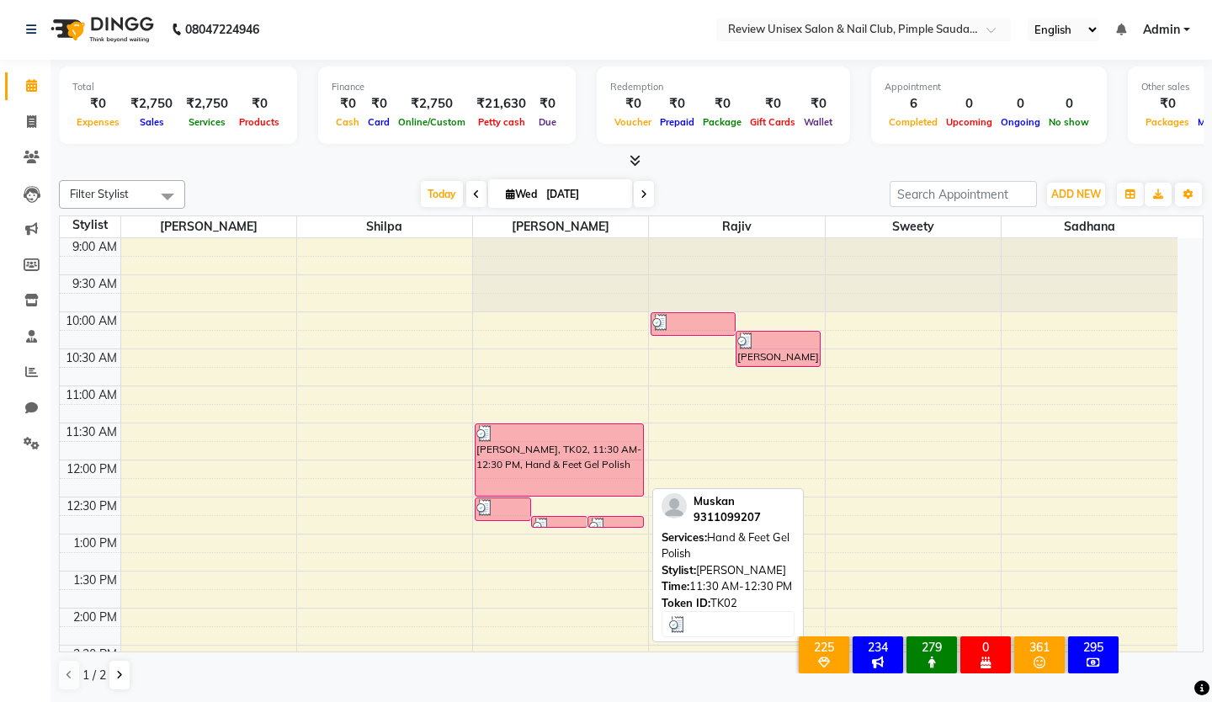
select select "3"
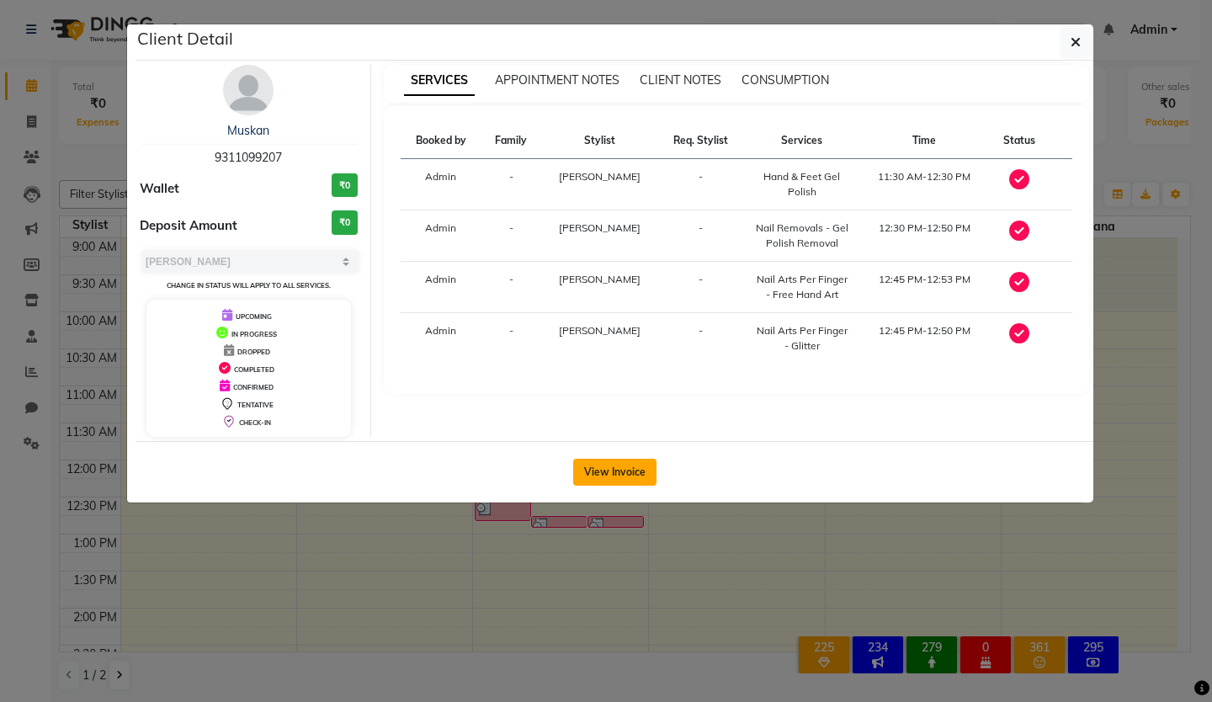
click at [611, 467] on button "View Invoice" at bounding box center [614, 472] width 83 height 27
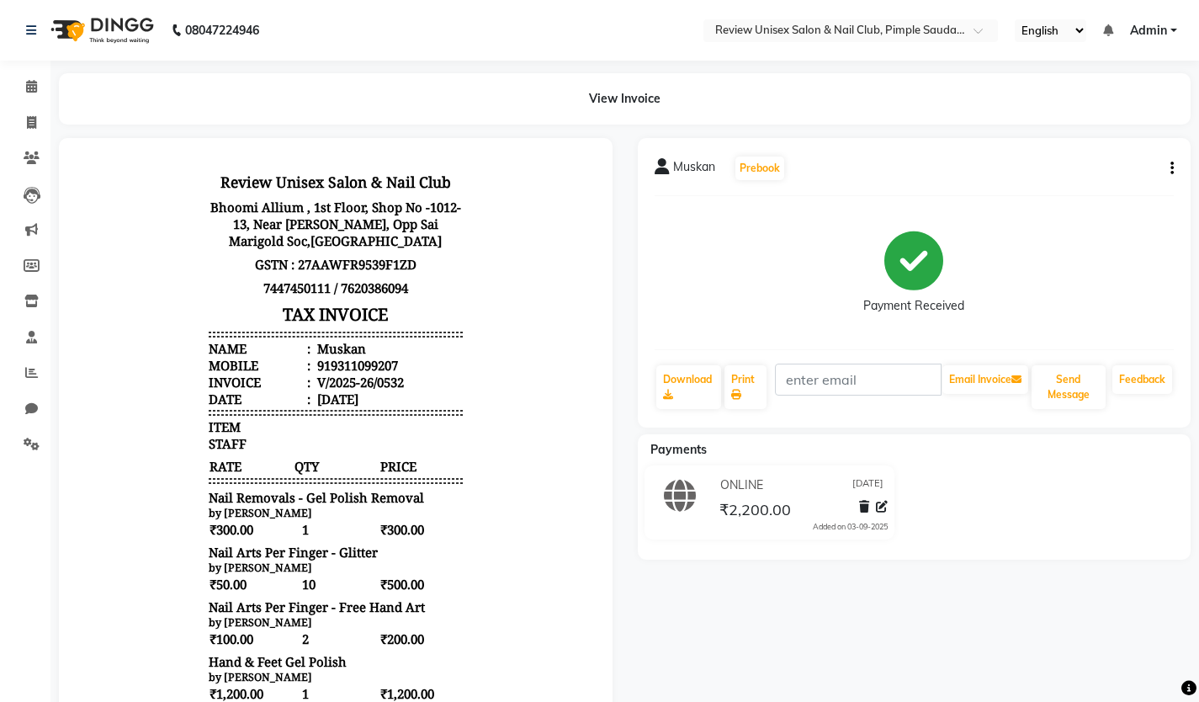
click at [1169, 163] on button "button" at bounding box center [1169, 169] width 10 height 18
click at [1081, 128] on div "Cancel Invoice" at bounding box center [1088, 126] width 115 height 21
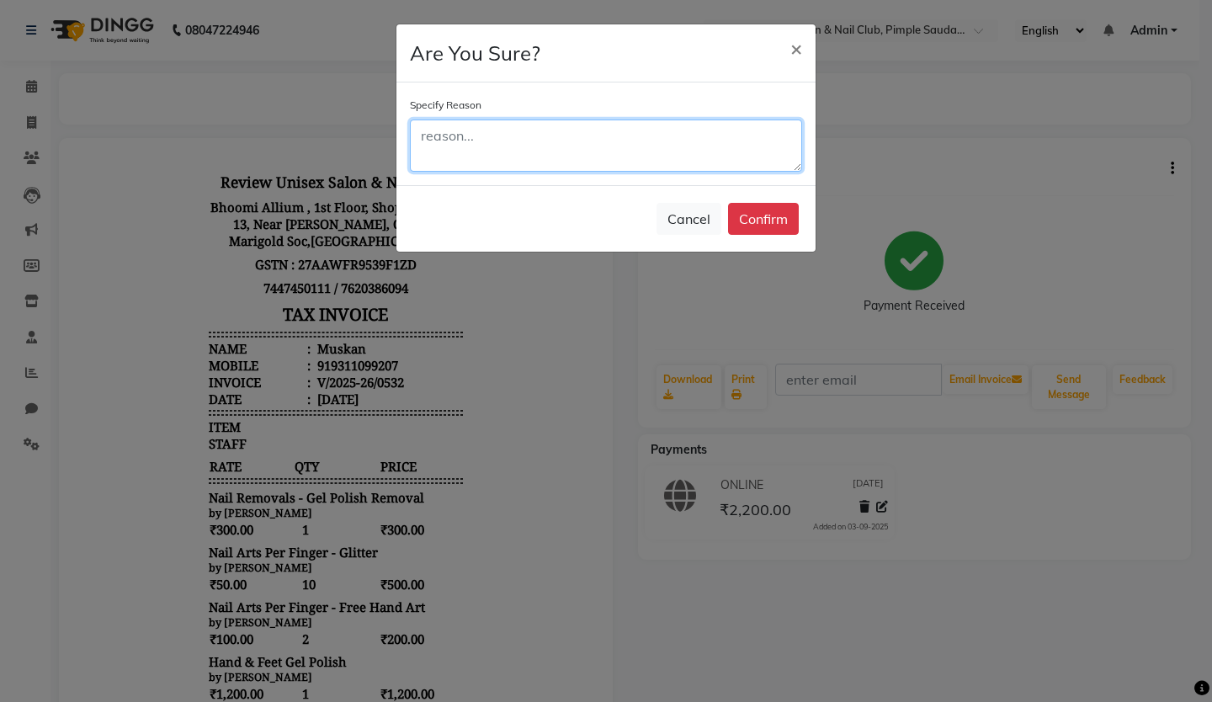
click at [419, 144] on textarea at bounding box center [606, 145] width 392 height 52
type textarea "n"
type textarea "b"
type textarea "rong entry"
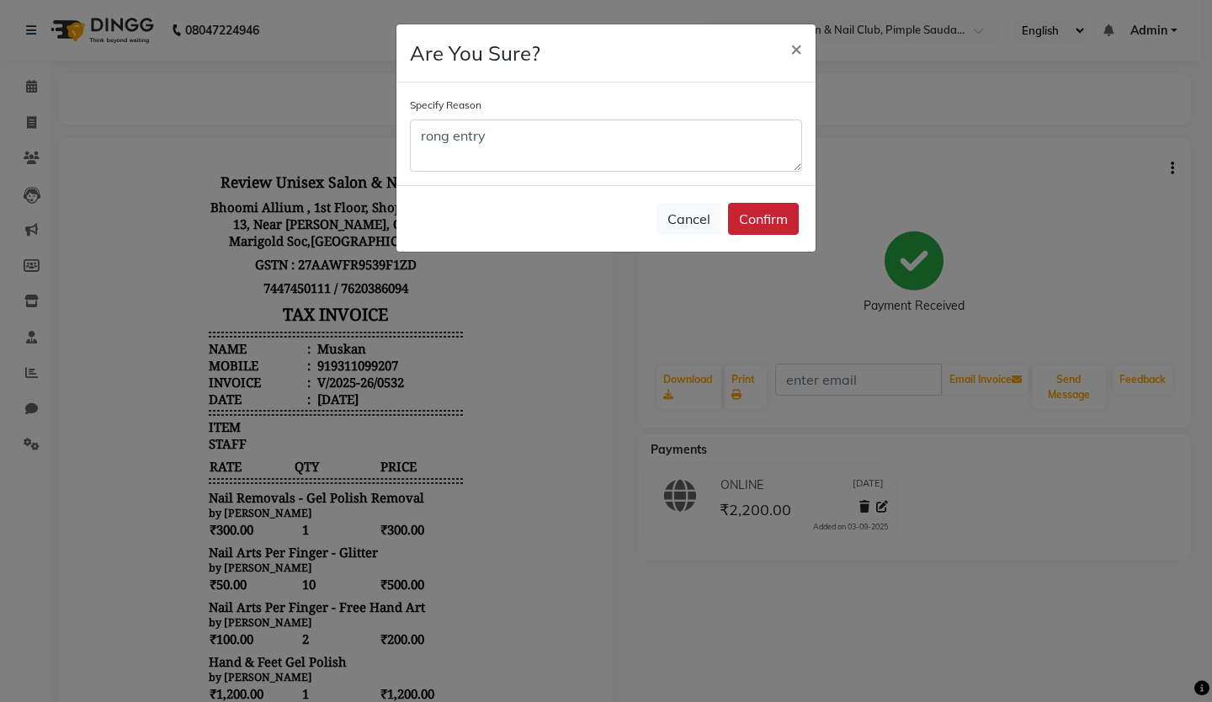
click at [764, 233] on button "Confirm" at bounding box center [763, 219] width 71 height 32
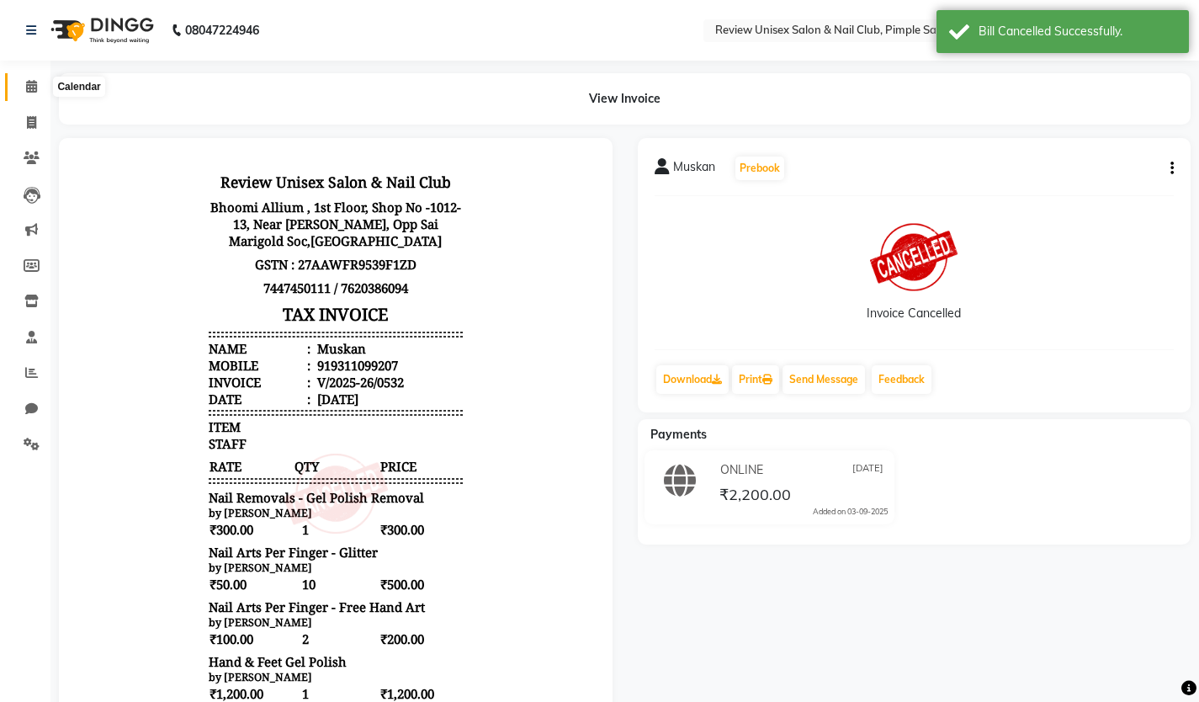
click at [24, 93] on span at bounding box center [31, 86] width 29 height 19
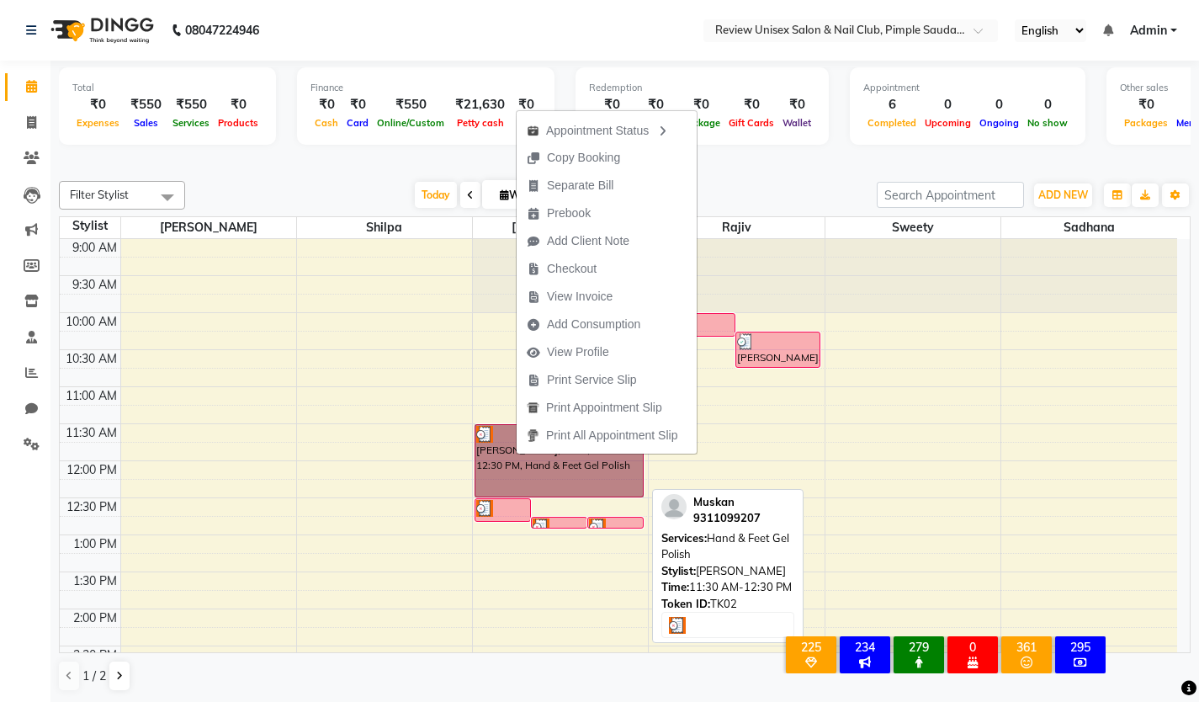
click at [531, 470] on link "[PERSON_NAME], TK02, 11:30 AM-12:30 PM, Hand & Feet Gel Polish" at bounding box center [559, 460] width 169 height 73
select select "3"
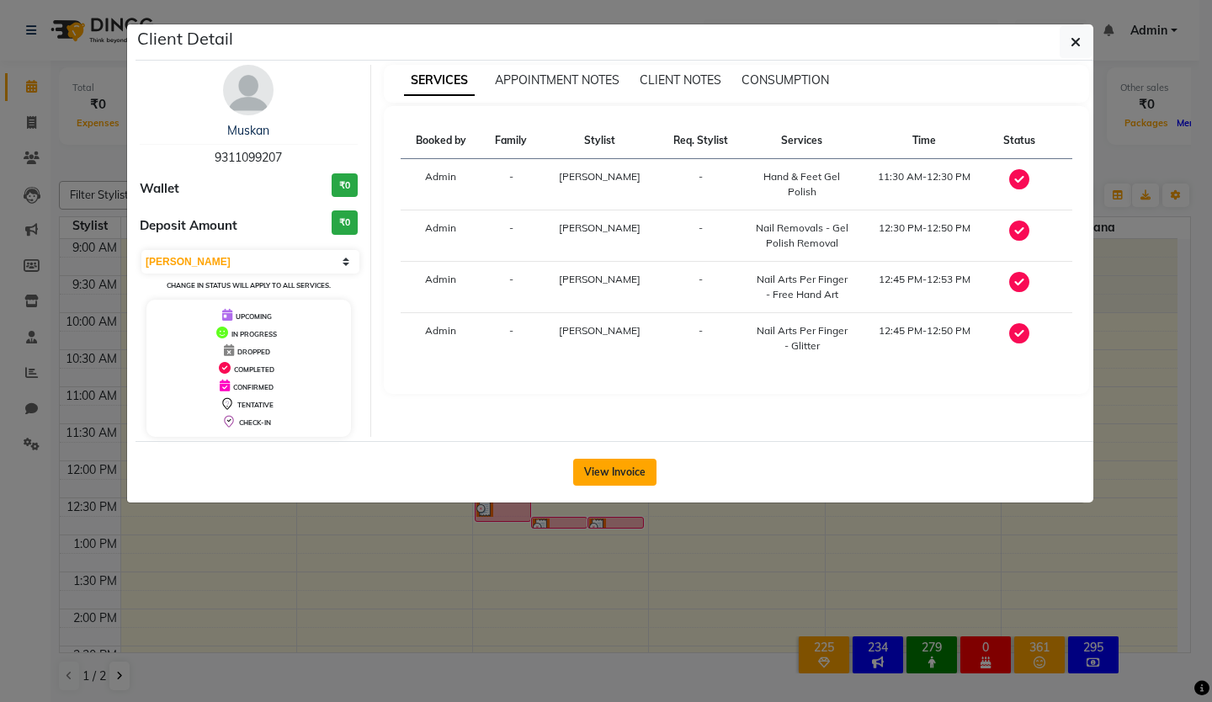
click at [606, 473] on button "View Invoice" at bounding box center [614, 472] width 83 height 27
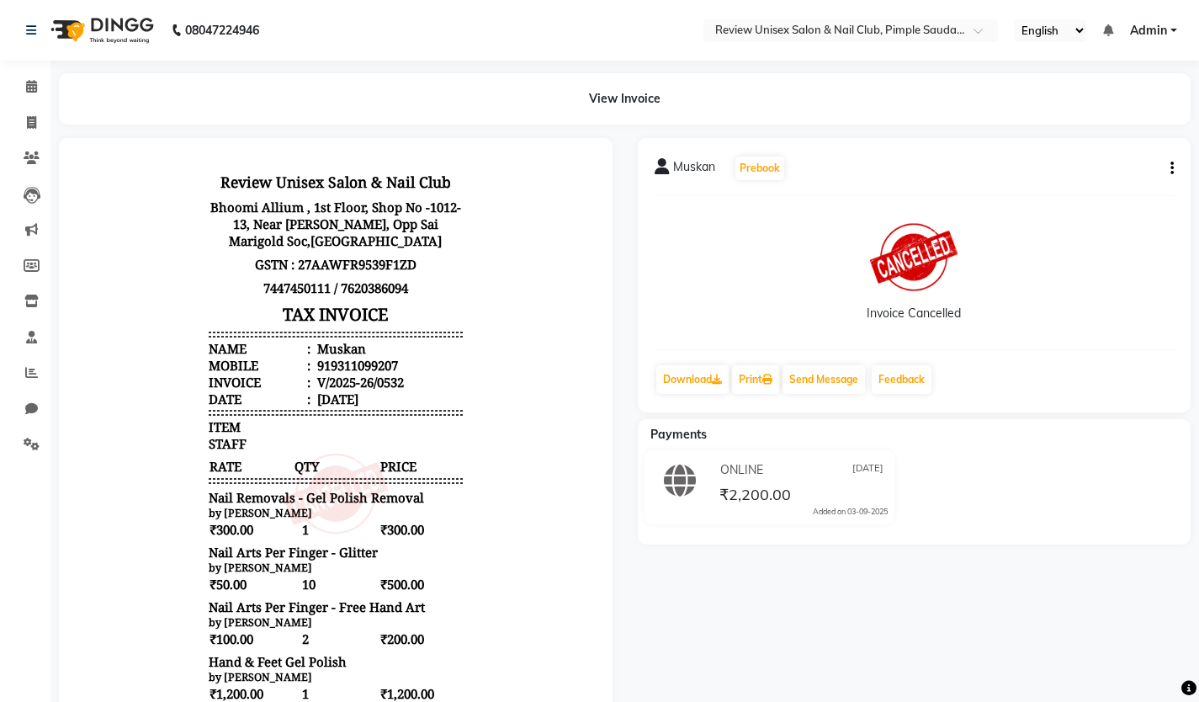
click at [1172, 178] on div "[PERSON_NAME] Prebook" at bounding box center [915, 168] width 520 height 27
click at [1172, 168] on icon "button" at bounding box center [1172, 168] width 3 height 1
click at [1171, 169] on icon "button" at bounding box center [1172, 168] width 3 height 1
click at [1123, 279] on div "Invoice Cancelled" at bounding box center [915, 273] width 520 height 126
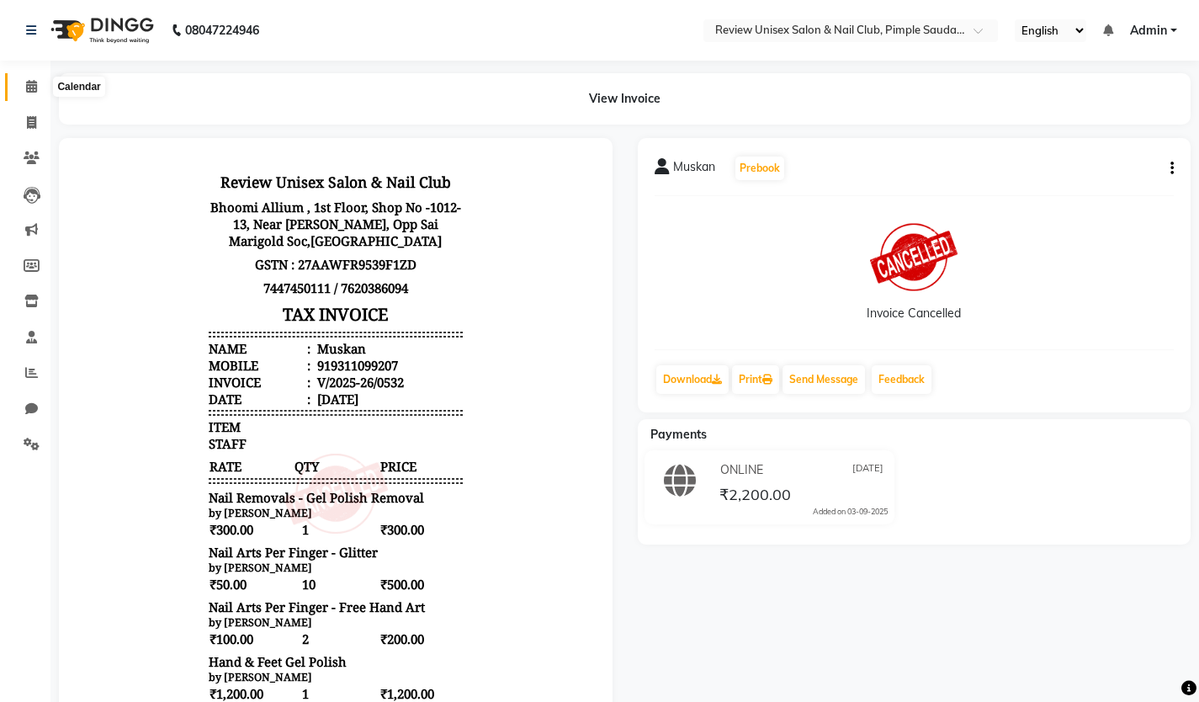
click at [23, 84] on span at bounding box center [31, 86] width 29 height 19
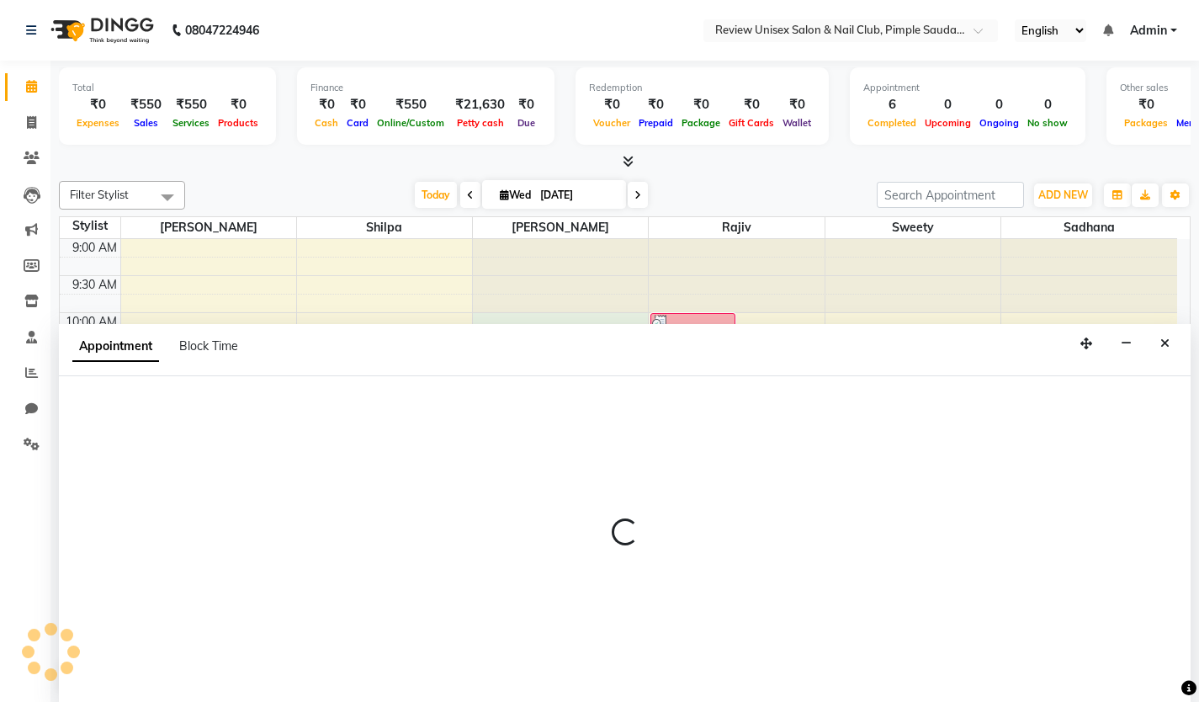
scroll to position [1, 0]
select select "76872"
select select "tentative"
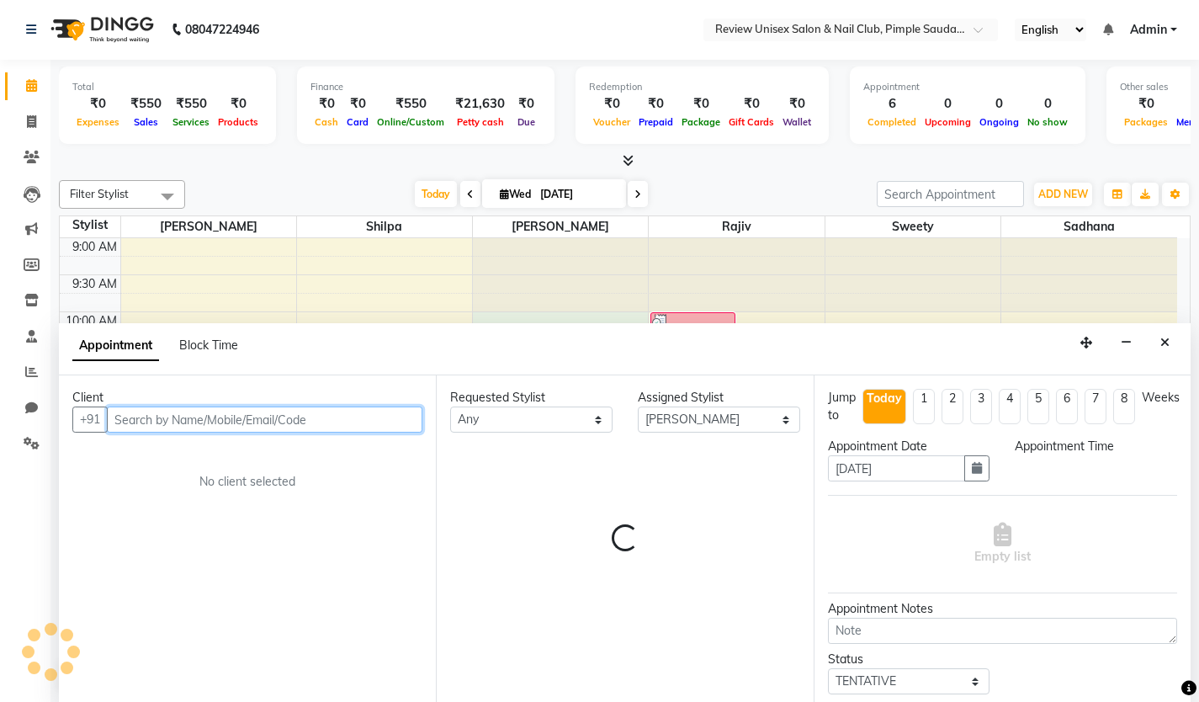
select select "600"
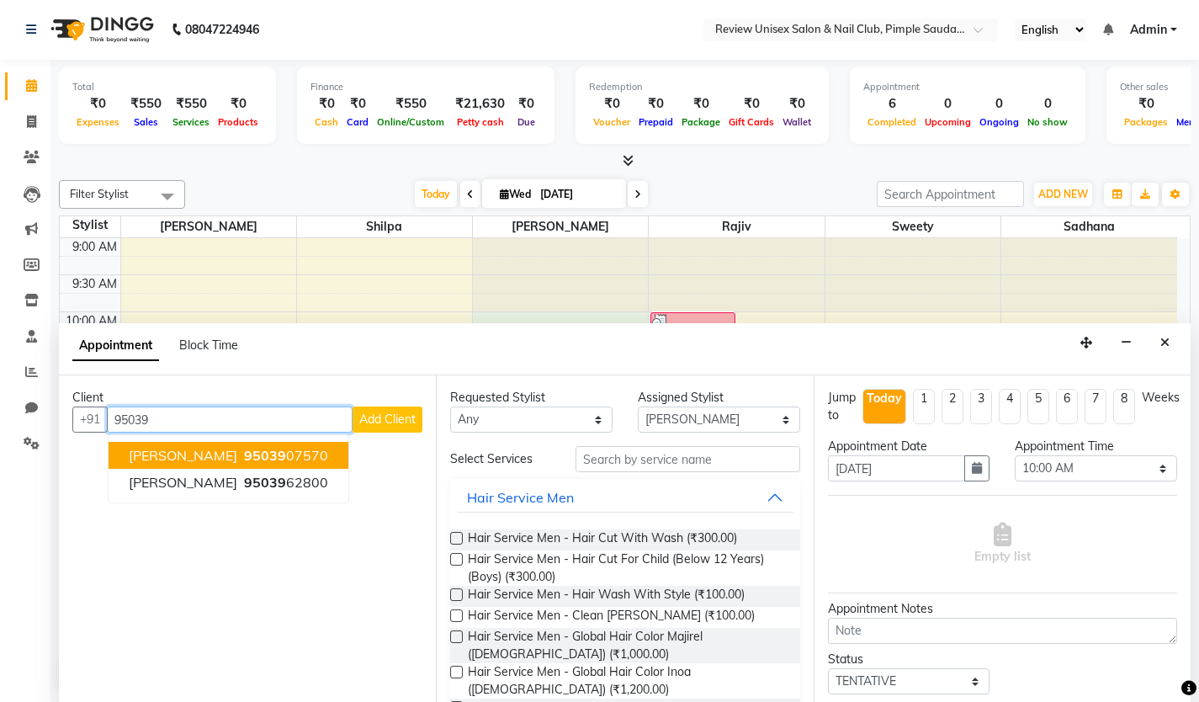
click at [194, 454] on span "[PERSON_NAME]" at bounding box center [183, 455] width 109 height 17
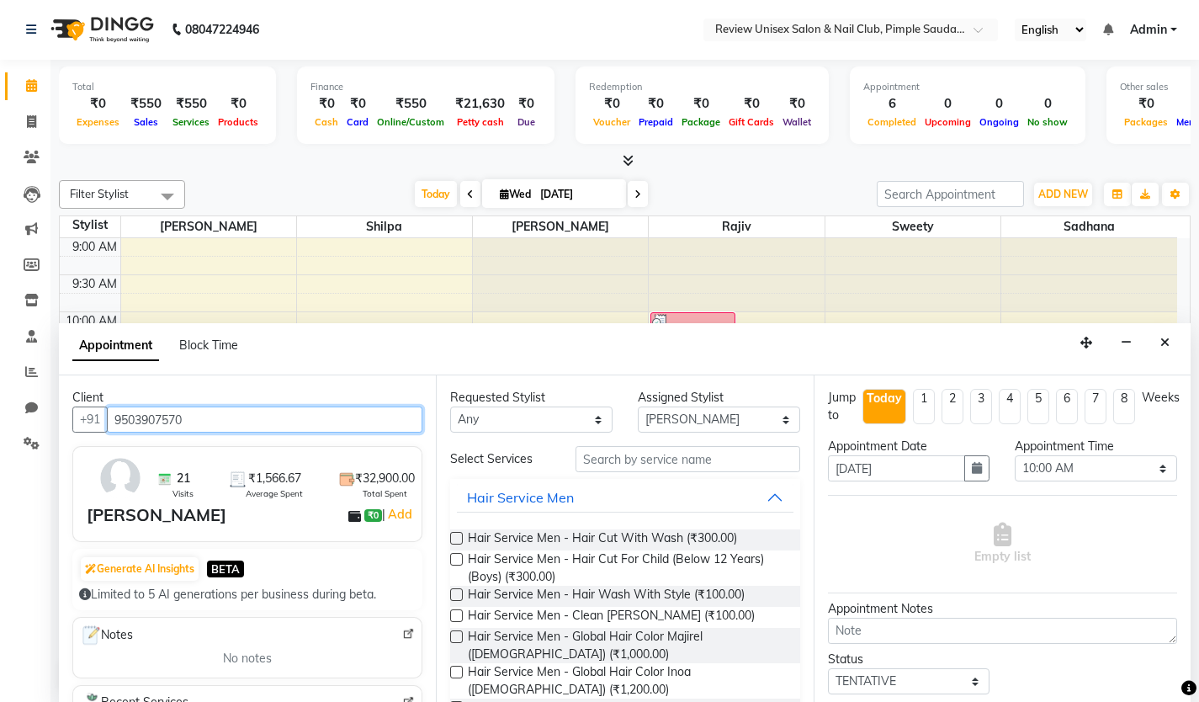
type input "9503907570"
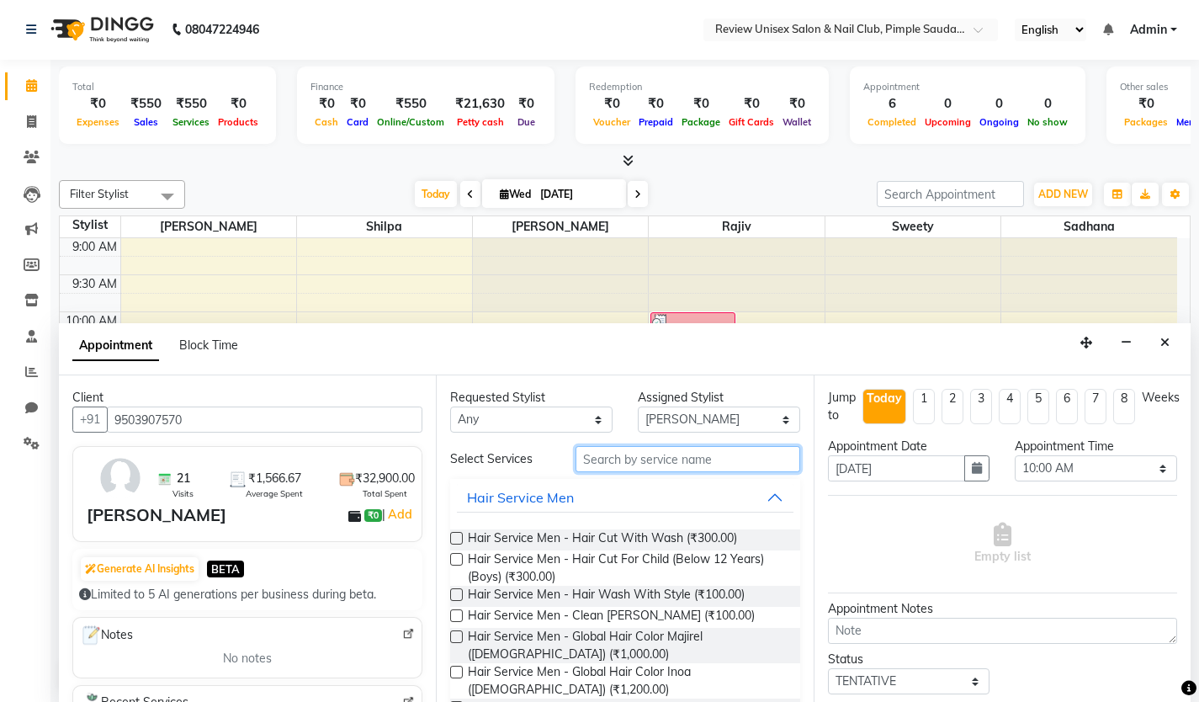
click at [643, 459] on input "text" at bounding box center [688, 459] width 225 height 26
click at [701, 422] on select "Select [PERSON_NAME] [PERSON_NAME] Sadhana Shilpa Sweety [PERSON_NAME] User 1" at bounding box center [719, 419] width 162 height 26
click at [601, 455] on input "text" at bounding box center [688, 459] width 225 height 26
click at [663, 462] on input "text" at bounding box center [688, 459] width 225 height 26
click at [661, 469] on input "text" at bounding box center [688, 459] width 225 height 26
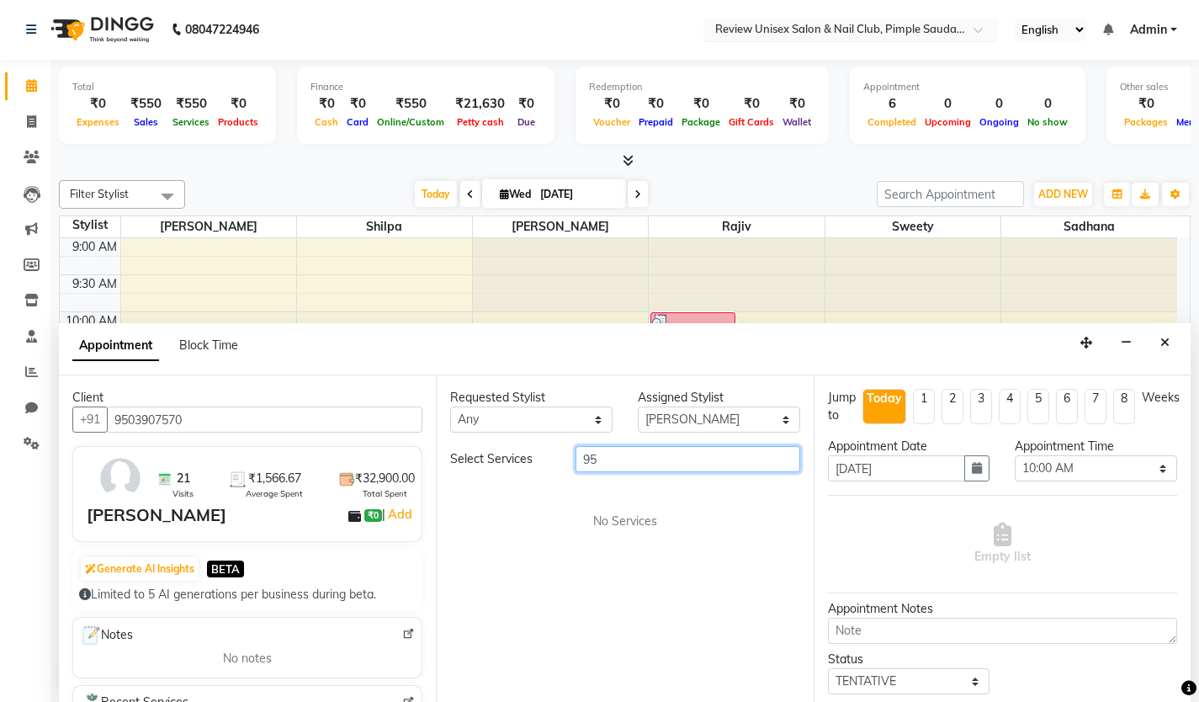
type input "9"
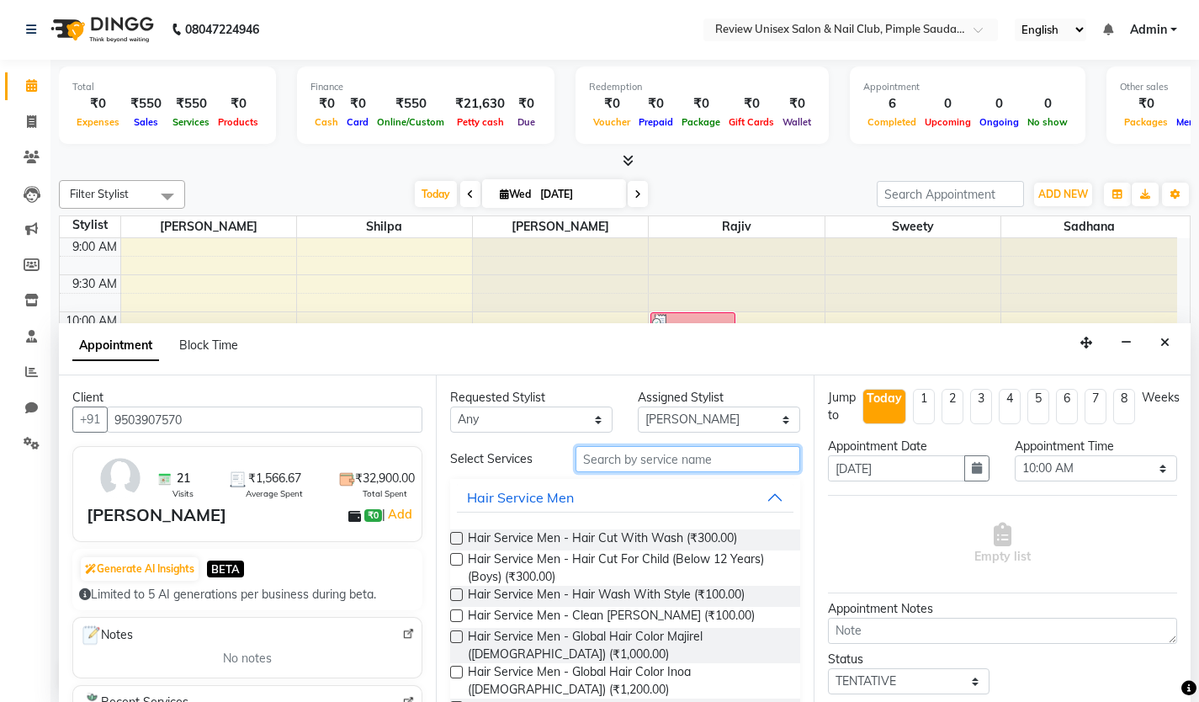
click at [640, 459] on input "text" at bounding box center [688, 459] width 225 height 26
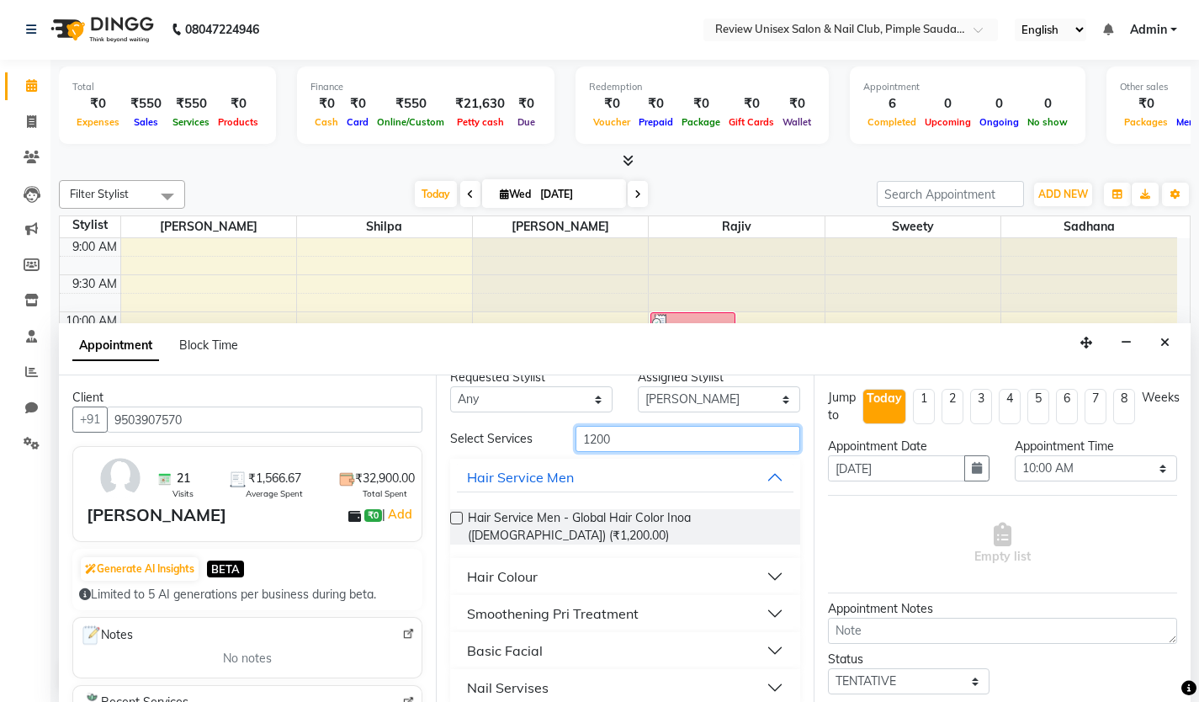
scroll to position [38, 0]
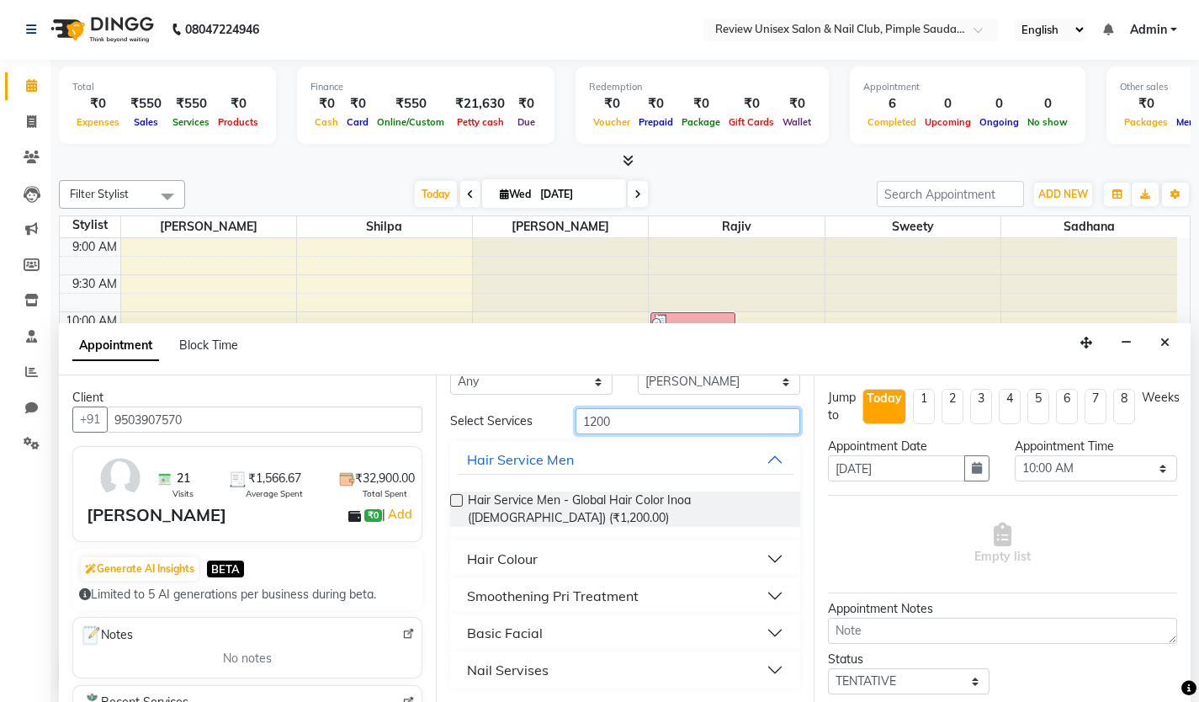
type input "1200"
click at [523, 665] on div "Nail Servises" at bounding box center [508, 670] width 82 height 20
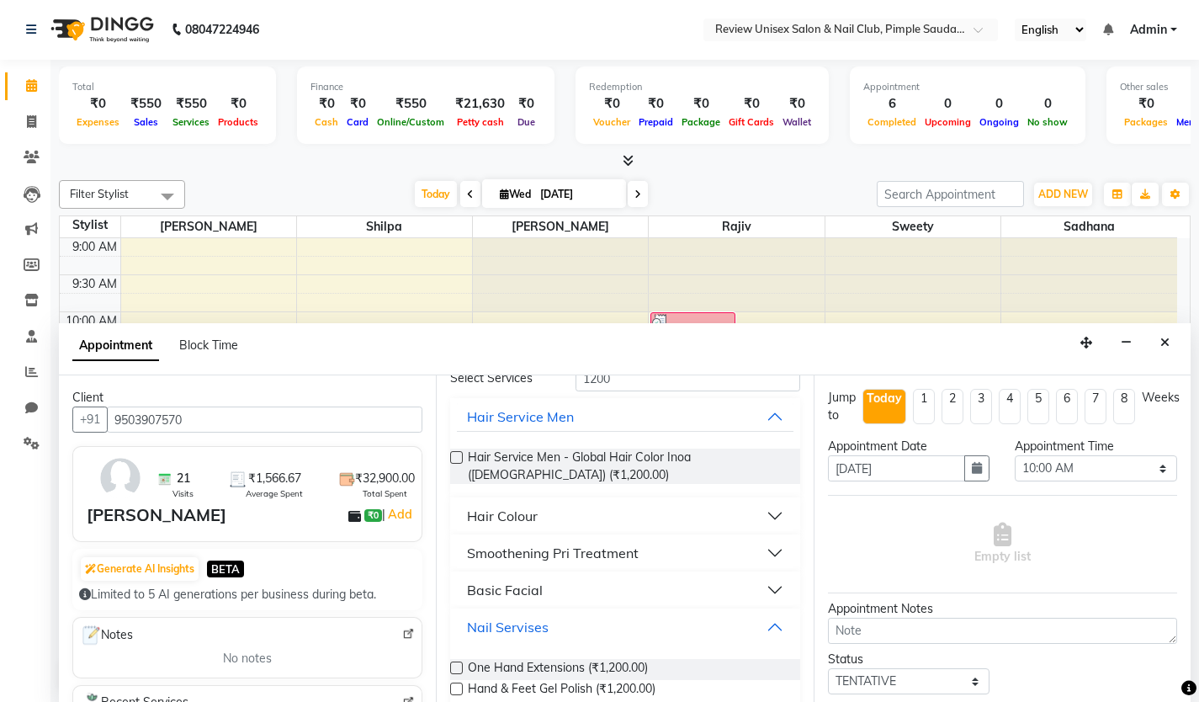
scroll to position [104, 0]
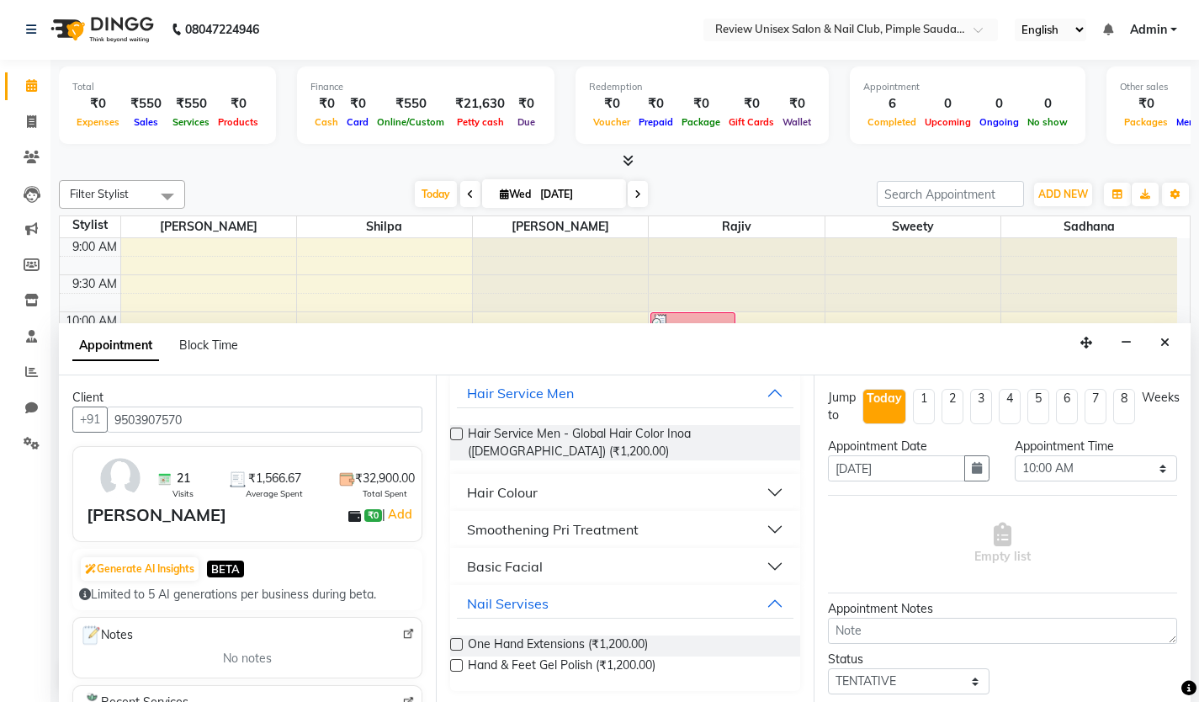
drag, startPoint x: 458, startPoint y: 667, endPoint x: 467, endPoint y: 669, distance: 9.4
click at [459, 668] on label at bounding box center [456, 665] width 13 height 13
click at [459, 668] on input "checkbox" at bounding box center [455, 666] width 11 height 11
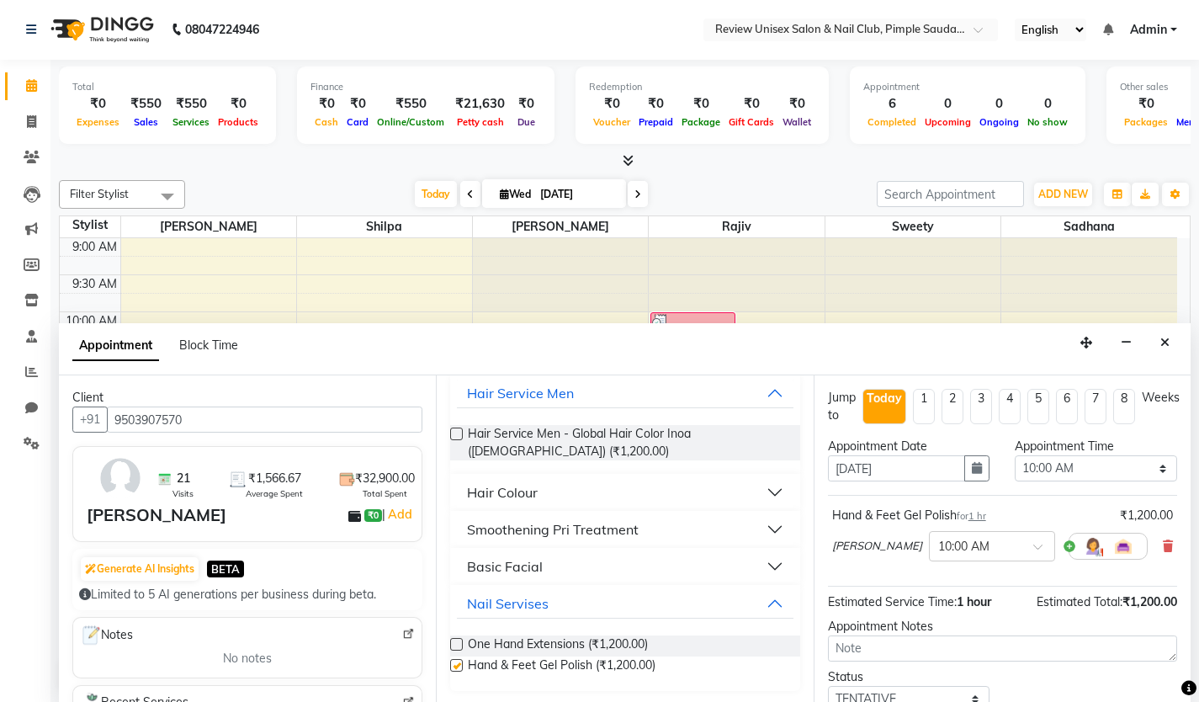
checkbox input "false"
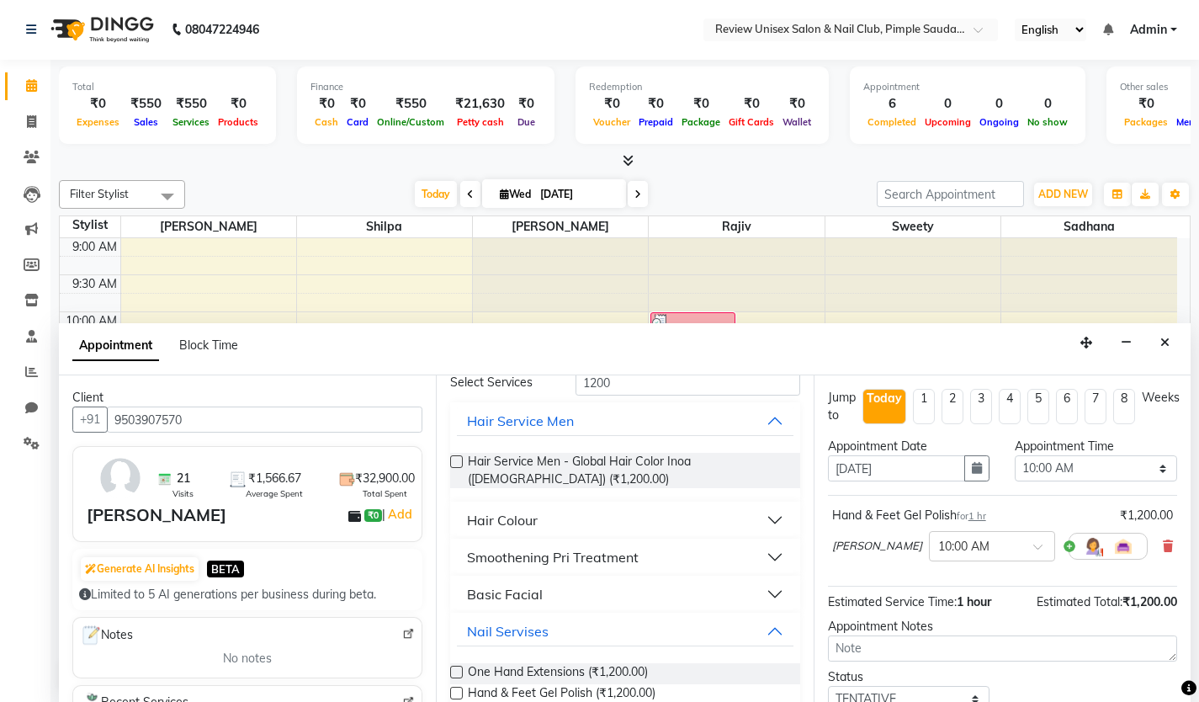
scroll to position [0, 0]
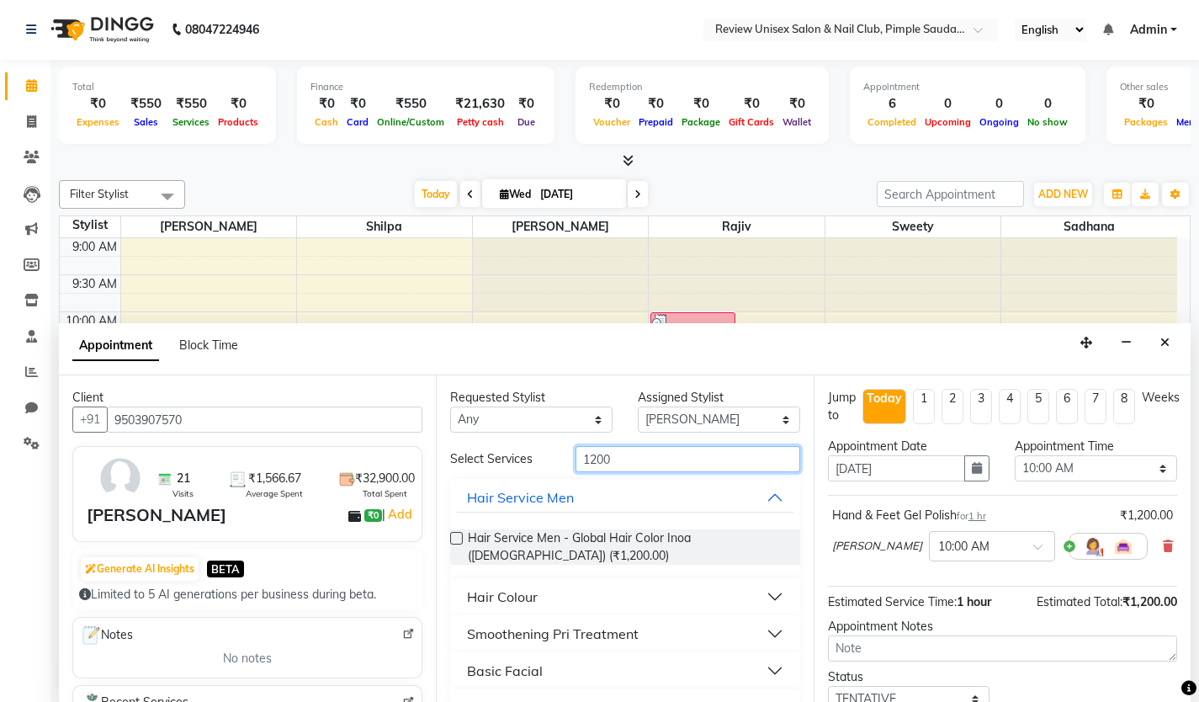
click at [640, 462] on input "1200" at bounding box center [688, 459] width 225 height 26
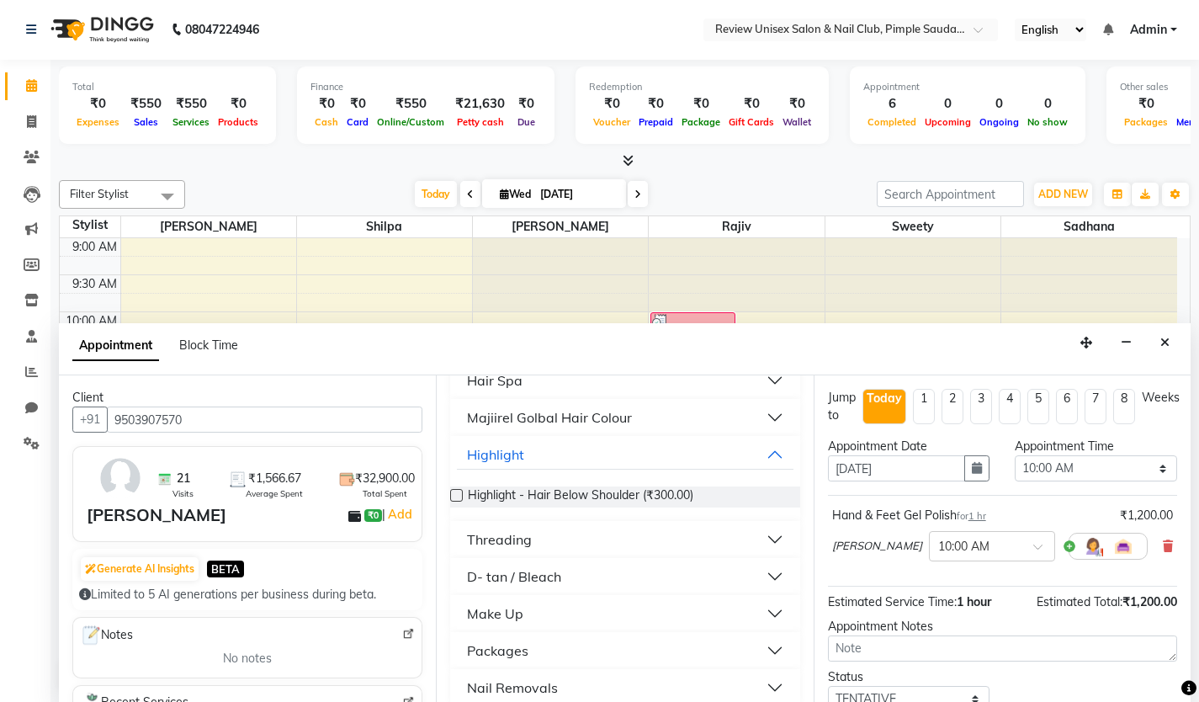
scroll to position [292, 0]
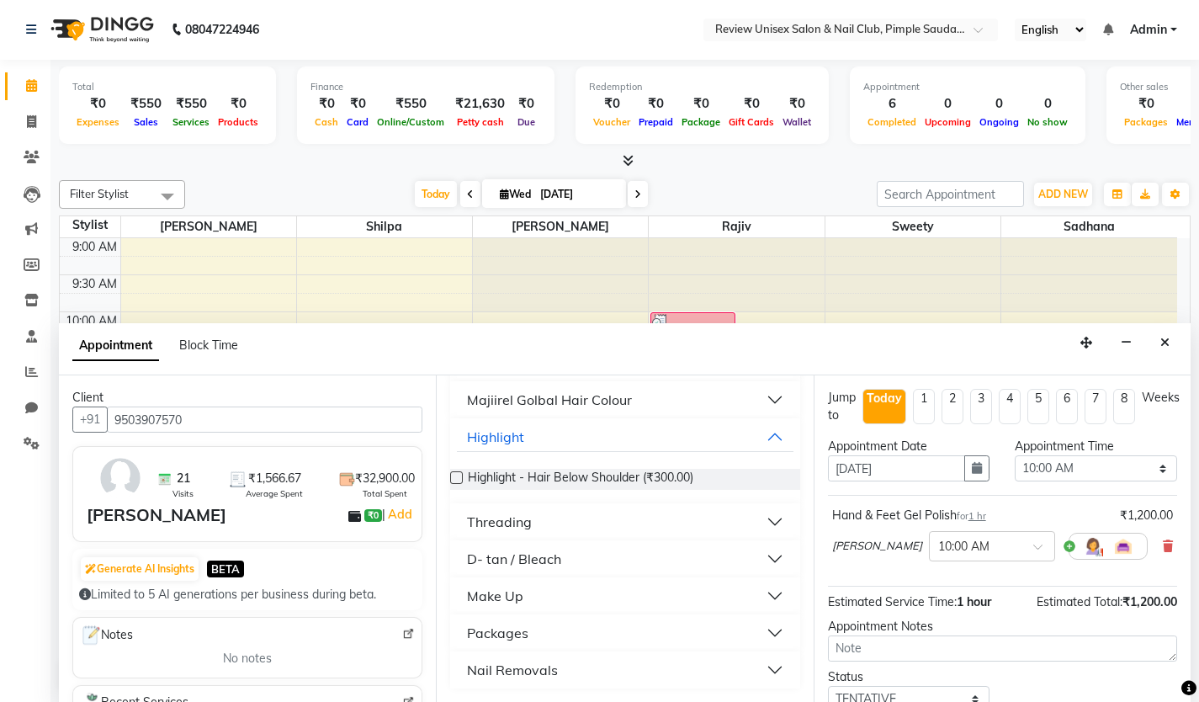
type input "300"
click at [556, 667] on div "Nail Removals" at bounding box center [512, 670] width 91 height 20
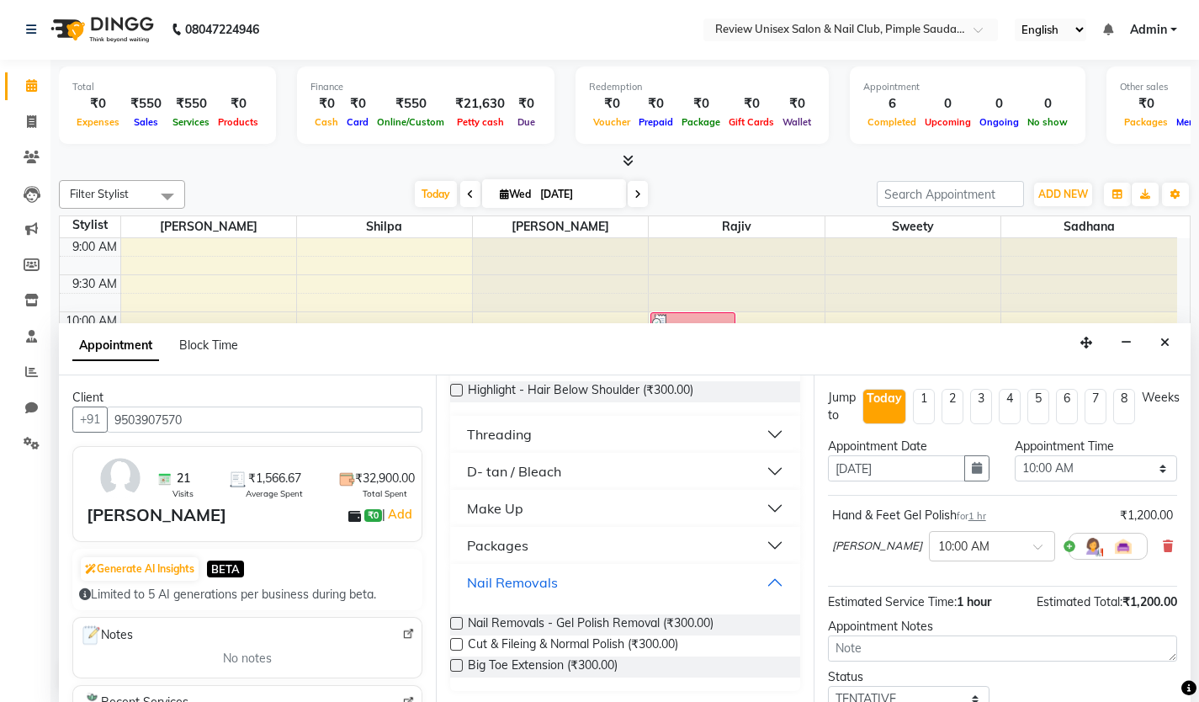
scroll to position [380, 0]
click at [454, 623] on label at bounding box center [456, 622] width 13 height 13
click at [454, 623] on input "checkbox" at bounding box center [455, 624] width 11 height 11
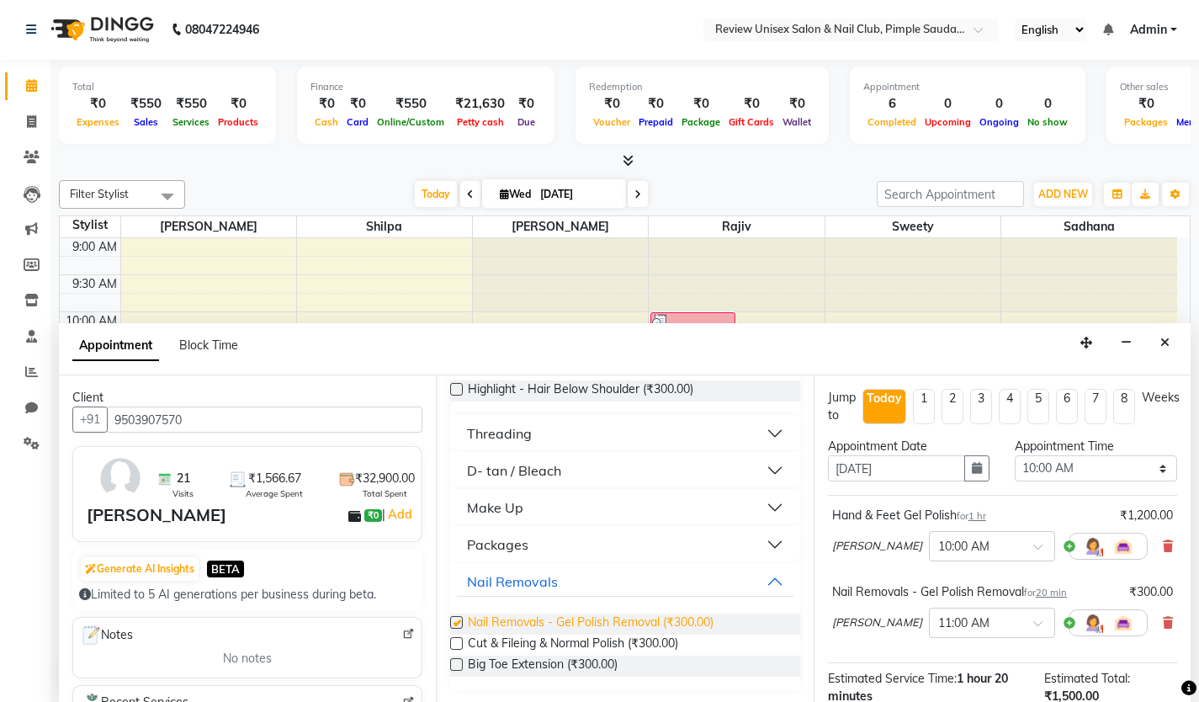
checkbox input "false"
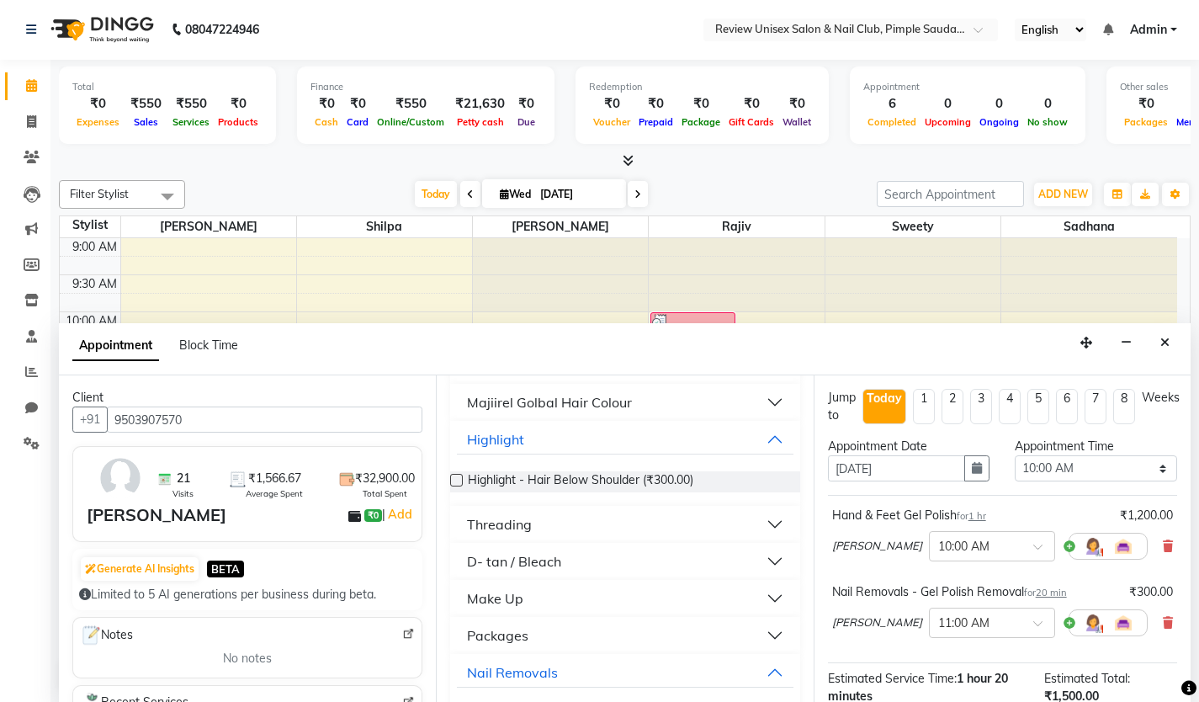
scroll to position [0, 0]
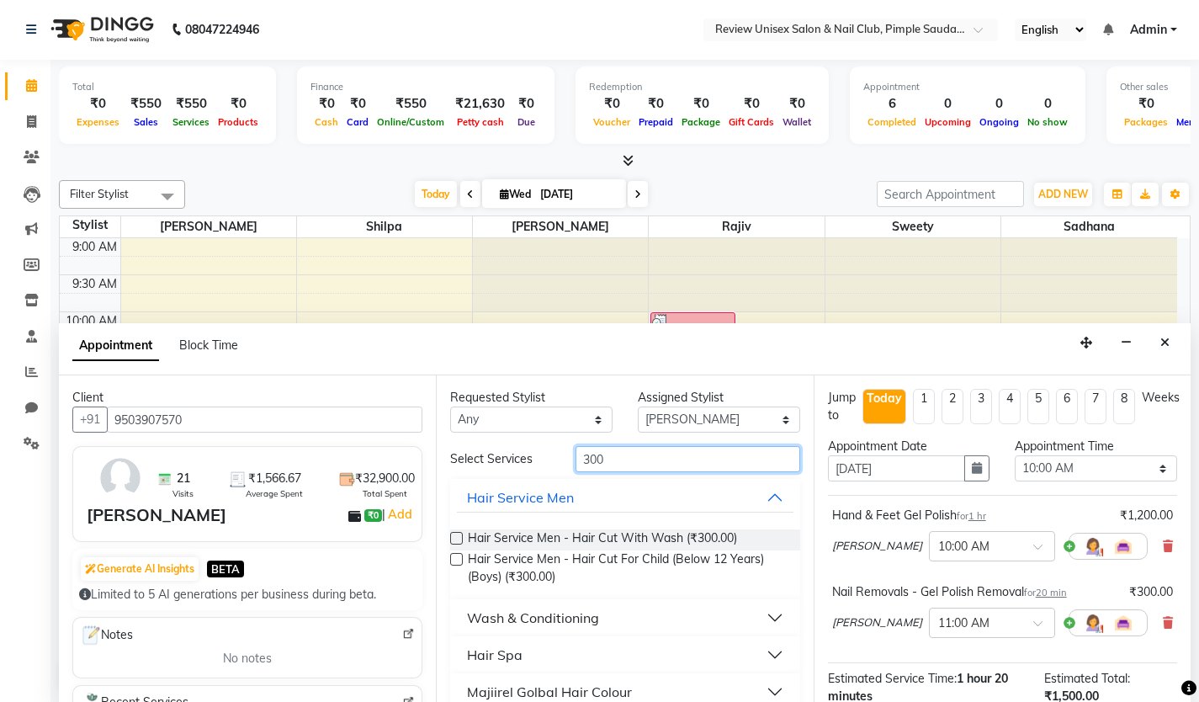
click at [628, 467] on input "300" at bounding box center [688, 459] width 225 height 26
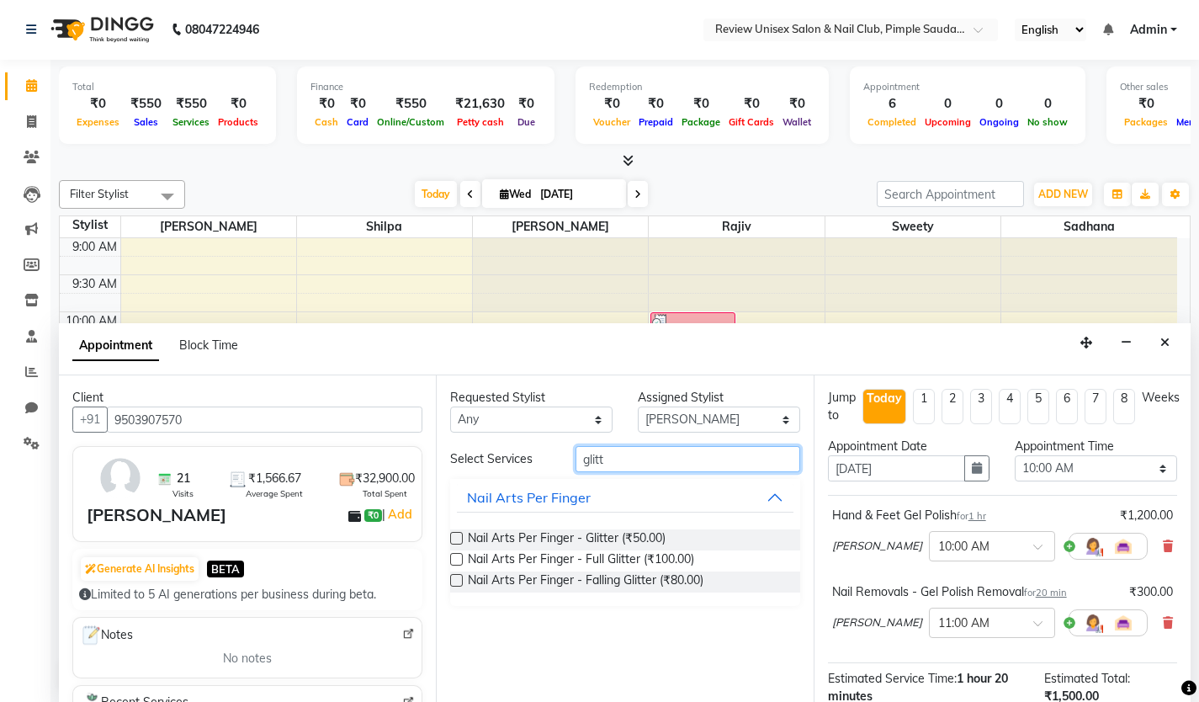
type input "glitt"
click at [454, 534] on label at bounding box center [456, 538] width 13 height 13
click at [454, 534] on input "checkbox" at bounding box center [455, 539] width 11 height 11
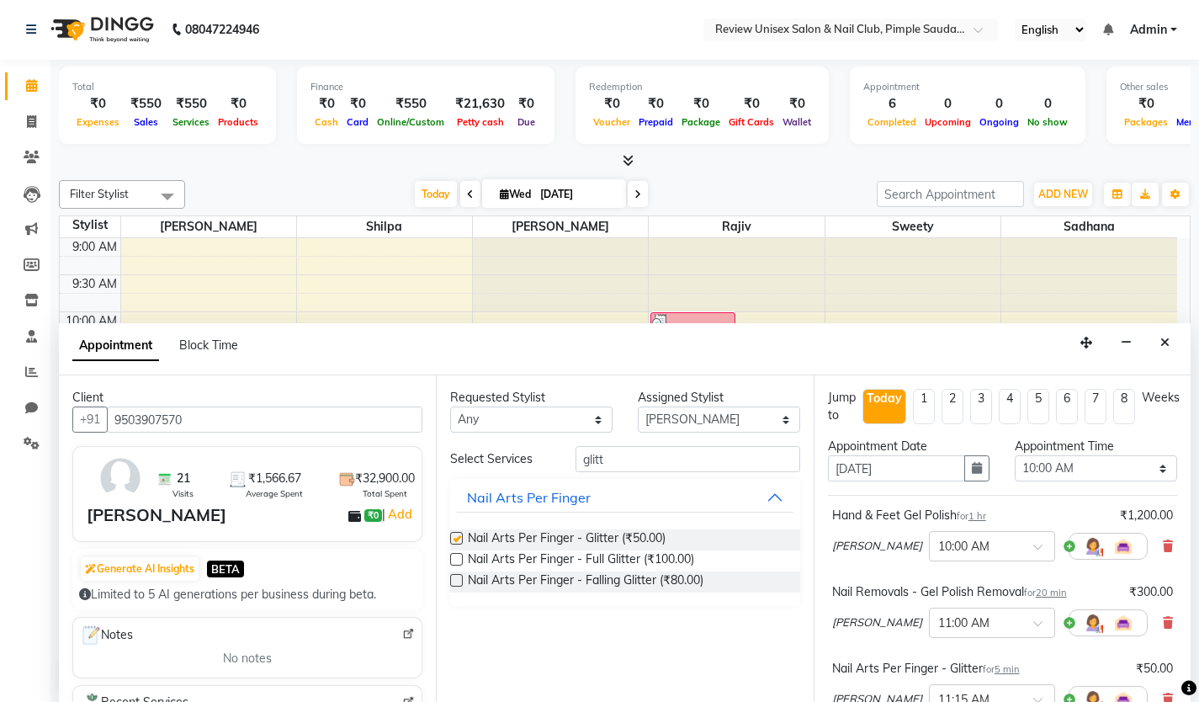
checkbox input "false"
click at [653, 464] on input "glitt" at bounding box center [688, 459] width 225 height 26
click at [682, 427] on select "Select [PERSON_NAME] [PERSON_NAME] Sadhana Shilpa Sweety [PERSON_NAME] User 1" at bounding box center [719, 419] width 162 height 26
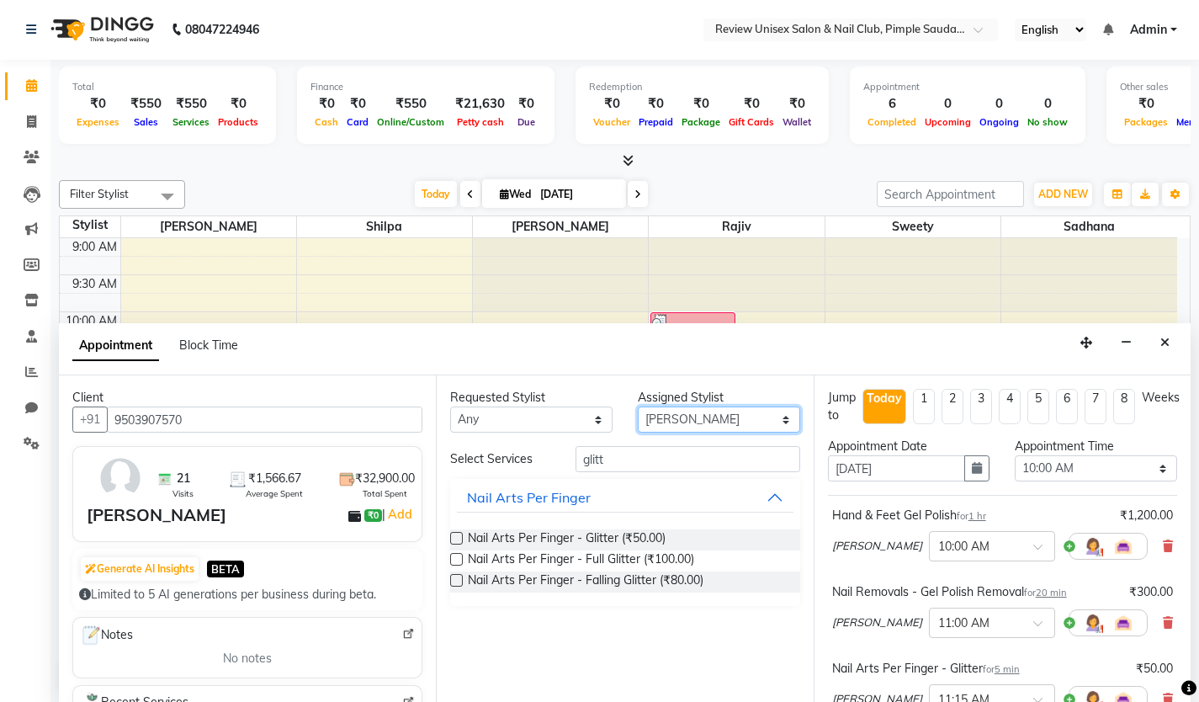
select select "77735"
click at [638, 406] on select "Select [PERSON_NAME] [PERSON_NAME] Sadhana Shilpa Sweety [PERSON_NAME] User 1" at bounding box center [719, 419] width 162 height 26
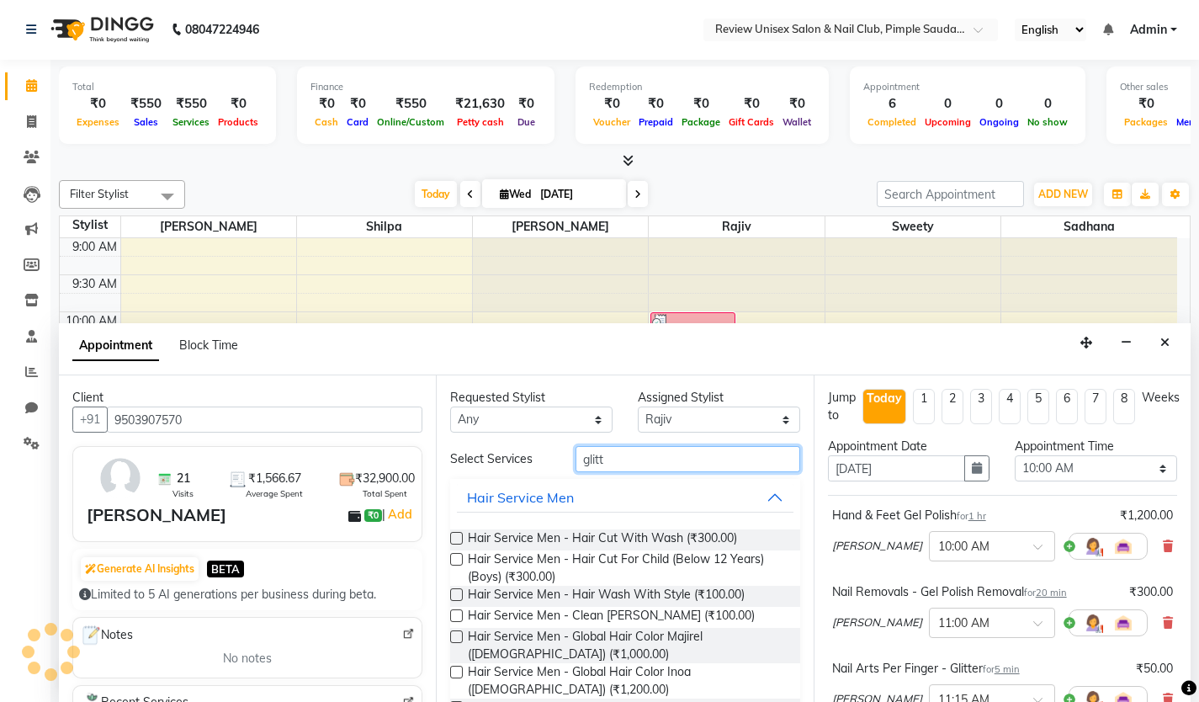
click at [627, 469] on input "glitt" at bounding box center [688, 459] width 225 height 26
click at [626, 469] on input "glitt" at bounding box center [688, 459] width 225 height 26
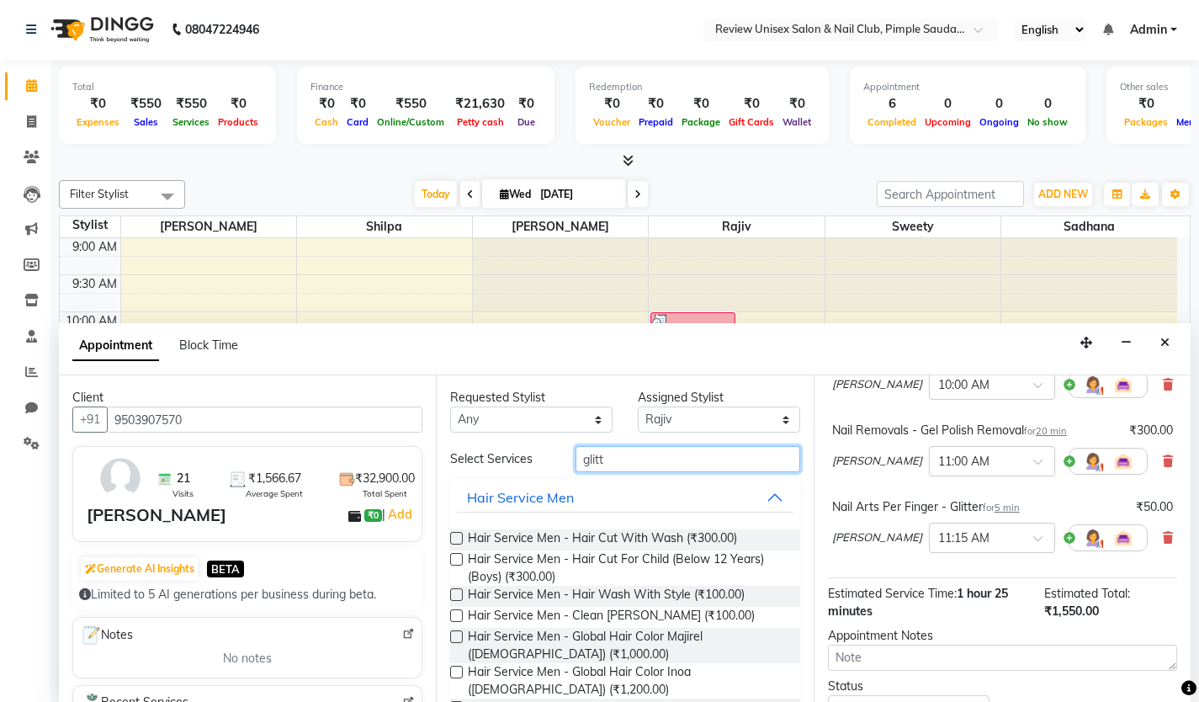
scroll to position [168, 0]
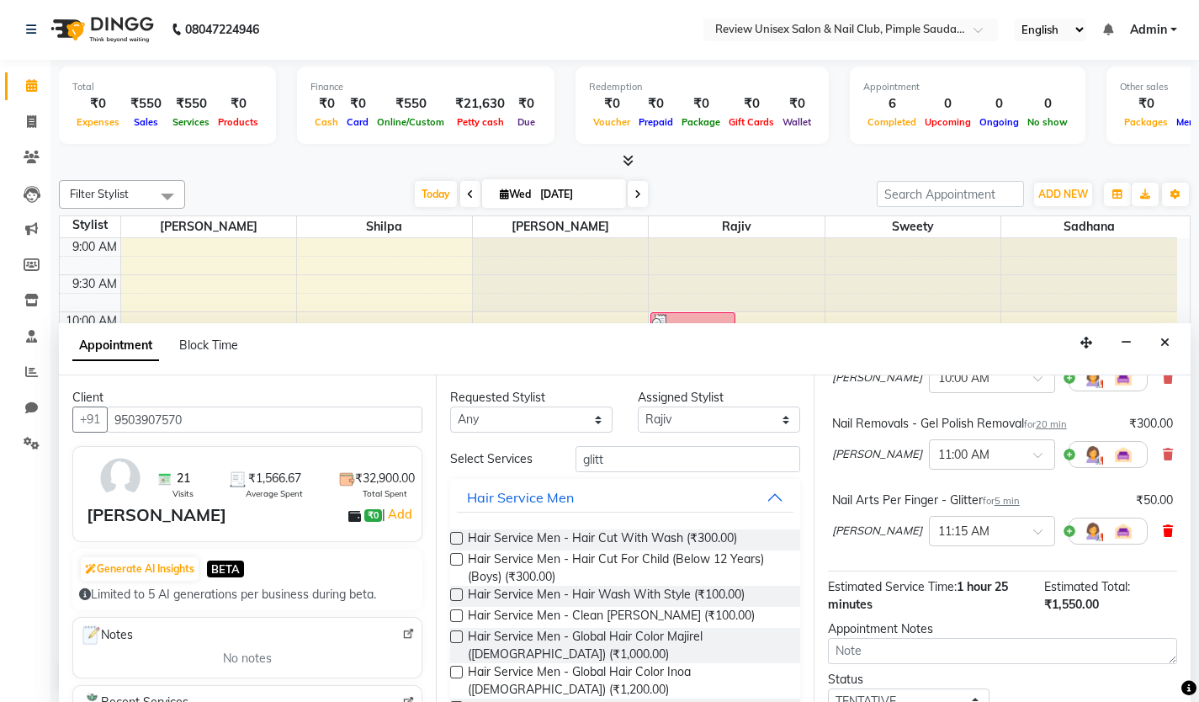
click at [1163, 532] on icon at bounding box center [1168, 531] width 10 height 12
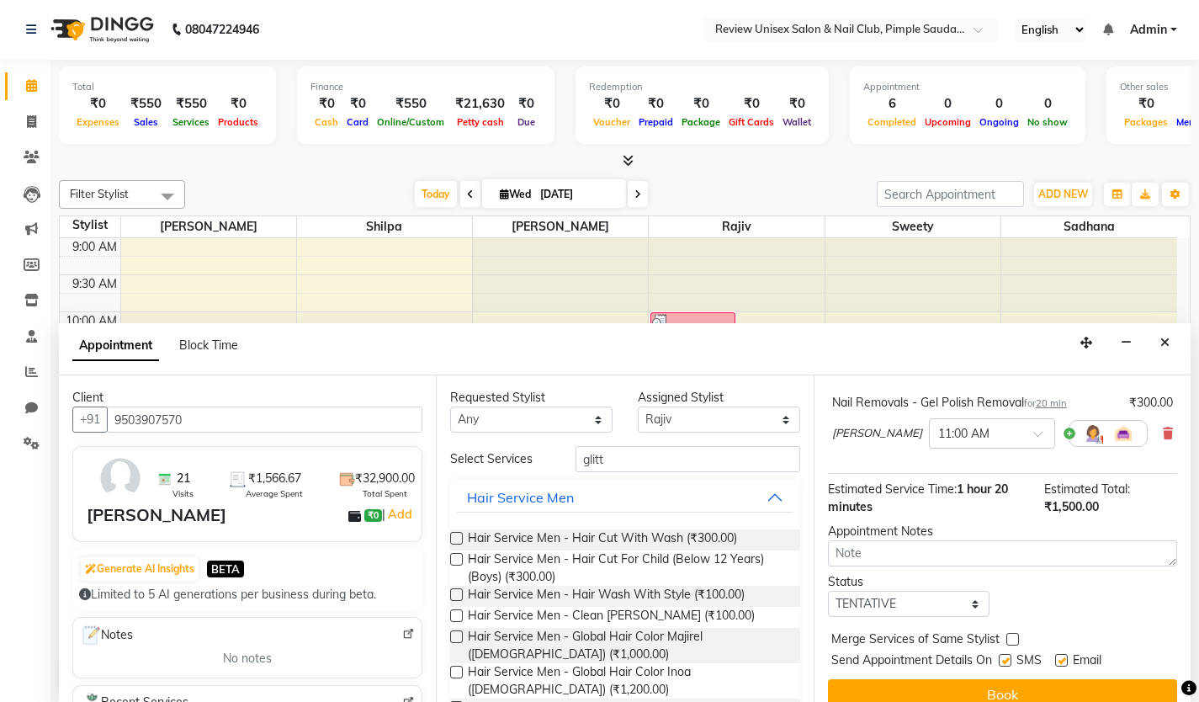
scroll to position [210, 0]
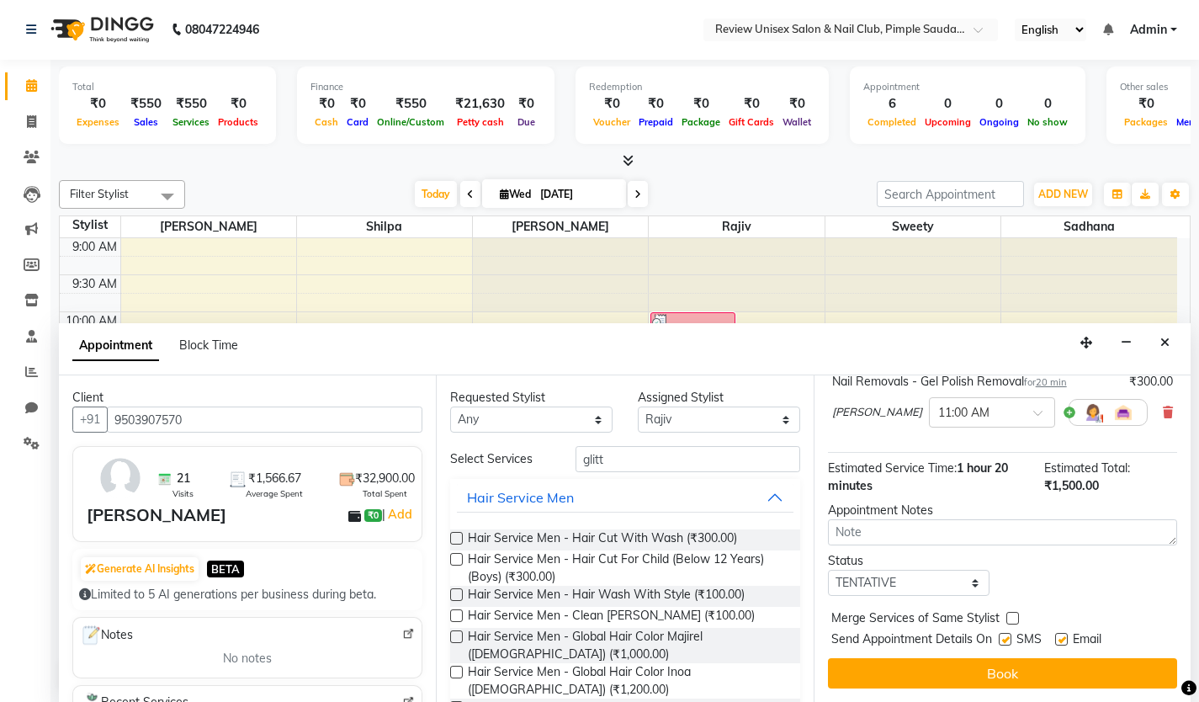
click at [1008, 642] on label at bounding box center [1005, 639] width 13 height 13
click at [1008, 642] on input "checkbox" at bounding box center [1004, 640] width 11 height 11
checkbox input "false"
click at [1061, 643] on label at bounding box center [1061, 639] width 13 height 13
click at [1061, 643] on input "checkbox" at bounding box center [1060, 640] width 11 height 11
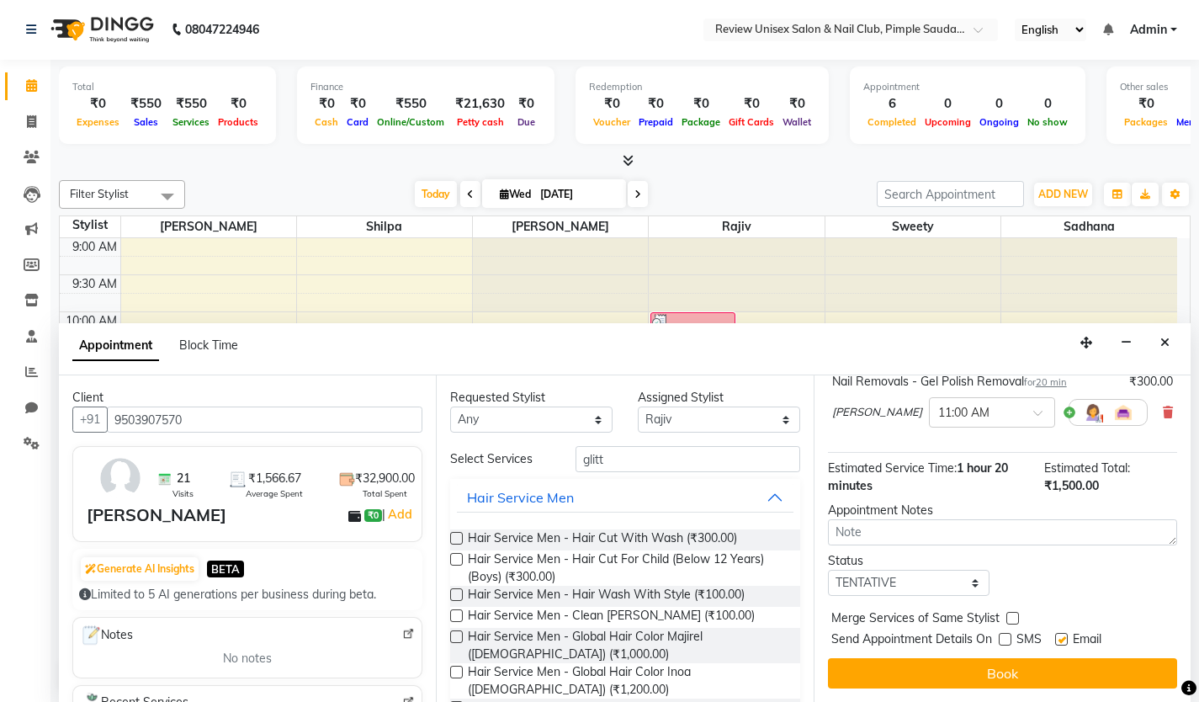
checkbox input "false"
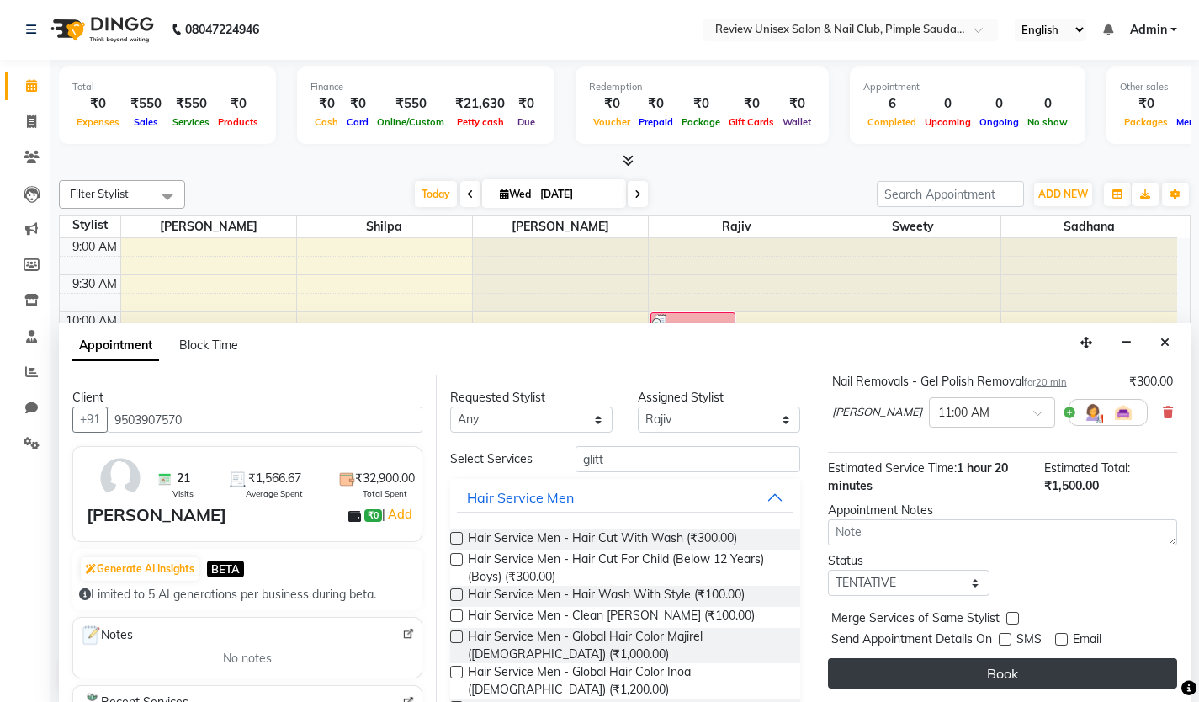
click at [1054, 665] on button "Book" at bounding box center [1002, 673] width 349 height 30
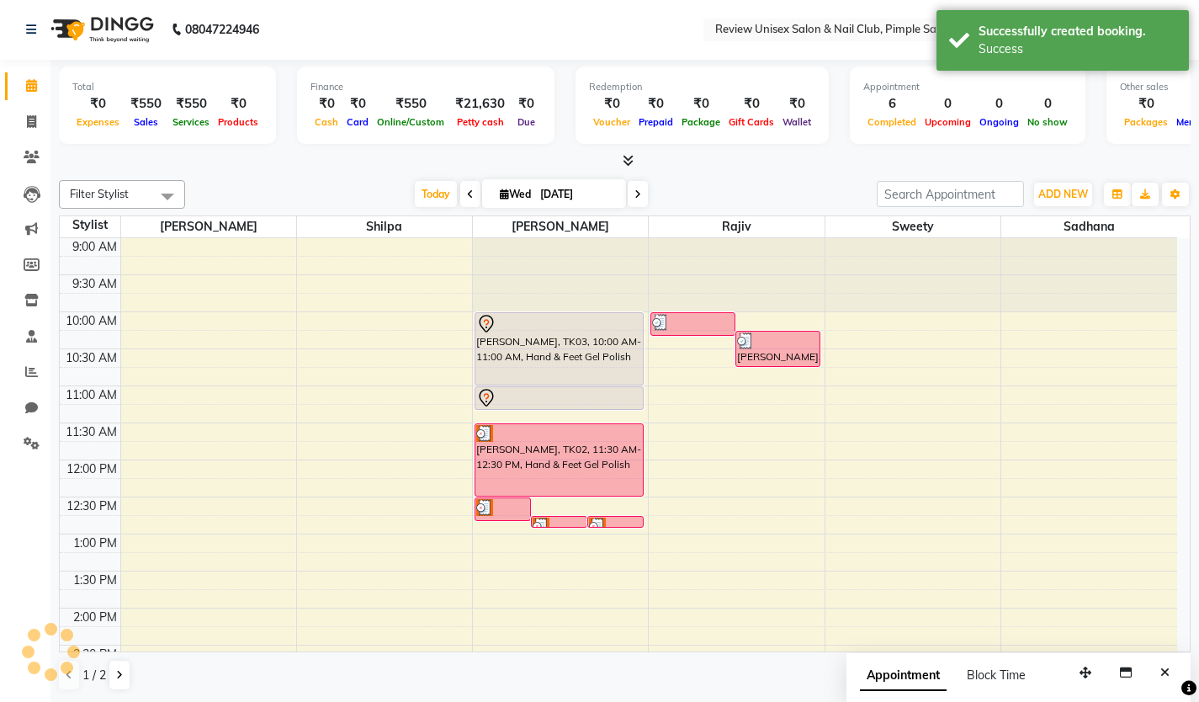
scroll to position [0, 0]
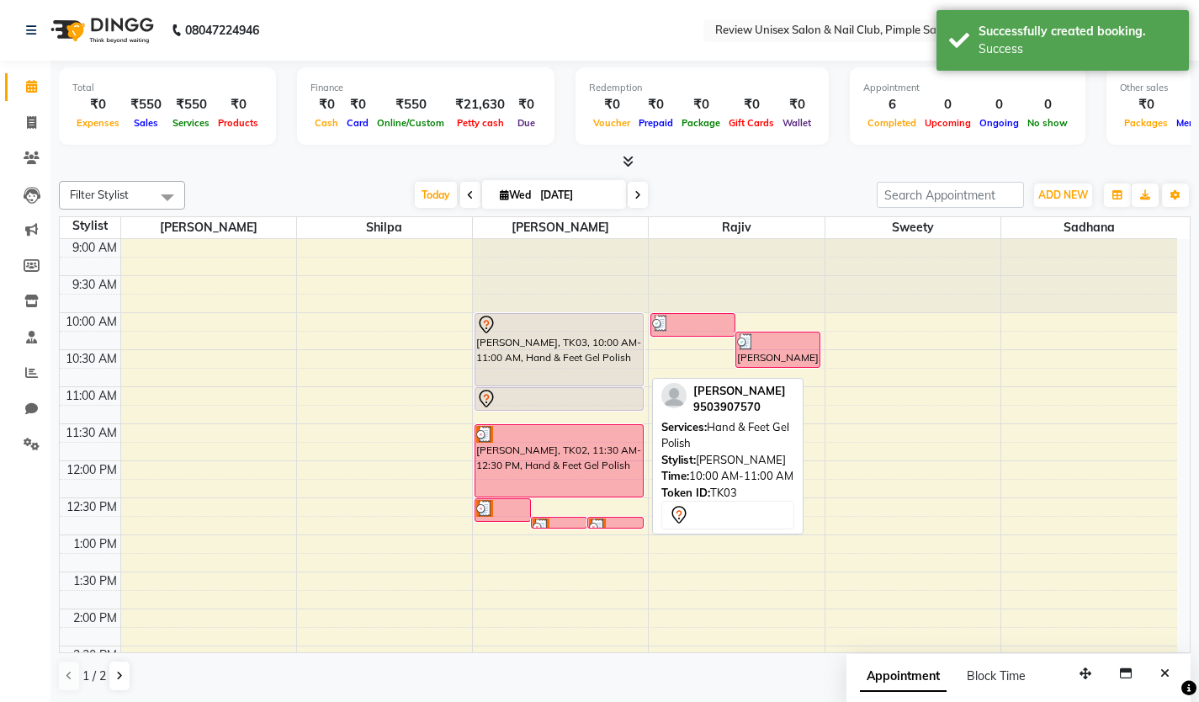
click at [552, 346] on div "[PERSON_NAME], TK03, 10:00 AM-11:00 AM, Hand & Feet Gel Polish" at bounding box center [558, 350] width 167 height 72
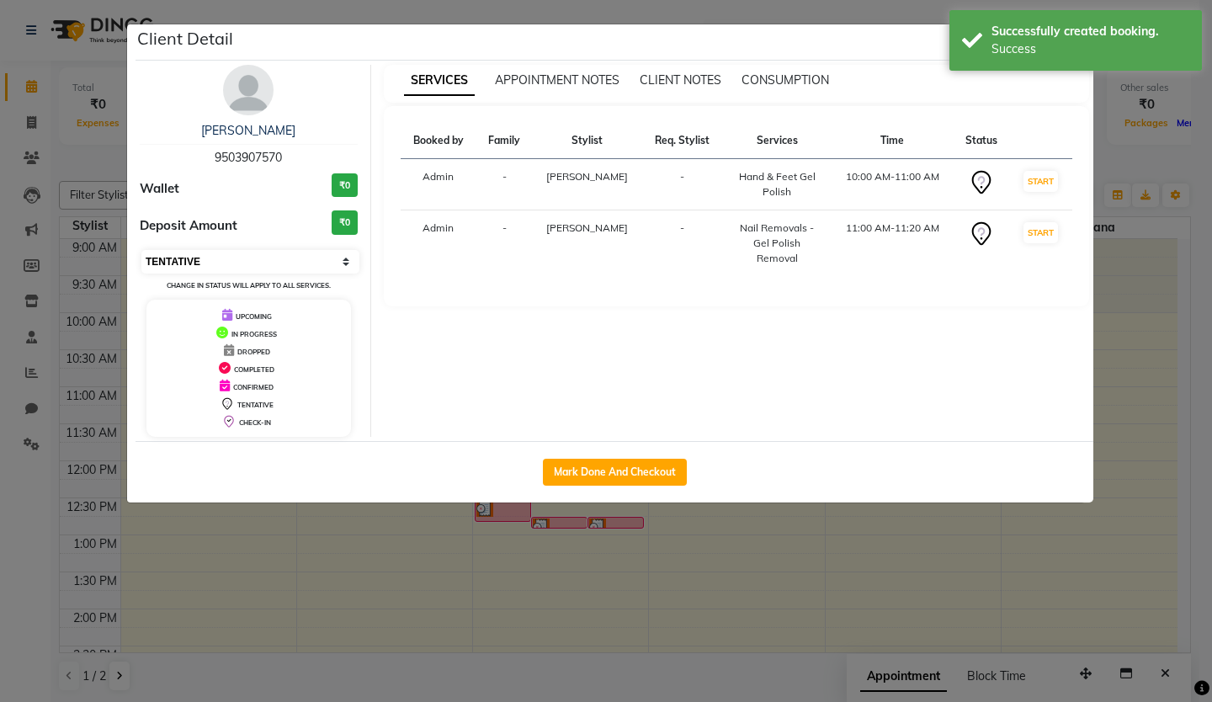
click at [220, 257] on select "Select IN SERVICE CONFIRMED TENTATIVE CHECK IN MARK DONE DROPPED UPCOMING" at bounding box center [250, 262] width 218 height 24
select select "8"
click at [141, 250] on select "Select IN SERVICE CONFIRMED TENTATIVE CHECK IN MARK DONE DROPPED UPCOMING" at bounding box center [250, 262] width 218 height 24
click at [620, 473] on button "Mark Done And Checkout" at bounding box center [615, 472] width 144 height 27
select select "766"
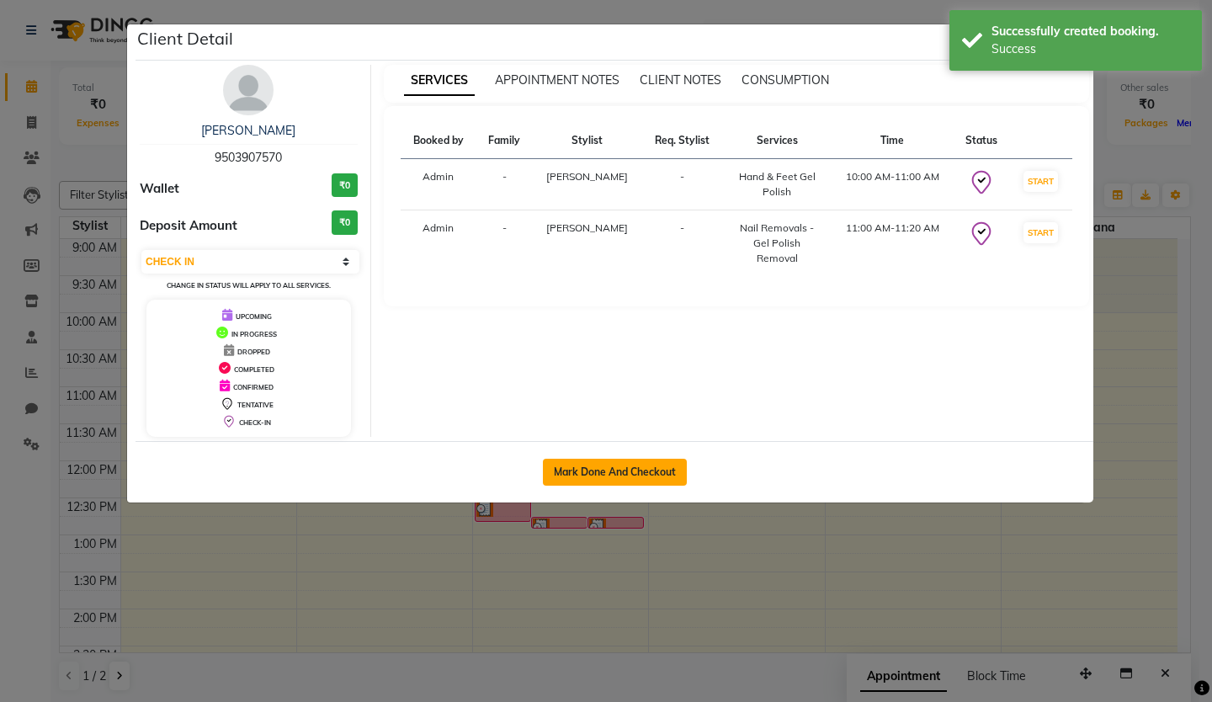
select select "service"
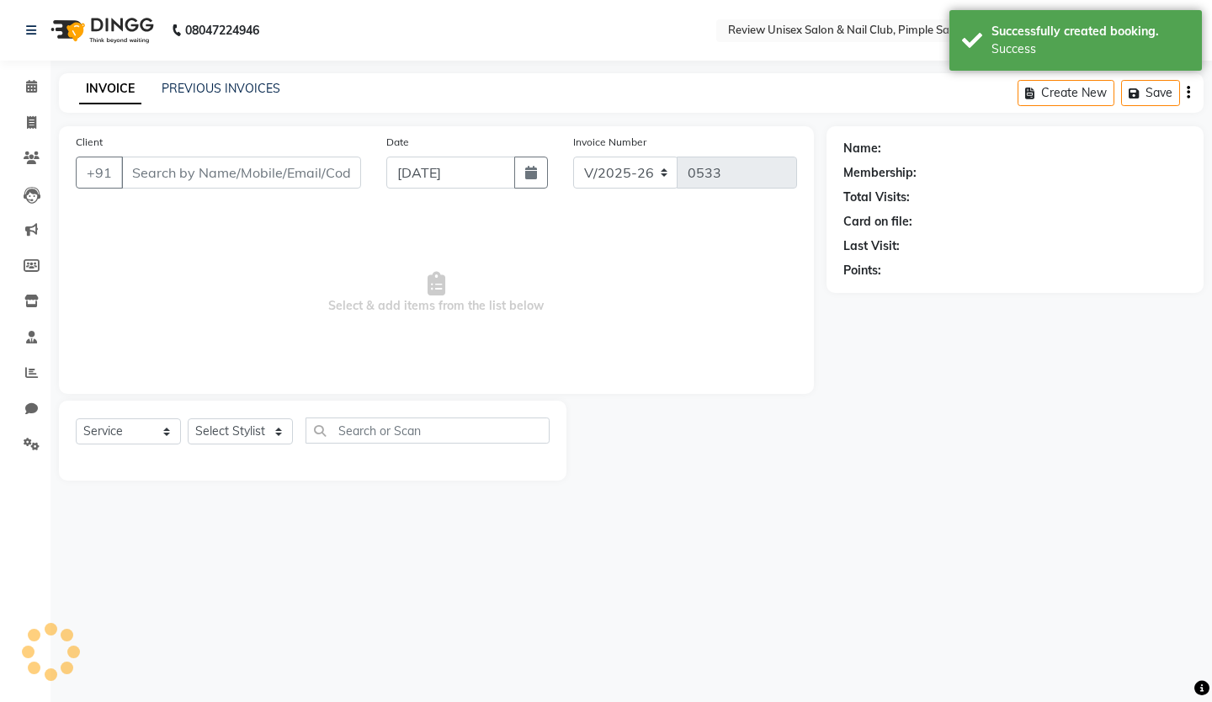
type input "9503907570"
select select "76872"
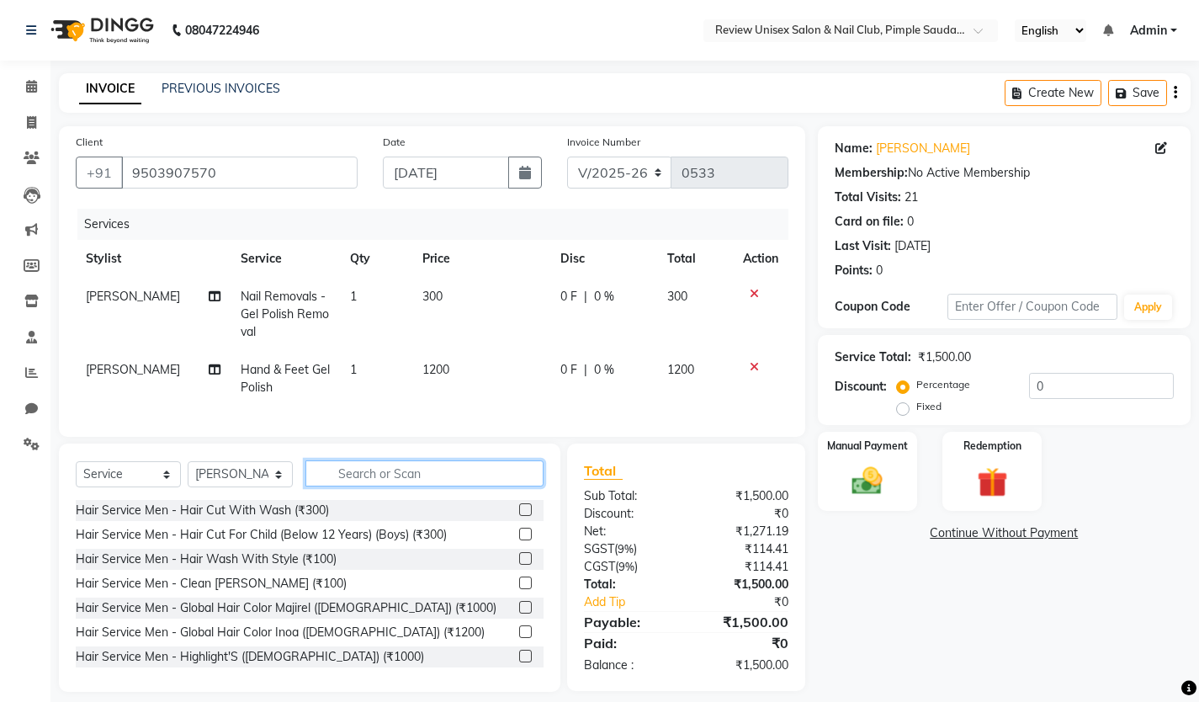
click at [369, 486] on input "text" at bounding box center [424, 473] width 238 height 26
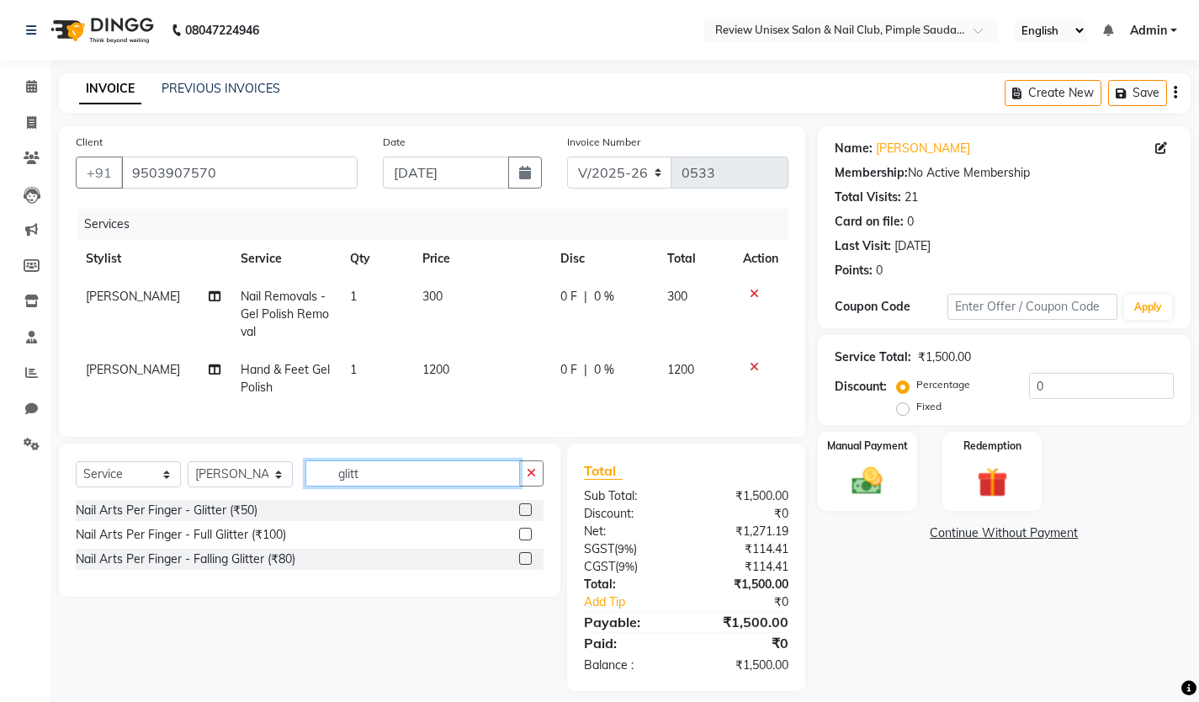
type input "glitt"
click at [518, 521] on div "Nail Arts Per Finger - Glitter (₹50)" at bounding box center [310, 510] width 468 height 21
click at [523, 516] on label at bounding box center [525, 509] width 13 height 13
click at [523, 516] on input "checkbox" at bounding box center [524, 510] width 11 height 11
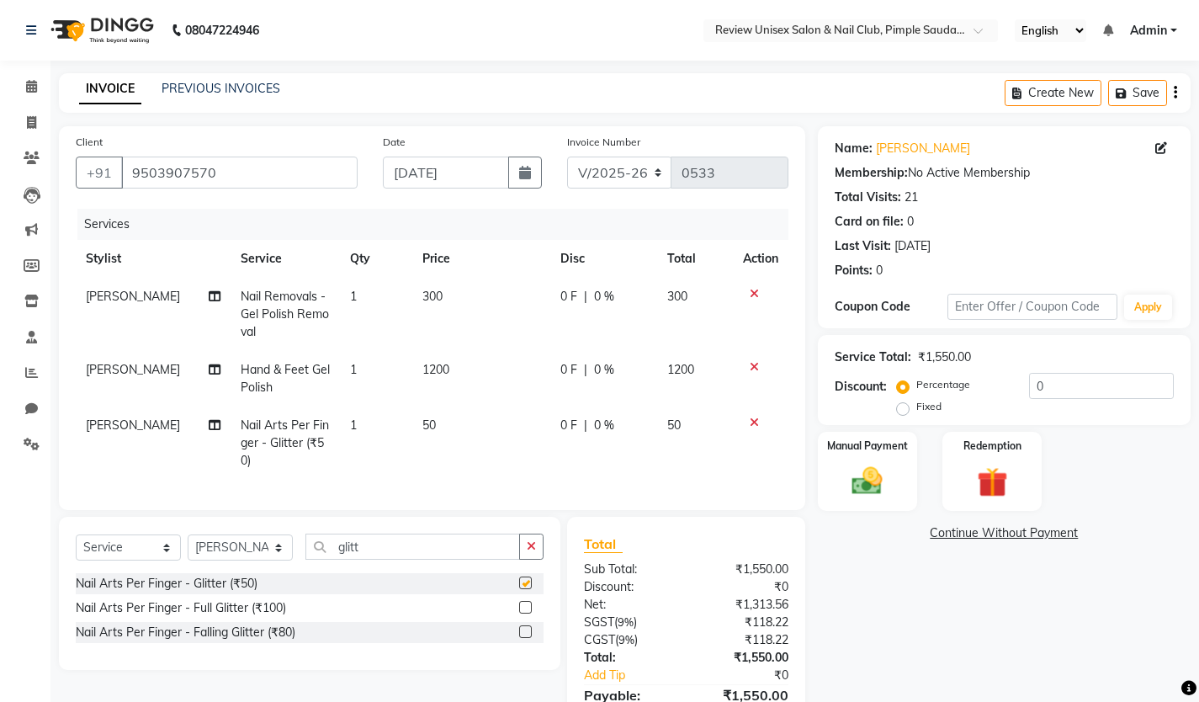
checkbox input "false"
click at [373, 434] on td "1" at bounding box center [376, 442] width 73 height 73
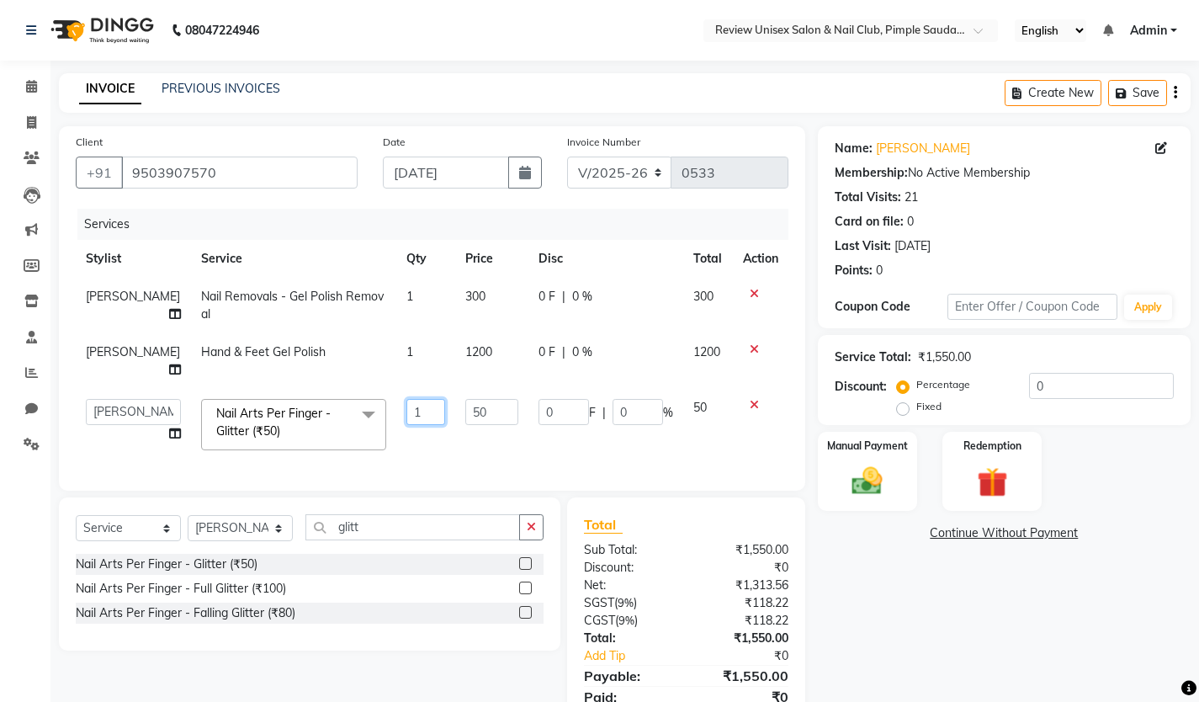
click at [406, 399] on input "1" at bounding box center [425, 412] width 39 height 26
type input "10"
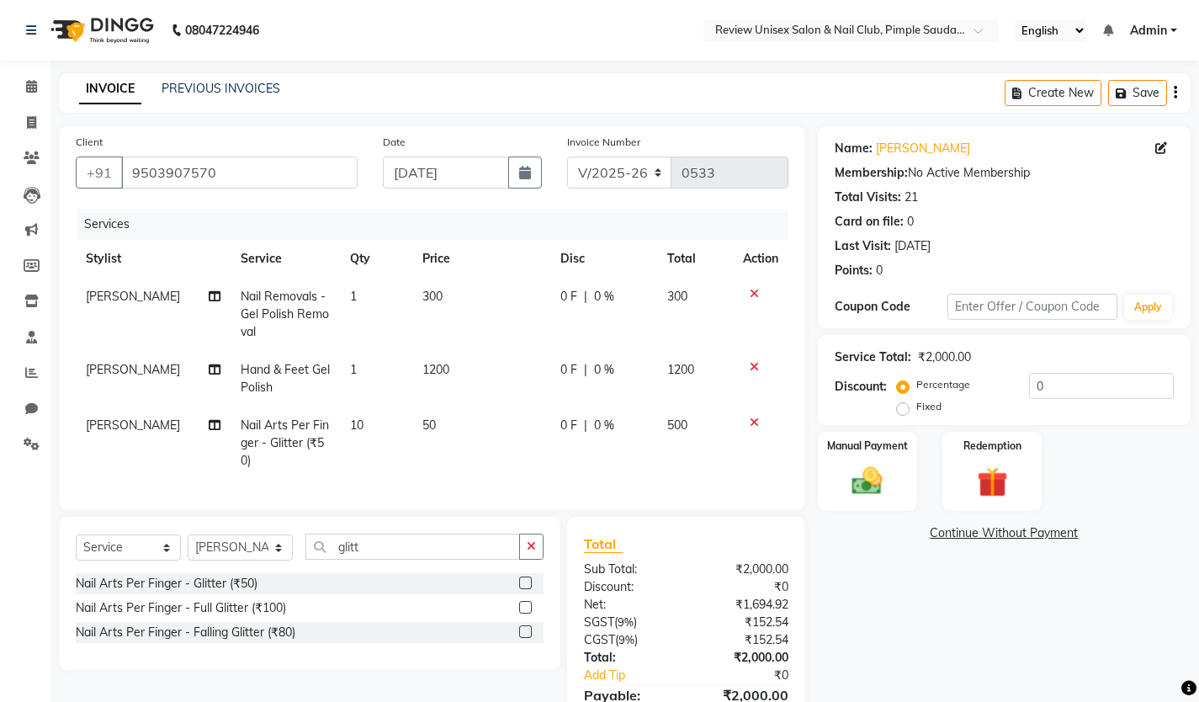
click at [117, 430] on span "[PERSON_NAME]" at bounding box center [133, 424] width 94 height 15
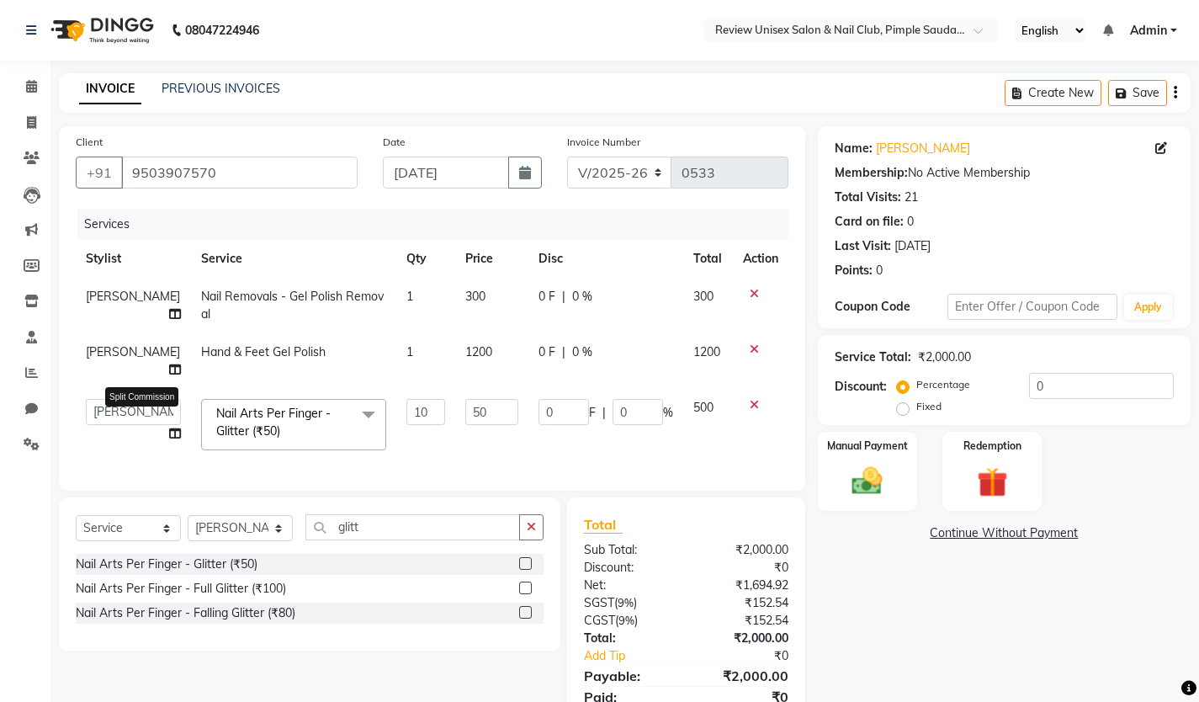
click at [169, 427] on icon at bounding box center [175, 433] width 12 height 12
select select "76872"
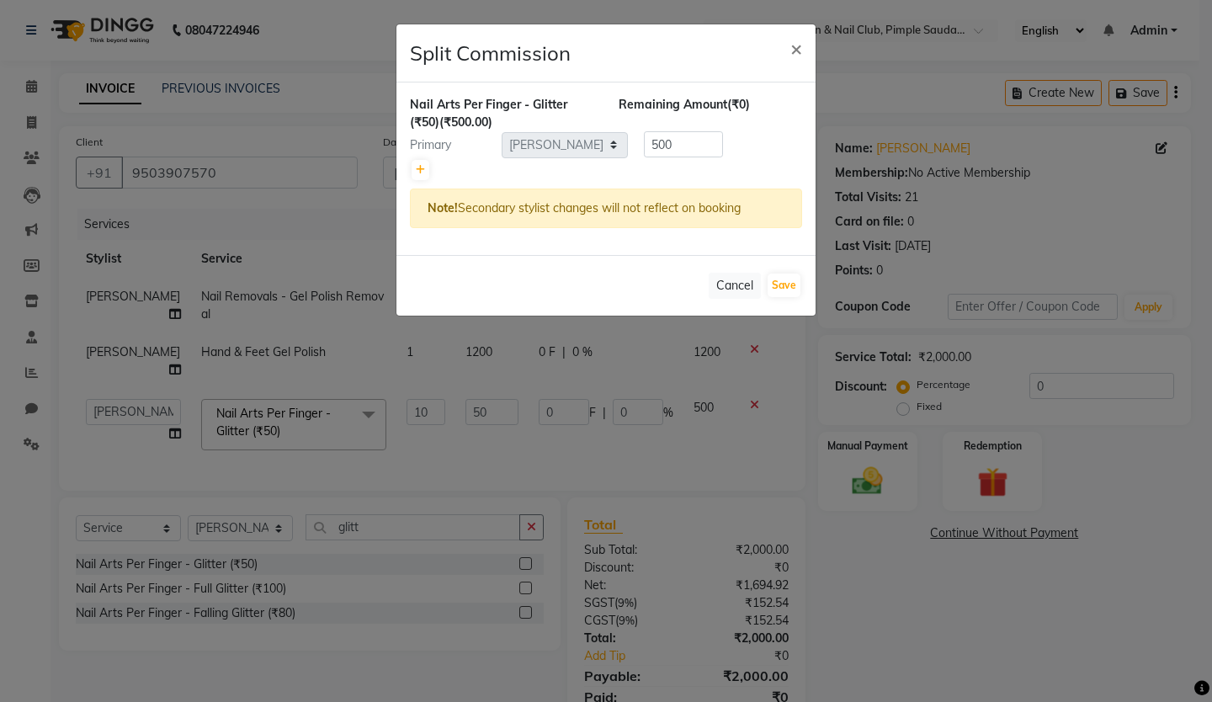
click at [166, 441] on ngb-modal-window "Split Commission × Nail Arts Per Finger - Glitter (₹50) (₹500.00) Remaining Amo…" at bounding box center [606, 351] width 1212 height 702
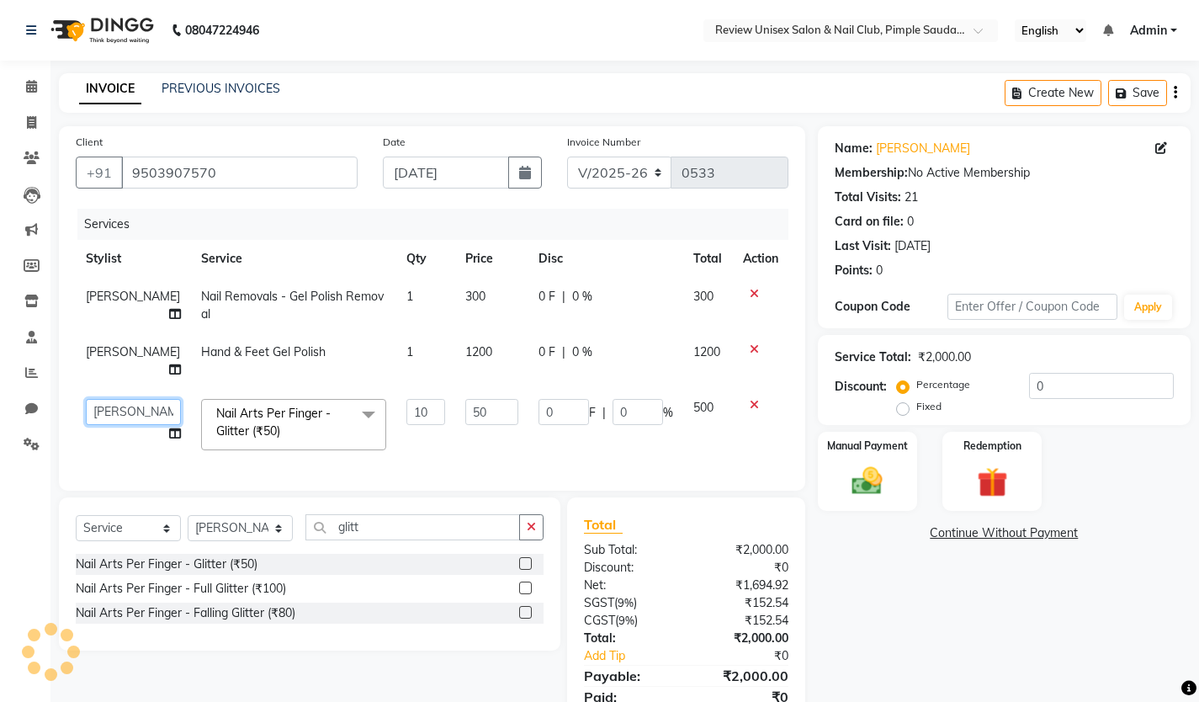
click at [105, 399] on select "[PERSON_NAME] [PERSON_NAME] [PERSON_NAME] [PERSON_NAME] User 1" at bounding box center [133, 412] width 95 height 26
select select "77735"
click at [270, 446] on div "Services Stylist Service Qty Price Disc Total Action [PERSON_NAME] Nail Removal…" at bounding box center [432, 341] width 713 height 265
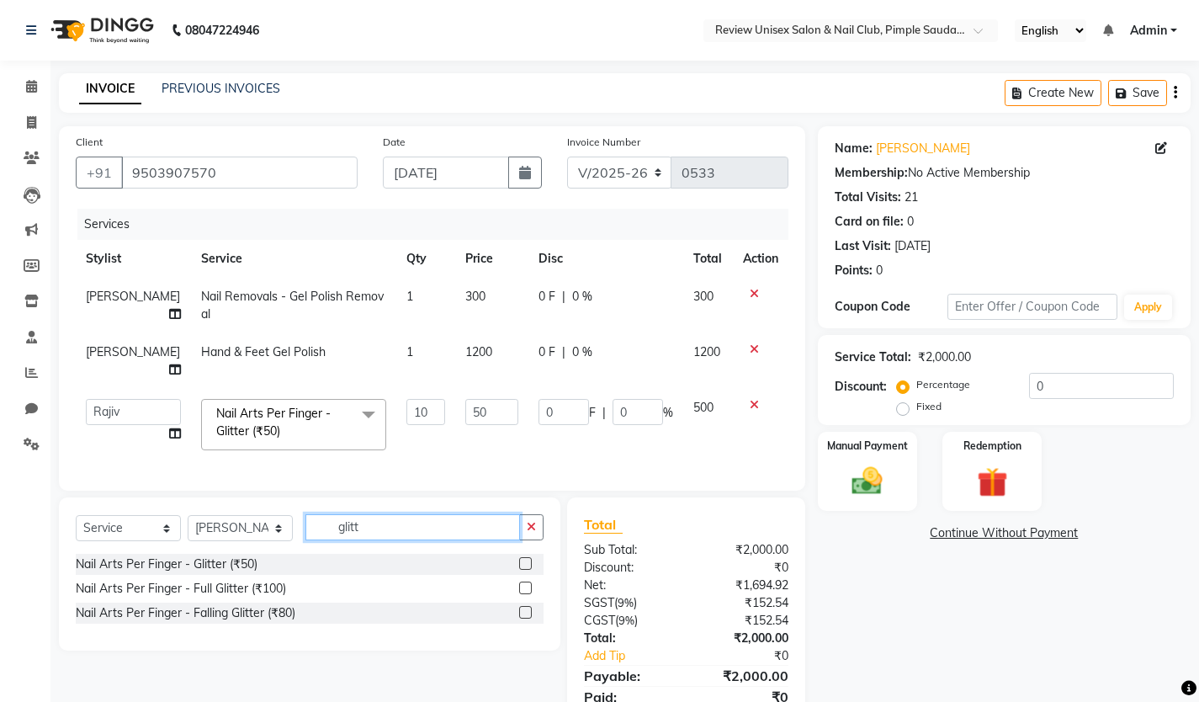
click at [364, 523] on input "glitt" at bounding box center [412, 527] width 215 height 26
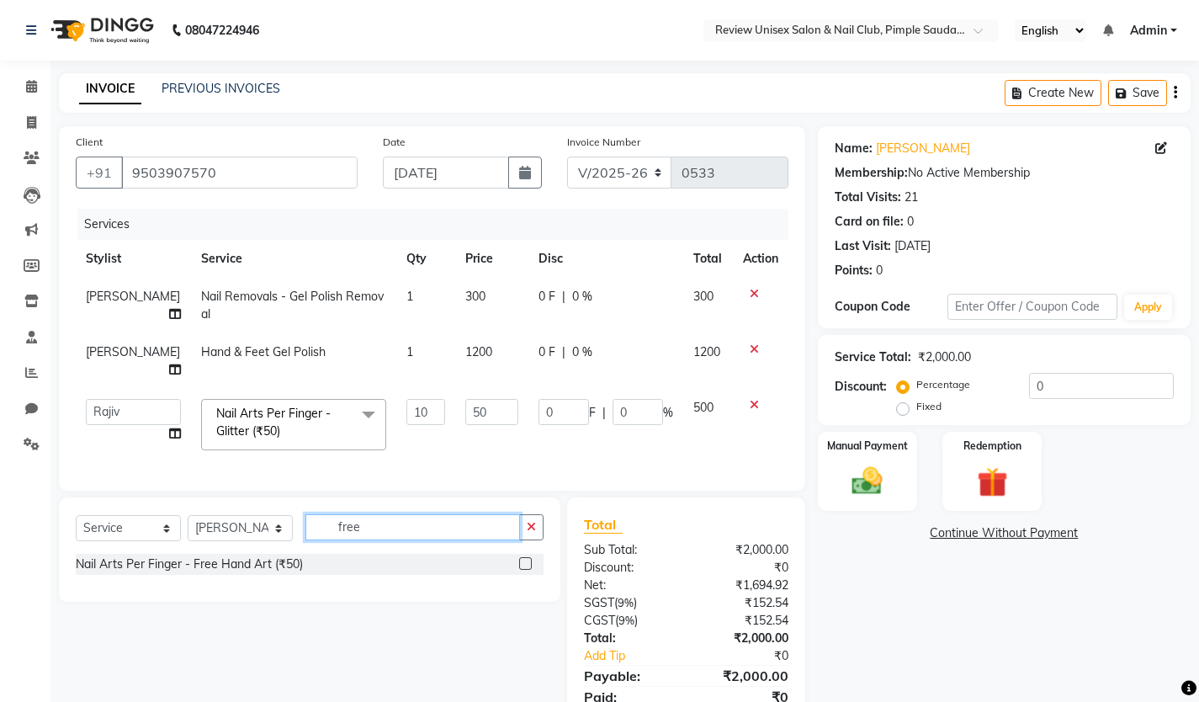
type input "free"
click at [525, 557] on label at bounding box center [525, 563] width 13 height 13
click at [525, 559] on input "checkbox" at bounding box center [524, 564] width 11 height 11
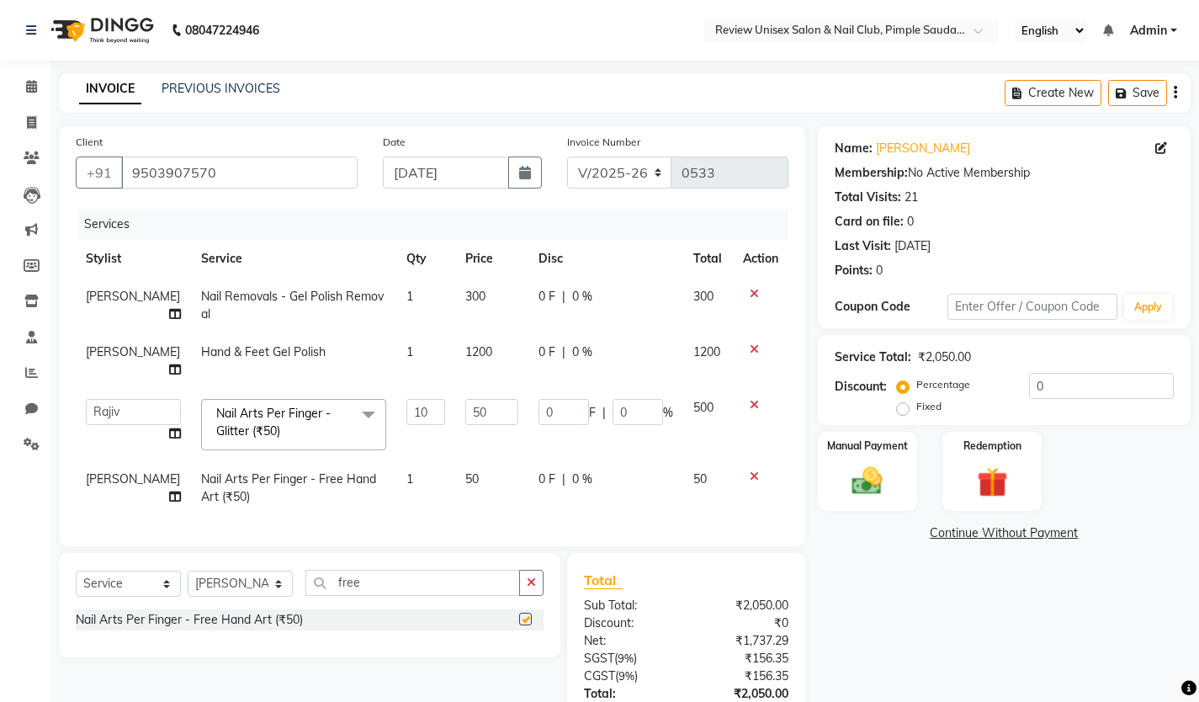
checkbox input "false"
click at [396, 460] on td "1" at bounding box center [425, 488] width 59 height 56
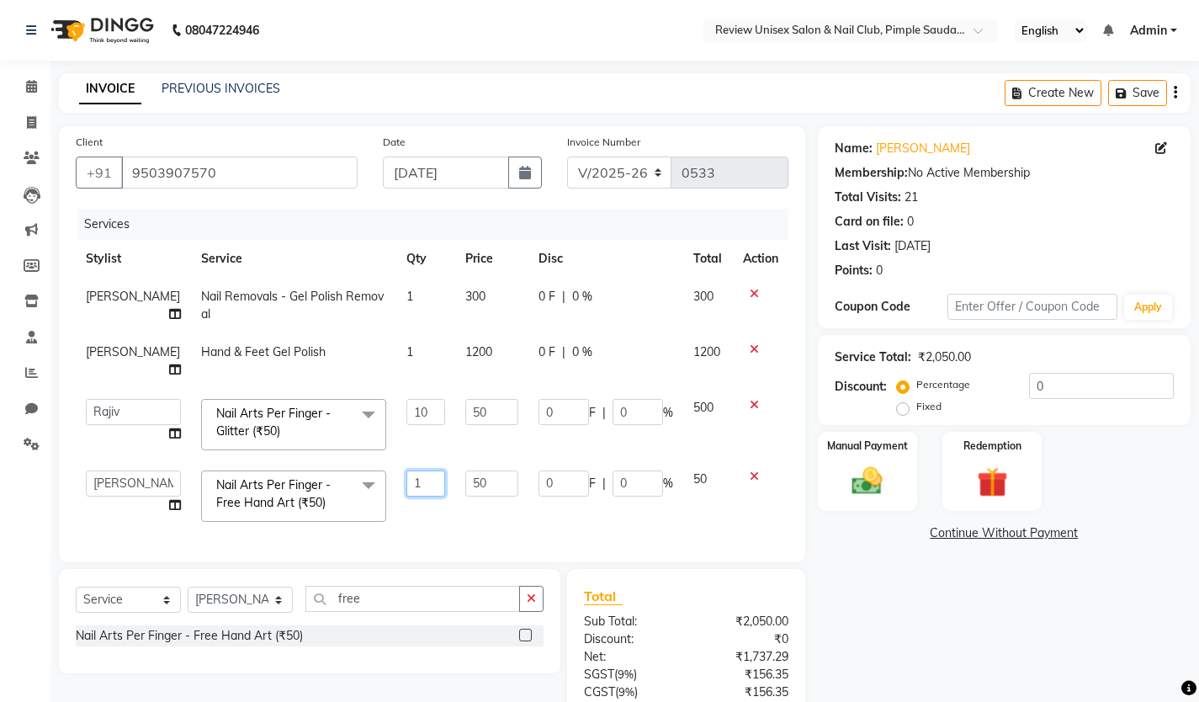
click at [406, 470] on input "1" at bounding box center [425, 483] width 39 height 26
type input "2"
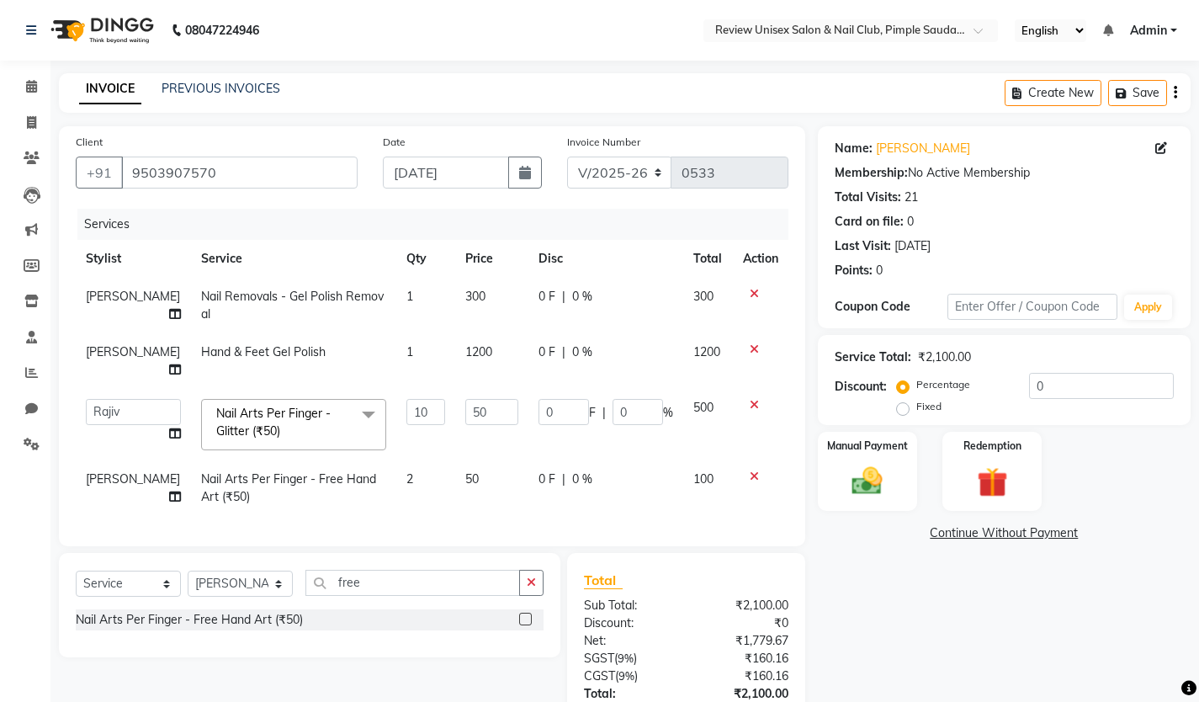
click at [460, 469] on td "50" at bounding box center [491, 488] width 73 height 56
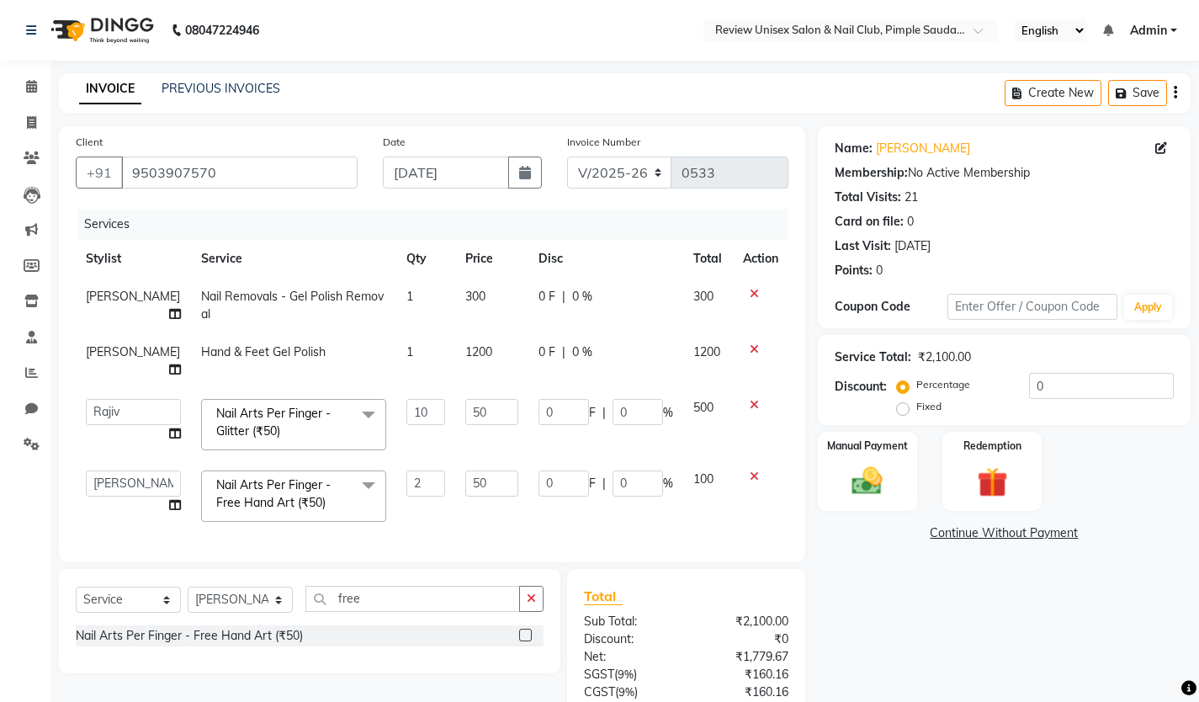
click at [465, 470] on input "50" at bounding box center [491, 483] width 53 height 26
type input "100"
click at [469, 483] on td "100" at bounding box center [491, 496] width 73 height 72
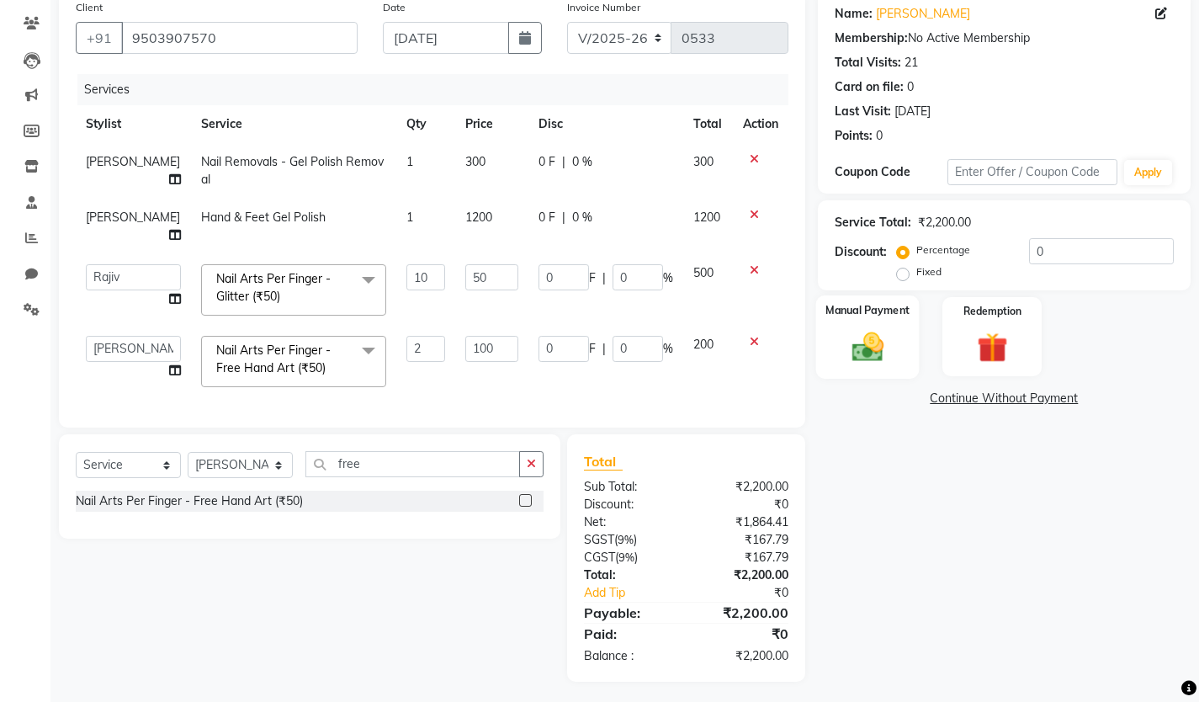
click at [887, 370] on div "Manual Payment" at bounding box center [867, 336] width 104 height 83
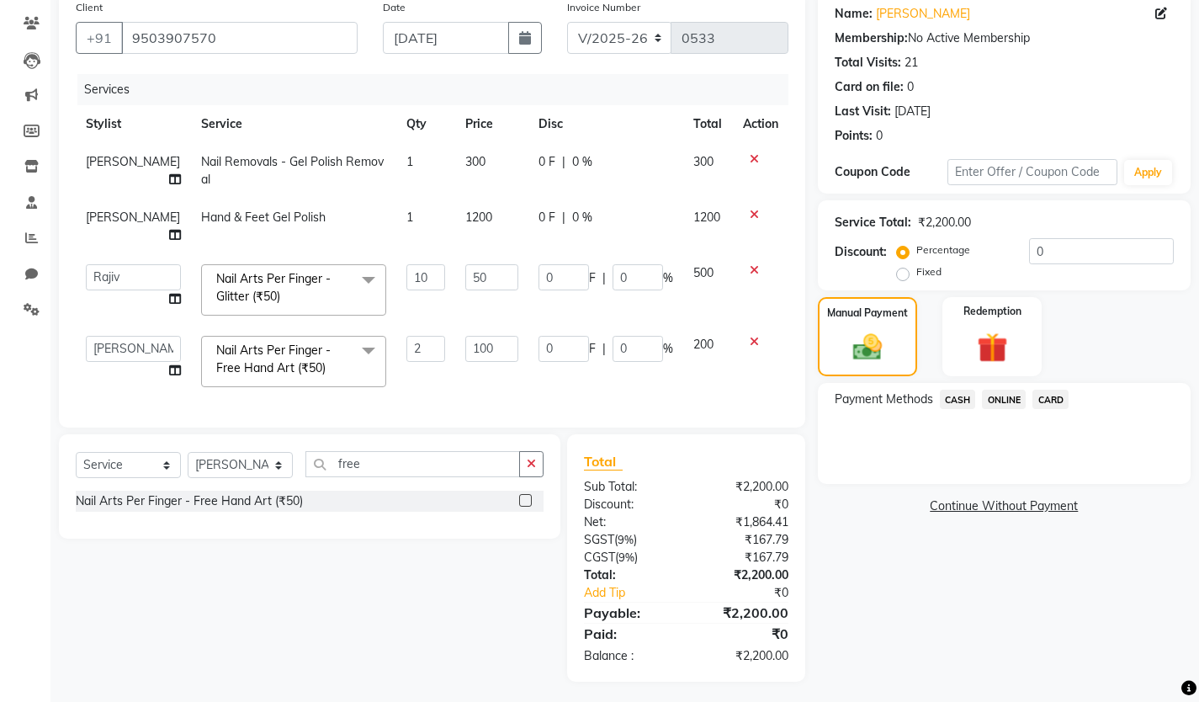
click at [999, 400] on span "ONLINE" at bounding box center [1004, 399] width 44 height 19
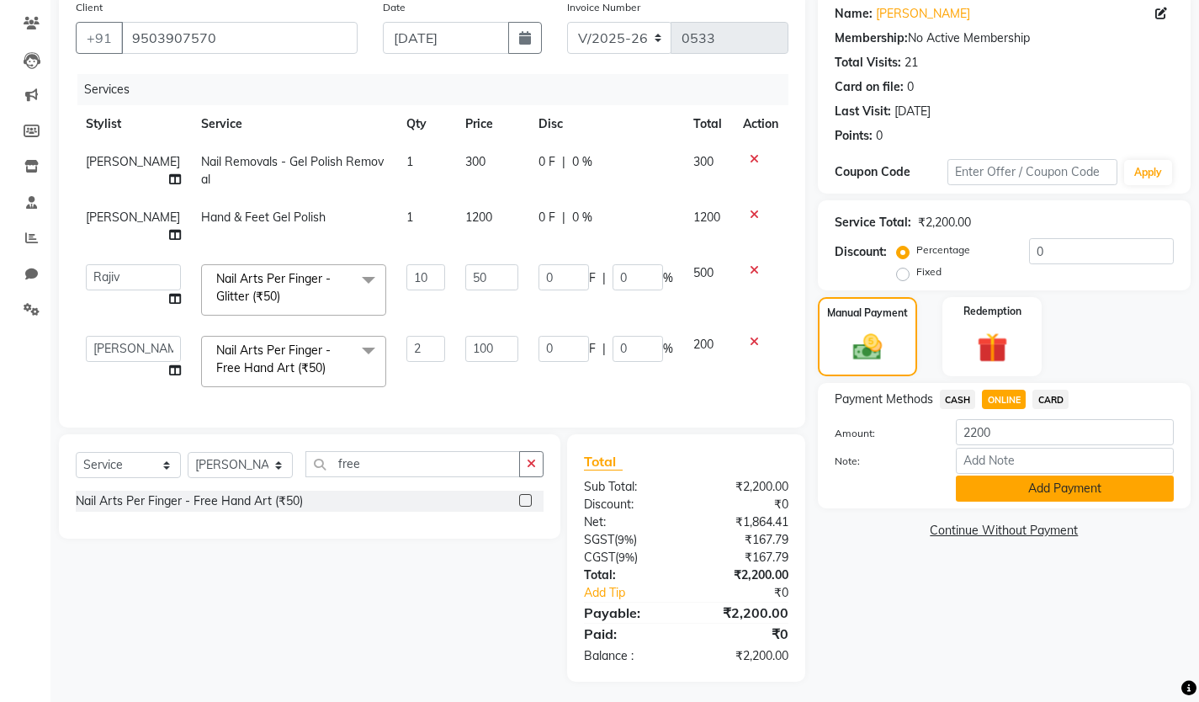
click at [1008, 496] on button "Add Payment" at bounding box center [1065, 488] width 218 height 26
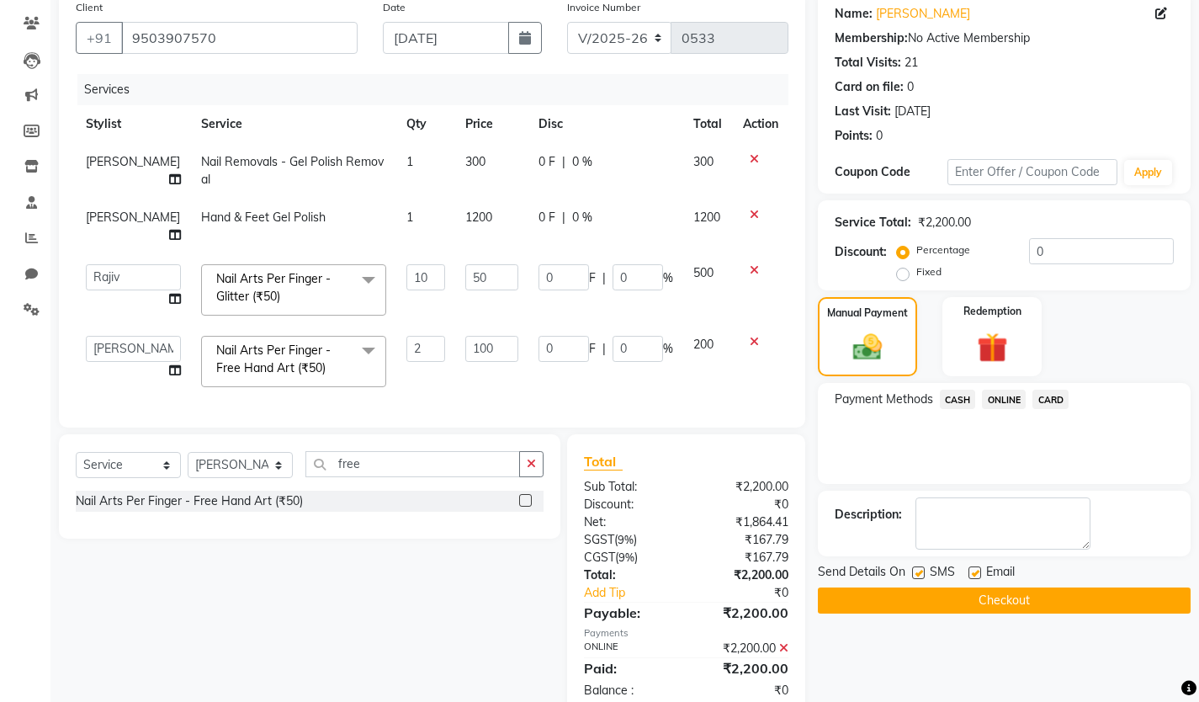
scroll to position [169, 0]
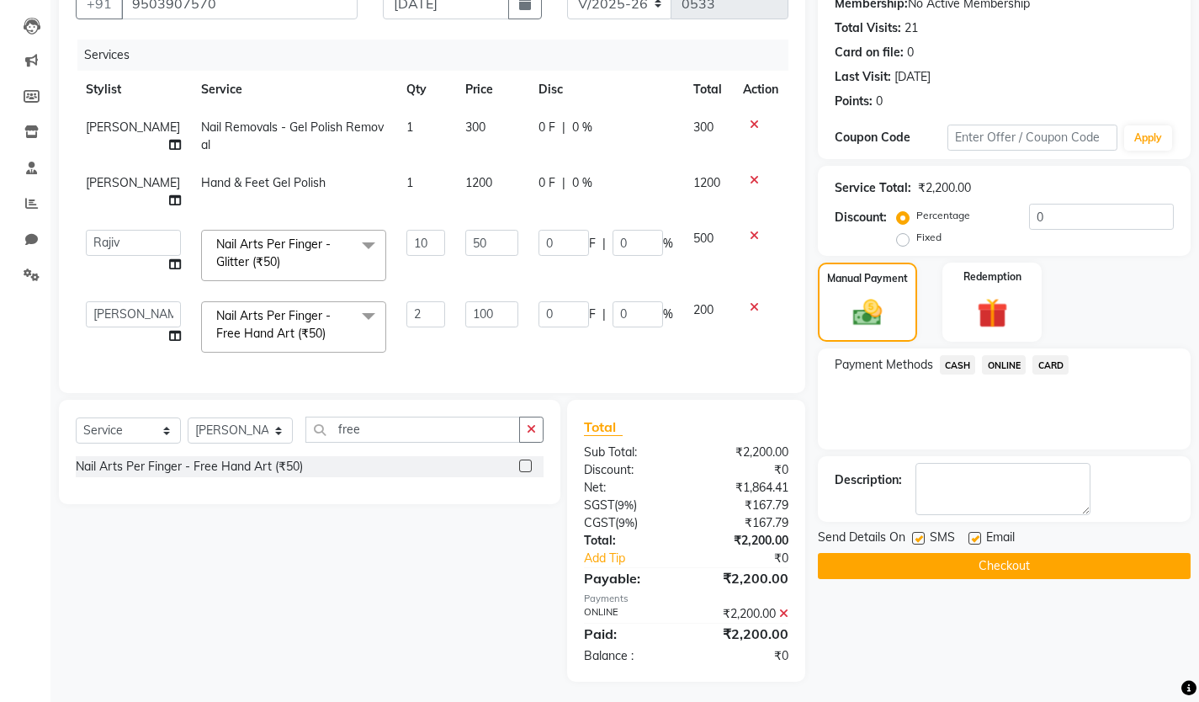
click at [918, 542] on label at bounding box center [918, 538] width 13 height 13
click at [918, 542] on input "checkbox" at bounding box center [917, 539] width 11 height 11
checkbox input "false"
click at [976, 540] on label at bounding box center [975, 538] width 13 height 13
click at [976, 540] on input "checkbox" at bounding box center [974, 539] width 11 height 11
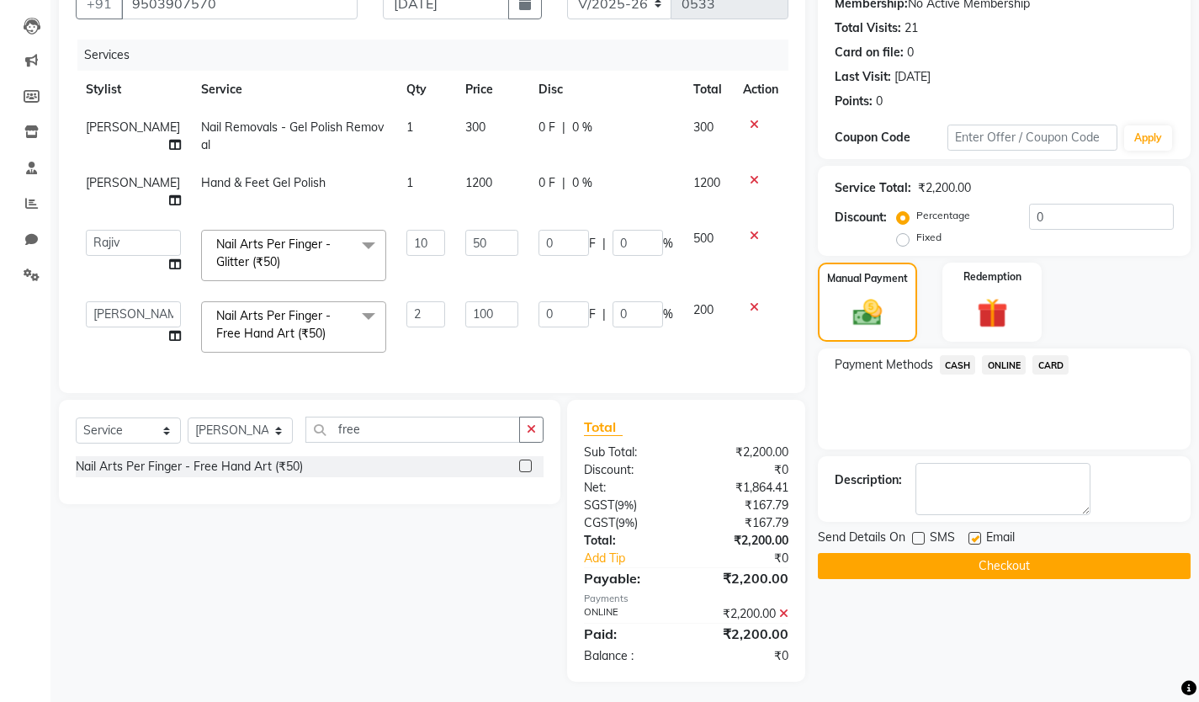
checkbox input "false"
drag, startPoint x: 1023, startPoint y: 568, endPoint x: 1032, endPoint y: 571, distance: 9.1
click at [1025, 570] on button "Checkout" at bounding box center [1004, 566] width 373 height 26
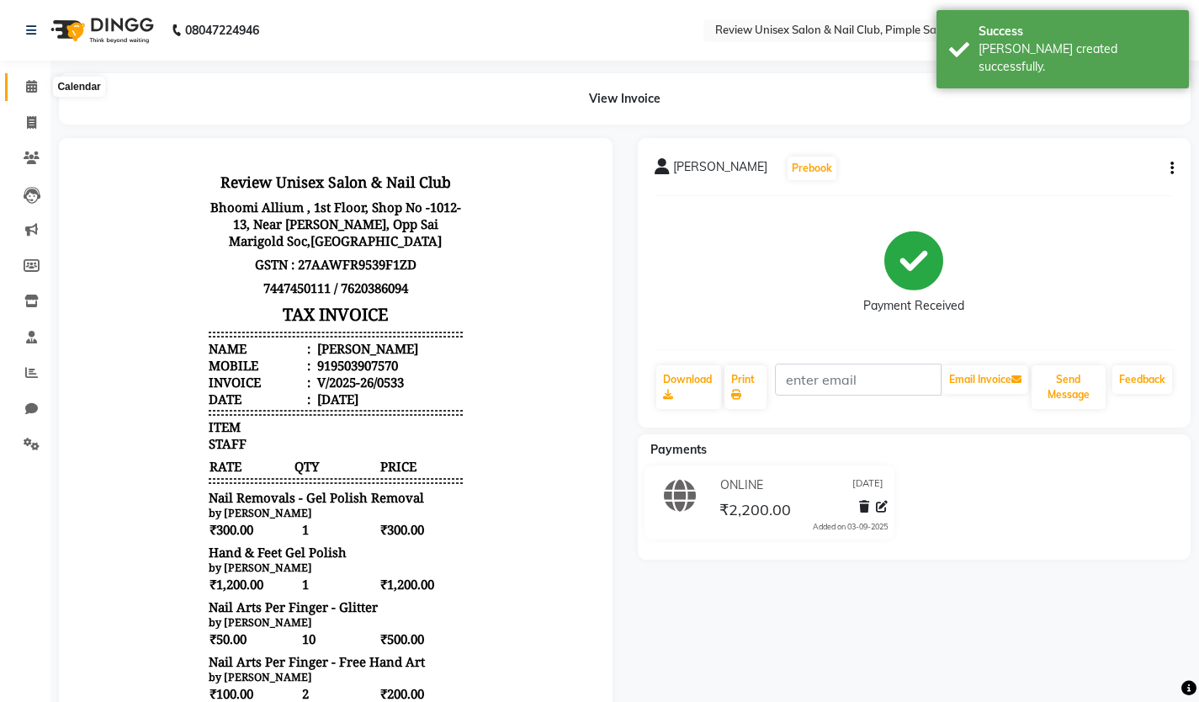
click at [39, 94] on span at bounding box center [31, 86] width 29 height 19
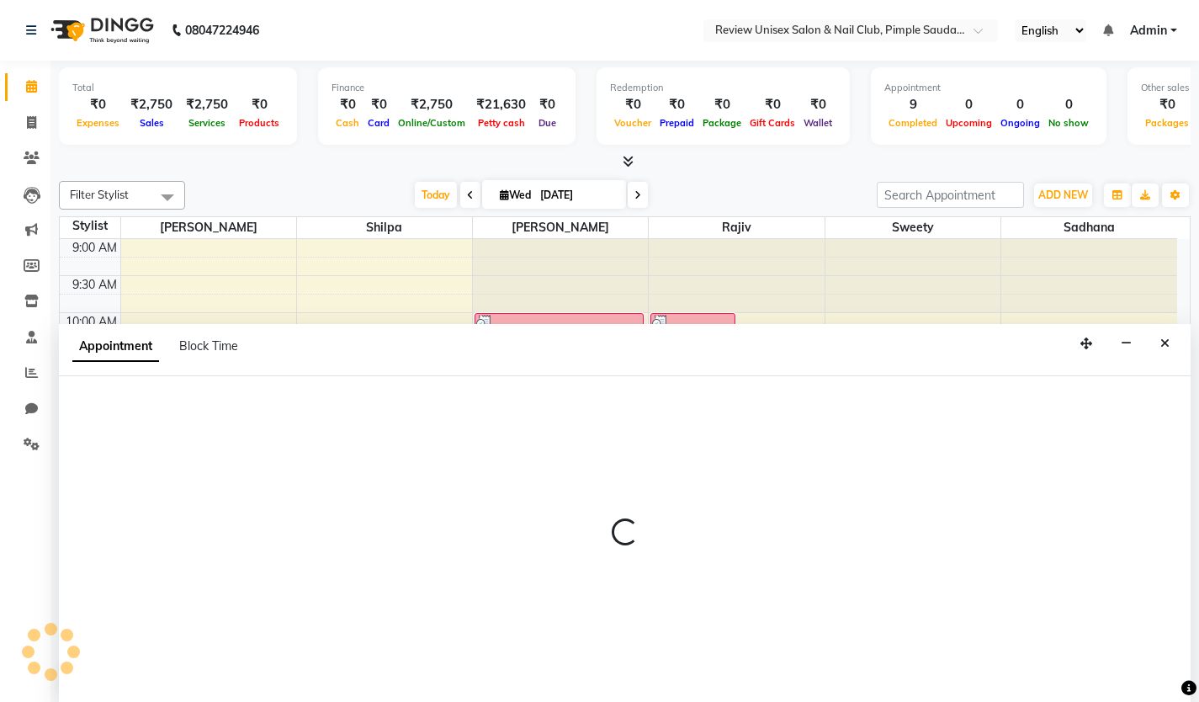
select select "77735"
select select "720"
select select "tentative"
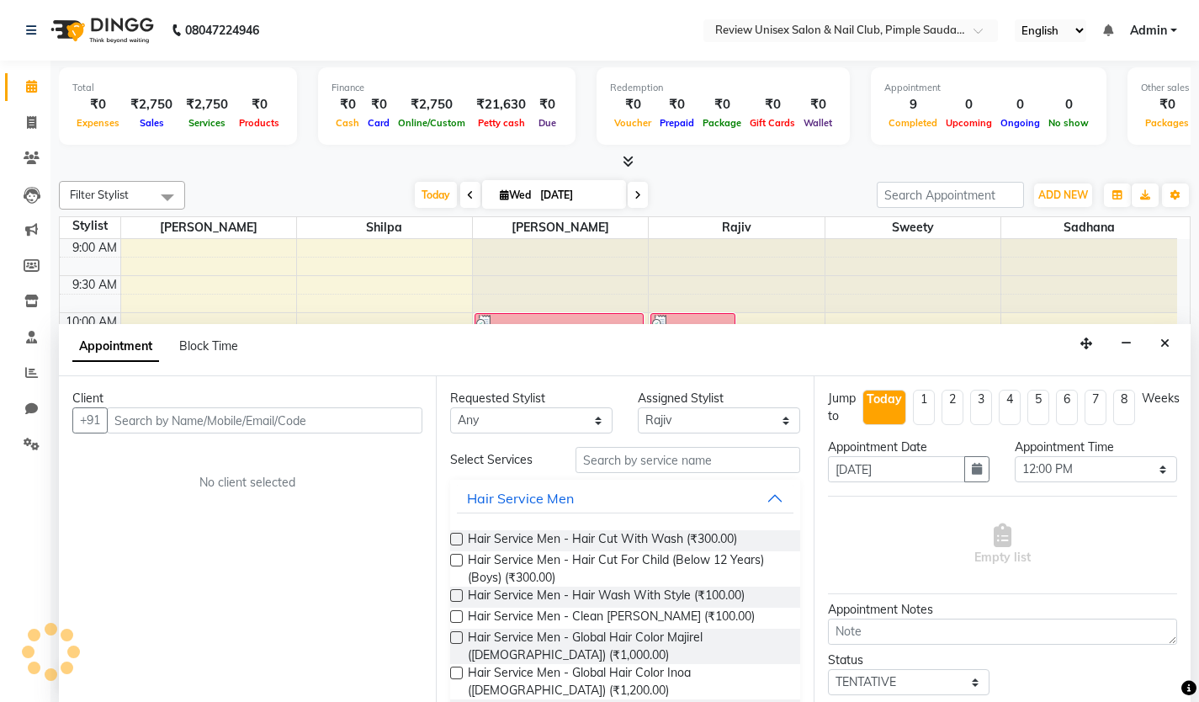
scroll to position [1, 0]
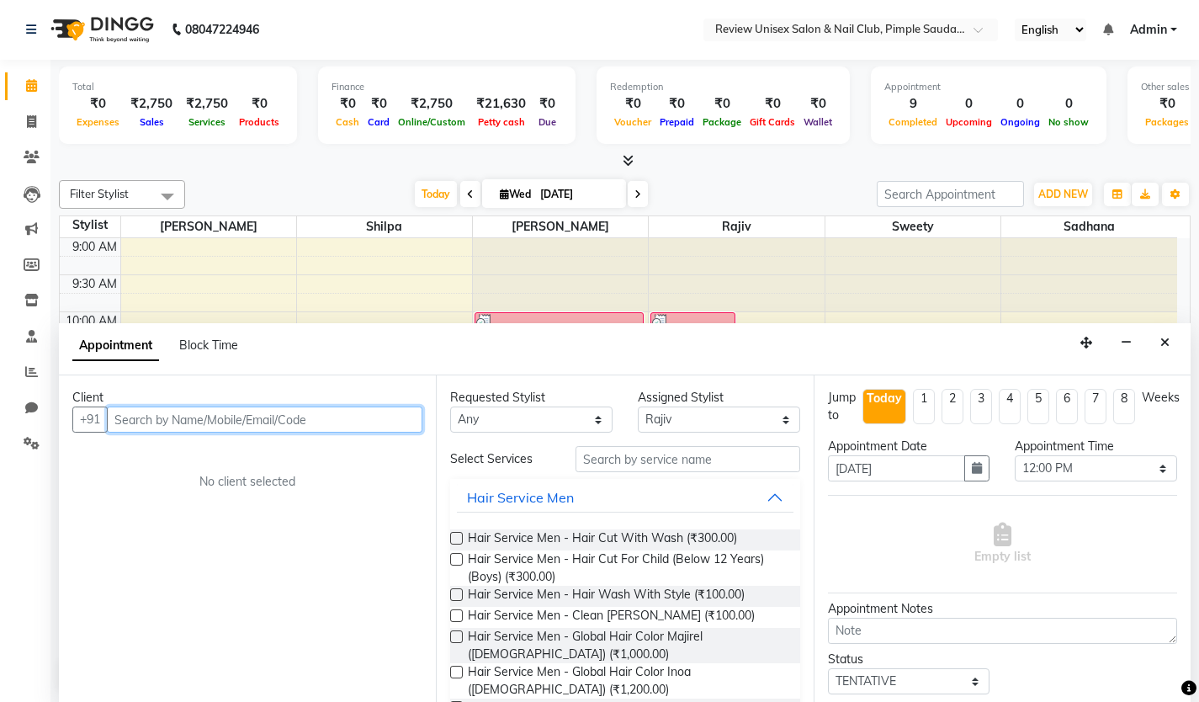
click at [191, 419] on input "text" at bounding box center [265, 419] width 316 height 26
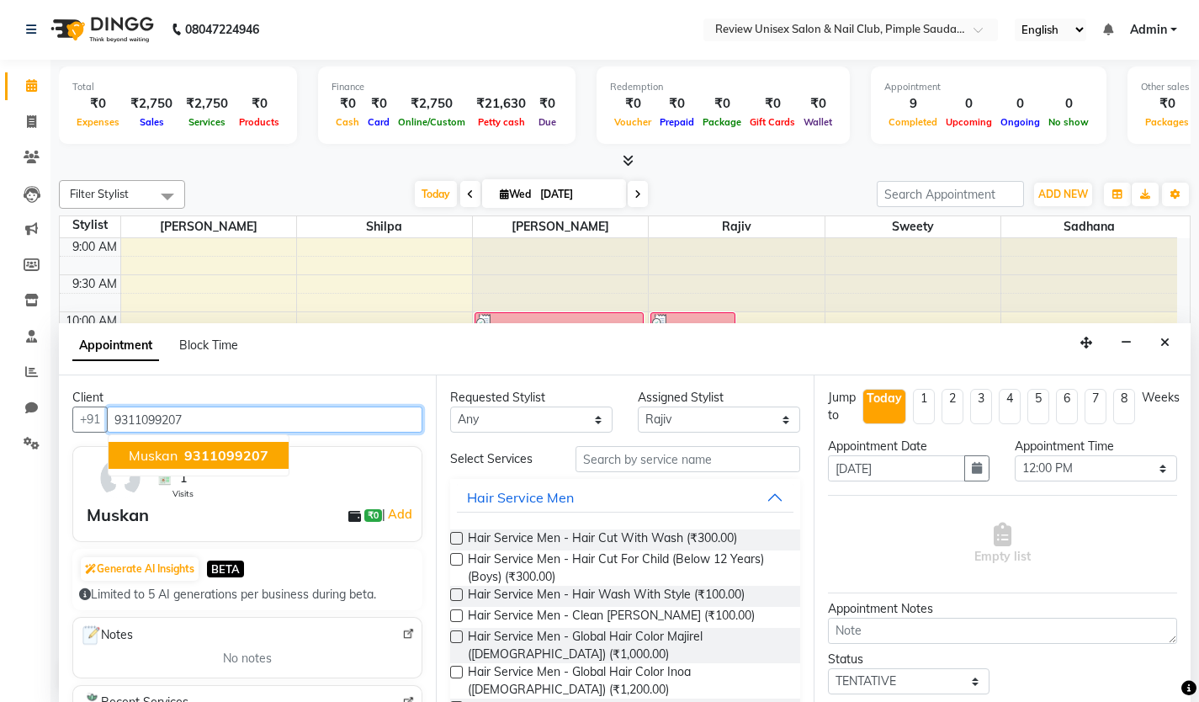
click at [200, 455] on span "9311099207" at bounding box center [226, 455] width 84 height 17
type input "9311099207"
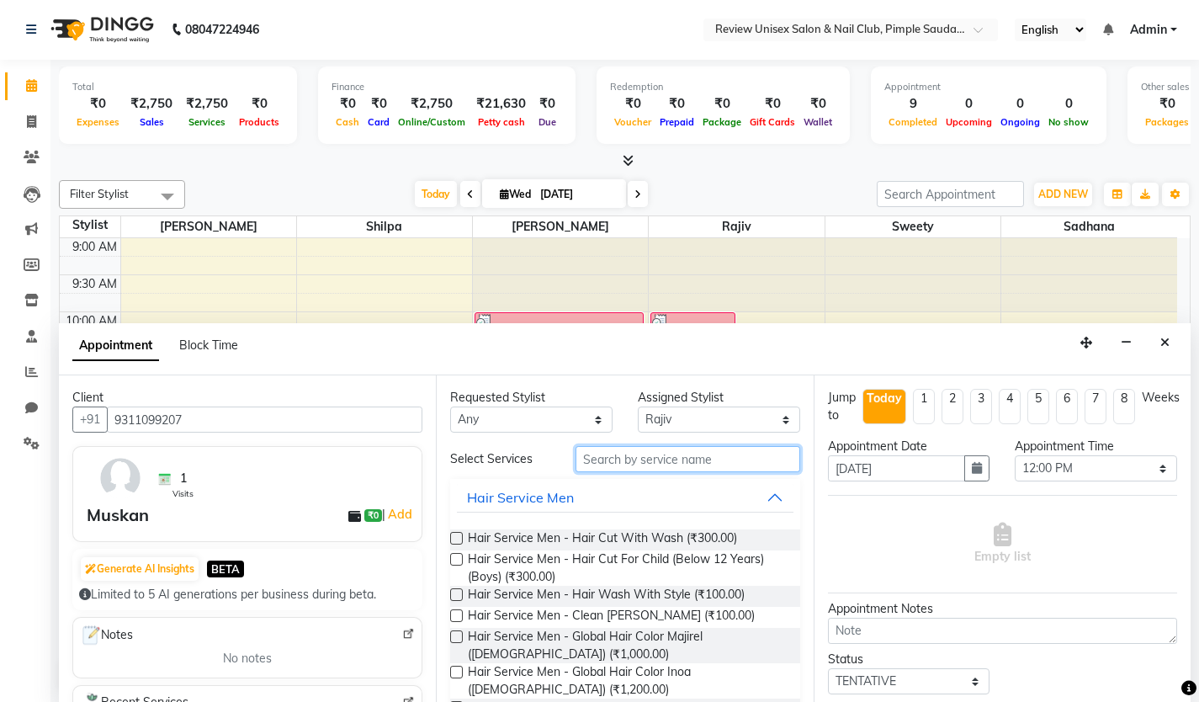
click at [636, 461] on input "text" at bounding box center [688, 459] width 225 height 26
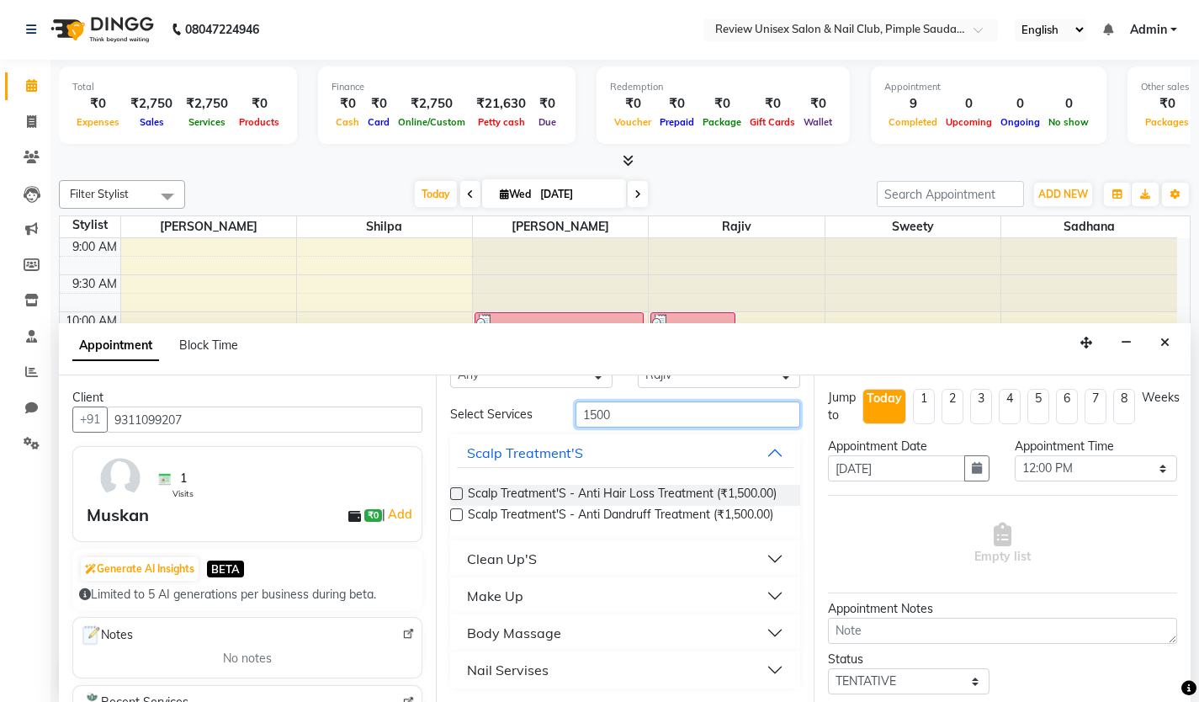
scroll to position [73, 0]
type input "1500"
click at [560, 669] on button "Nail Servises" at bounding box center [625, 670] width 336 height 30
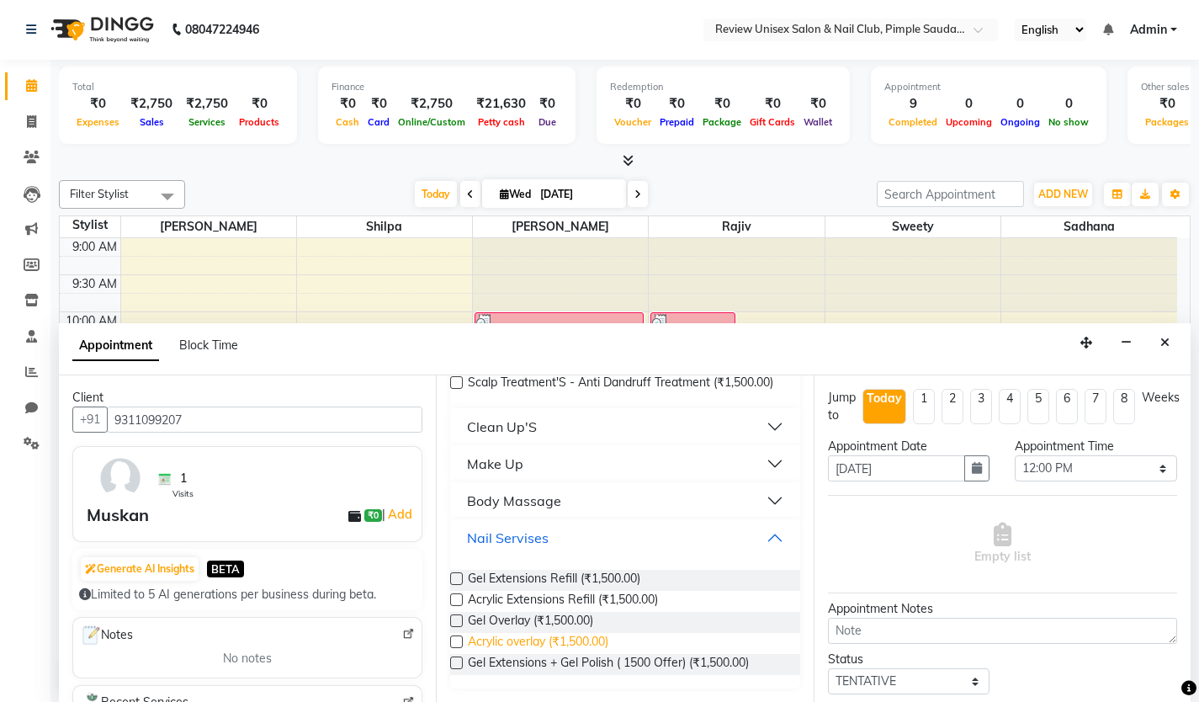
scroll to position [205, 0]
click at [459, 666] on label at bounding box center [456, 662] width 13 height 13
click at [459, 666] on input "checkbox" at bounding box center [455, 664] width 11 height 11
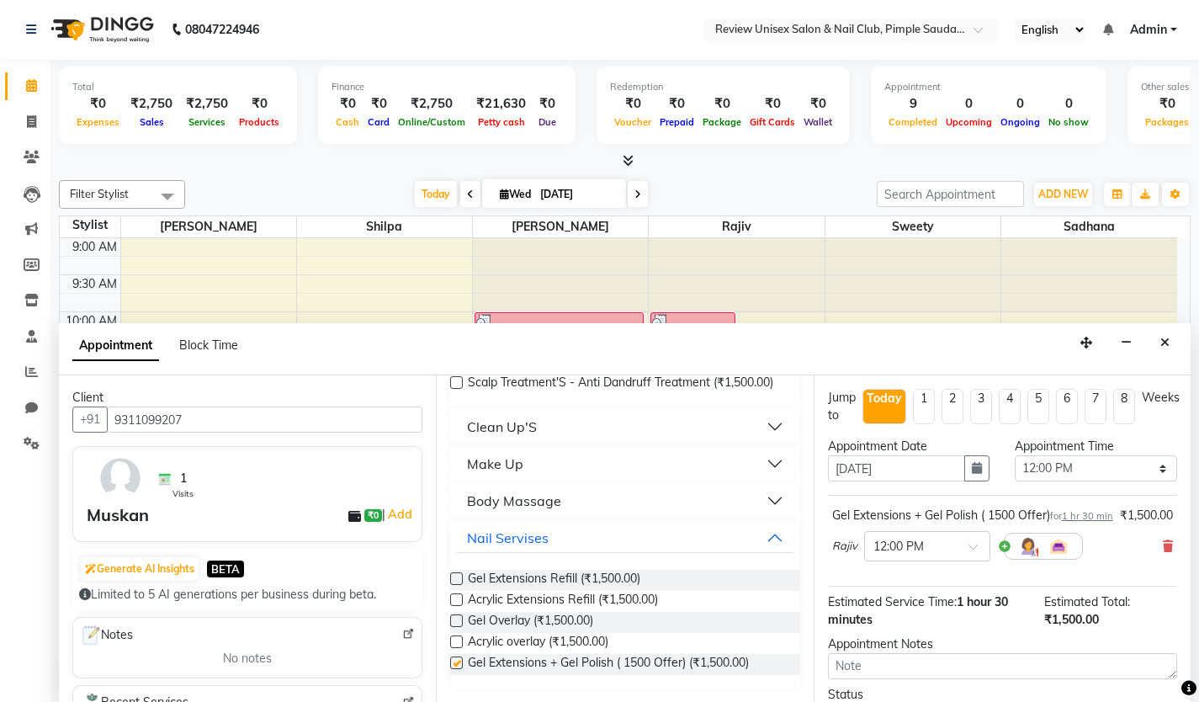
checkbox input "false"
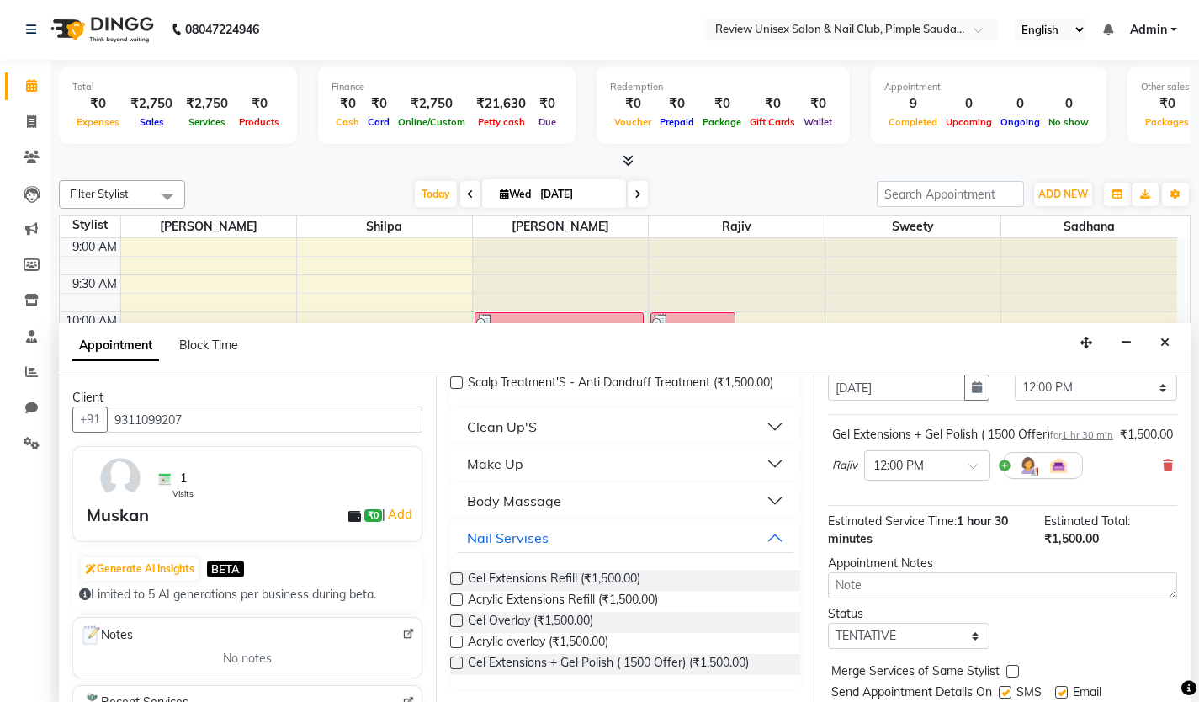
scroll to position [151, 0]
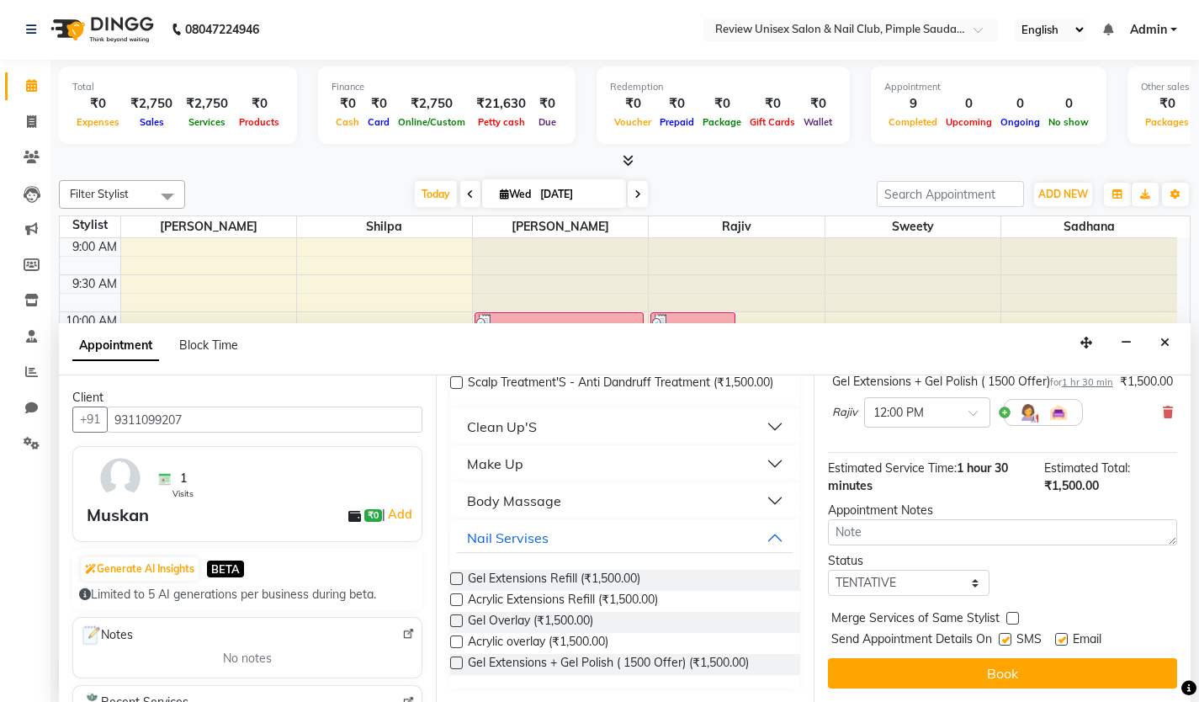
click at [1006, 640] on label at bounding box center [1005, 639] width 13 height 13
click at [1006, 640] on input "checkbox" at bounding box center [1004, 640] width 11 height 11
checkbox input "false"
click at [1061, 639] on label at bounding box center [1061, 639] width 13 height 13
click at [1061, 639] on input "checkbox" at bounding box center [1060, 640] width 11 height 11
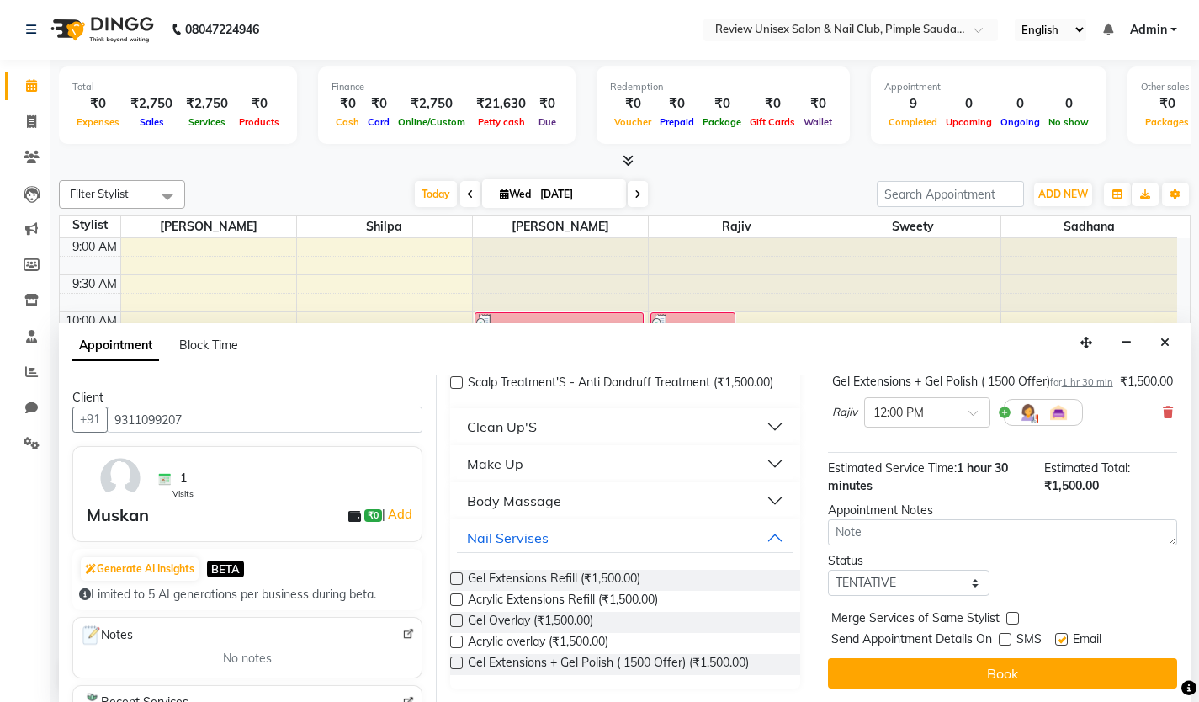
checkbox input "false"
click at [1058, 678] on button "Book" at bounding box center [1002, 673] width 349 height 30
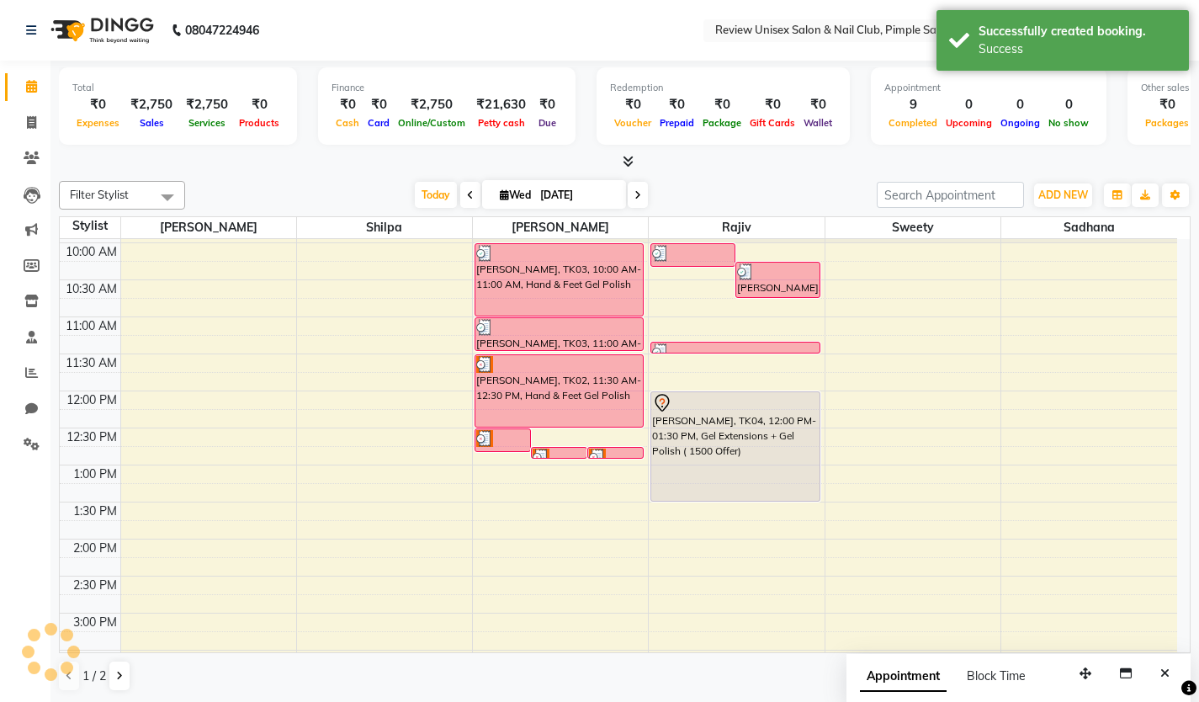
scroll to position [84, 0]
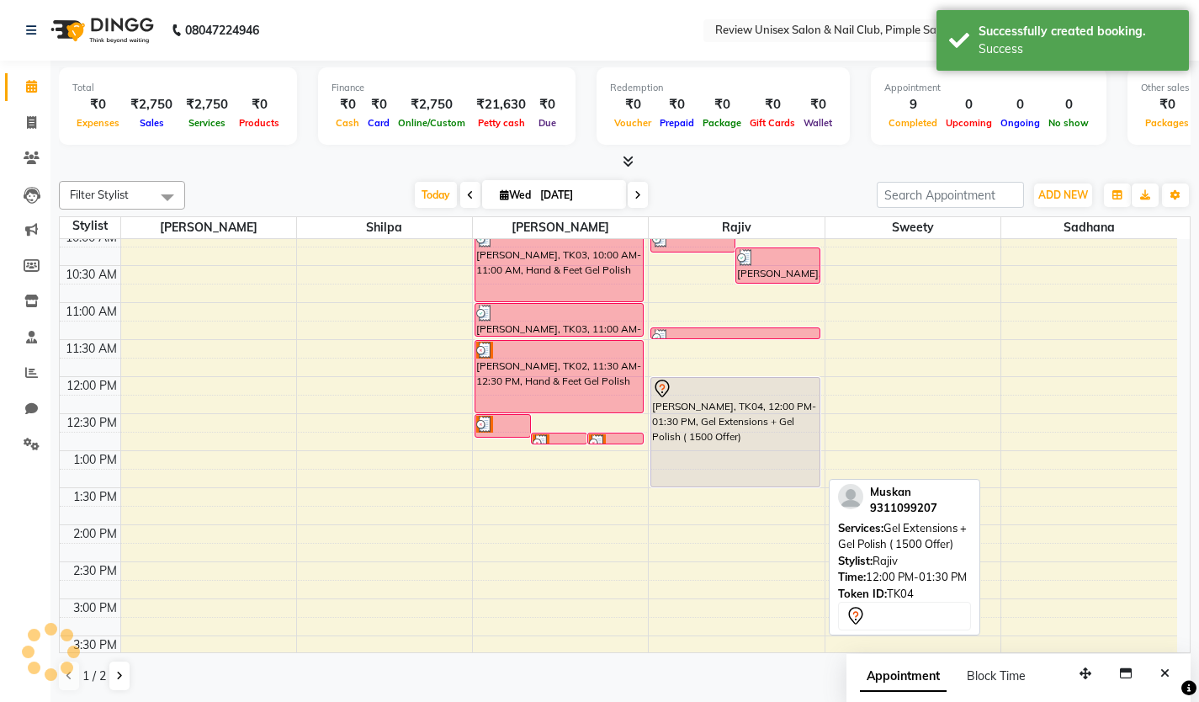
click at [779, 433] on div "[PERSON_NAME], TK04, 12:00 PM-01:30 PM, Gel Extensions + Gel Polish ( 1500 Offe…" at bounding box center [734, 432] width 167 height 109
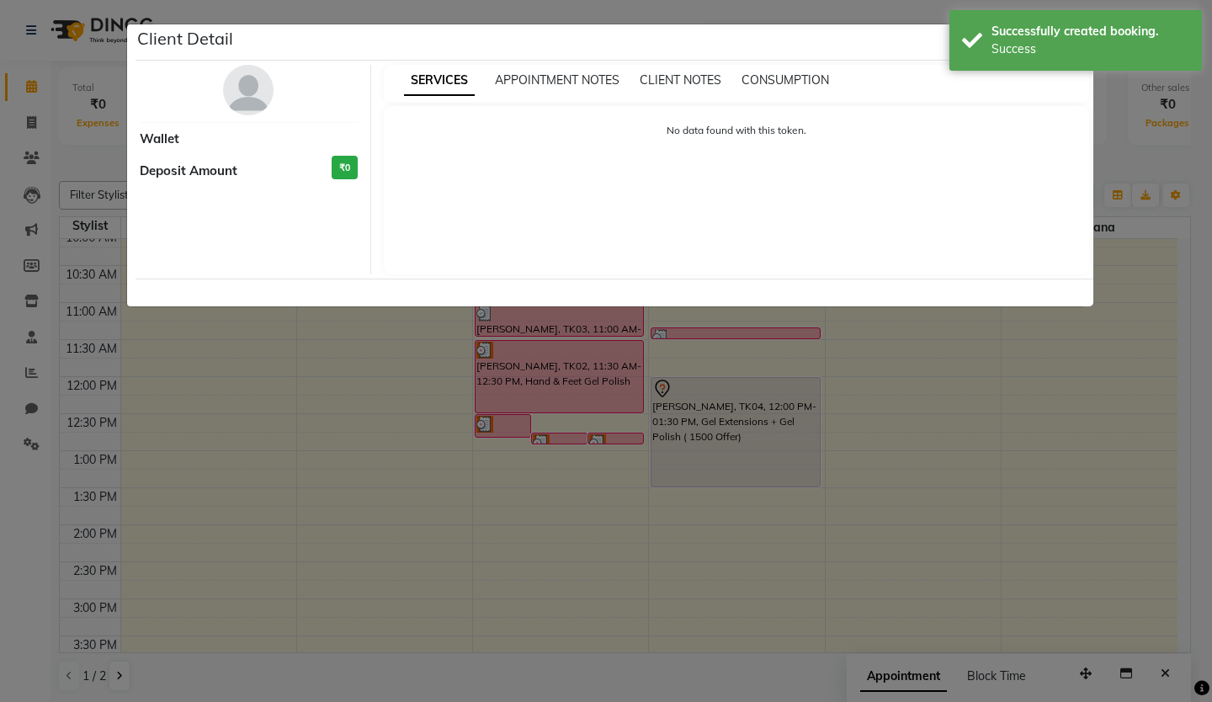
select select "7"
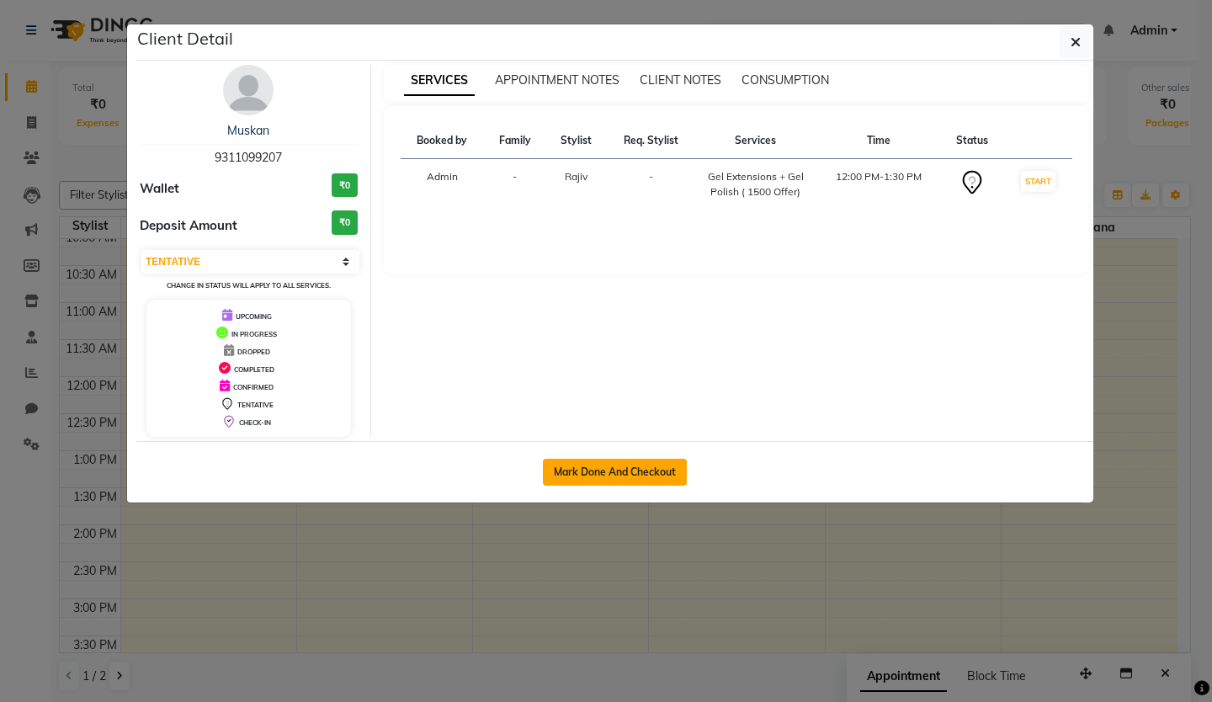
click at [625, 485] on button "Mark Done And Checkout" at bounding box center [615, 472] width 144 height 27
select select "service"
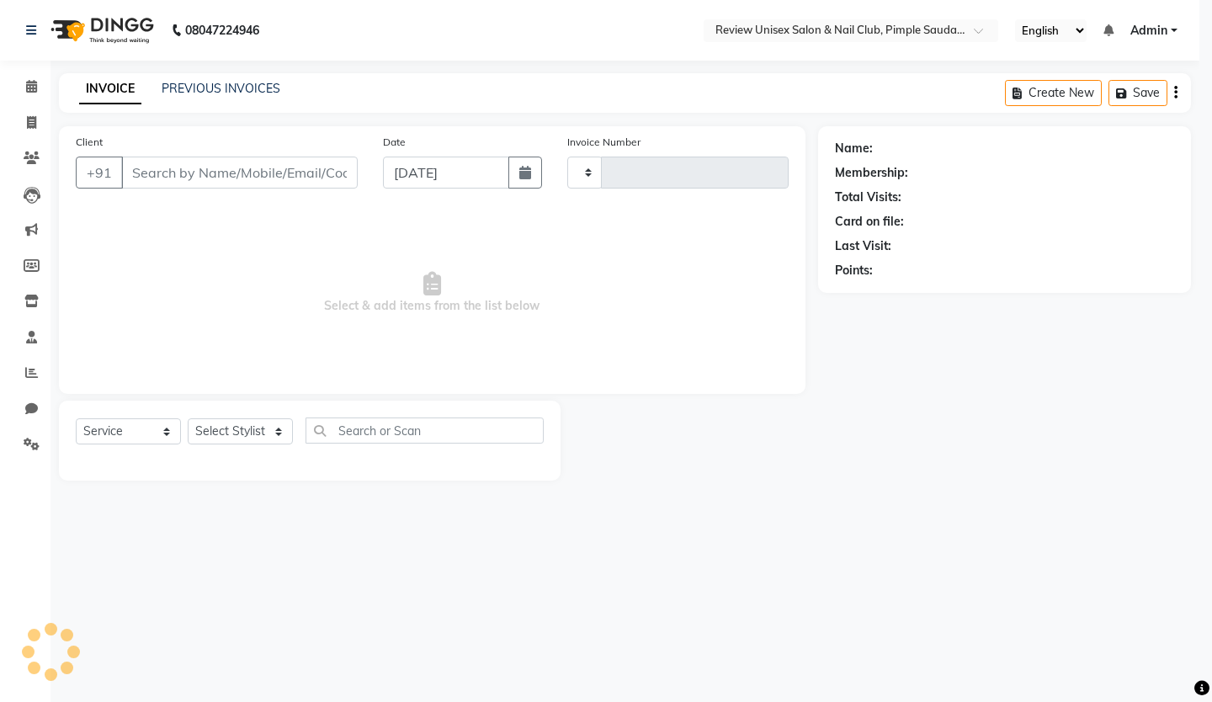
select select "3"
type input "0534"
select select "766"
type input "9311099207"
select select "77735"
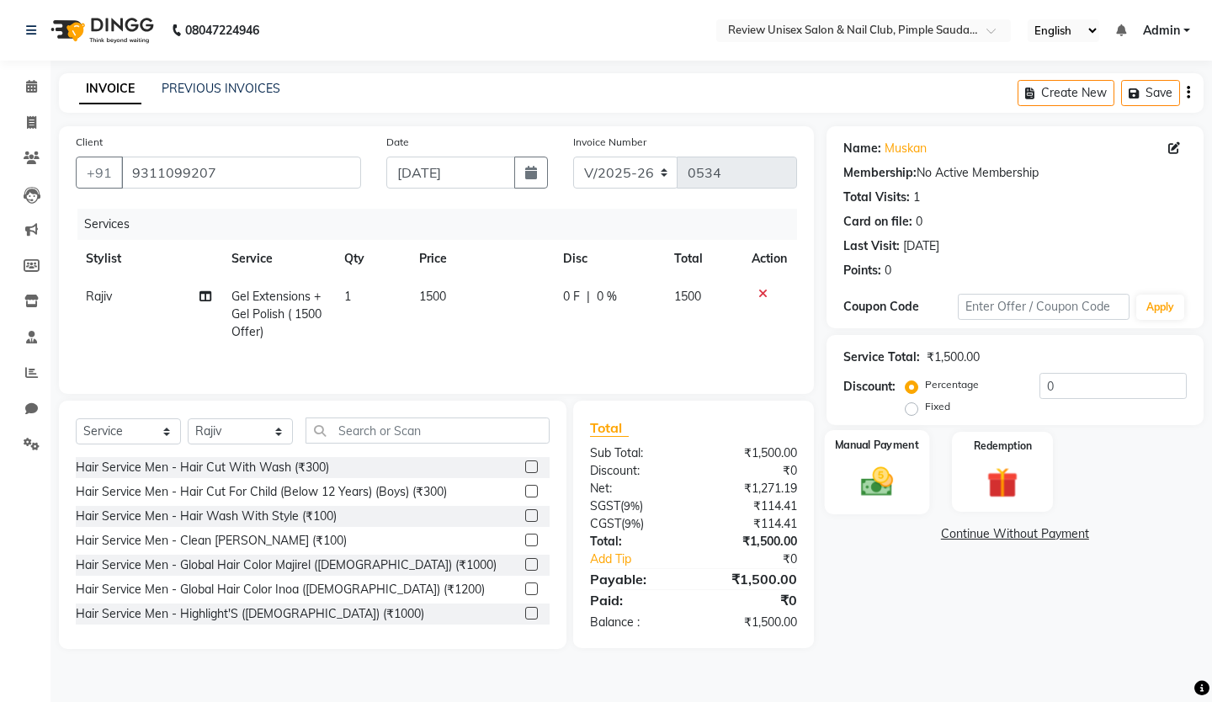
click at [862, 497] on img at bounding box center [876, 481] width 52 height 37
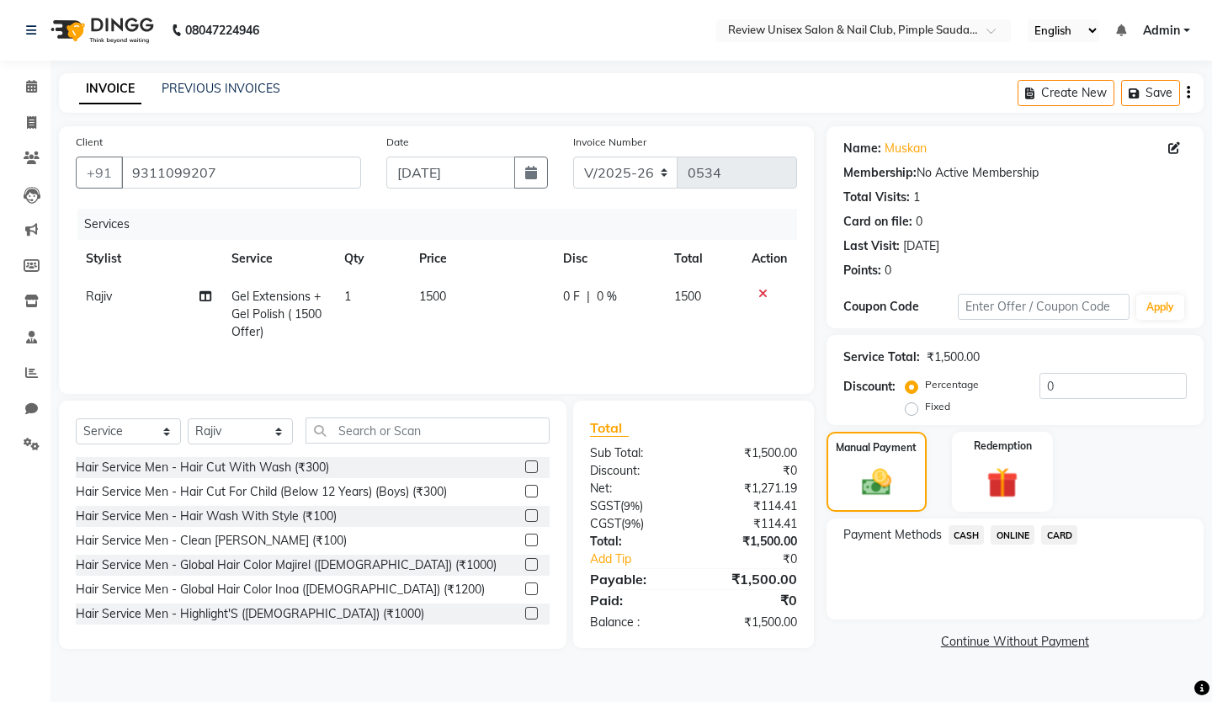
click at [971, 534] on span "CASH" at bounding box center [966, 534] width 36 height 19
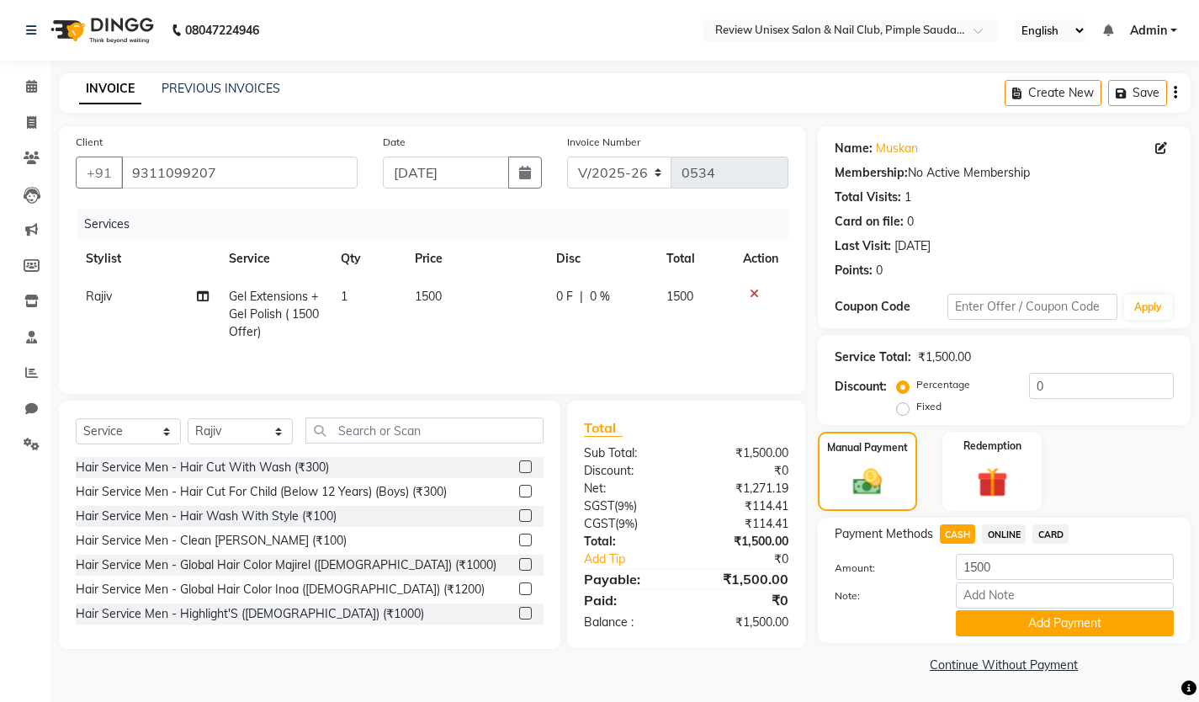
scroll to position [1, 0]
click at [1073, 621] on button "Add Payment" at bounding box center [1065, 622] width 218 height 26
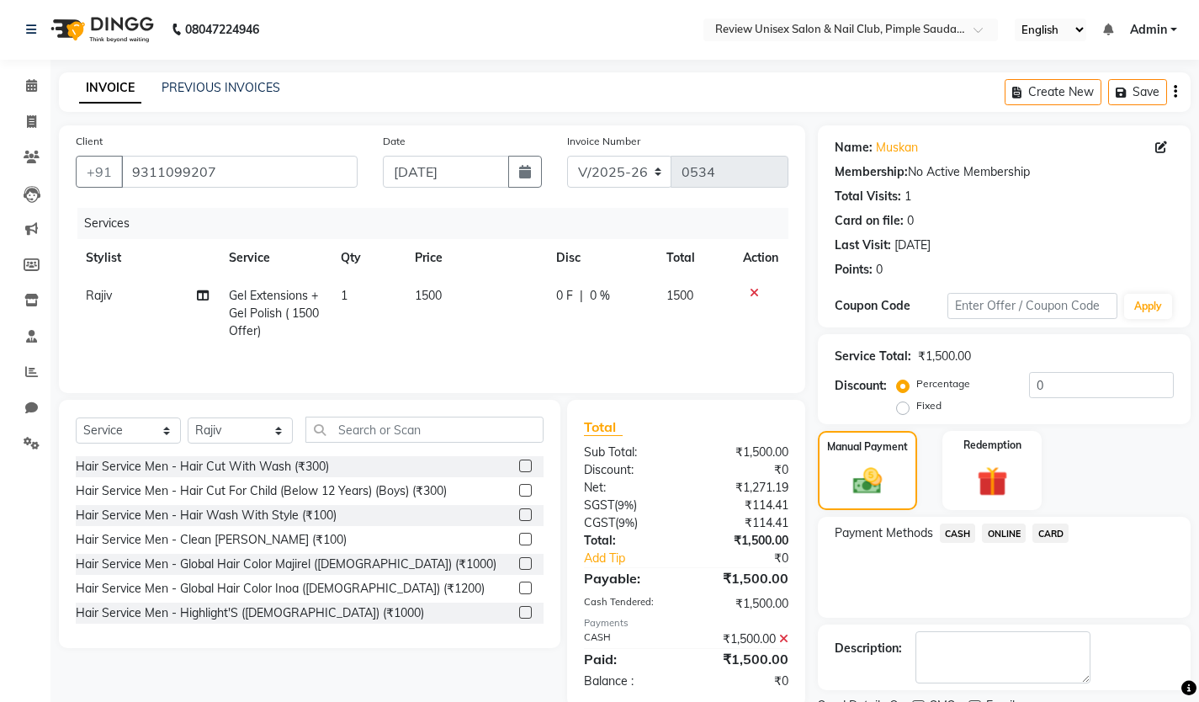
scroll to position [72, 0]
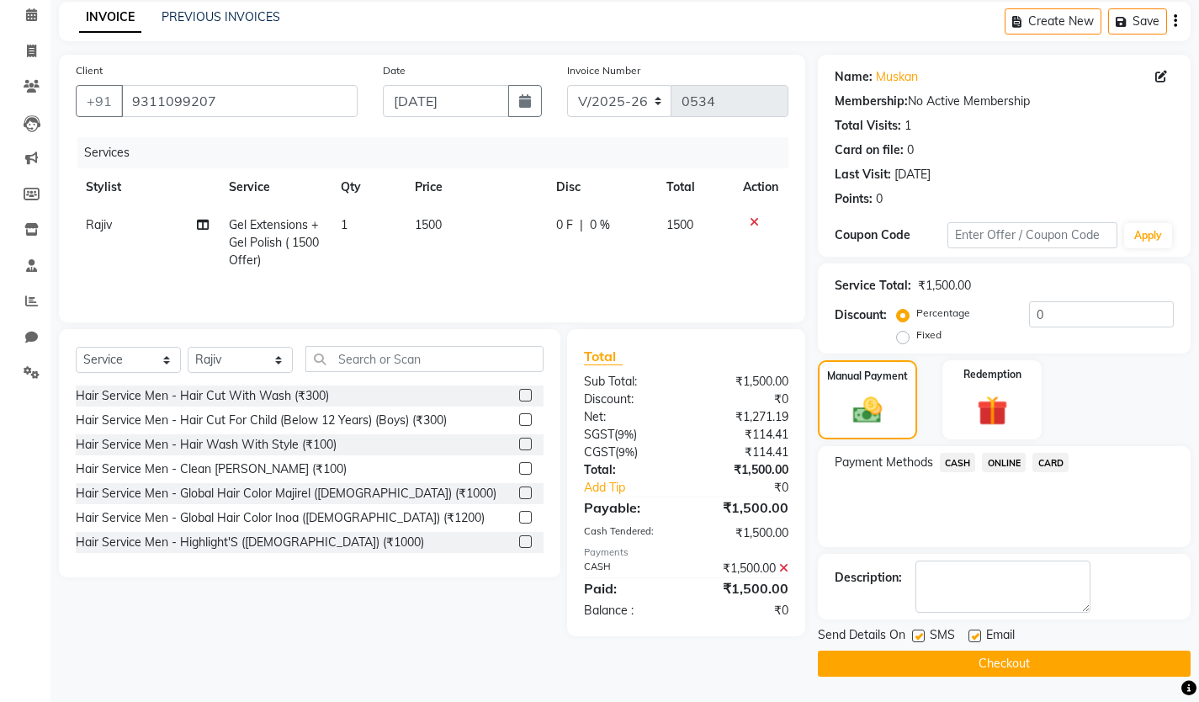
click at [918, 635] on label at bounding box center [918, 635] width 13 height 13
click at [918, 635] on input "checkbox" at bounding box center [917, 636] width 11 height 11
checkbox input "false"
click at [981, 636] on div "Email" at bounding box center [999, 636] width 60 height 21
click at [974, 636] on label at bounding box center [975, 635] width 13 height 13
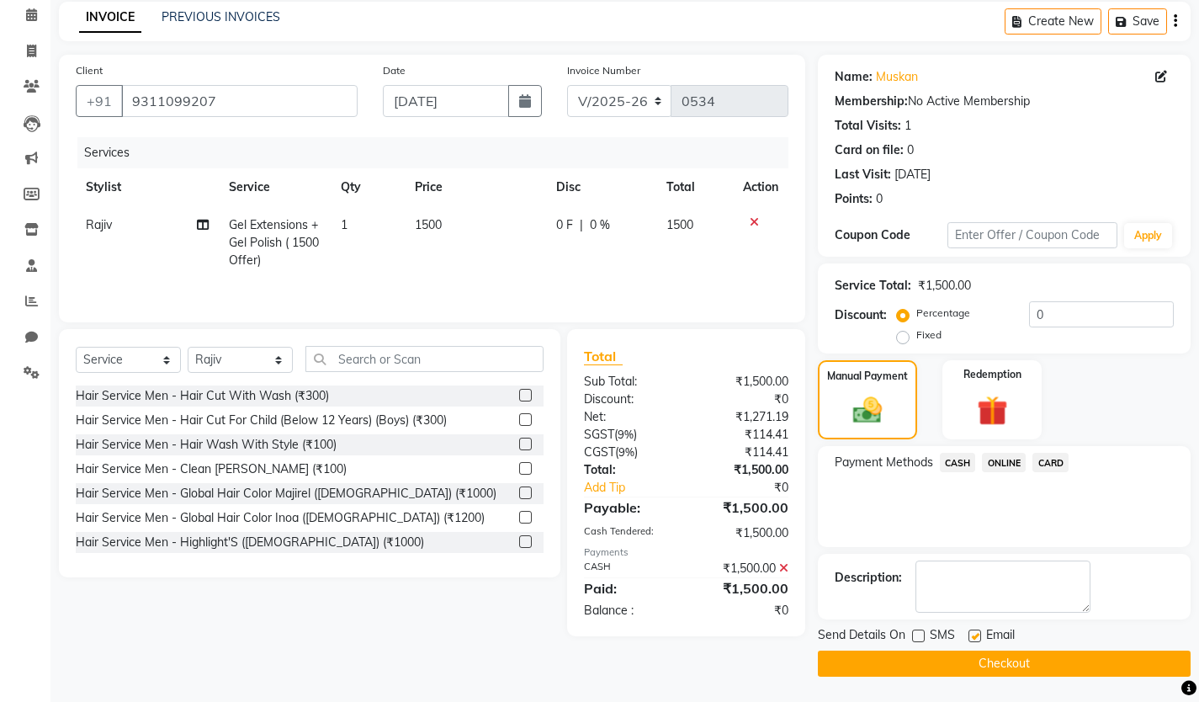
click at [974, 636] on input "checkbox" at bounding box center [974, 636] width 11 height 11
checkbox input "false"
click at [1023, 669] on button "Checkout" at bounding box center [1004, 663] width 373 height 26
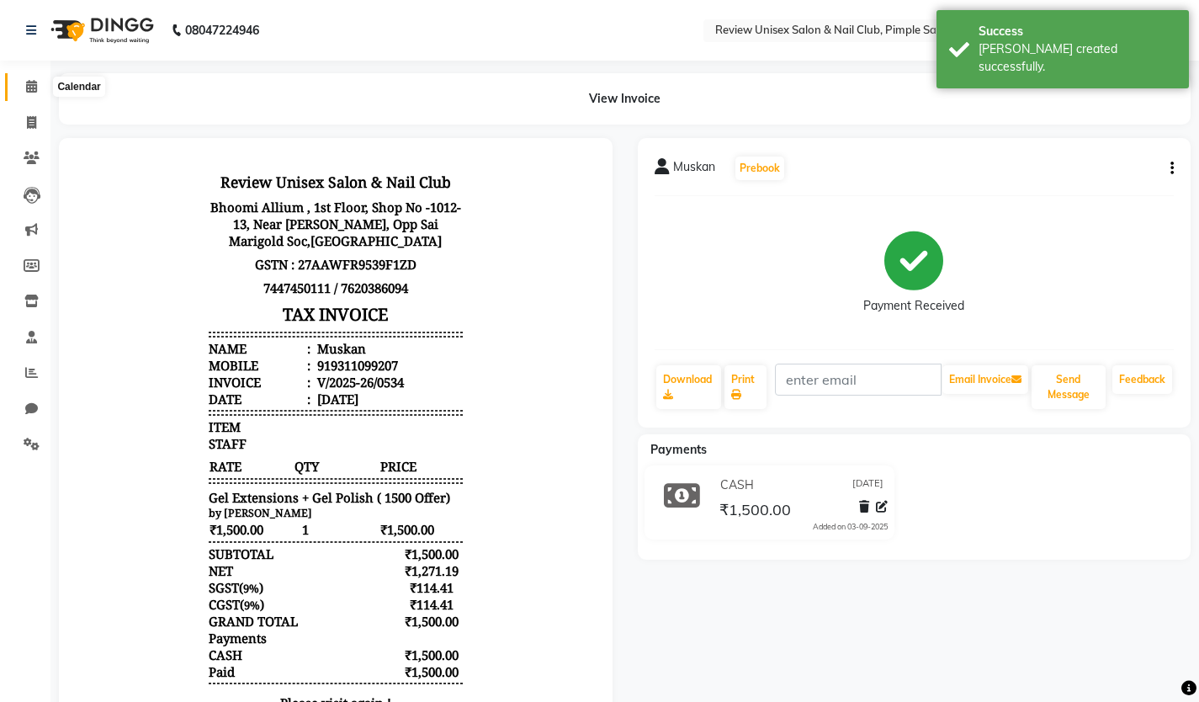
click at [32, 88] on icon at bounding box center [31, 86] width 11 height 13
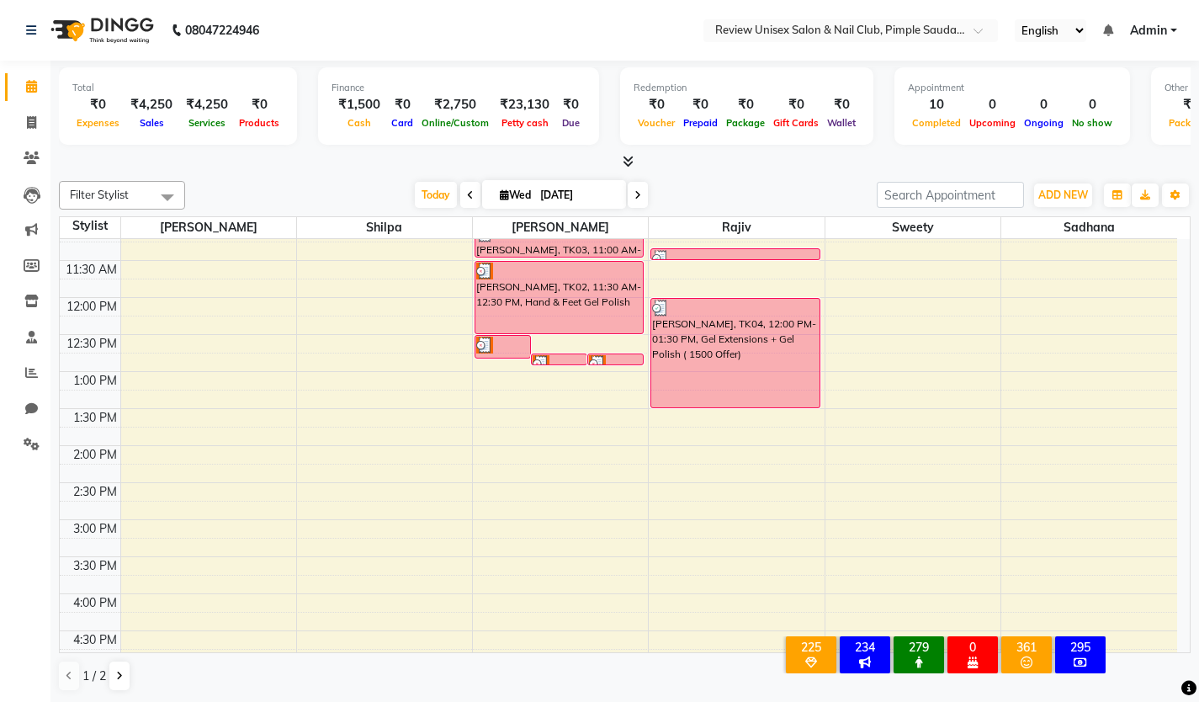
scroll to position [421, 0]
